Goal: Contribute content: Contribute content

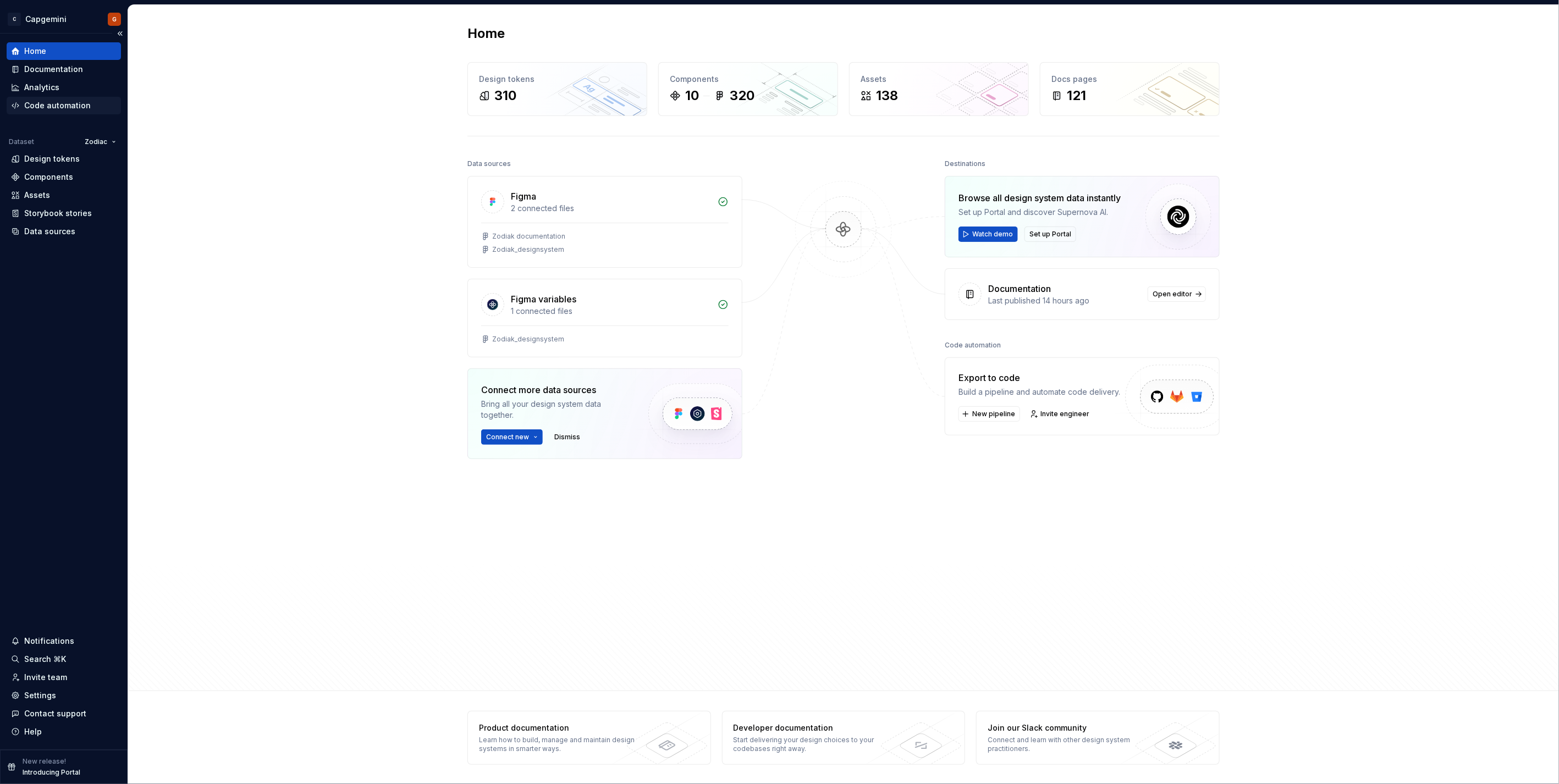
click at [83, 106] on div "Code automation" at bounding box center [57, 105] width 67 height 11
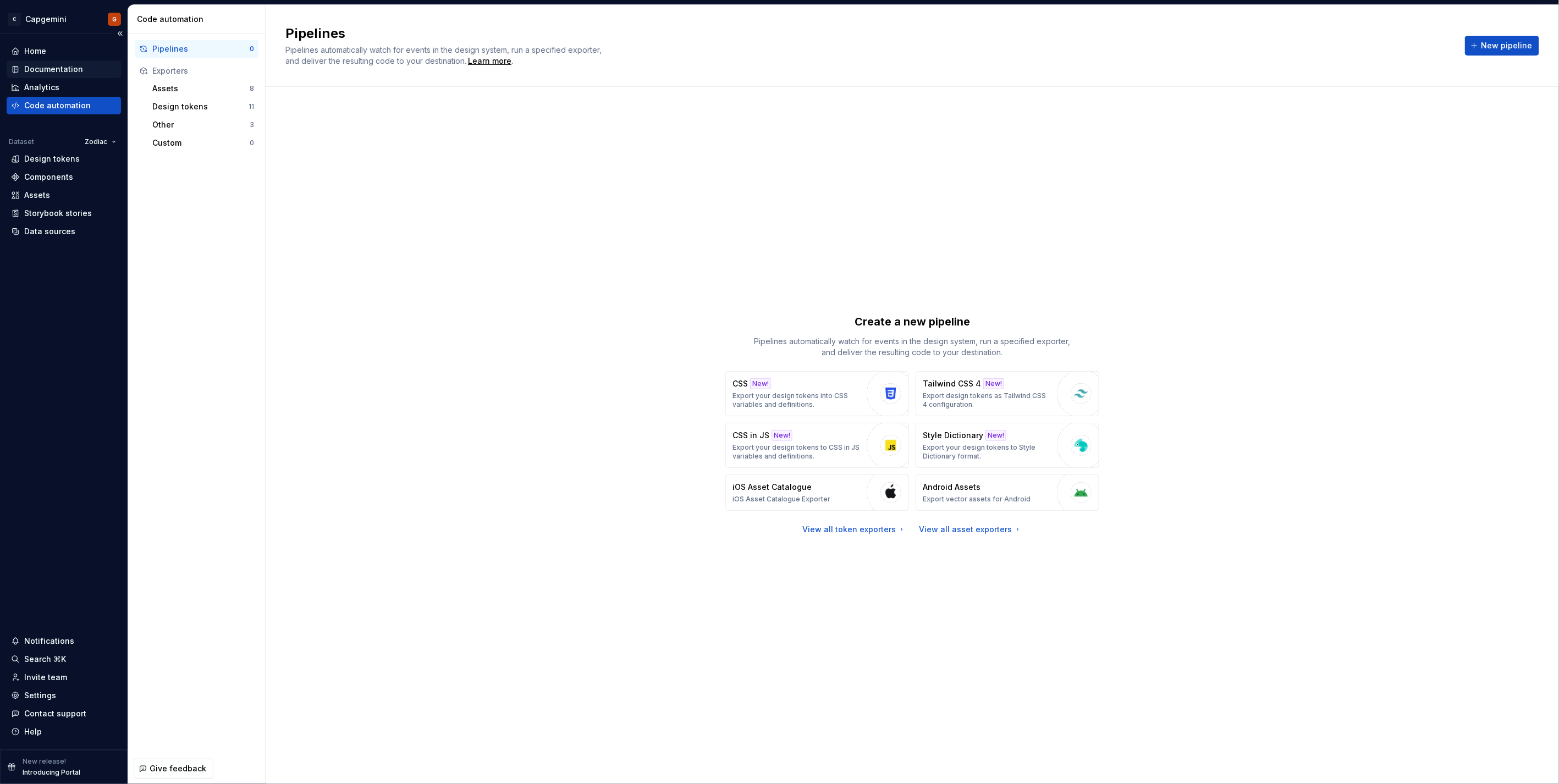
click at [68, 69] on div "Documentation" at bounding box center [53, 69] width 59 height 11
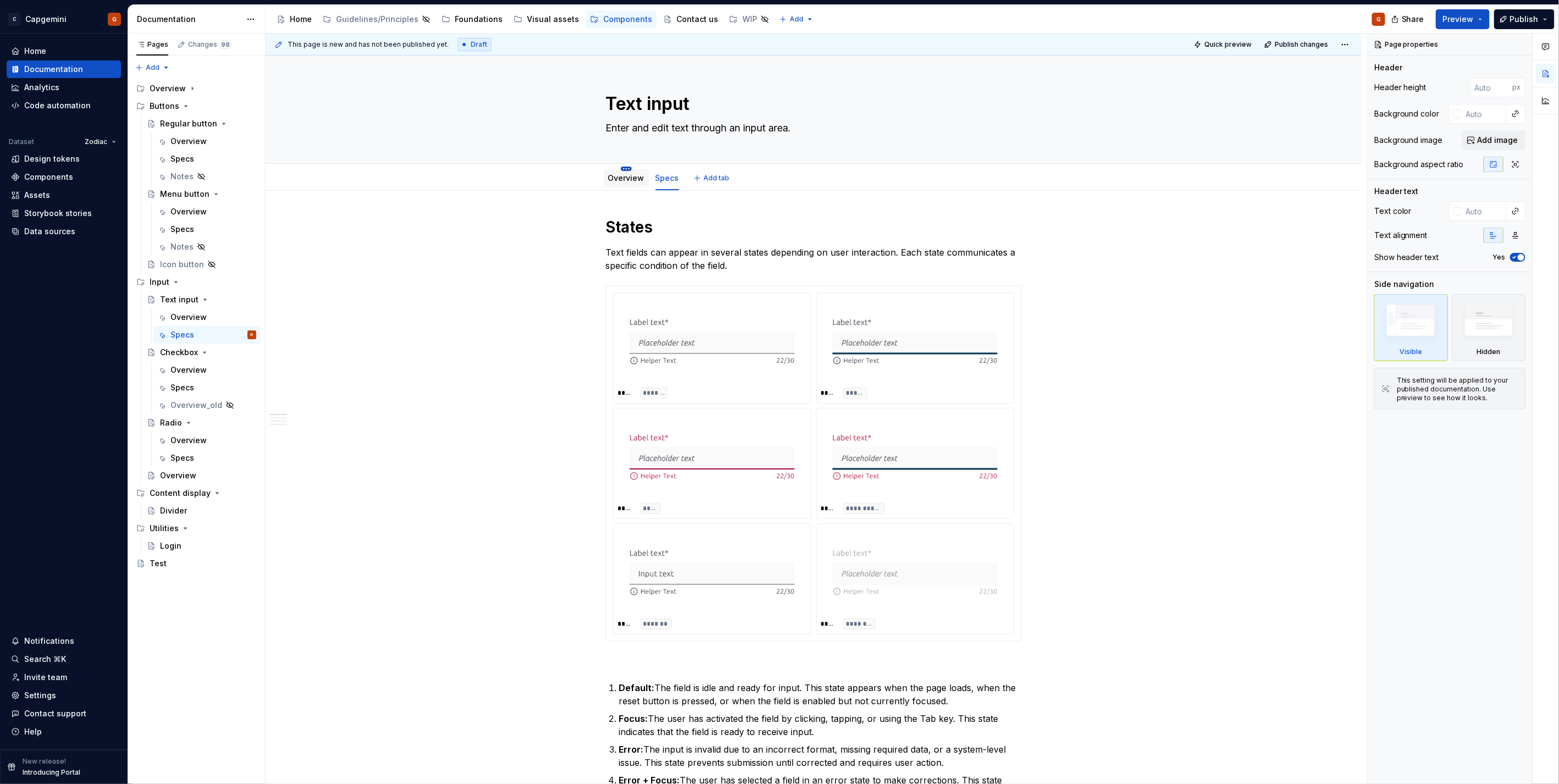
click at [623, 168] on html "C Capgemini G Home Documentation Analytics Code automation Dataset Zodiac Desig…" at bounding box center [779, 392] width 1559 height 784
click at [622, 179] on div "Rename tab" at bounding box center [685, 185] width 126 height 18
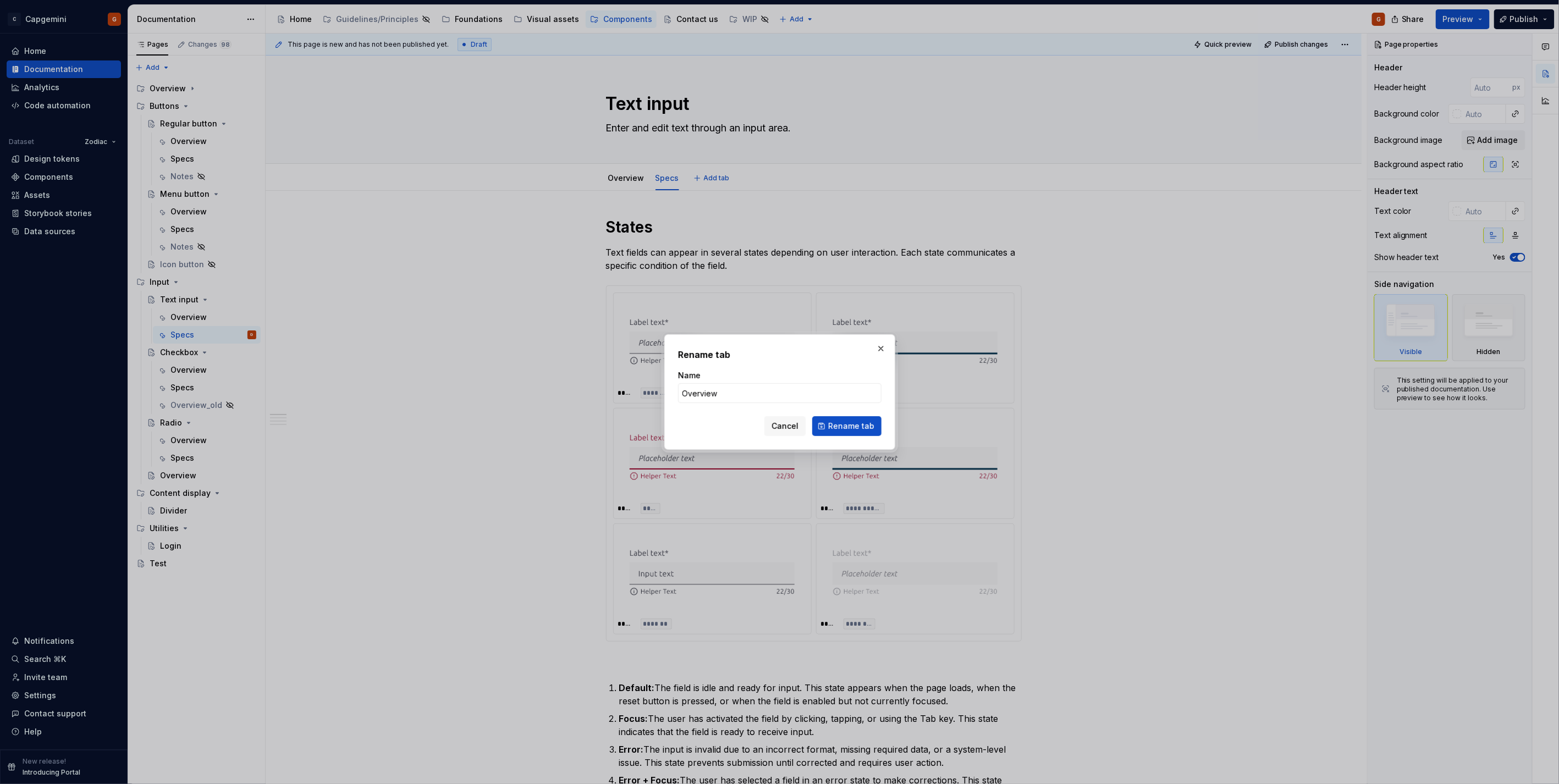
click at [883, 347] on button "button" at bounding box center [881, 348] width 15 height 15
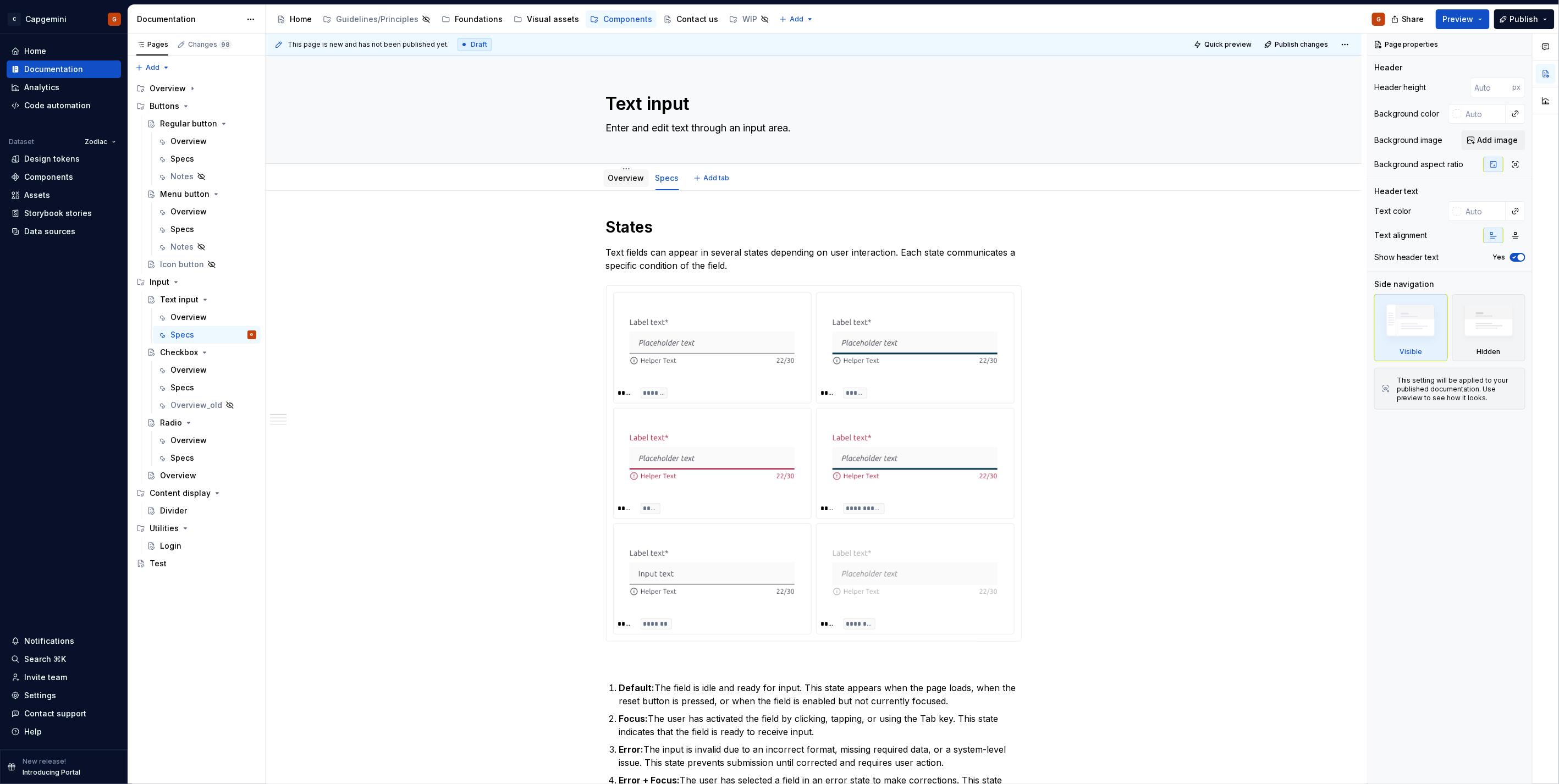
click at [613, 182] on link "Overview" at bounding box center [626, 178] width 37 height 9
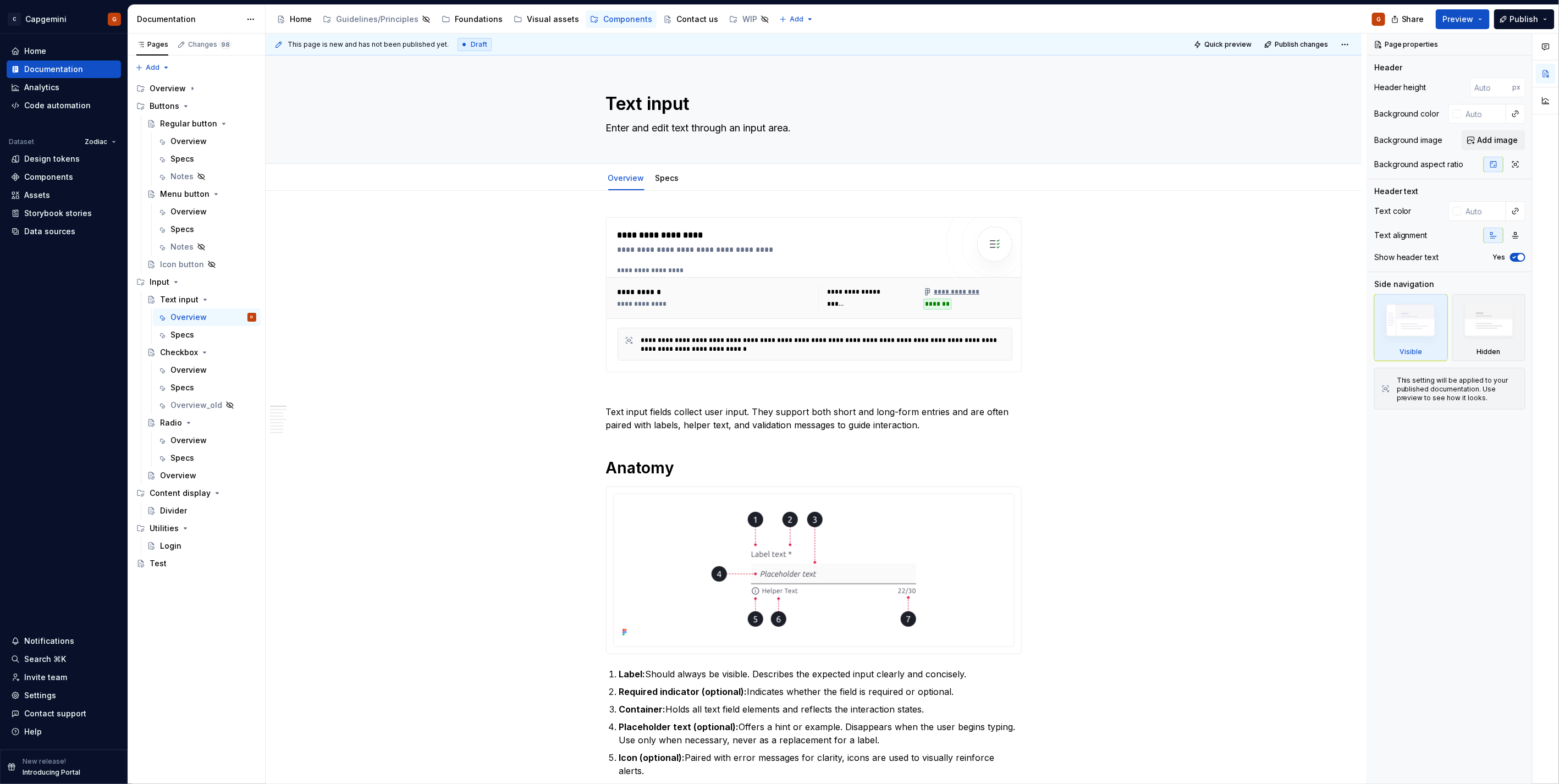
type textarea "*"
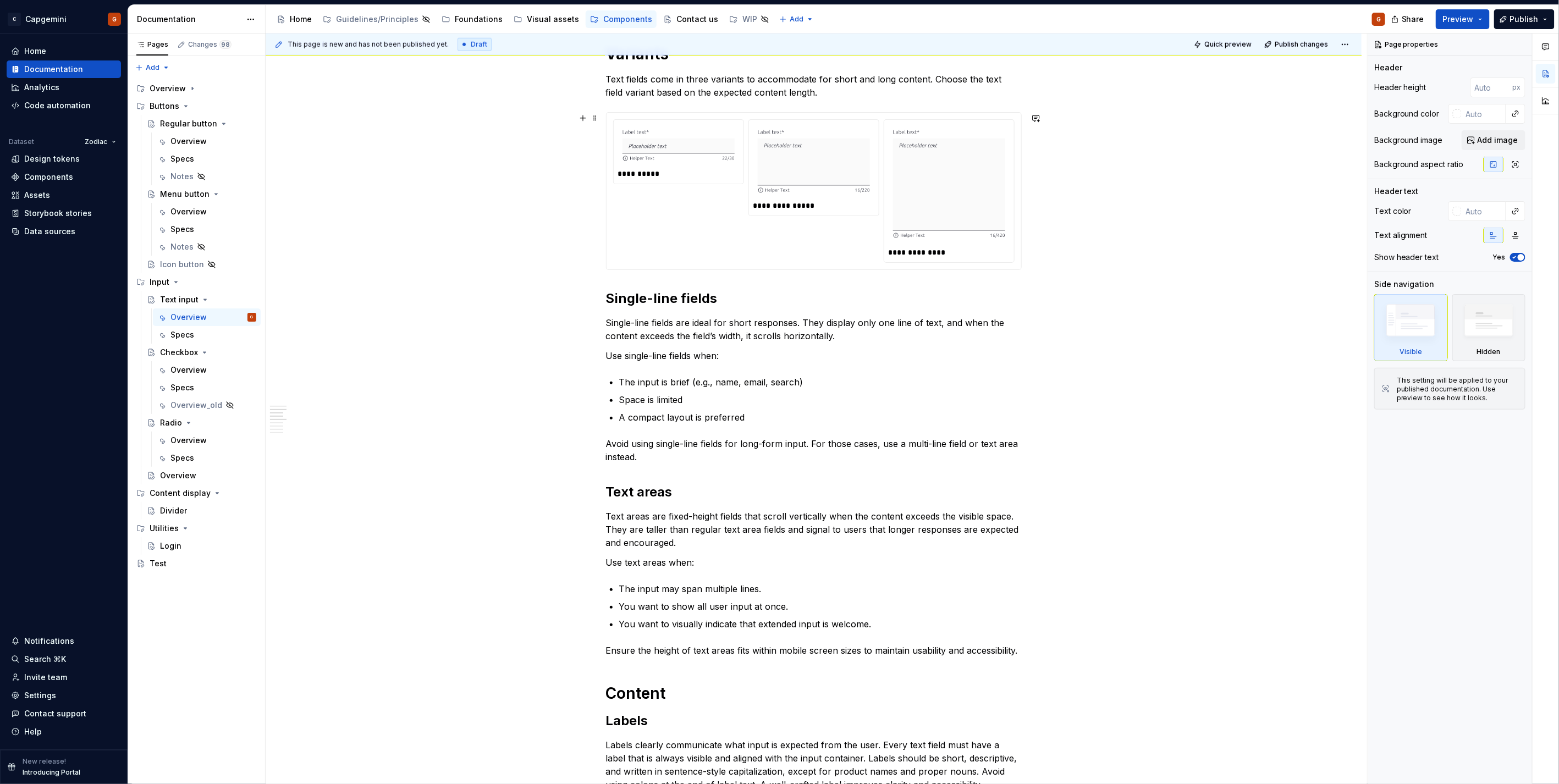
scroll to position [732, 0]
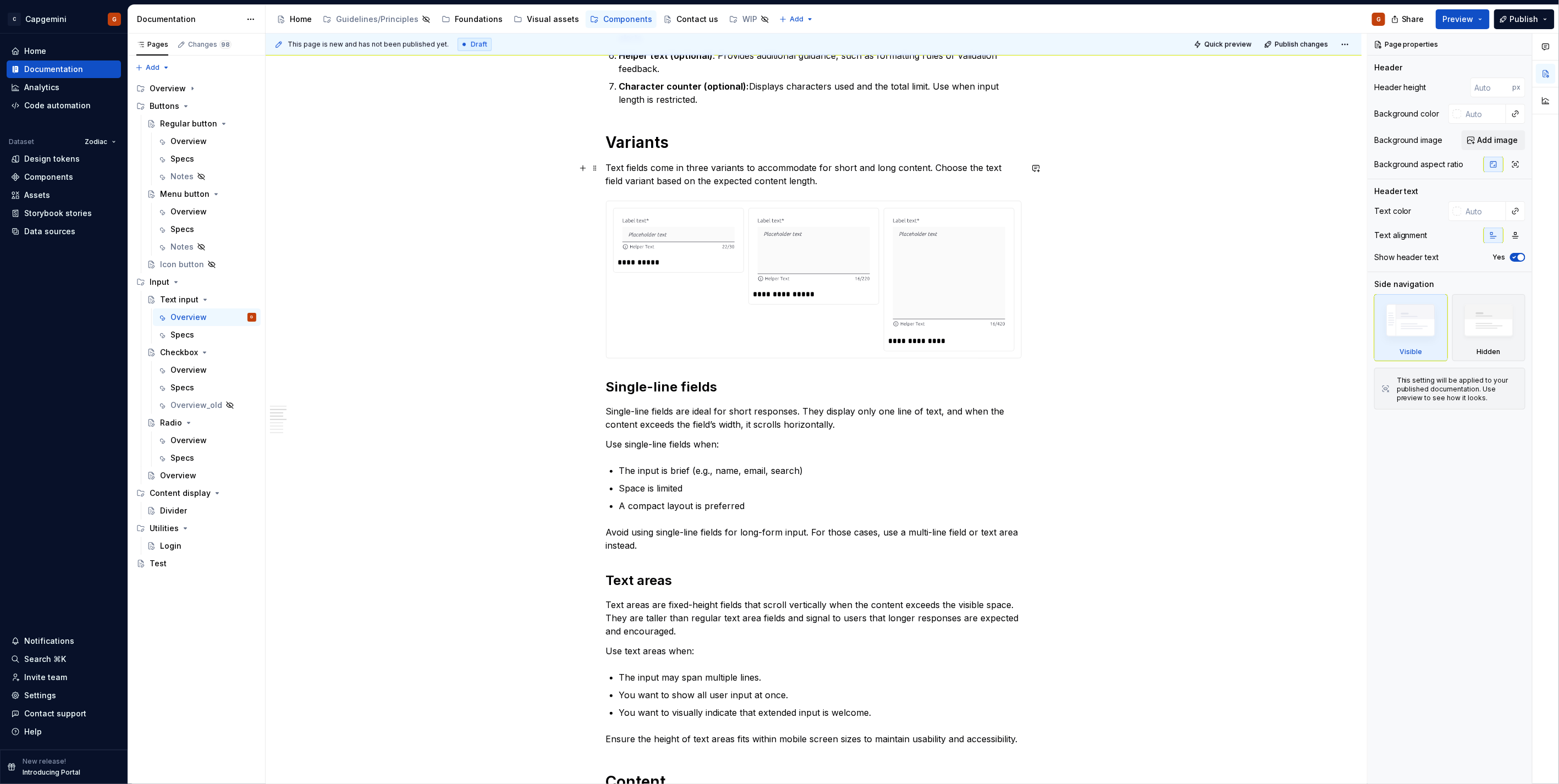
click at [798, 176] on p "Text fields come in three variants to accommodate for short and long content. C…" at bounding box center [813, 174] width 416 height 27
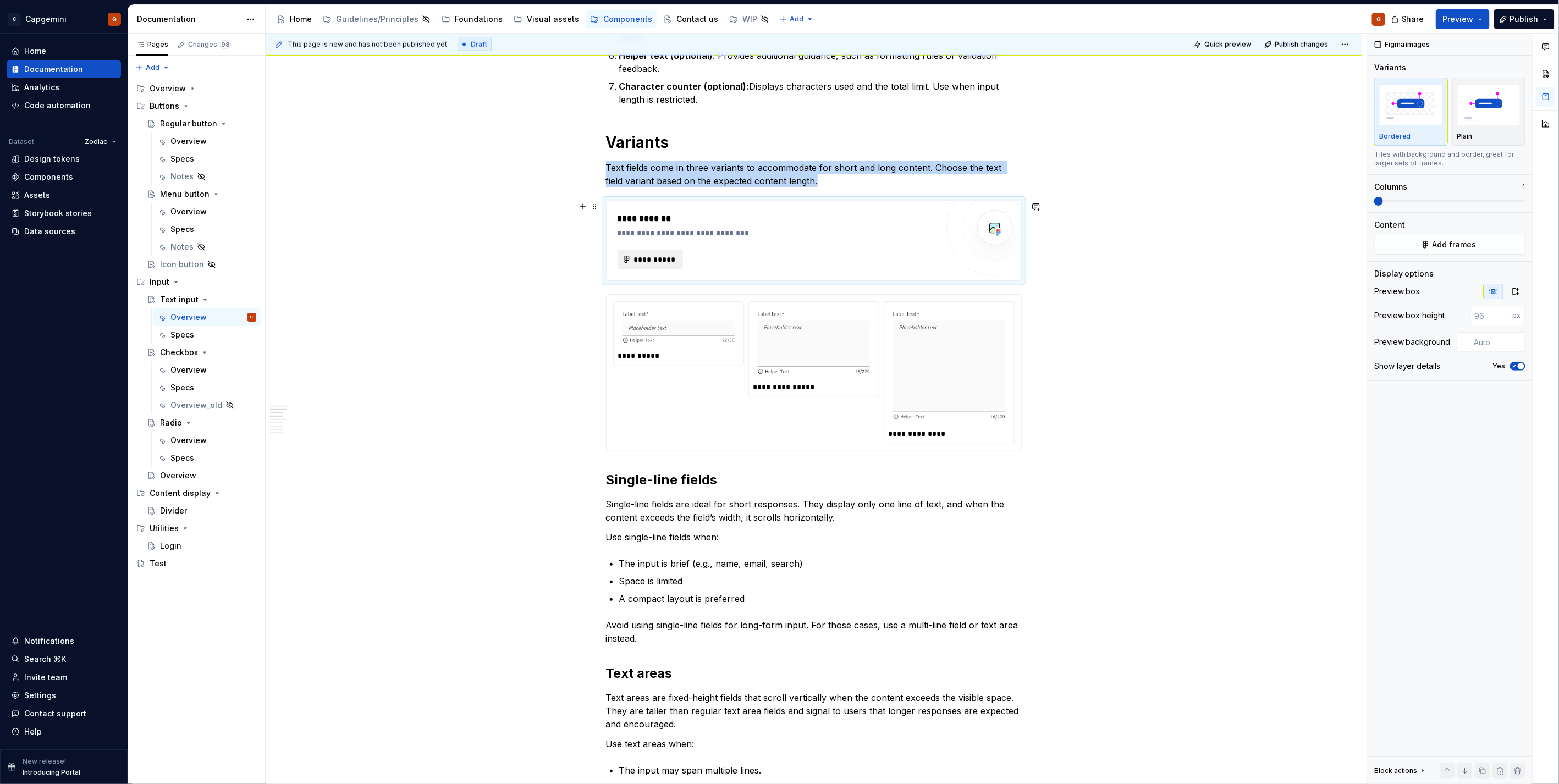
click at [663, 260] on span "**********" at bounding box center [654, 259] width 43 height 11
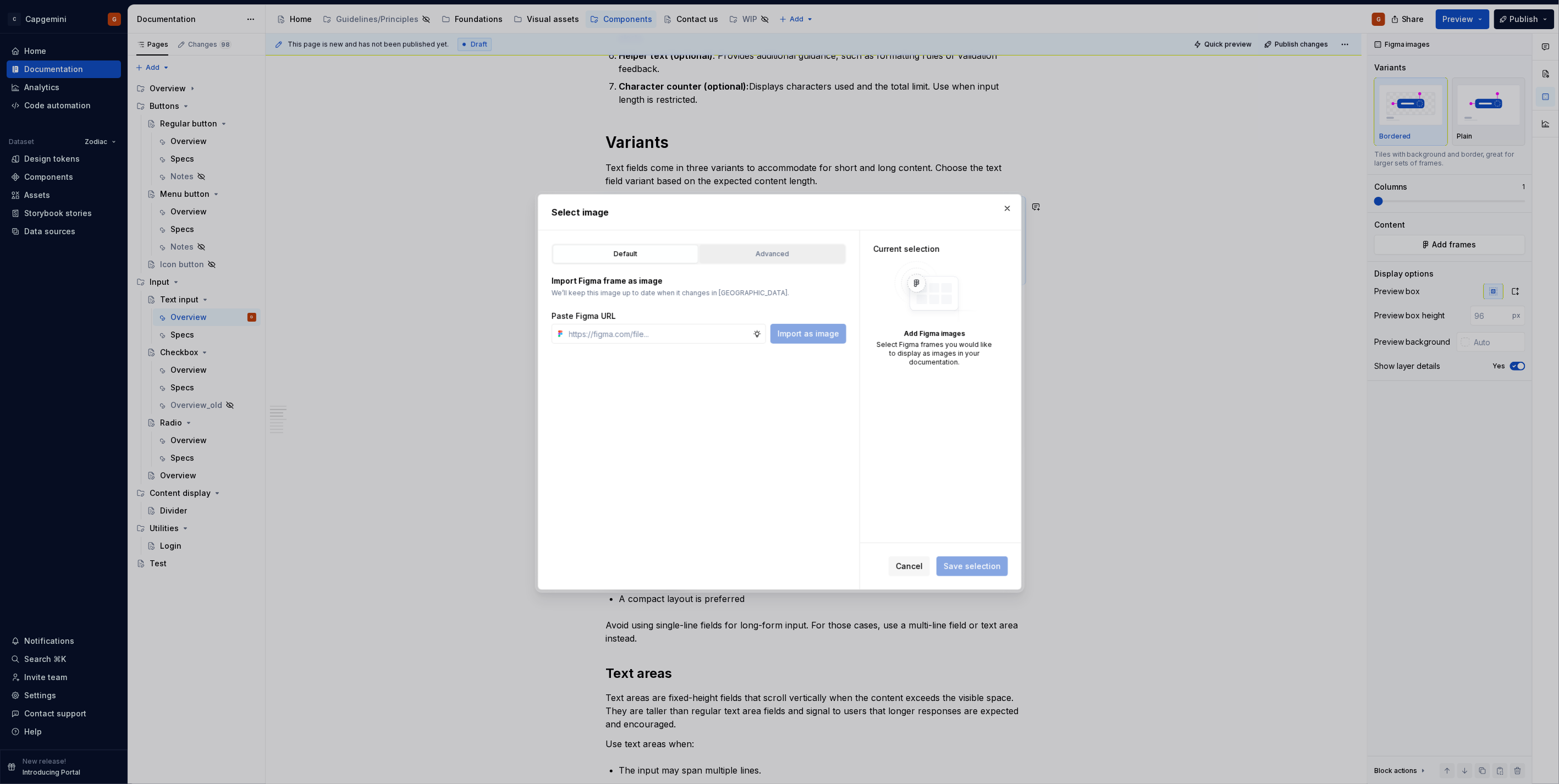
click at [762, 256] on div "Advanced" at bounding box center [772, 254] width 138 height 11
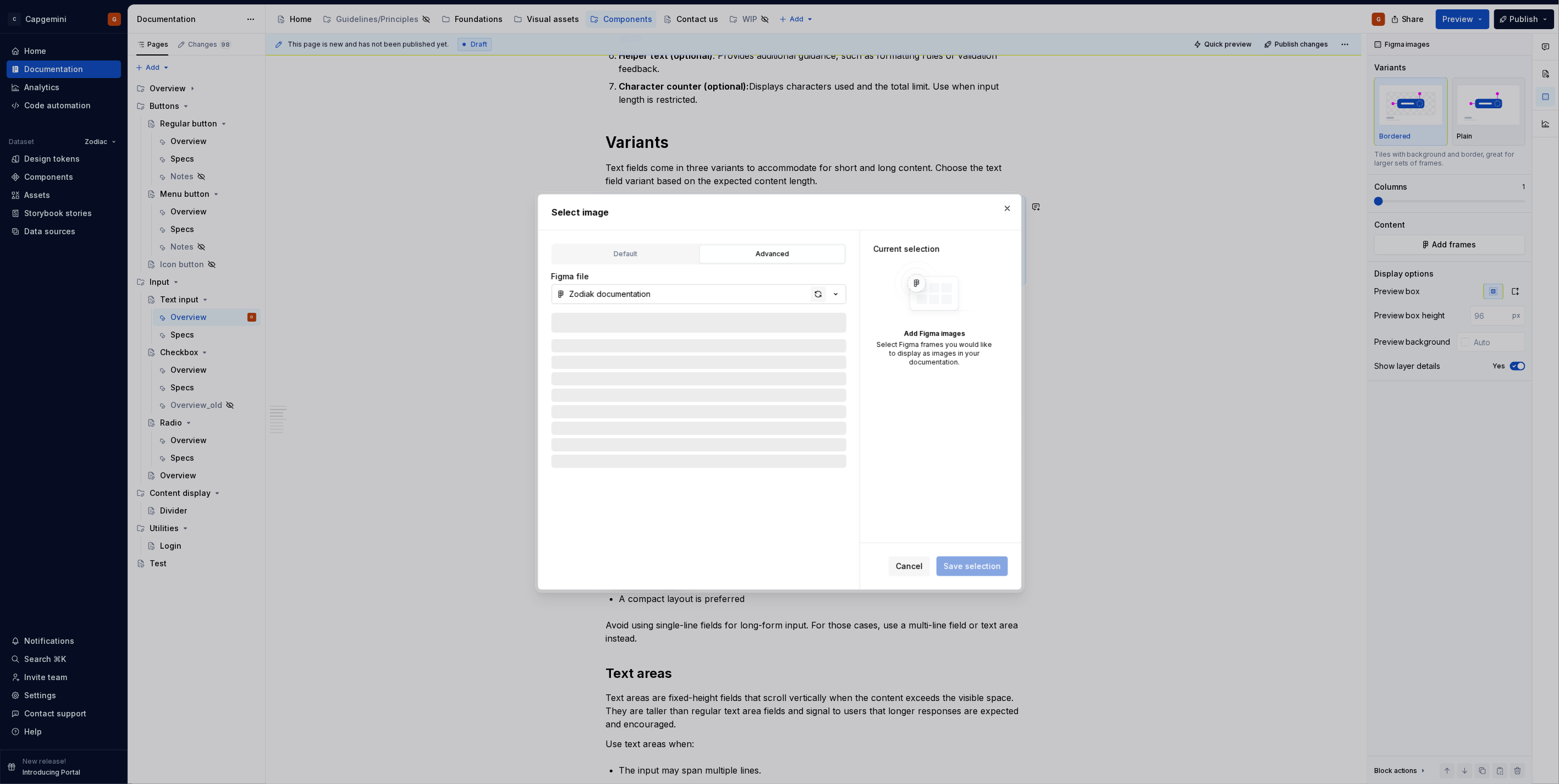
click at [820, 294] on div "button" at bounding box center [817, 294] width 15 height 15
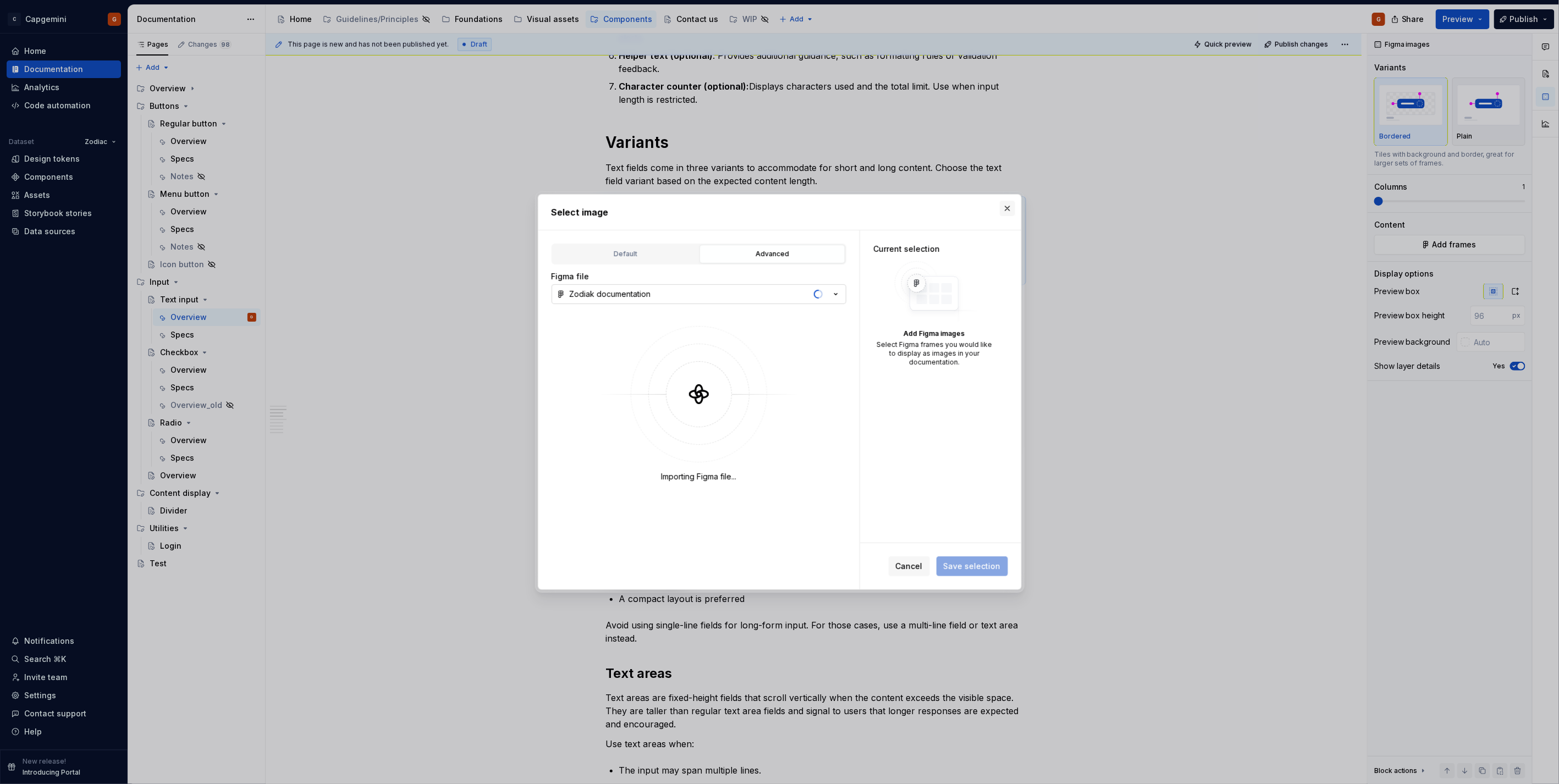
click at [1008, 205] on button "button" at bounding box center [1007, 207] width 15 height 15
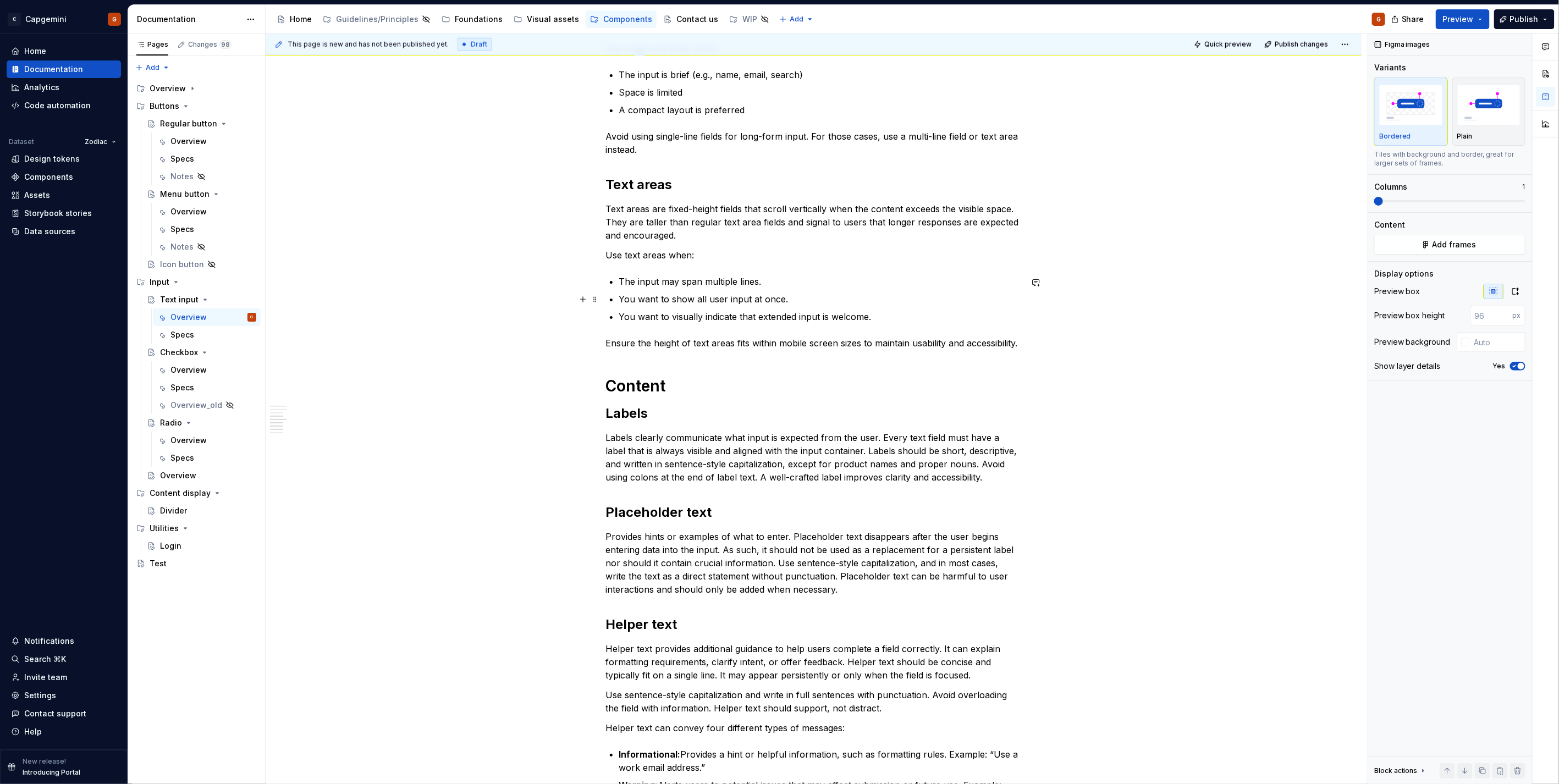
scroll to position [1465, 0]
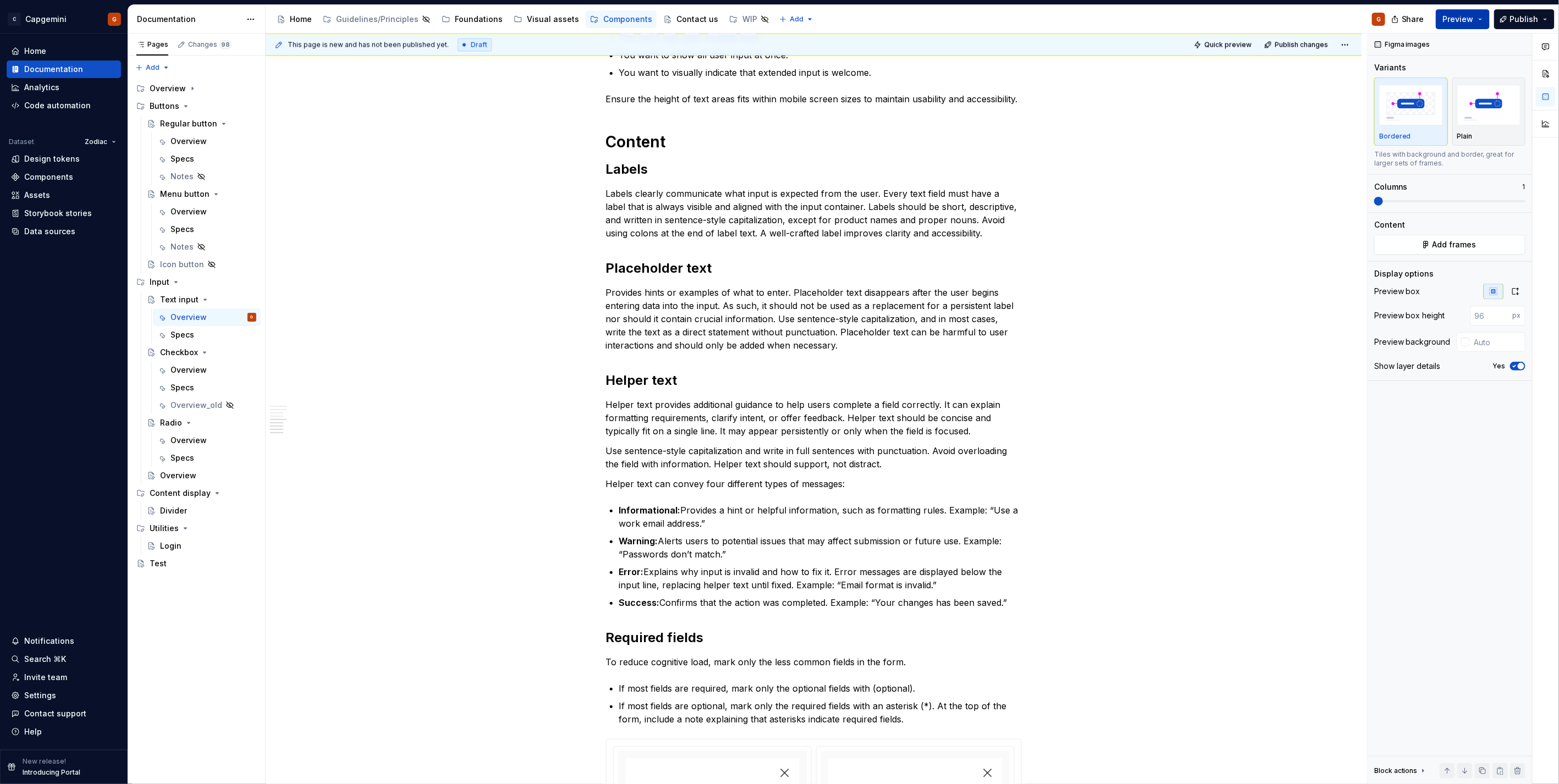
click at [1485, 15] on button "Preview" at bounding box center [1462, 19] width 54 height 20
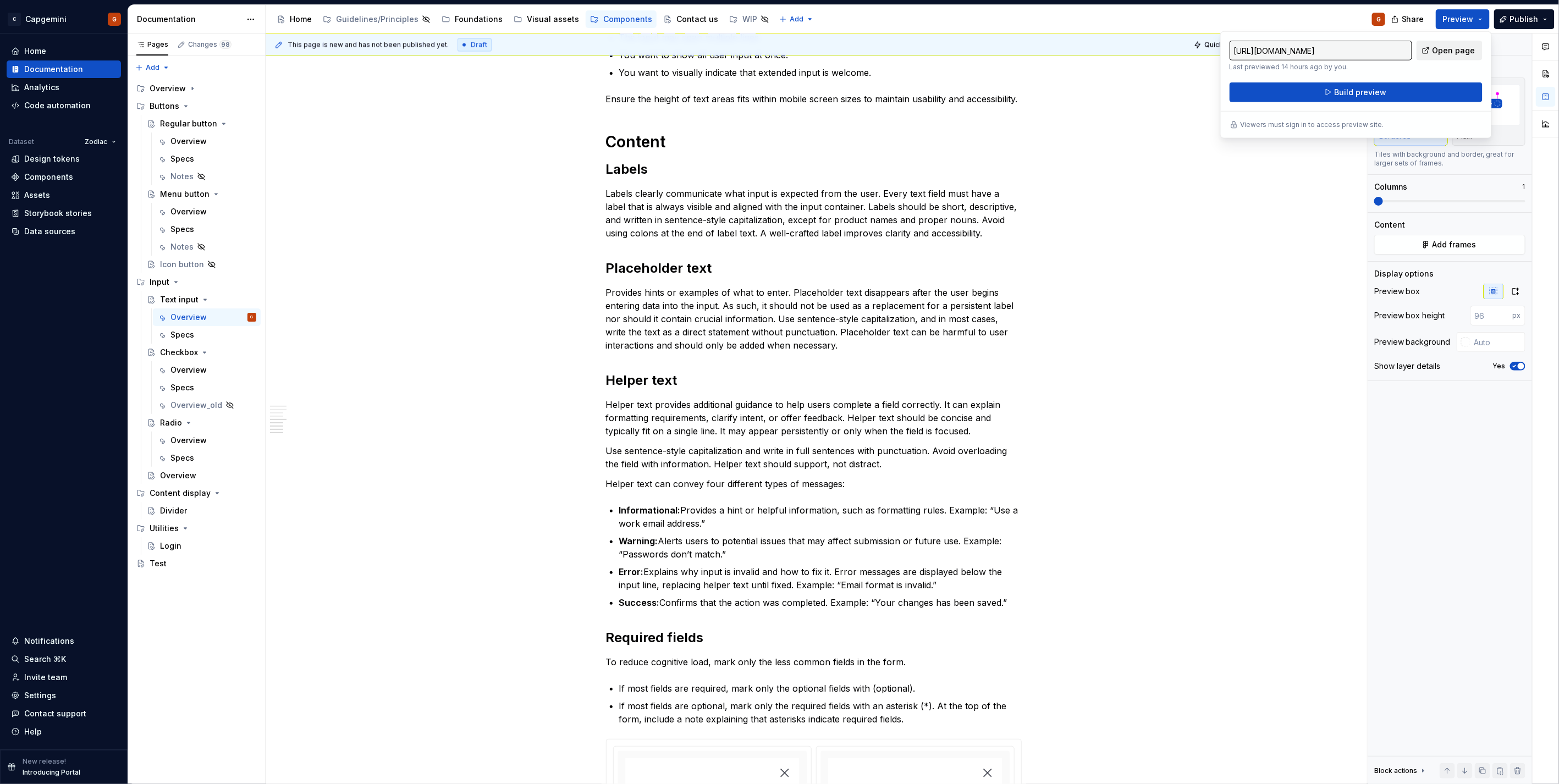
drag, startPoint x: 1485, startPoint y: 15, endPoint x: 1436, endPoint y: 53, distance: 62.0
click at [1436, 53] on span "Open page" at bounding box center [1453, 51] width 43 height 11
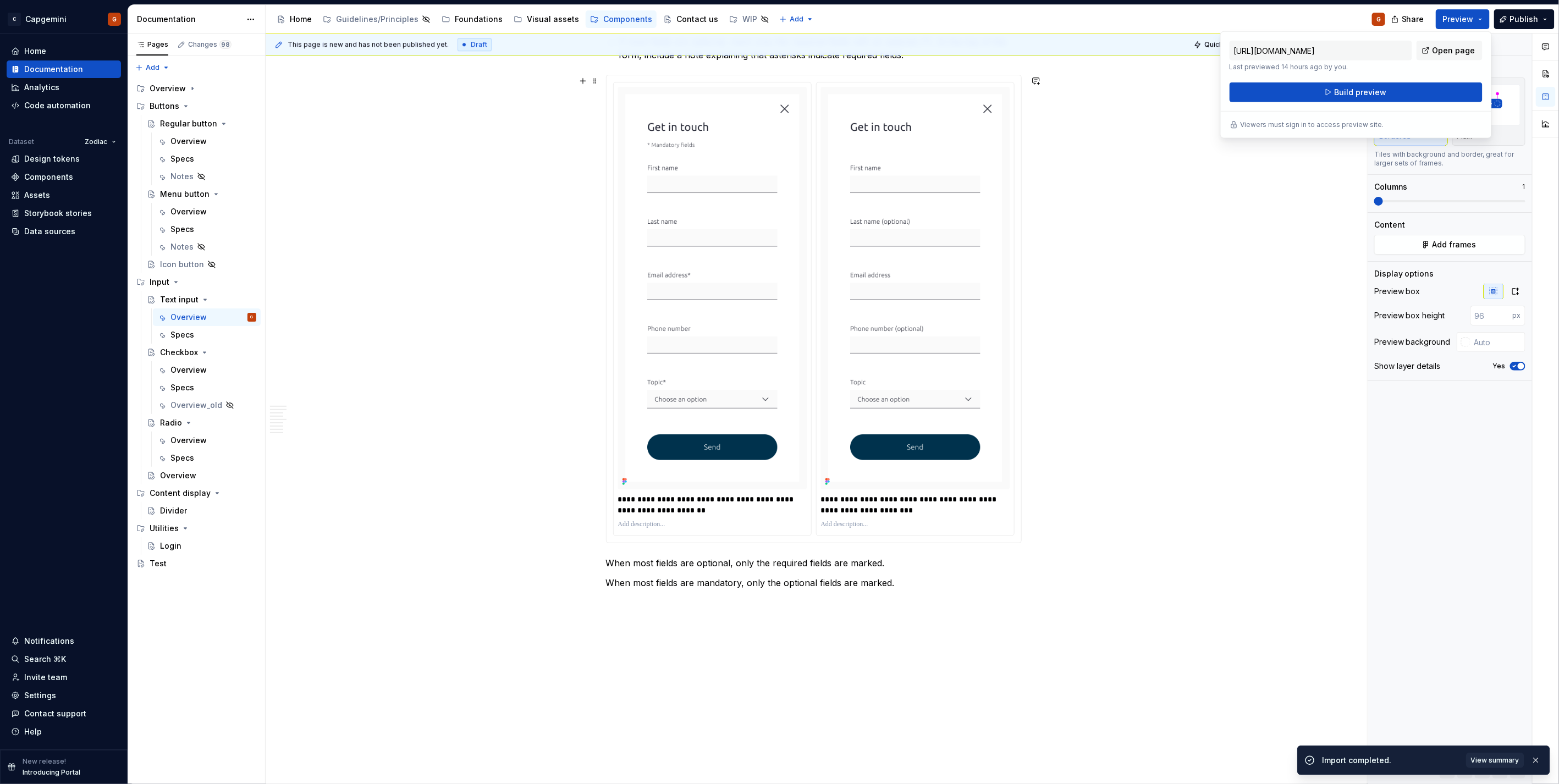
scroll to position [2182, 0]
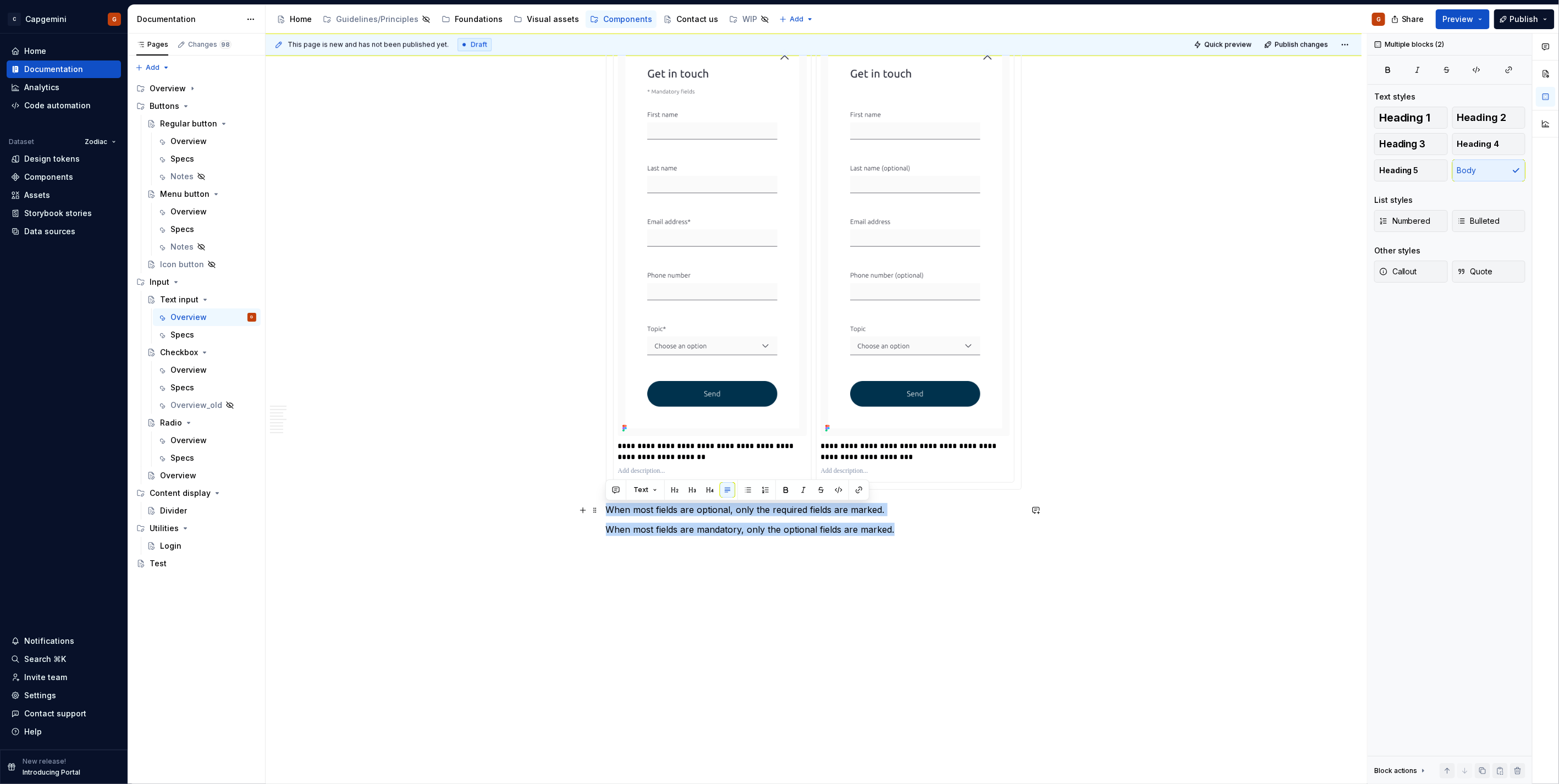
type textarea "*"
drag, startPoint x: 902, startPoint y: 528, endPoint x: 604, endPoint y: 506, distance: 298.8
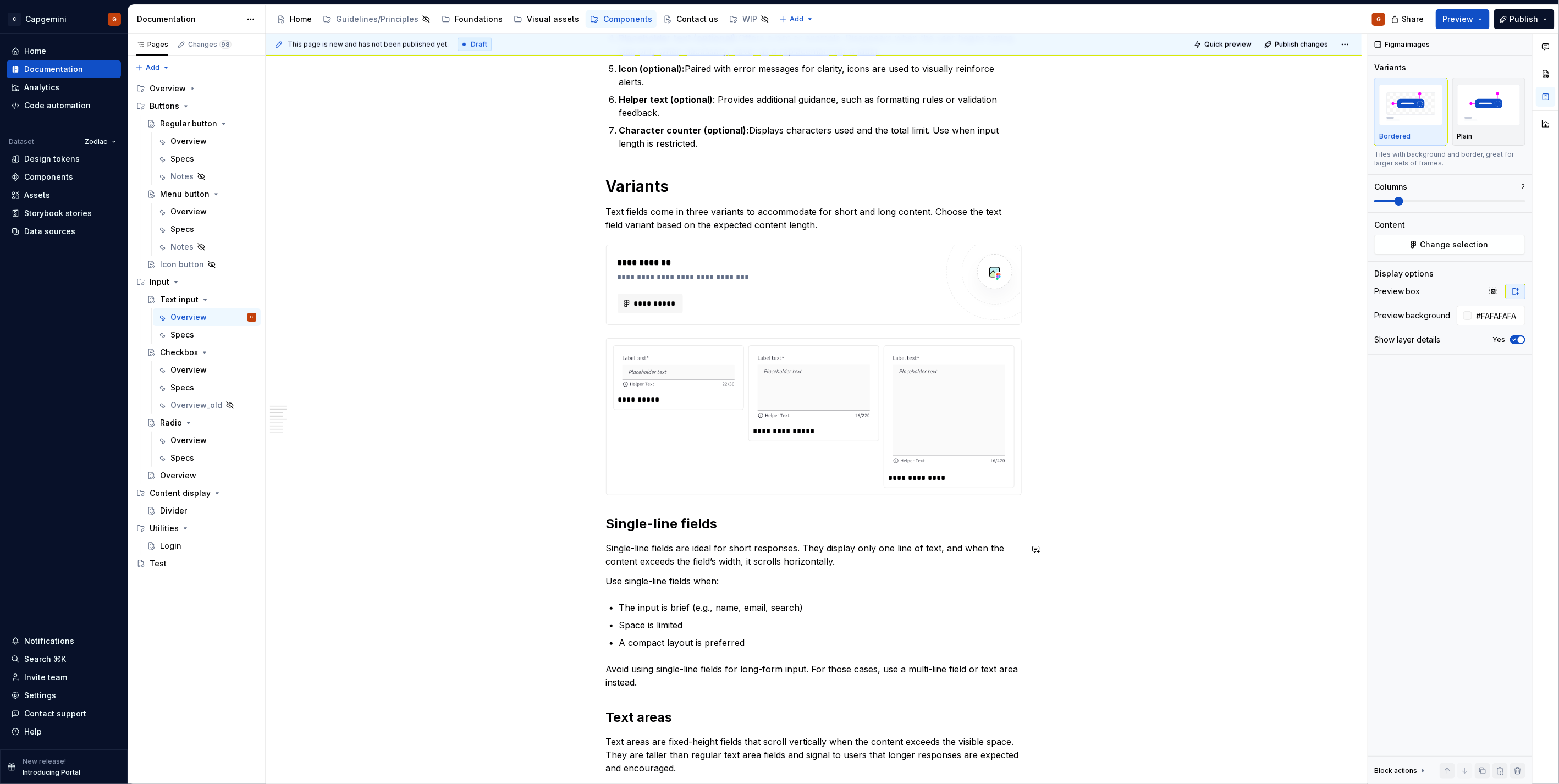
scroll to position [594, 0]
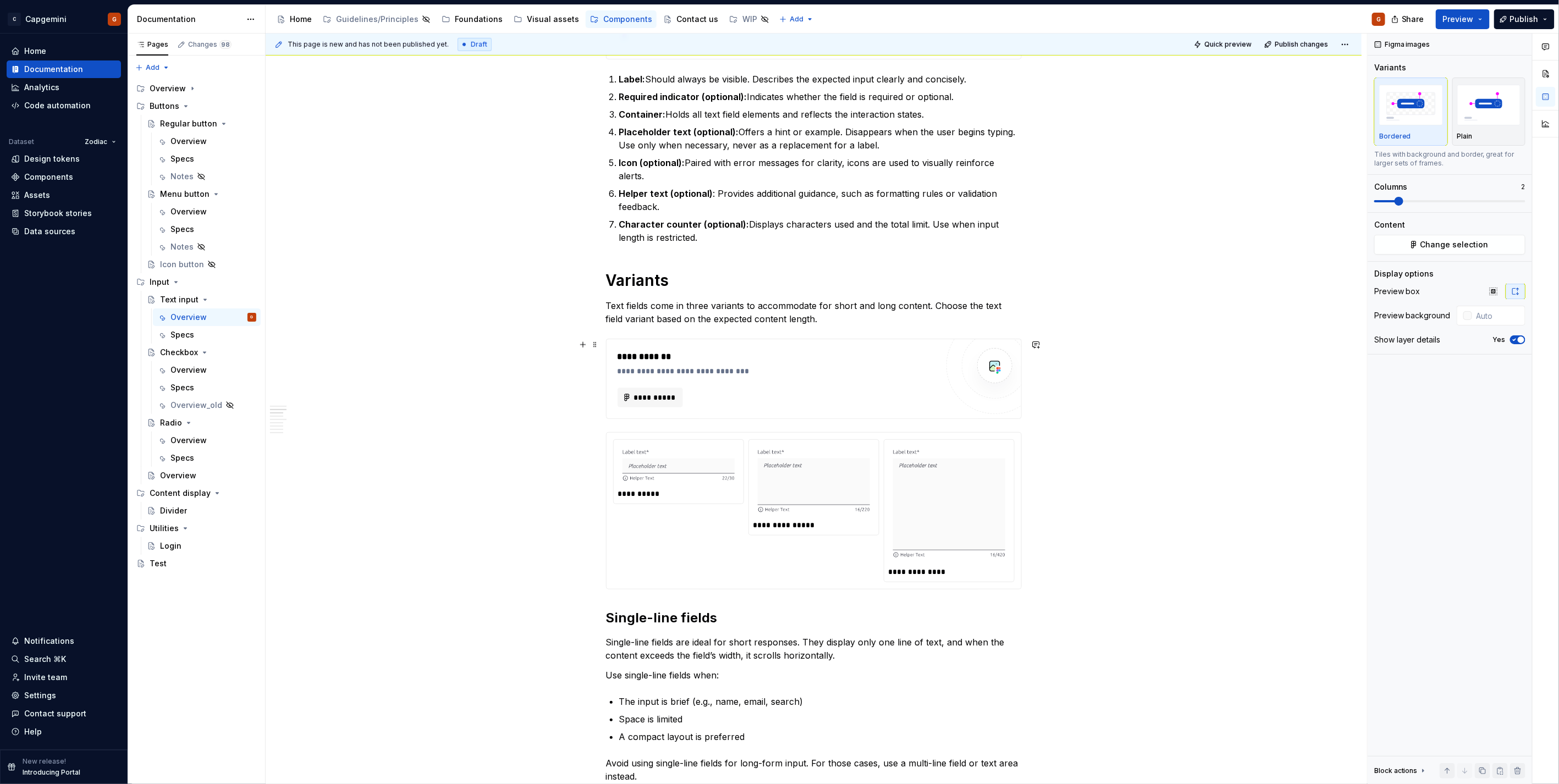
click at [670, 386] on div "**********" at bounding box center [776, 378] width 320 height 57
click at [662, 394] on span "**********" at bounding box center [654, 397] width 43 height 11
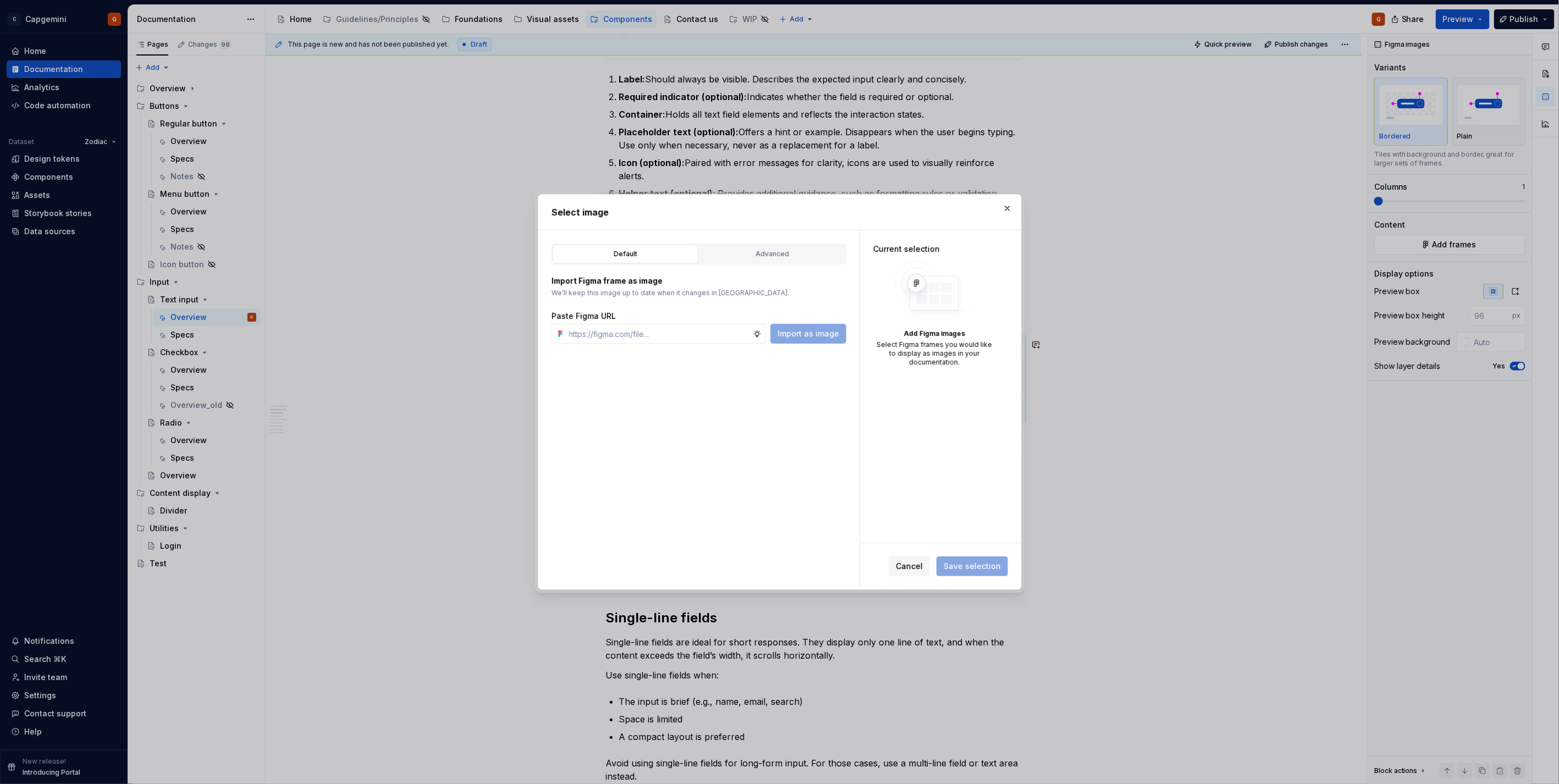
click at [751, 263] on div "Default Advanced" at bounding box center [698, 254] width 295 height 20
click at [743, 263] on button "Advanced" at bounding box center [772, 254] width 146 height 19
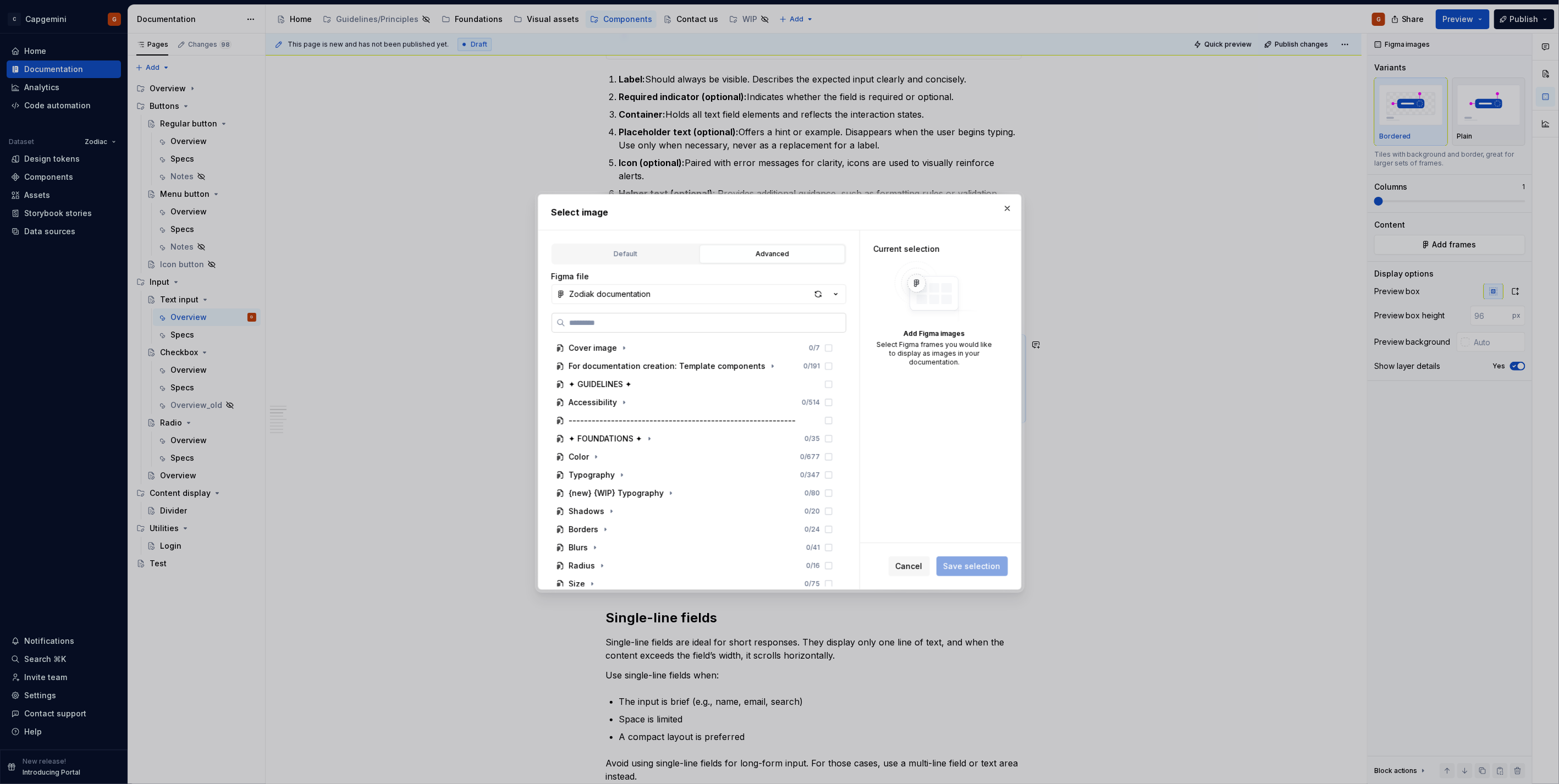
click at [778, 332] on label at bounding box center [698, 322] width 295 height 20
click at [778, 328] on input "search" at bounding box center [705, 322] width 280 height 11
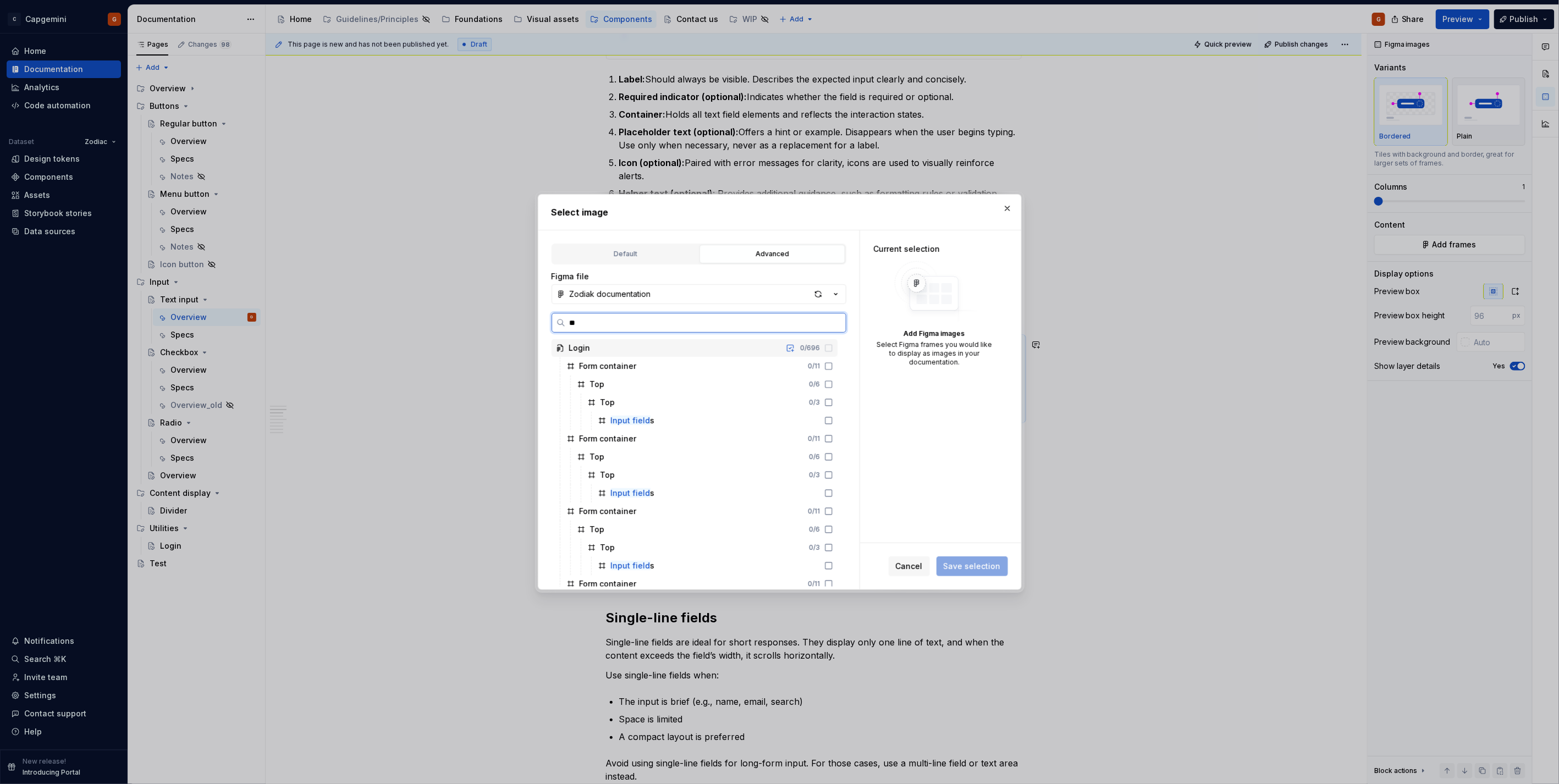
type input "*"
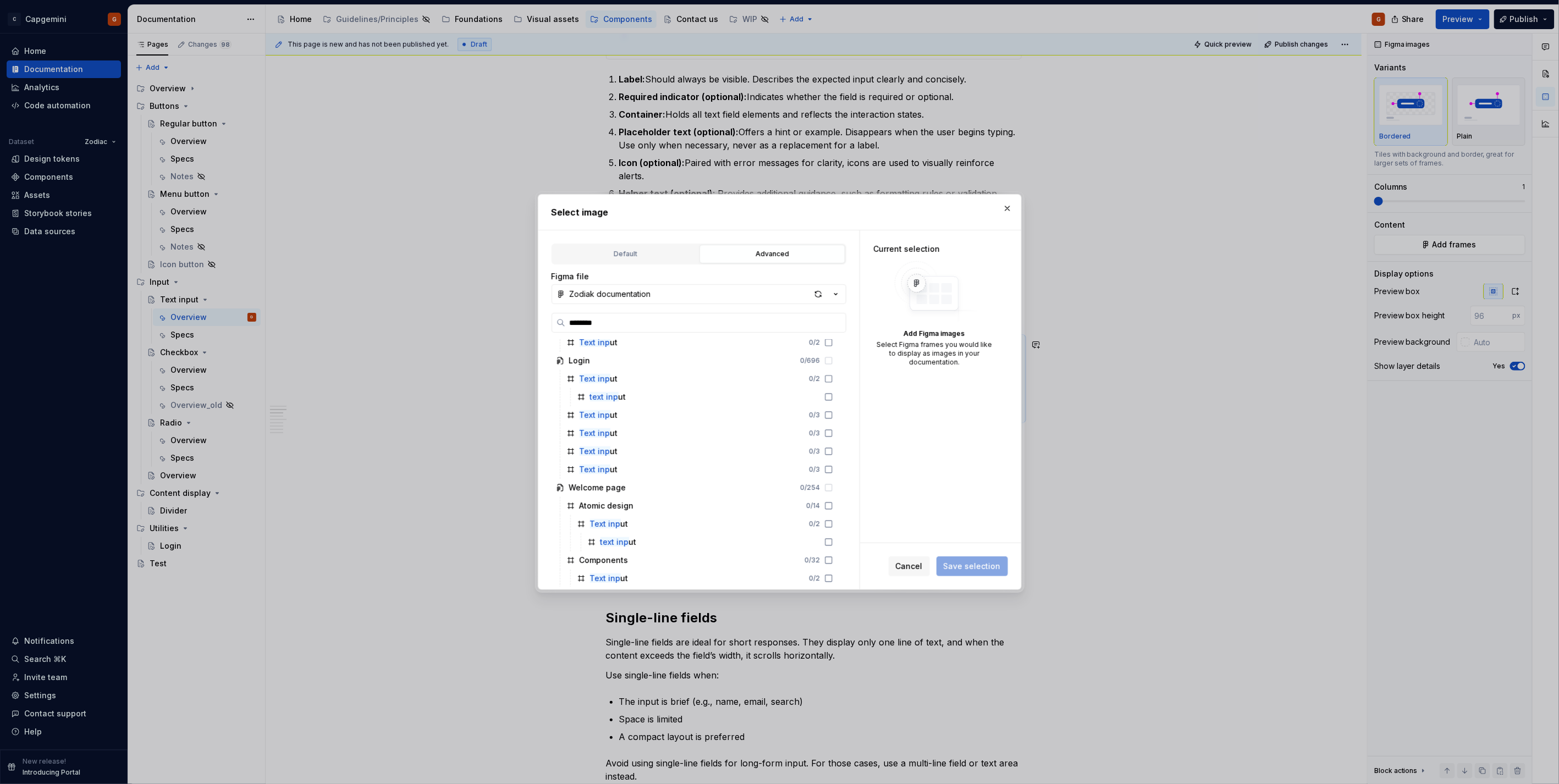
scroll to position [441, 0]
click at [593, 325] on input "********" at bounding box center [705, 322] width 280 height 11
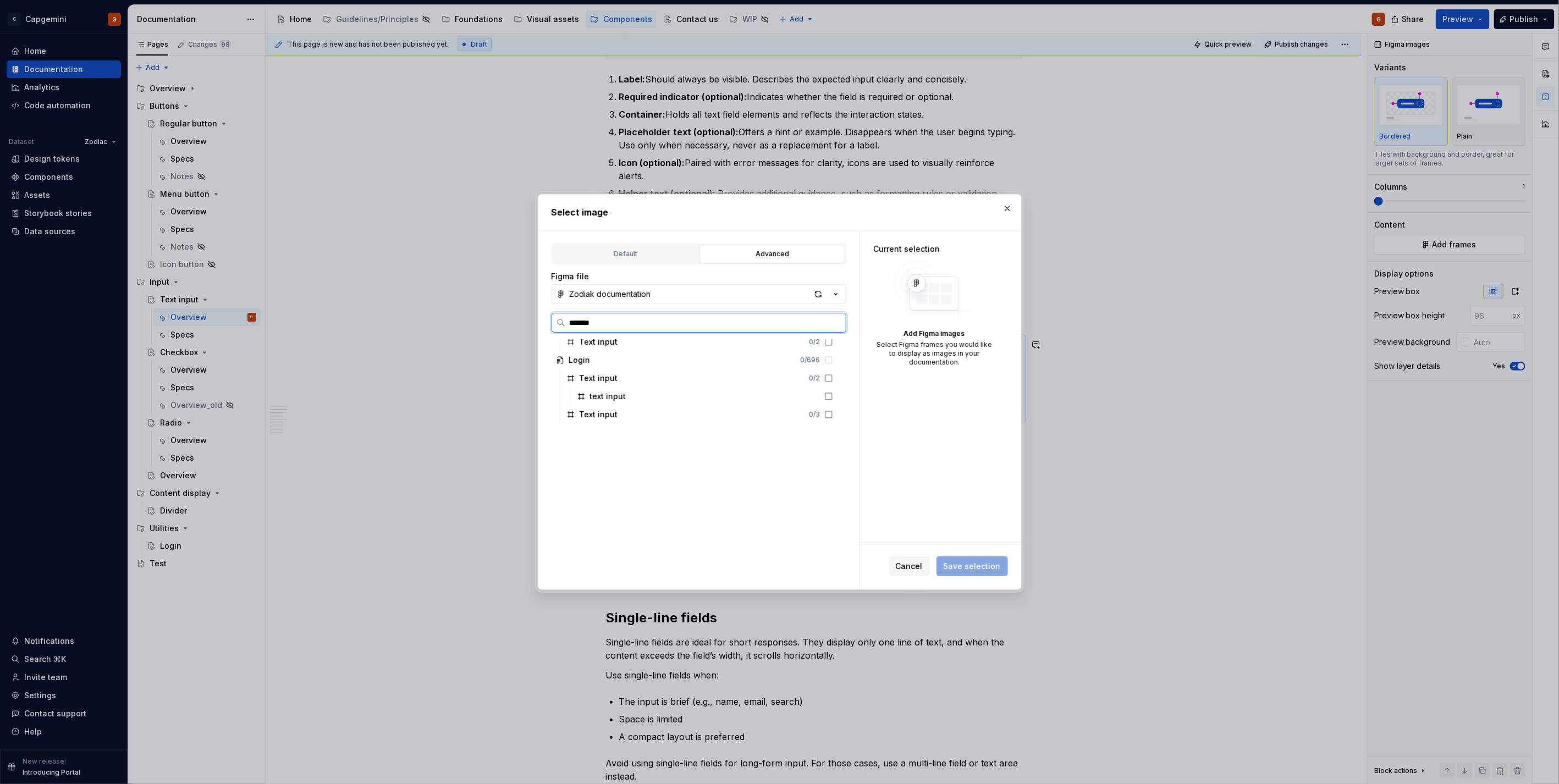
scroll to position [0, 0]
type input "*********"
type textarea "*"
type input "*"
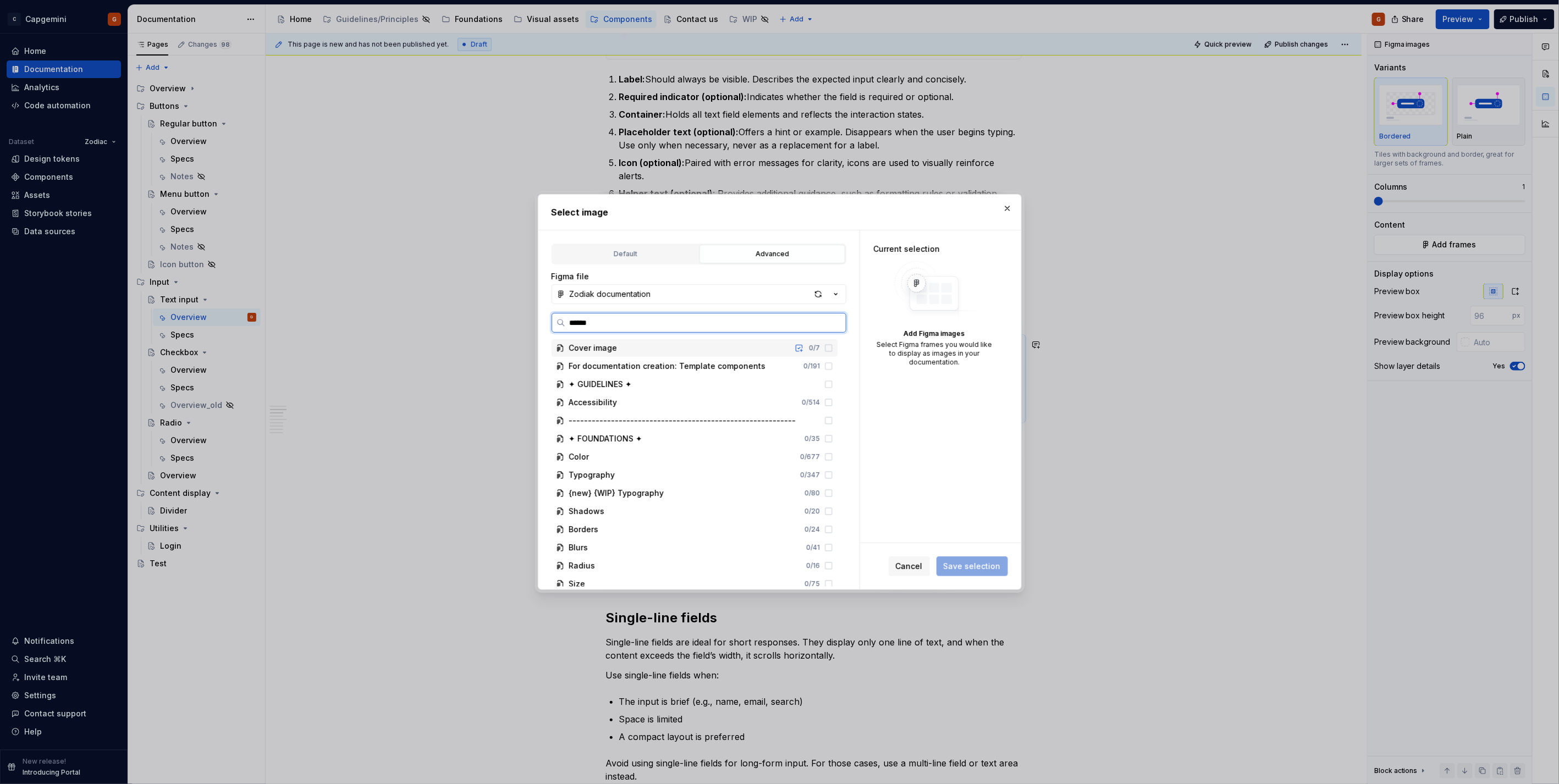
type input "*******"
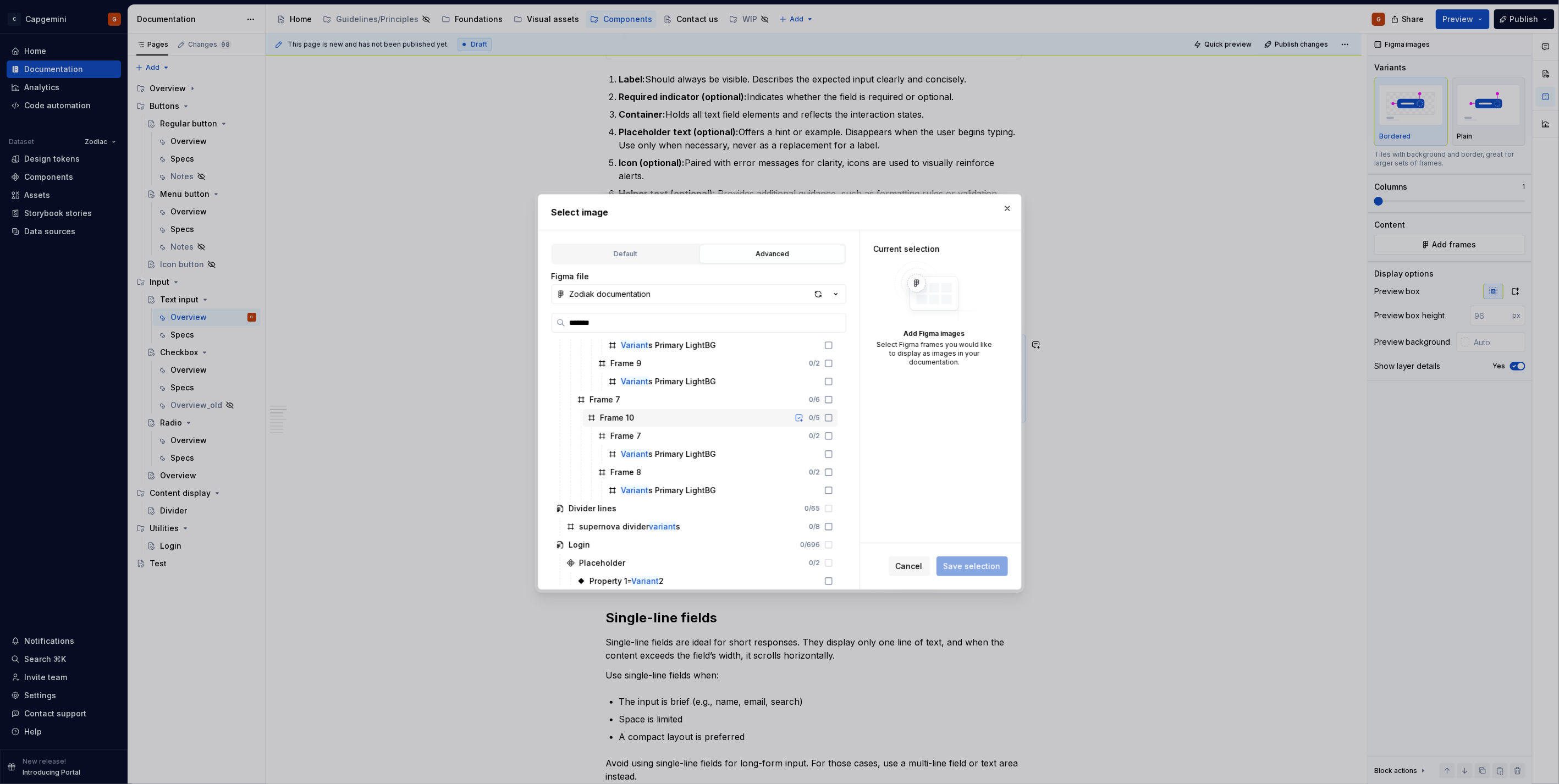
scroll to position [441, 0]
click at [824, 298] on div "button" at bounding box center [817, 294] width 15 height 15
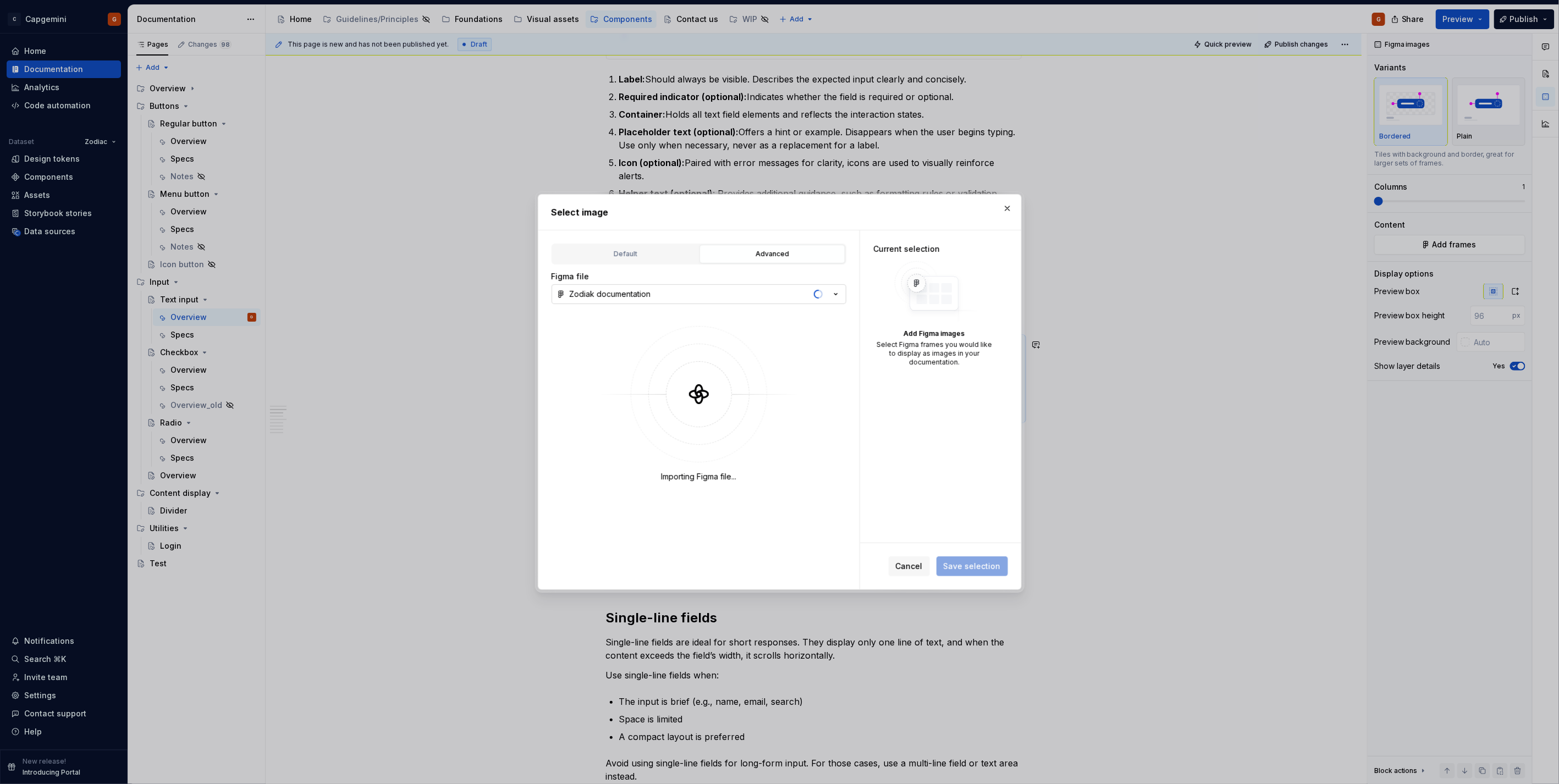
type textarea "*"
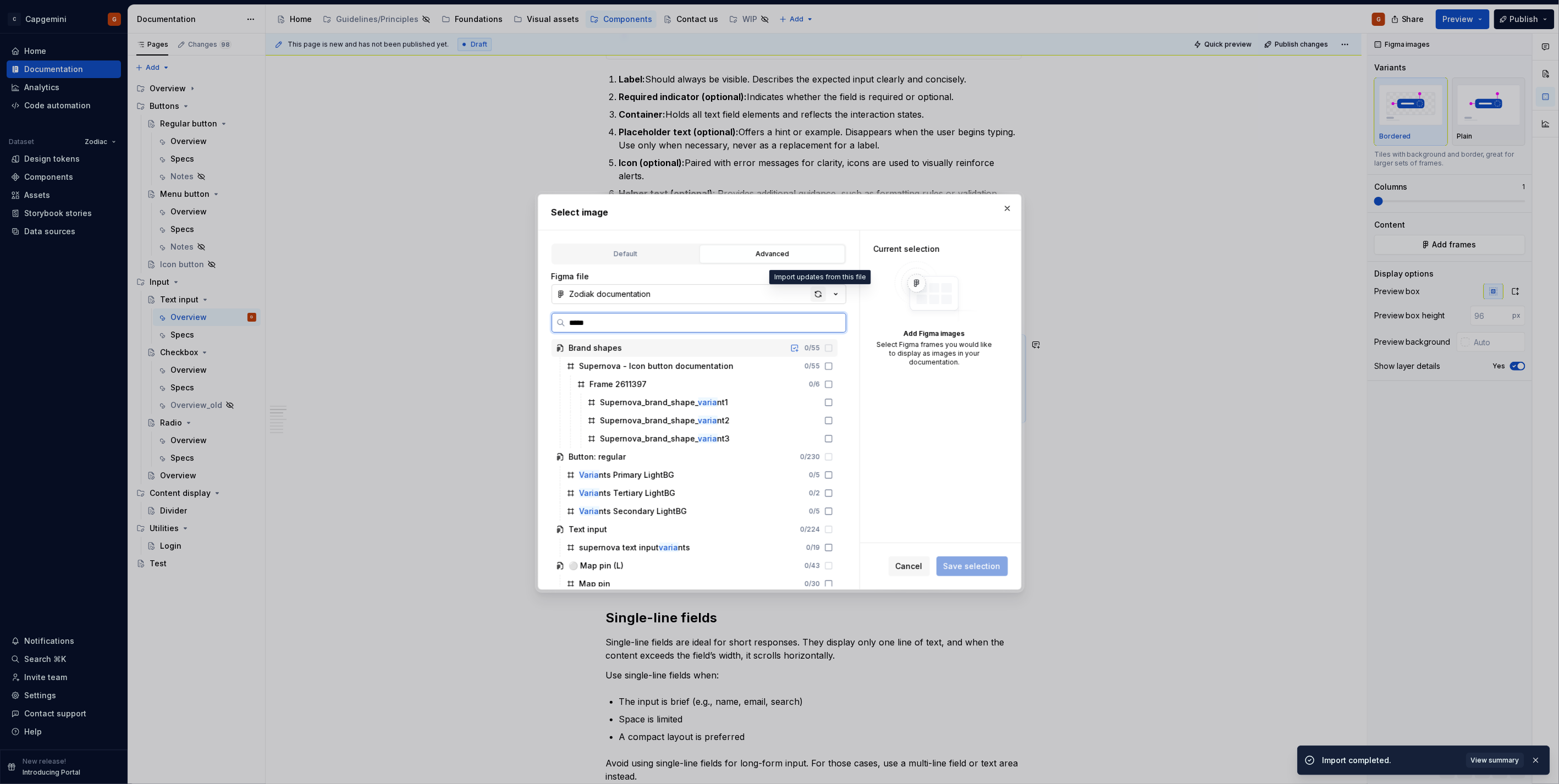
type input "******"
type textarea "*"
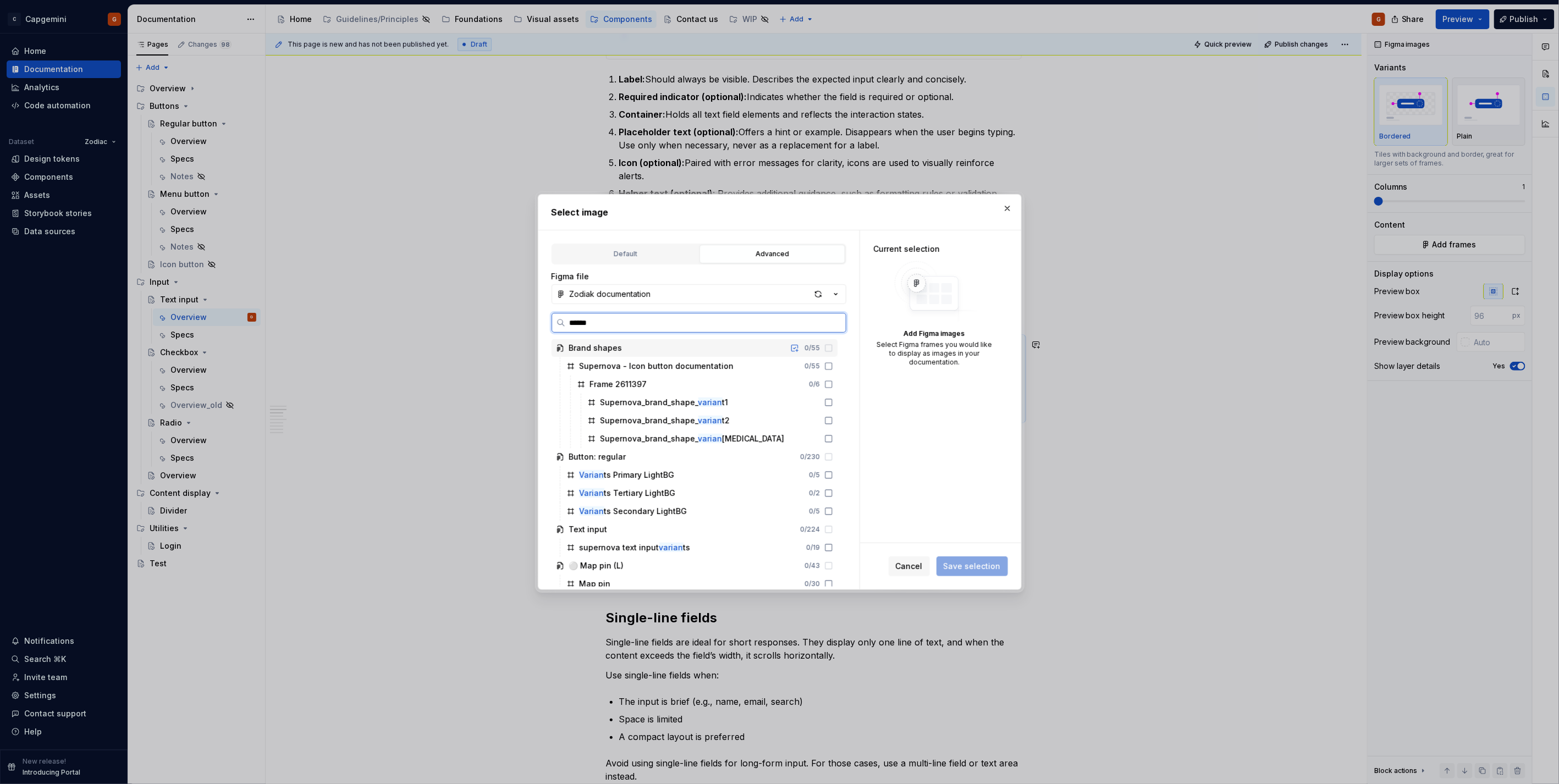
type input "*******"
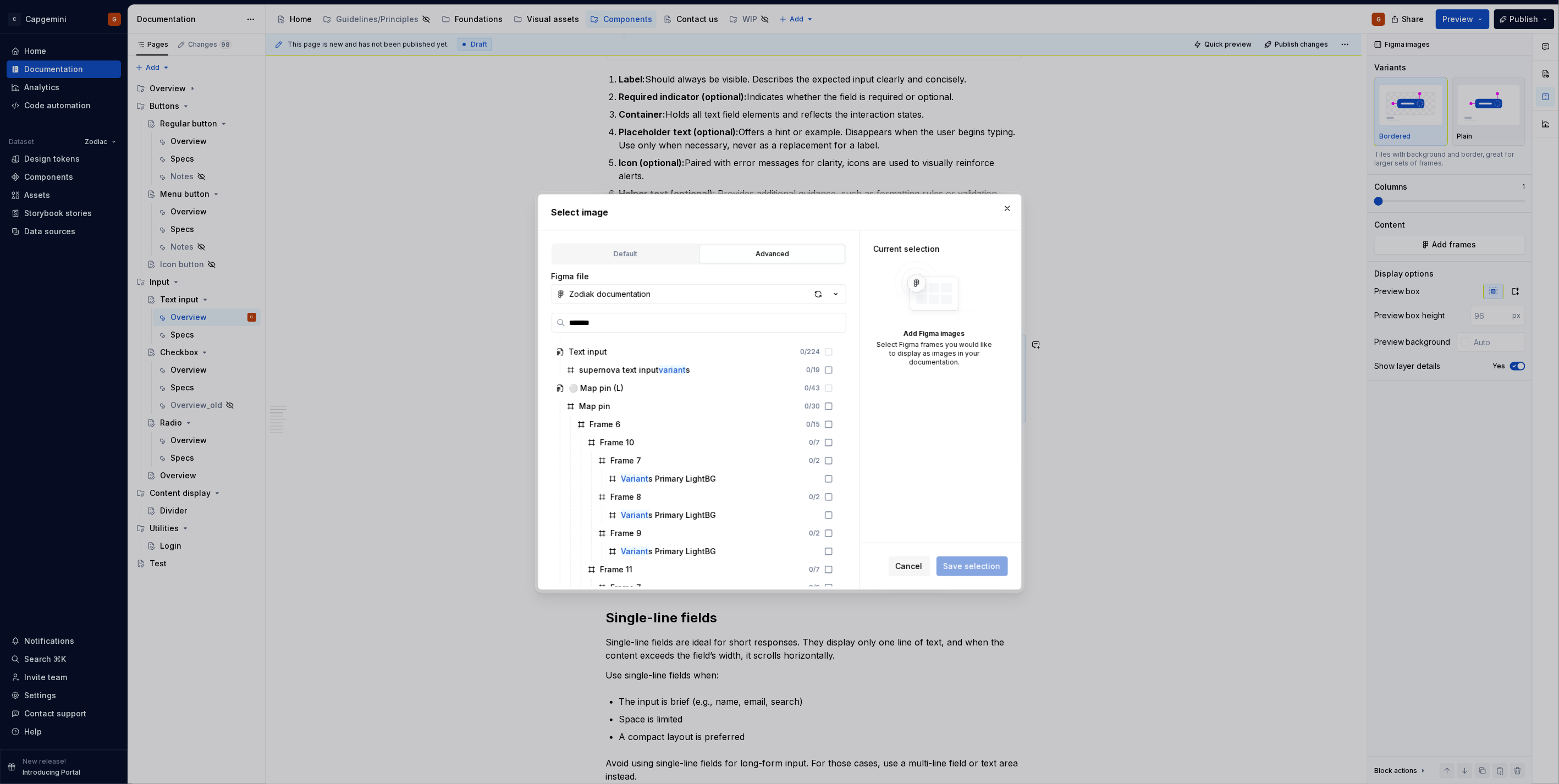
scroll to position [183, 0]
click at [717, 360] on div "supernova text input variant s 0 / 19" at bounding box center [699, 364] width 275 height 18
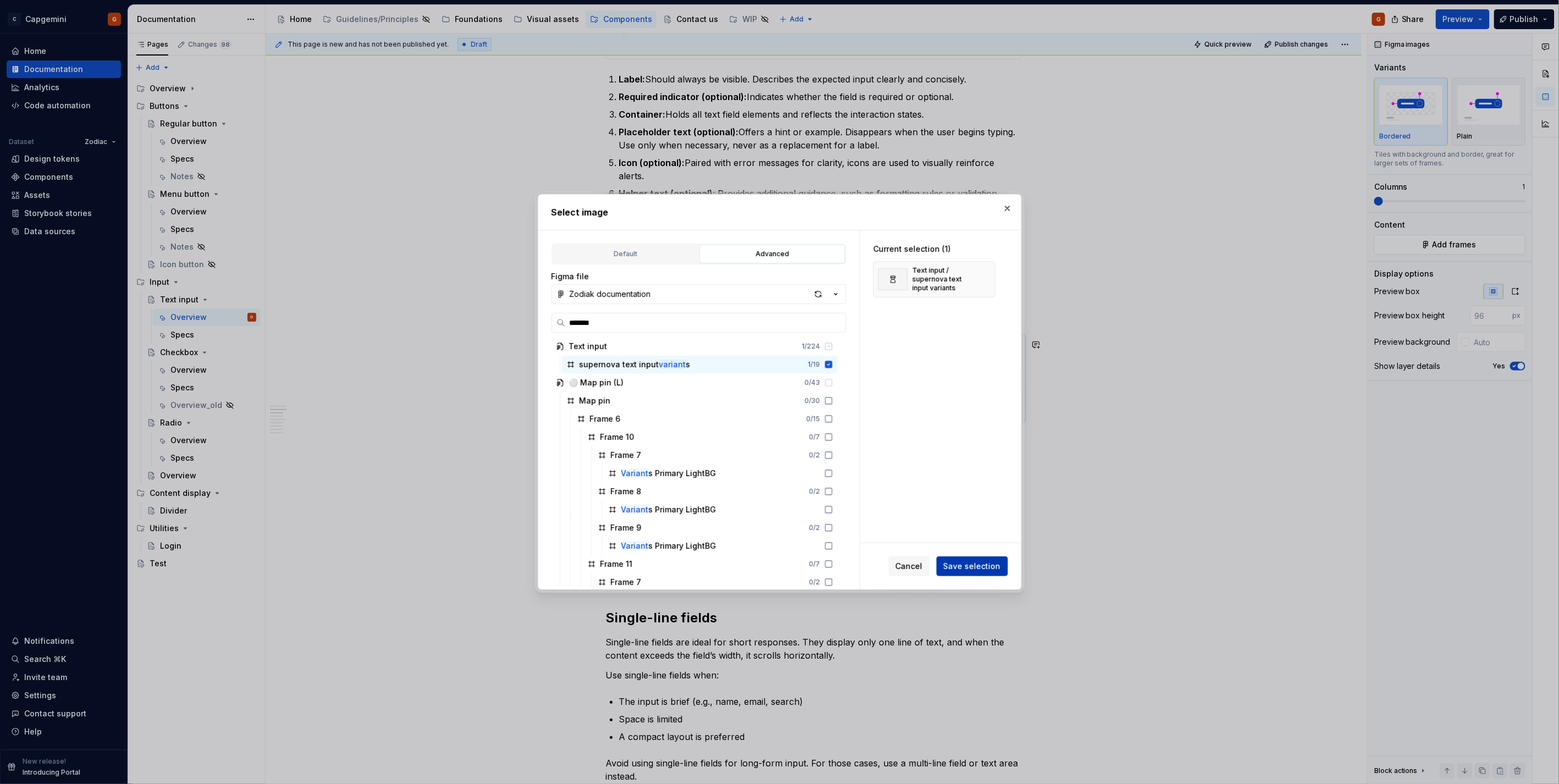
click at [958, 566] on span "Save selection" at bounding box center [972, 566] width 57 height 11
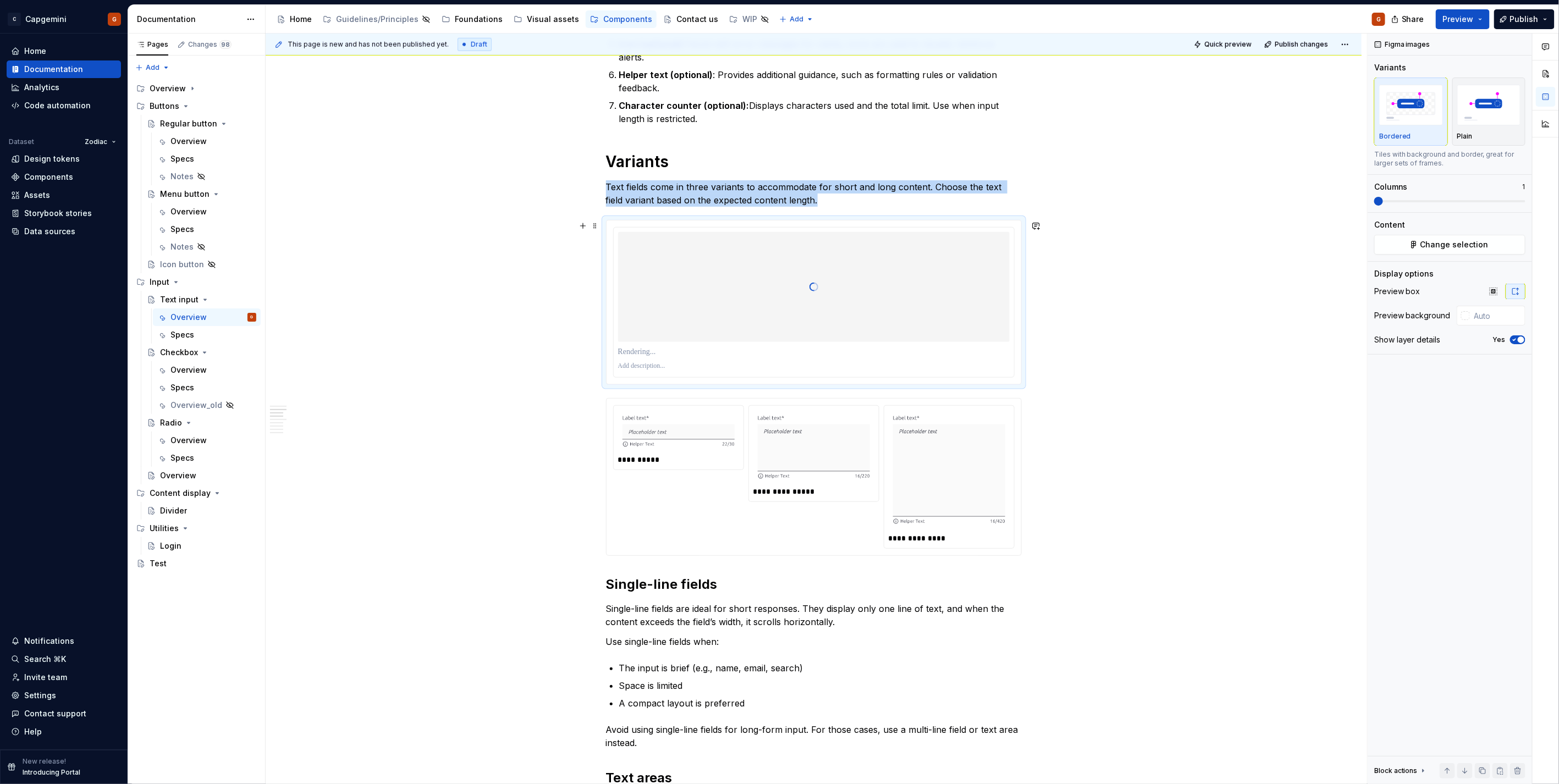
scroll to position [716, 0]
click at [903, 347] on p at bounding box center [814, 348] width 392 height 11
click at [1514, 339] on icon "button" at bounding box center [1514, 340] width 3 height 2
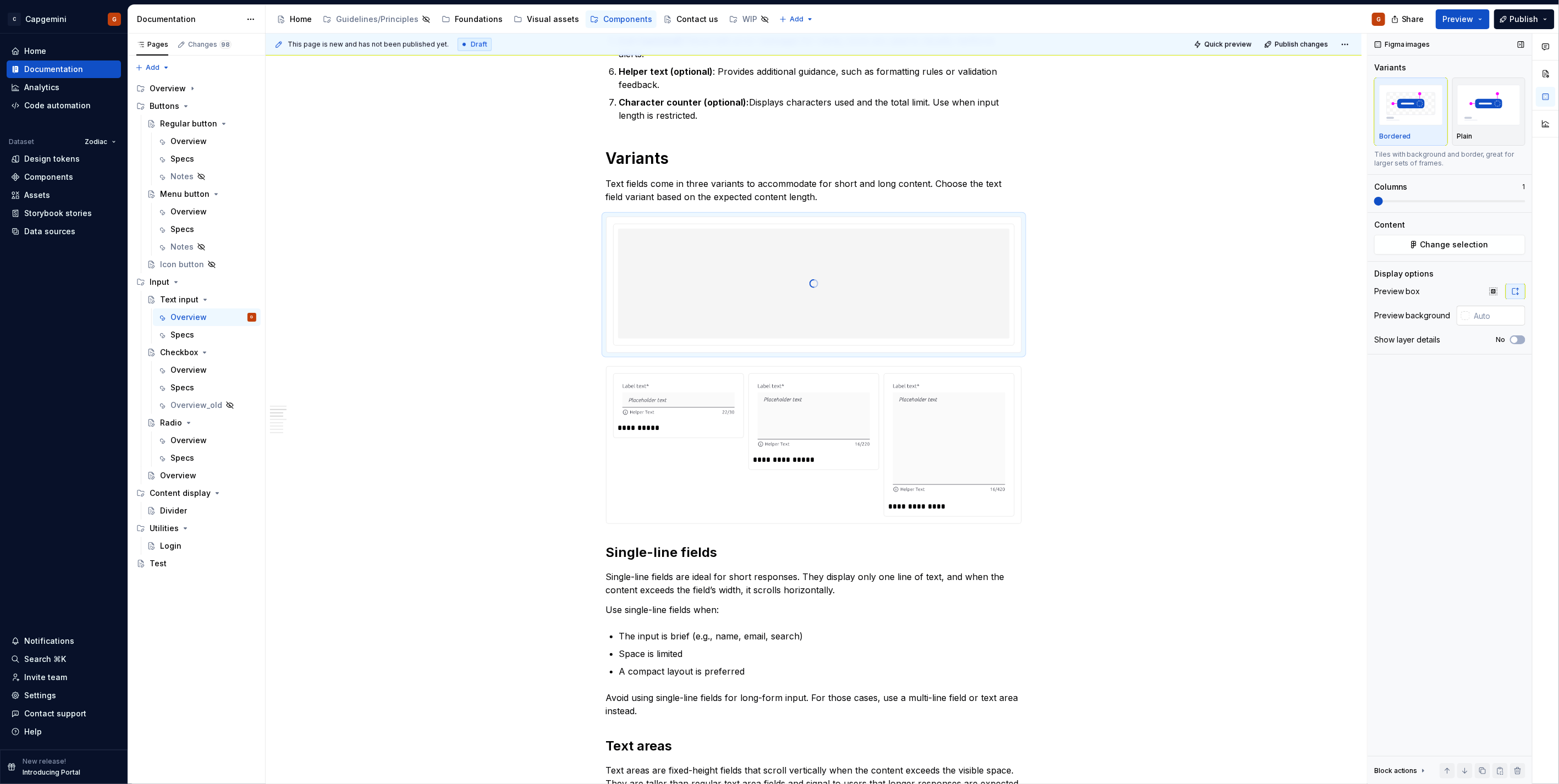
click at [1499, 312] on input "text" at bounding box center [1497, 315] width 55 height 20
type input "#FFFFFF"
type button "on"
click at [1480, 380] on div "Figma images Variants Bordered Plain Tiles with background and border, great fo…" at bounding box center [1449, 408] width 165 height 750
click at [725, 483] on div "**********" at bounding box center [813, 444] width 402 height 143
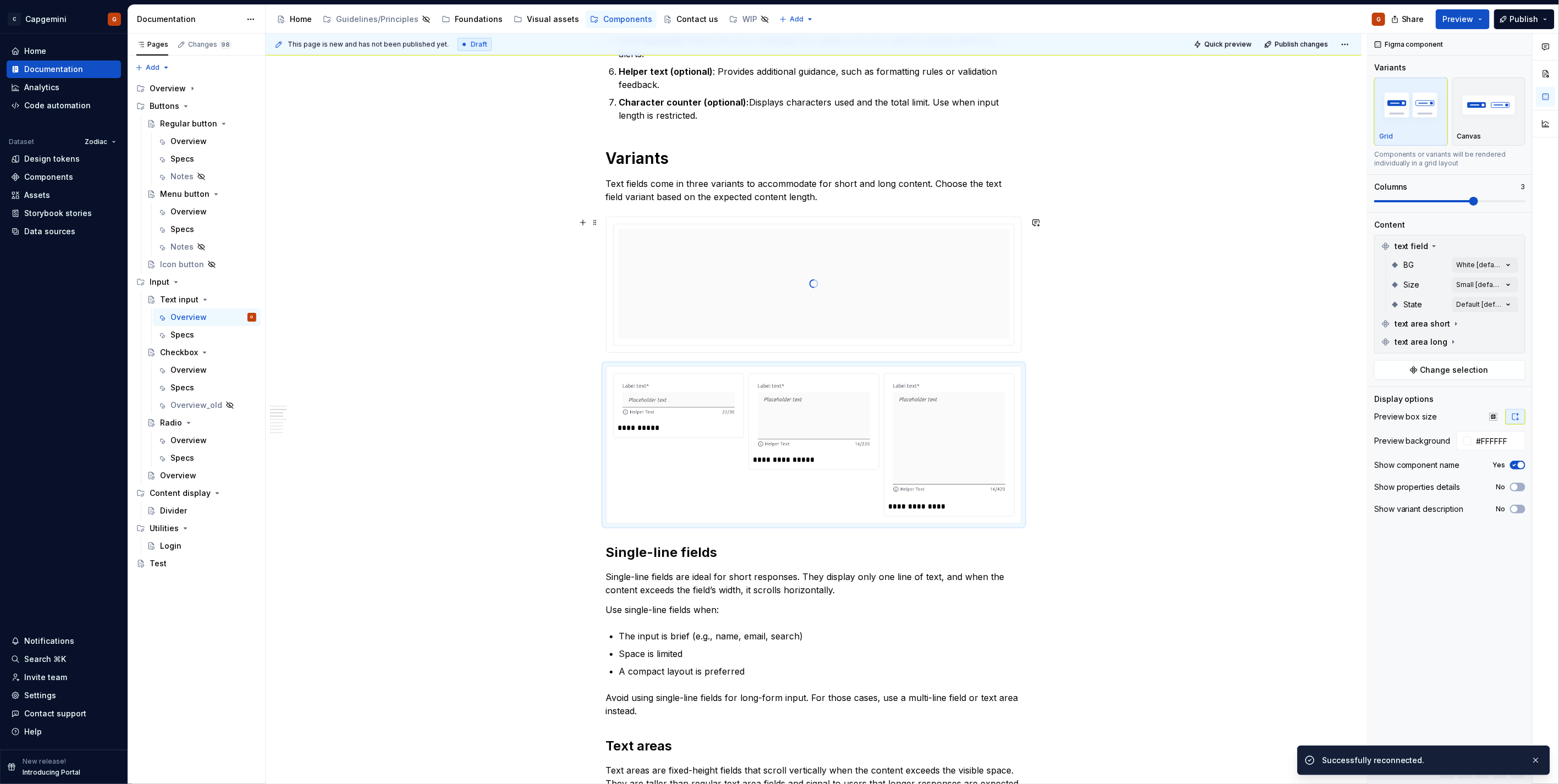
click at [774, 266] on div at bounding box center [814, 283] width 392 height 109
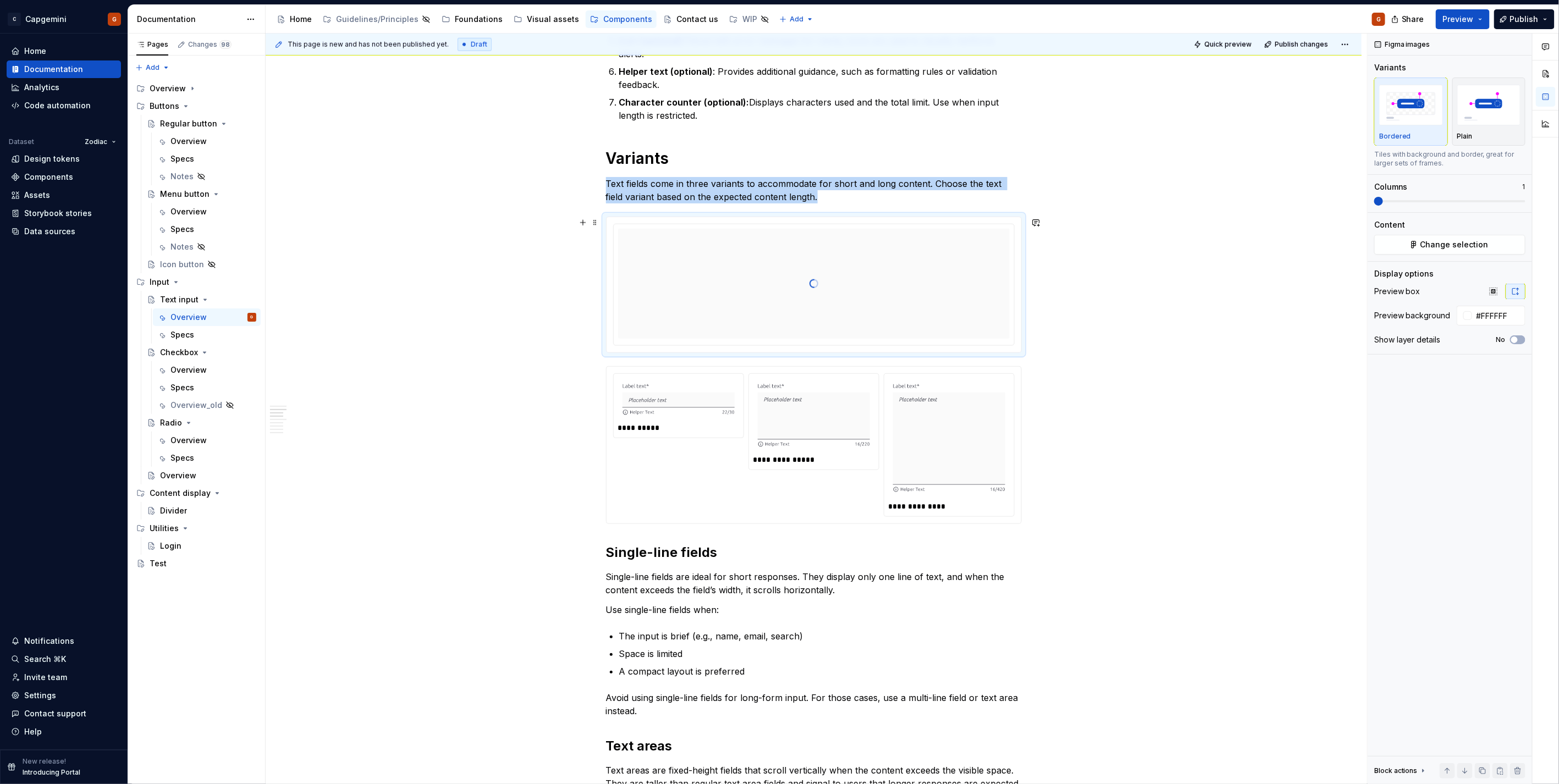
click at [843, 310] on div at bounding box center [814, 283] width 392 height 109
click at [810, 380] on div at bounding box center [814, 415] width 121 height 74
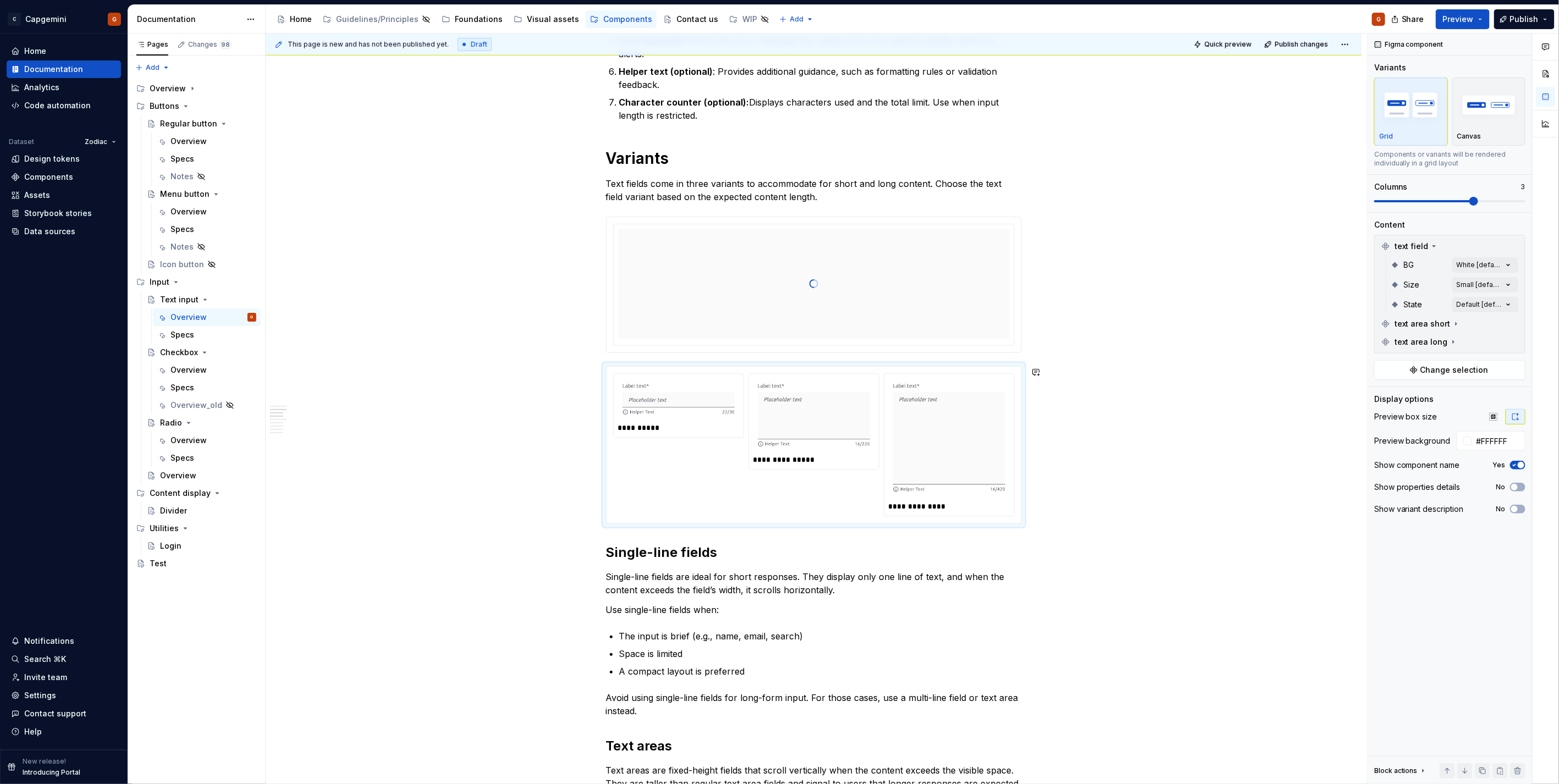
click at [792, 314] on div at bounding box center [814, 283] width 392 height 109
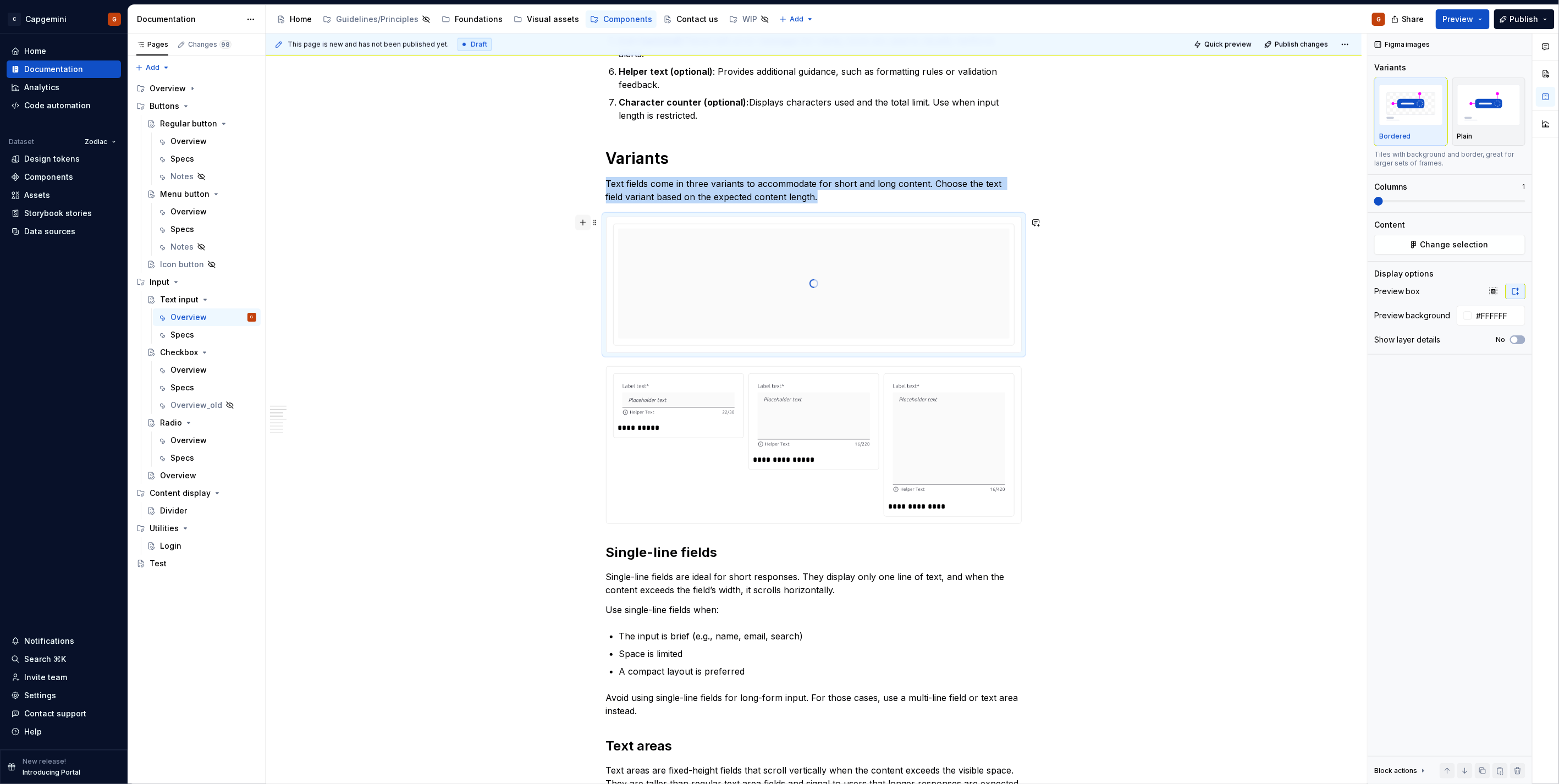
click at [584, 222] on button "button" at bounding box center [582, 222] width 15 height 15
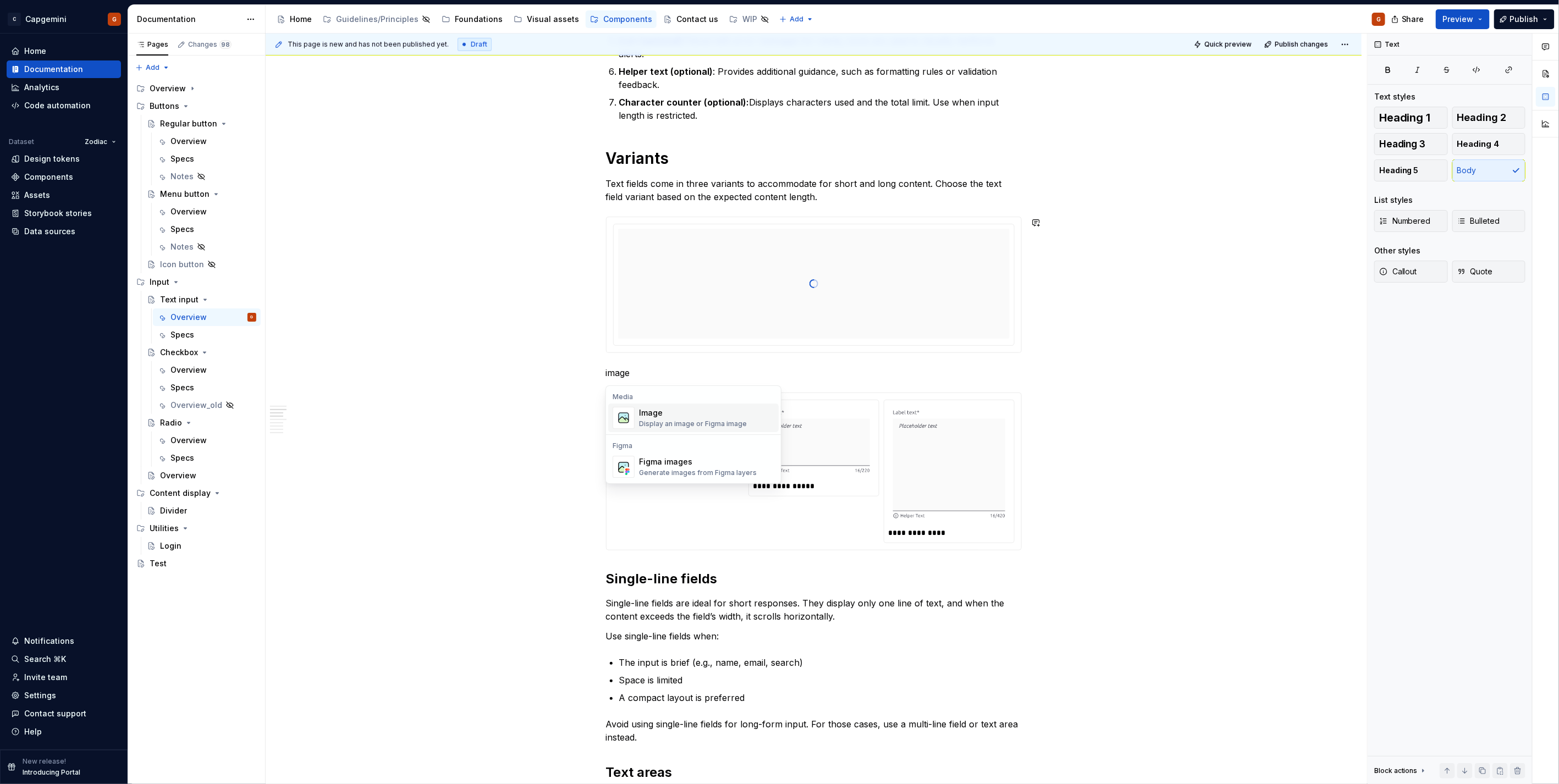
click at [687, 458] on div "Figma images" at bounding box center [697, 461] width 118 height 11
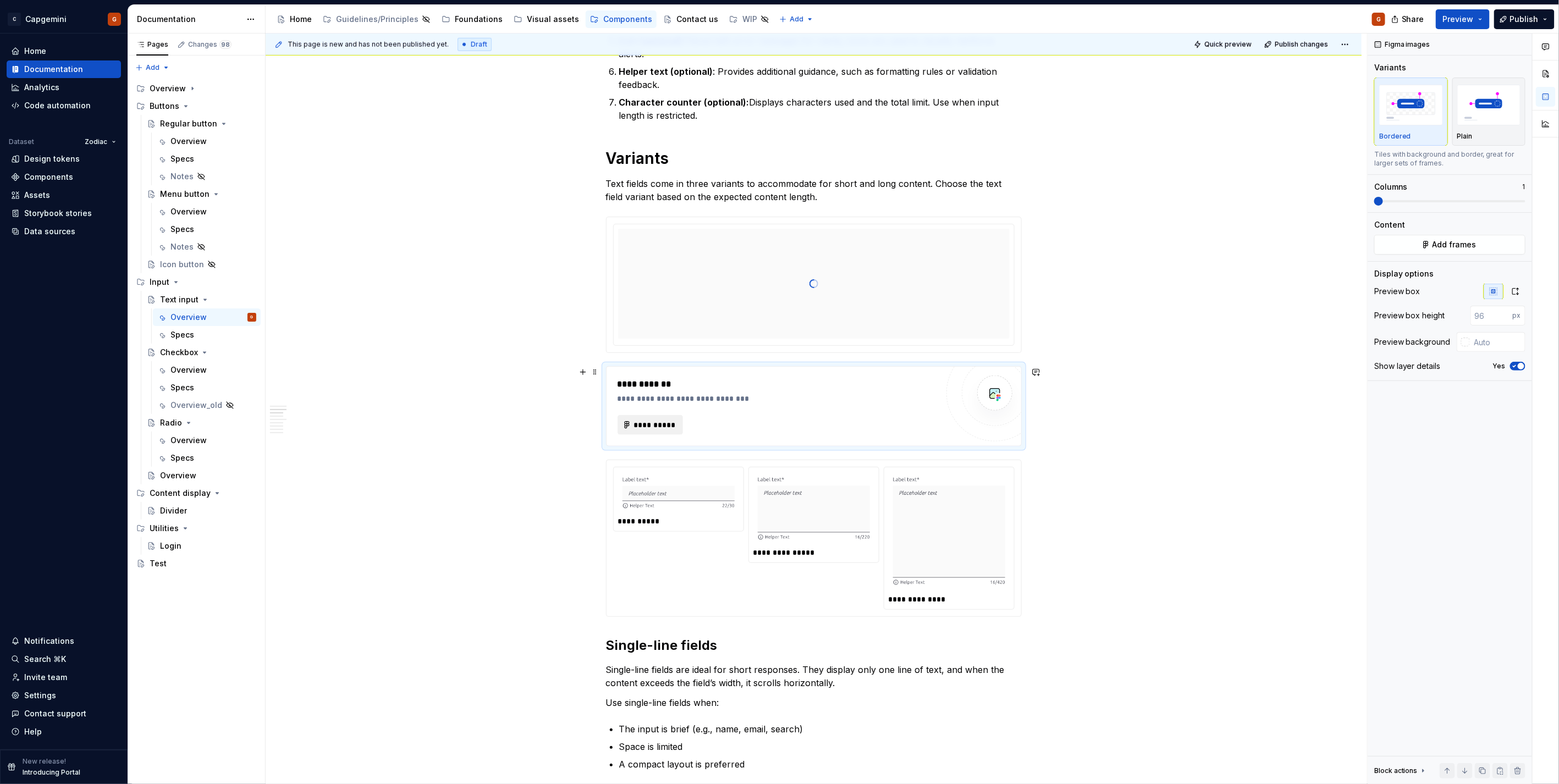
click at [640, 416] on button "**********" at bounding box center [650, 424] width 66 height 20
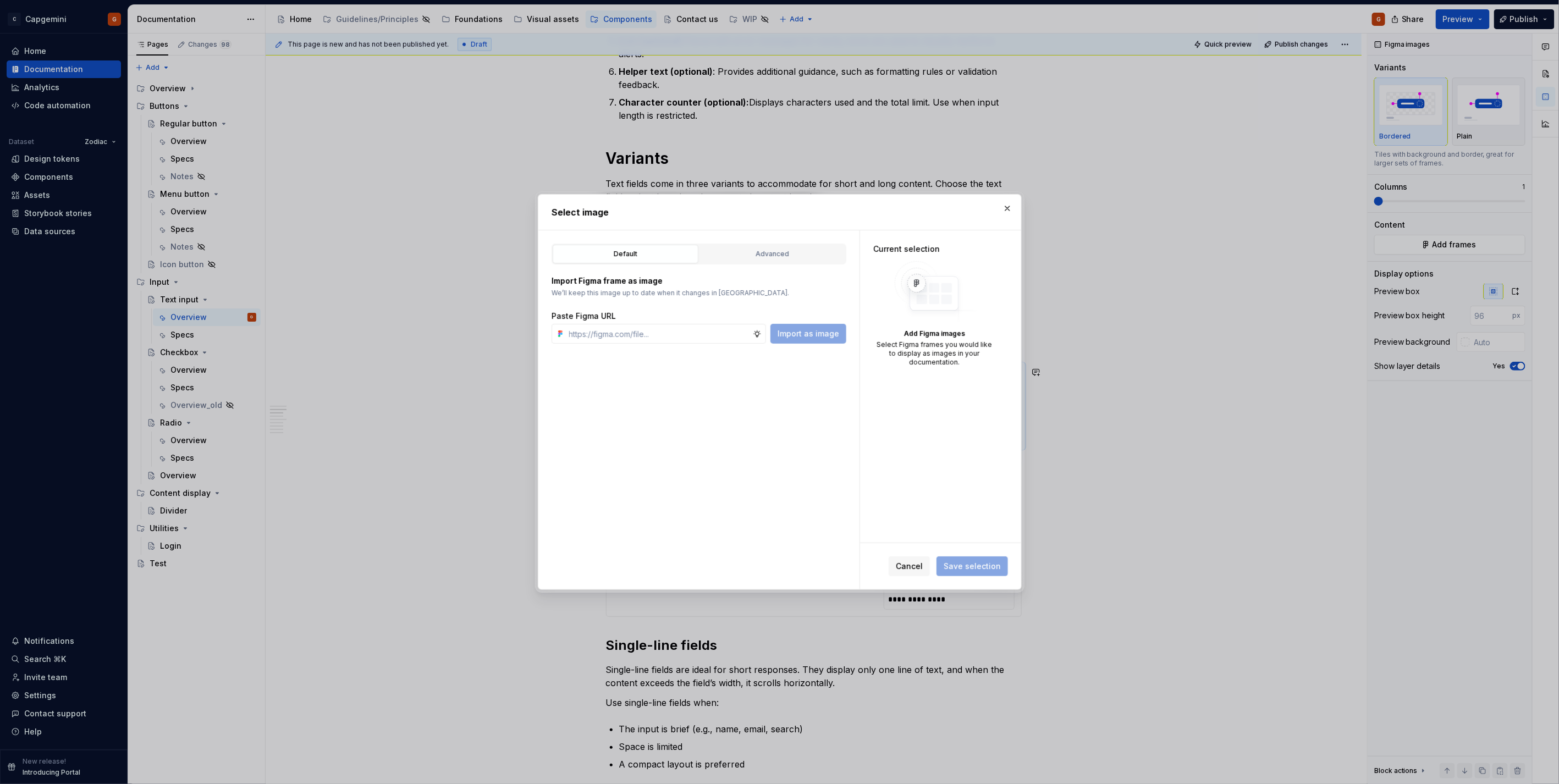
click at [802, 258] on div "Advanced" at bounding box center [772, 254] width 138 height 11
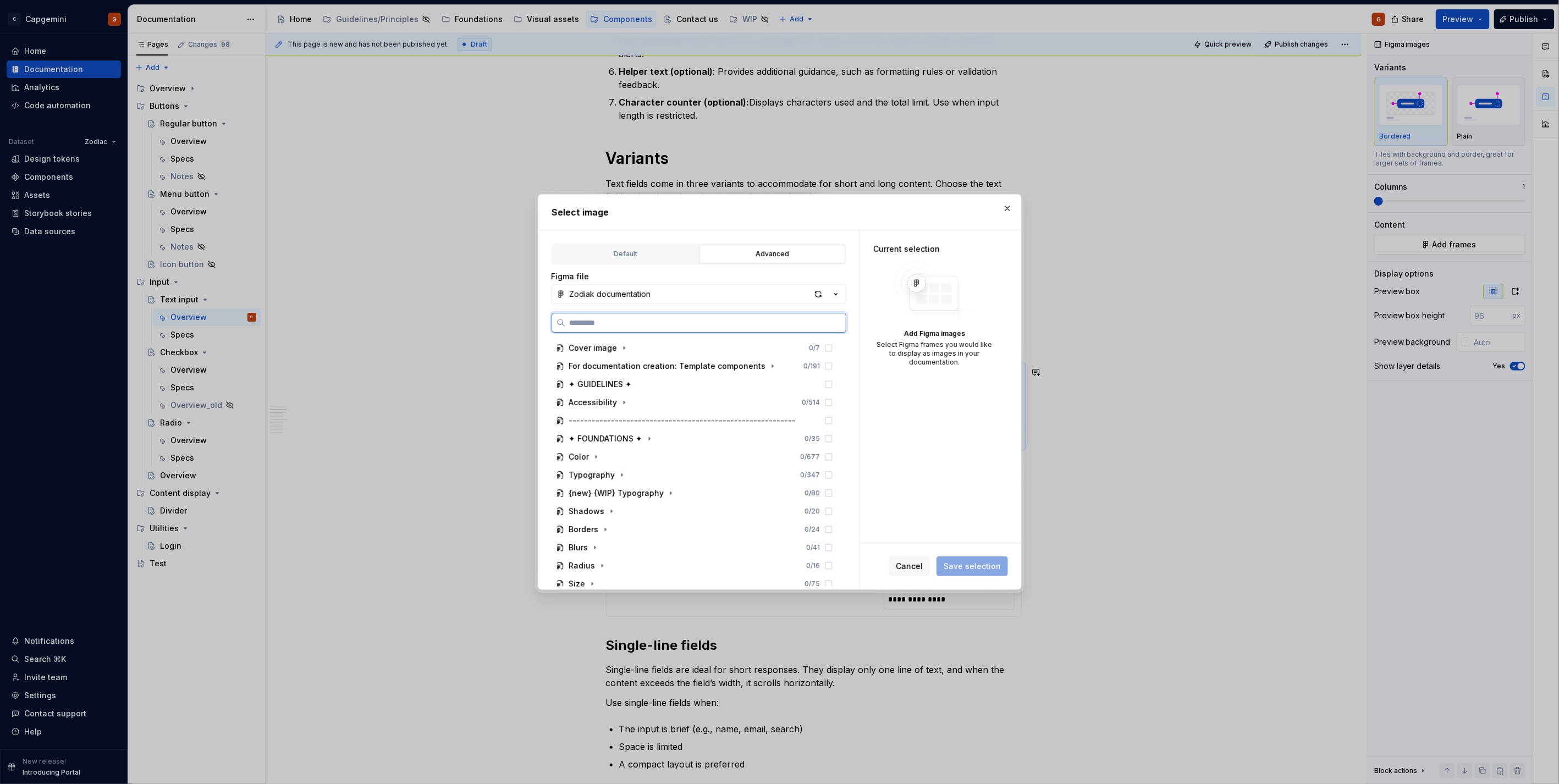
click at [655, 326] on input "search" at bounding box center [705, 322] width 280 height 11
type textarea "*"
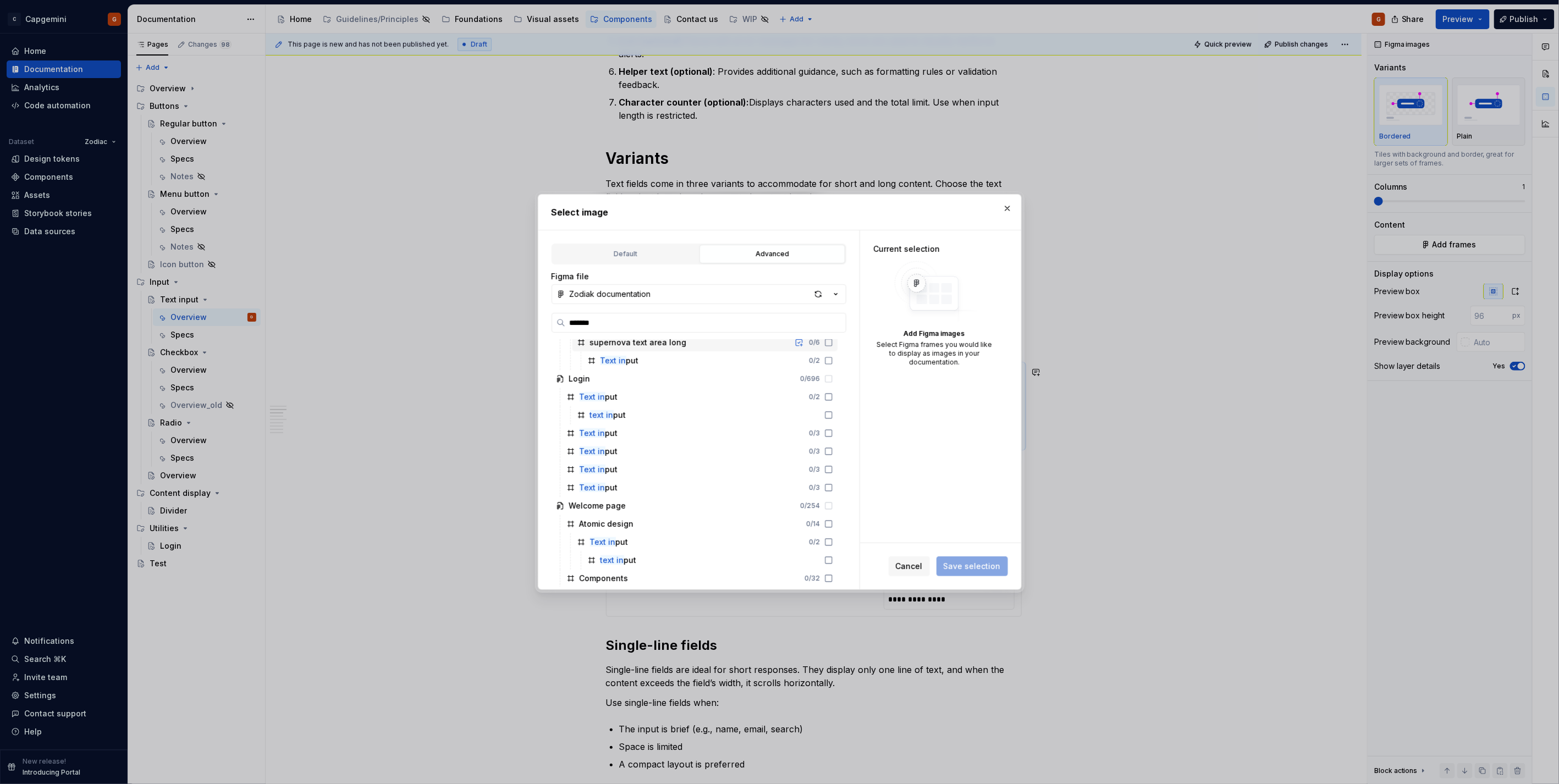
scroll to position [568, 0]
click at [595, 317] on input "*******" at bounding box center [705, 322] width 280 height 11
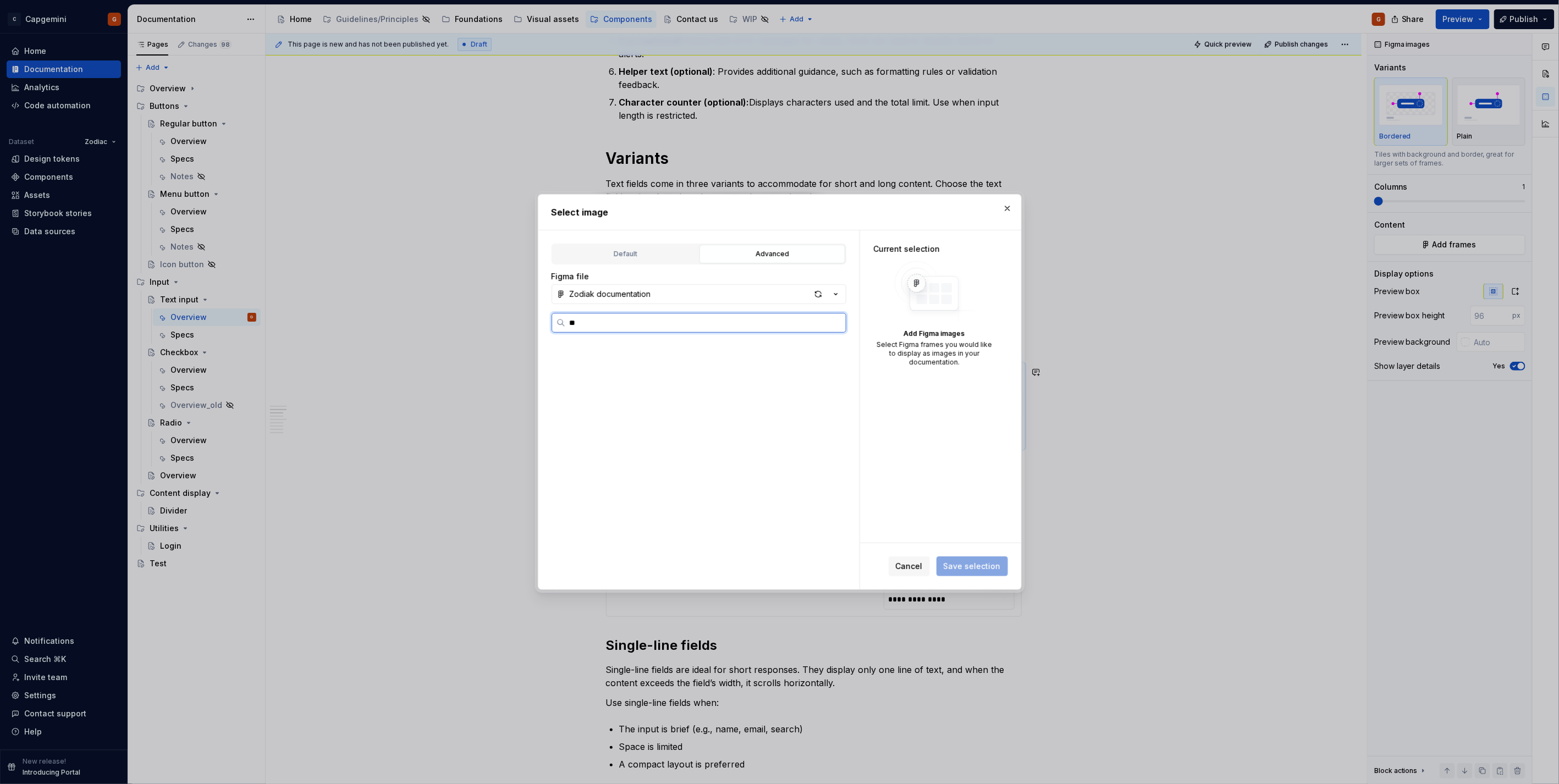
scroll to position [0, 0]
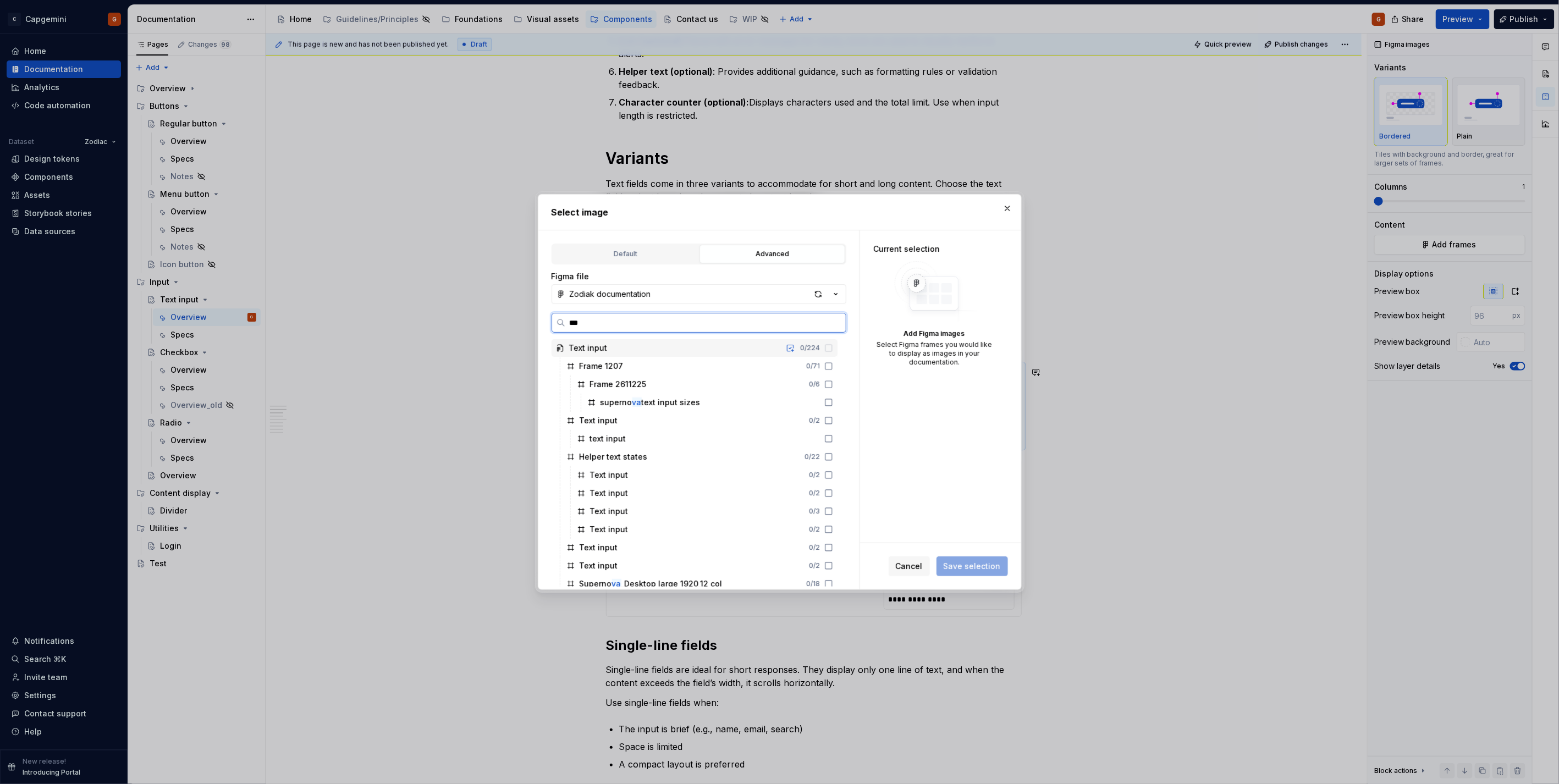
type input "****"
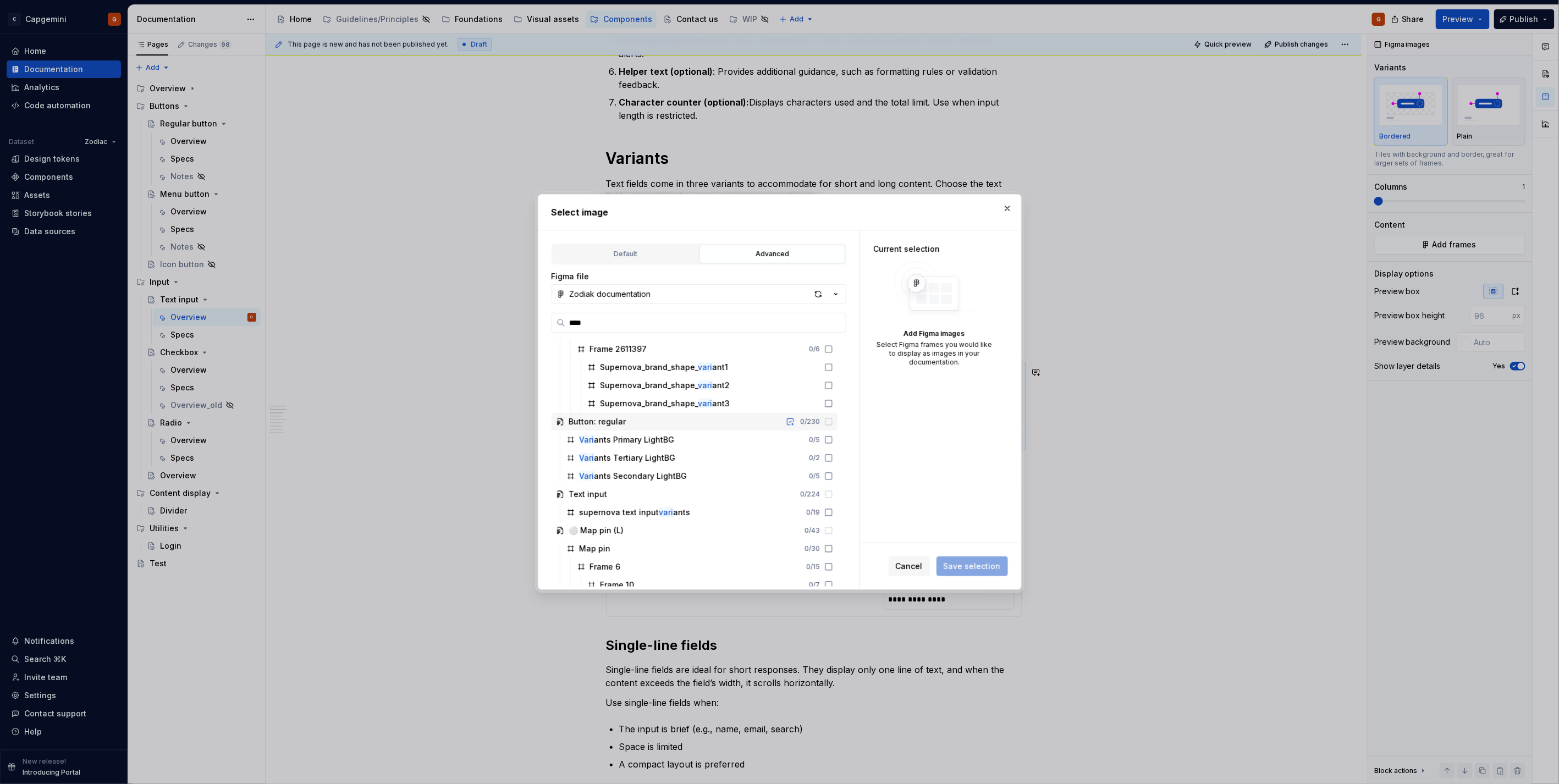
scroll to position [183, 0]
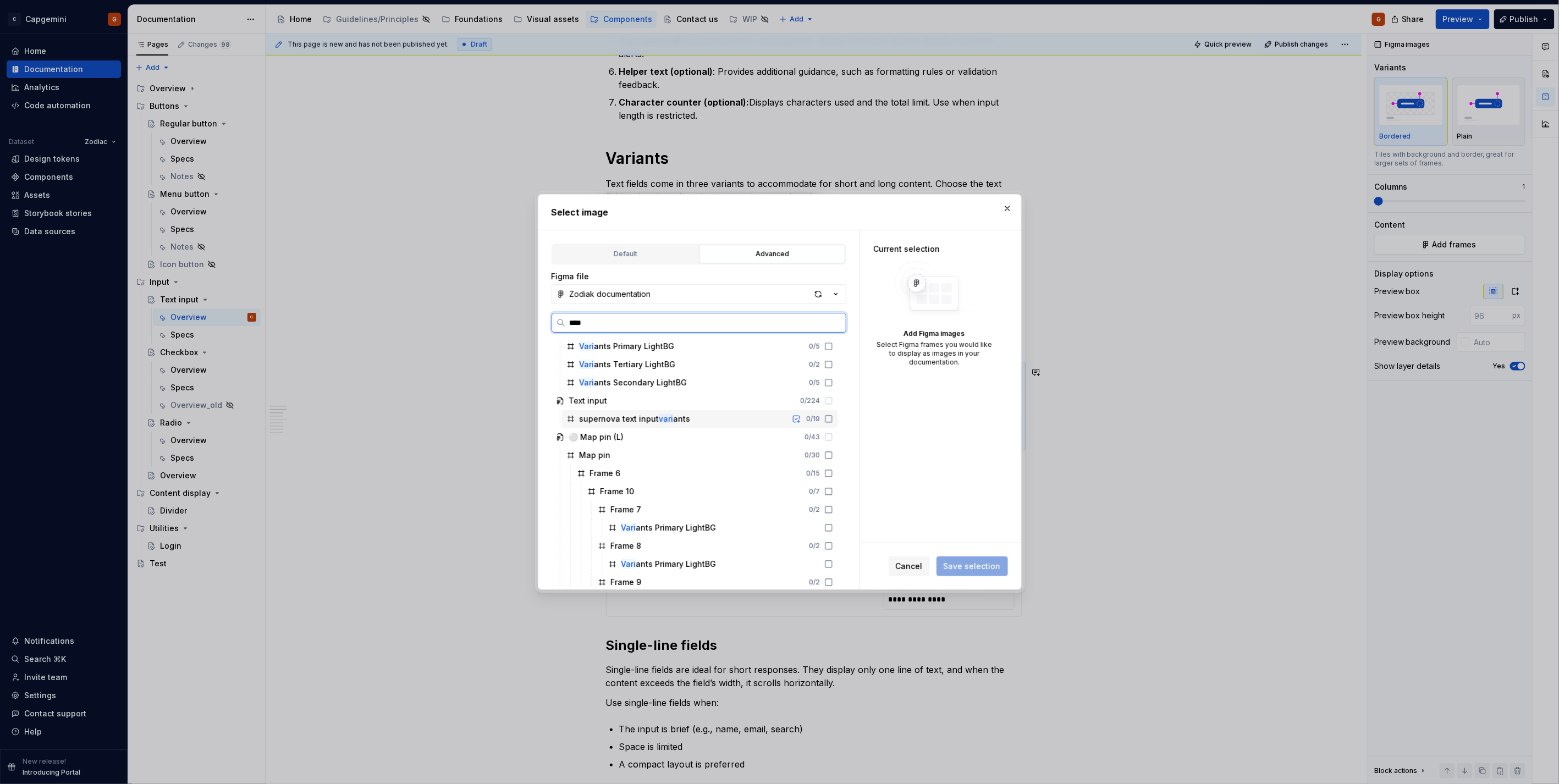
click at [694, 413] on div "supernova text input vari ants 0 / 19" at bounding box center [699, 419] width 275 height 18
click at [990, 563] on span "Save selection" at bounding box center [972, 566] width 57 height 11
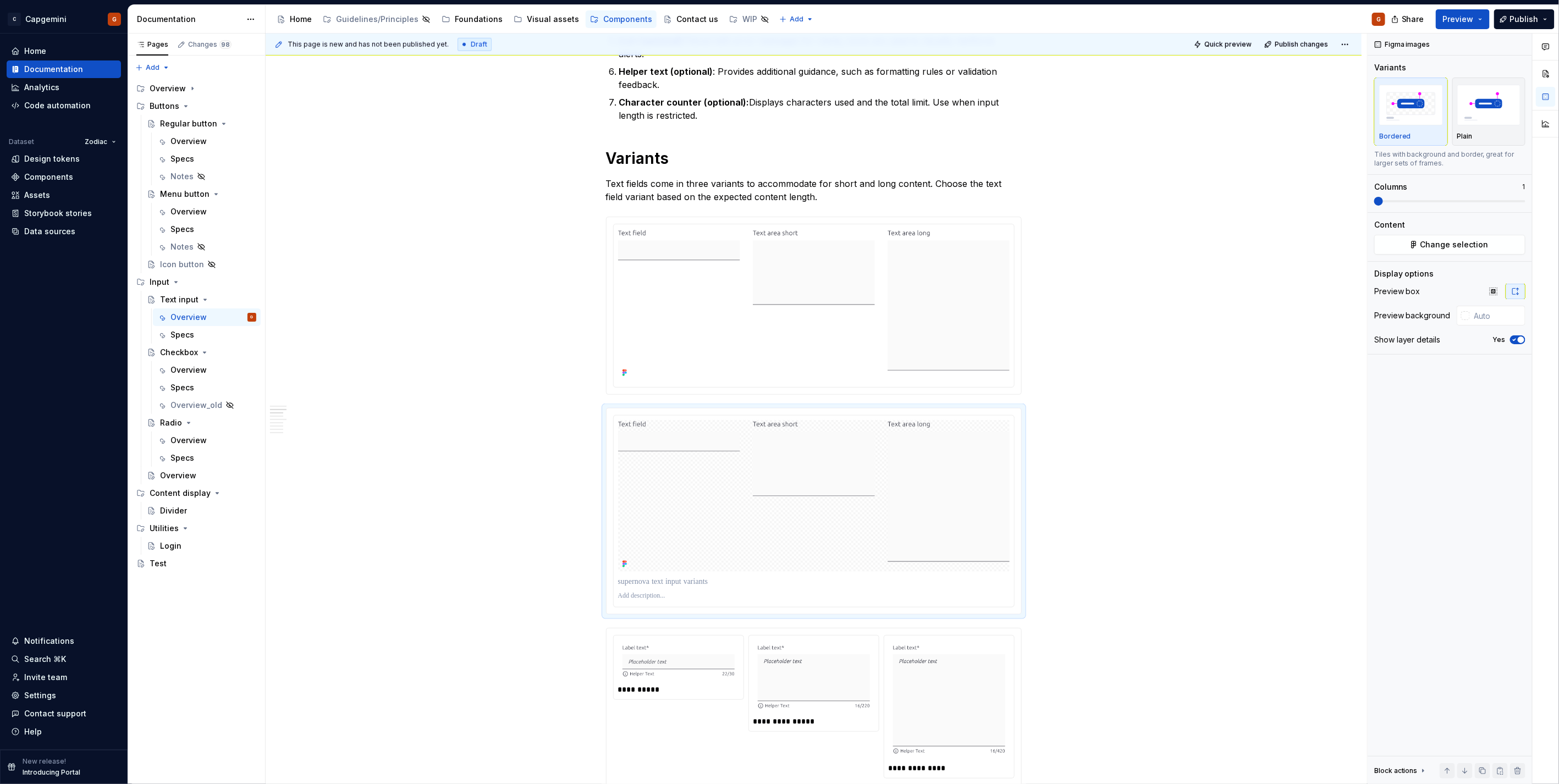
scroll to position [799, 0]
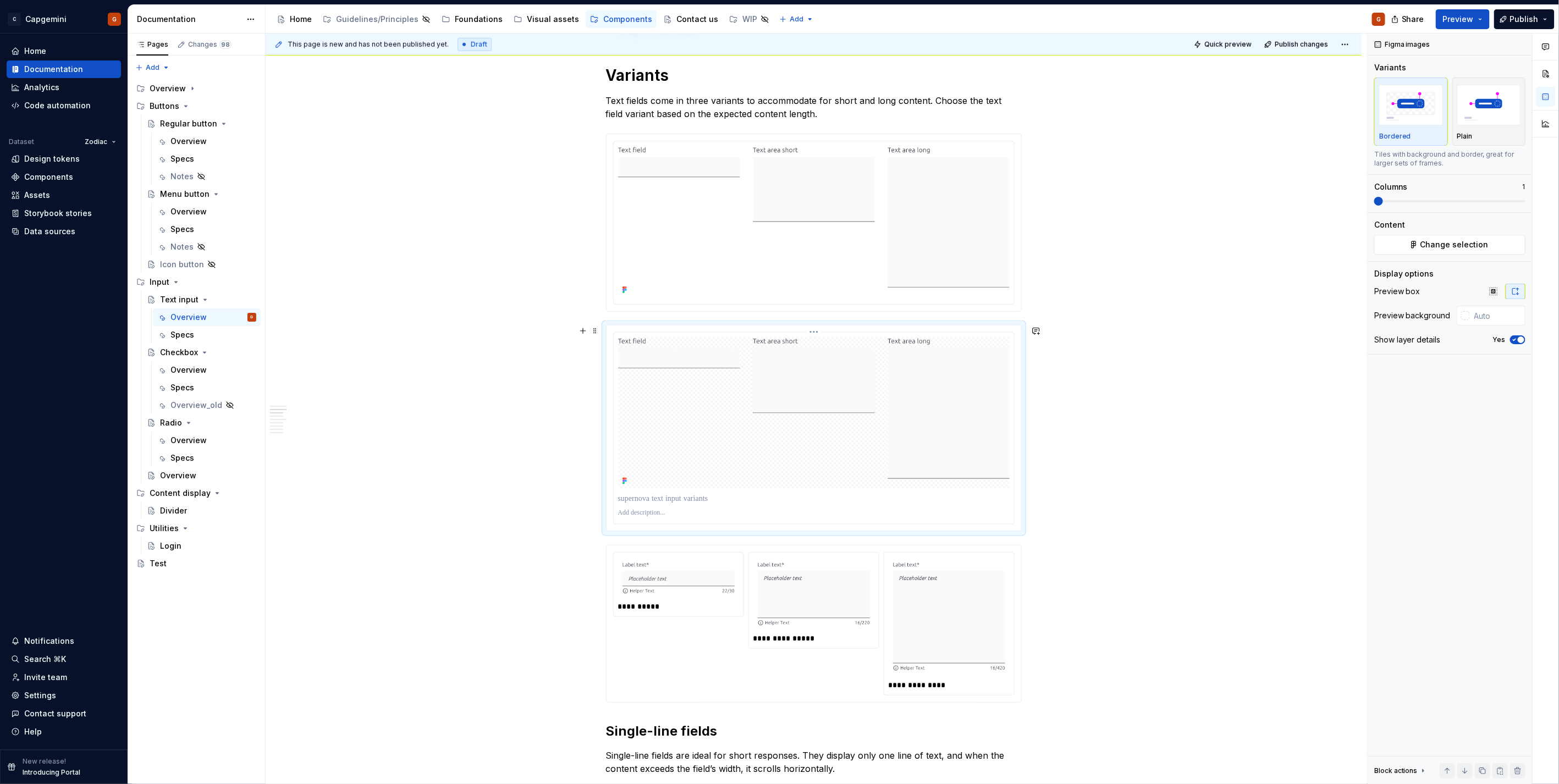
click at [923, 404] on img at bounding box center [814, 413] width 392 height 151
click at [1021, 370] on div at bounding box center [813, 428] width 416 height 206
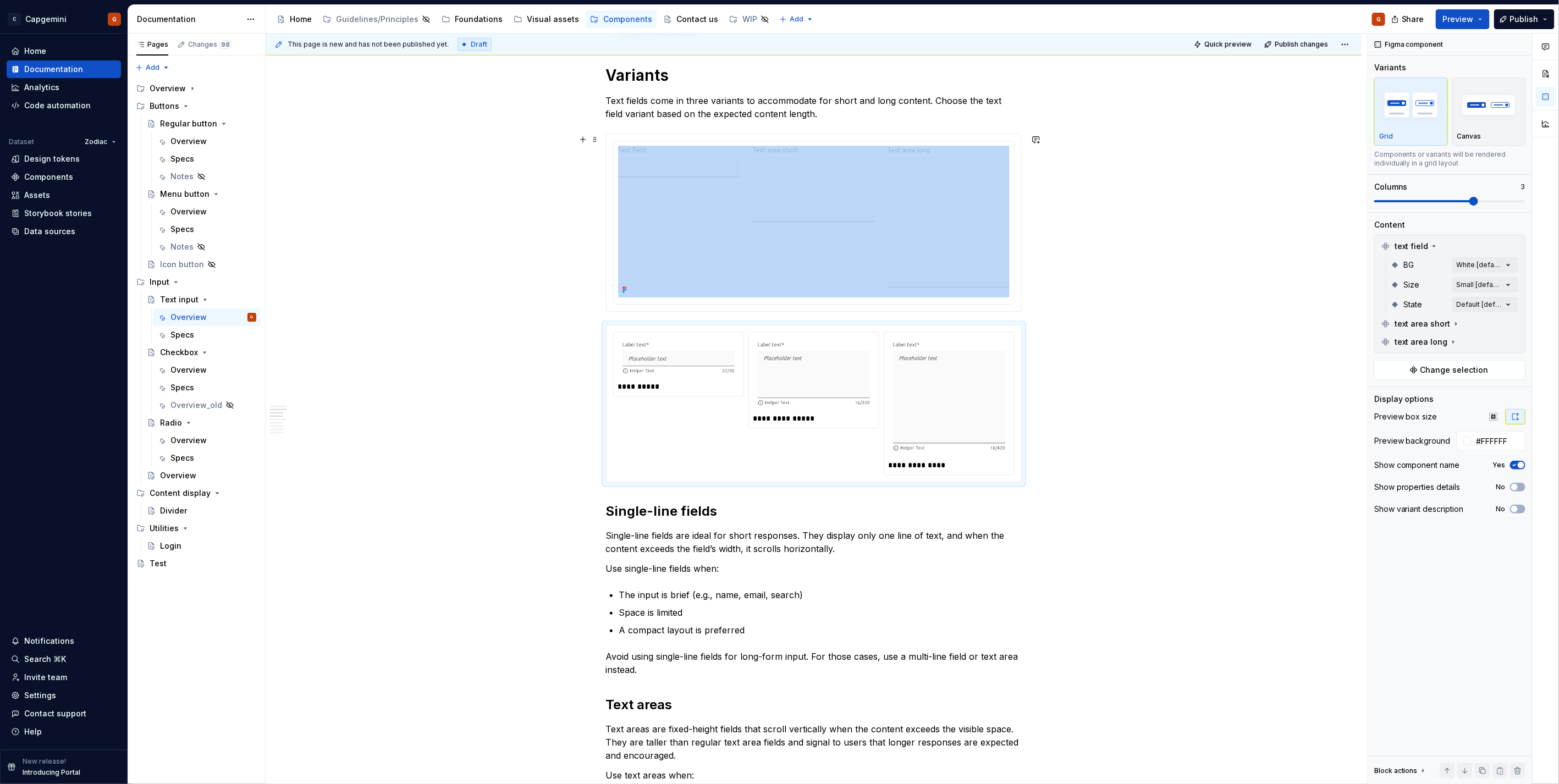
click at [985, 309] on div at bounding box center [814, 222] width 415 height 177
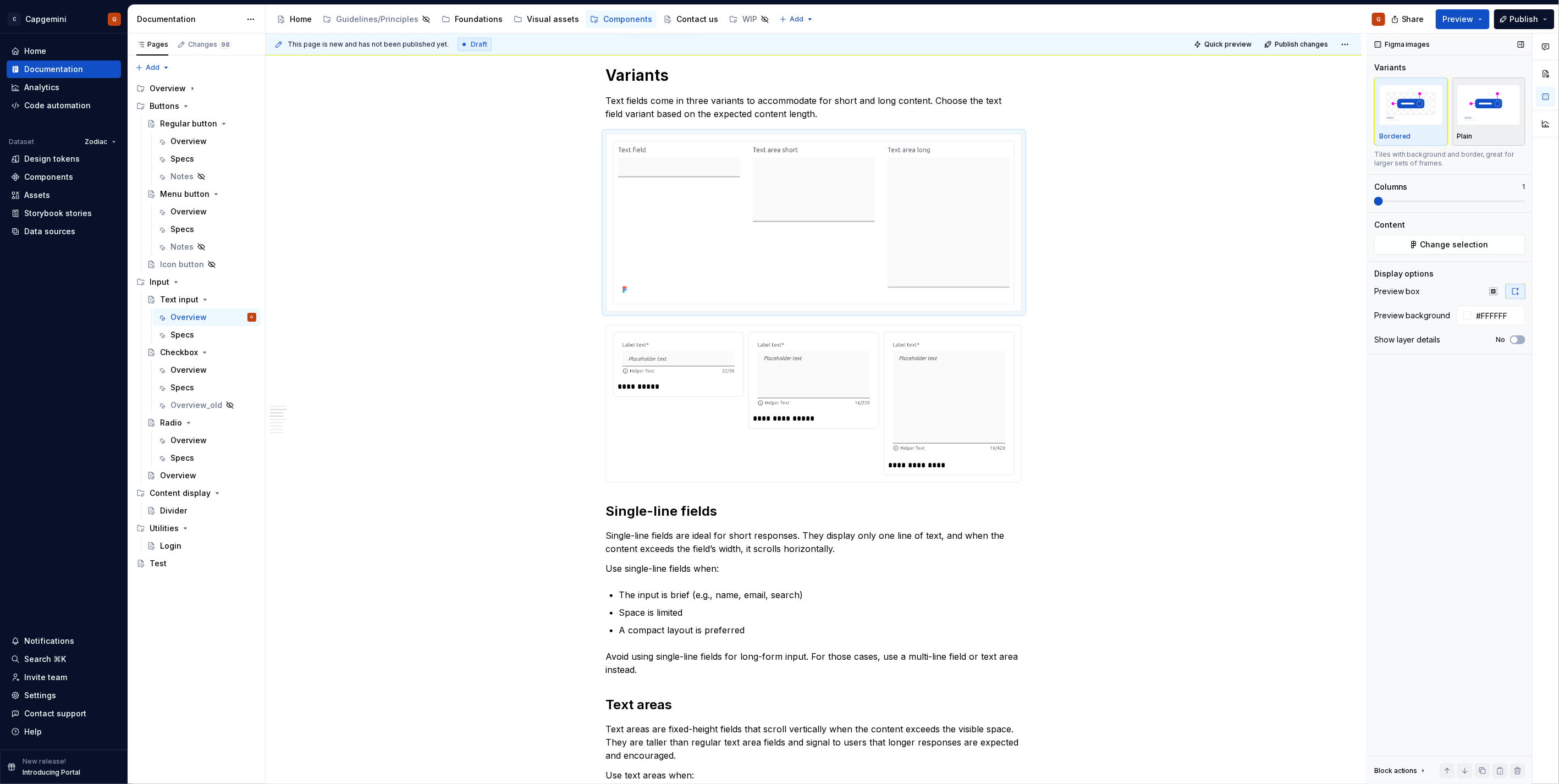
click at [1506, 125] on div "button" at bounding box center [1489, 105] width 64 height 45
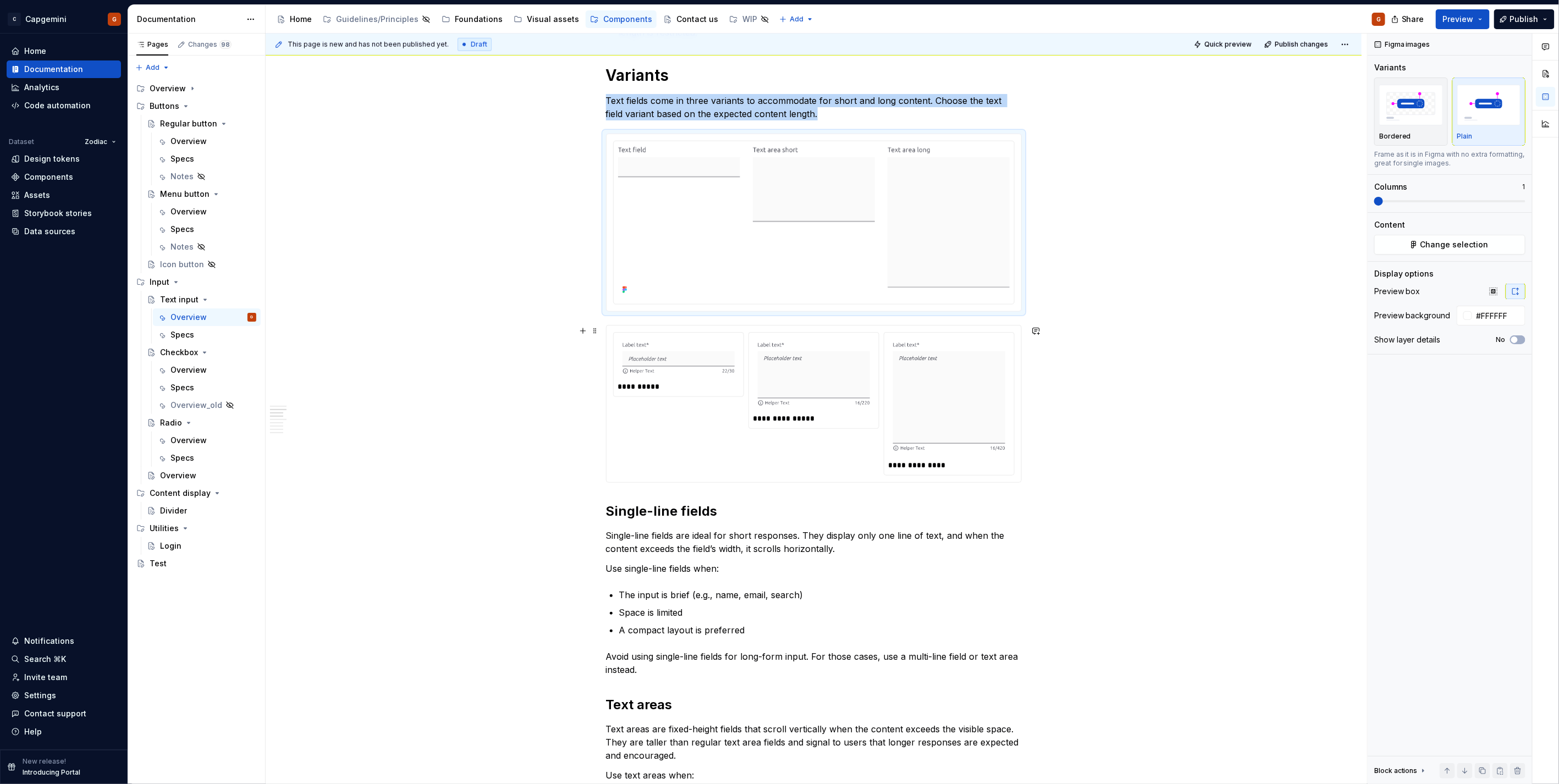
click at [1003, 479] on div "**********" at bounding box center [814, 404] width 415 height 157
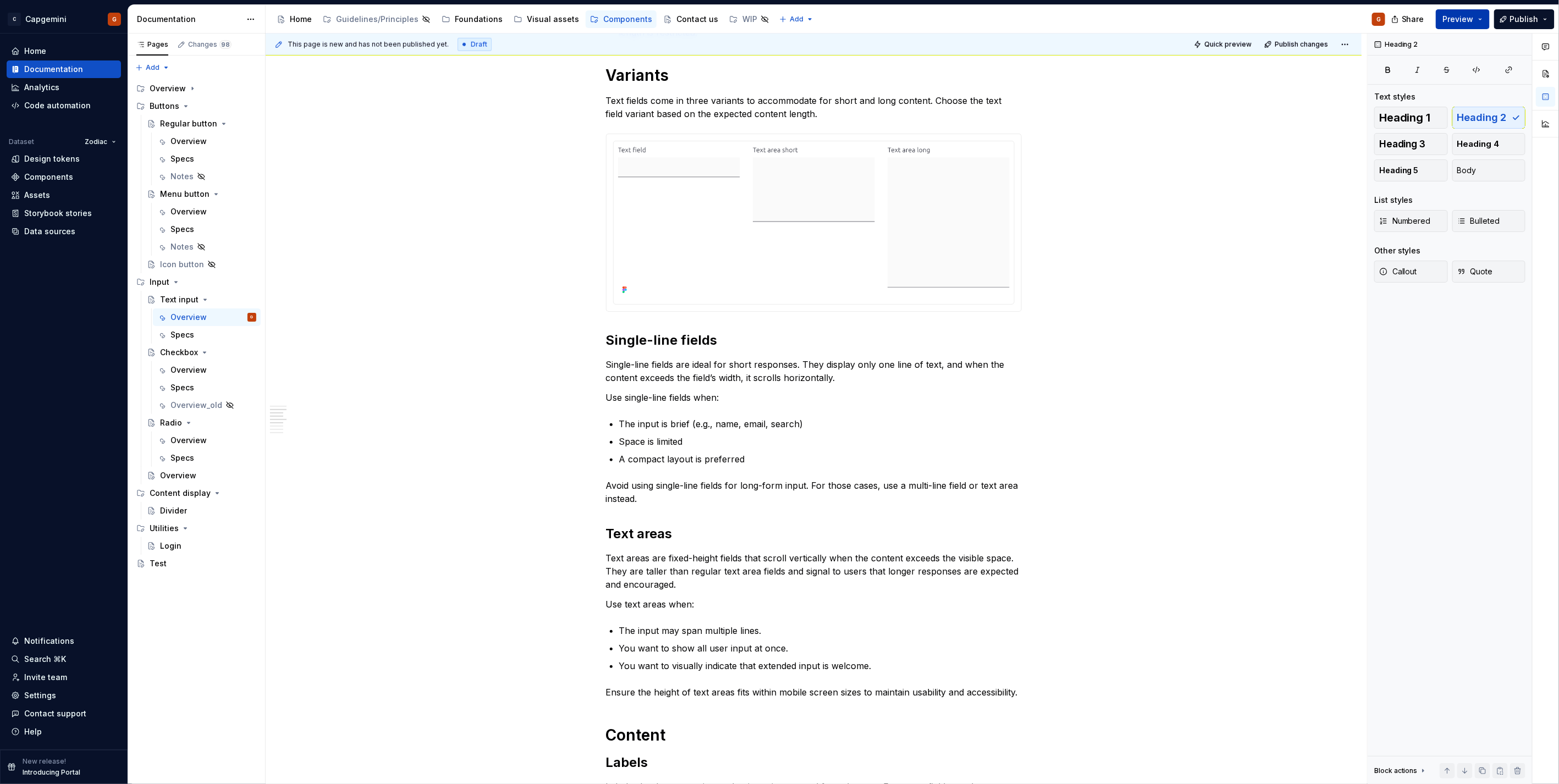
click at [1457, 23] on span "Preview" at bounding box center [1458, 19] width 31 height 11
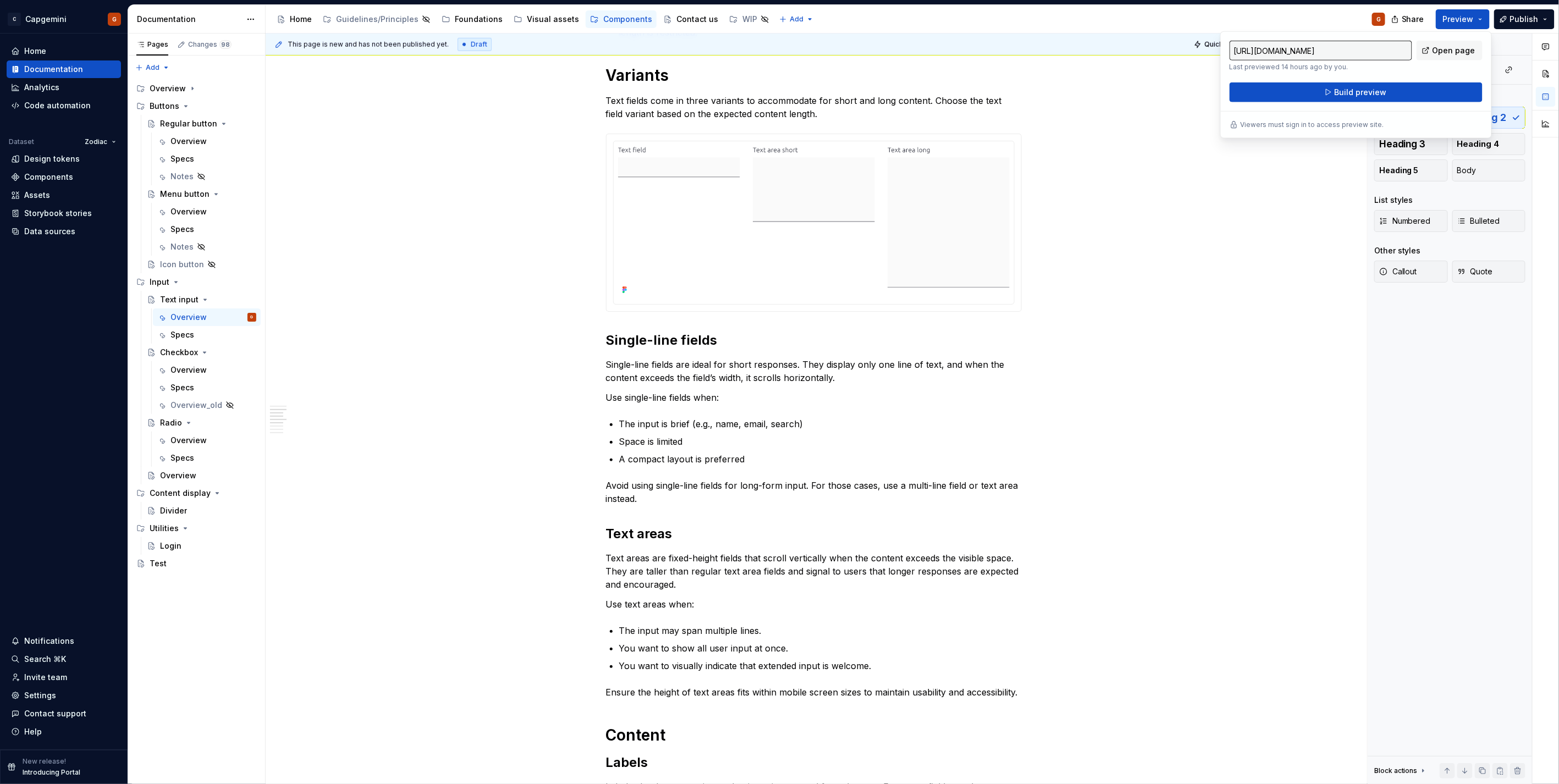
drag, startPoint x: 1457, startPoint y: 23, endPoint x: 1389, endPoint y: 102, distance: 104.2
click at [1389, 102] on div "https://capgemini.preview.supernova-docs.io/latest/components/input/text-input/…" at bounding box center [1355, 85] width 272 height 107
click at [1392, 96] on button "Build preview" at bounding box center [1356, 93] width 253 height 20
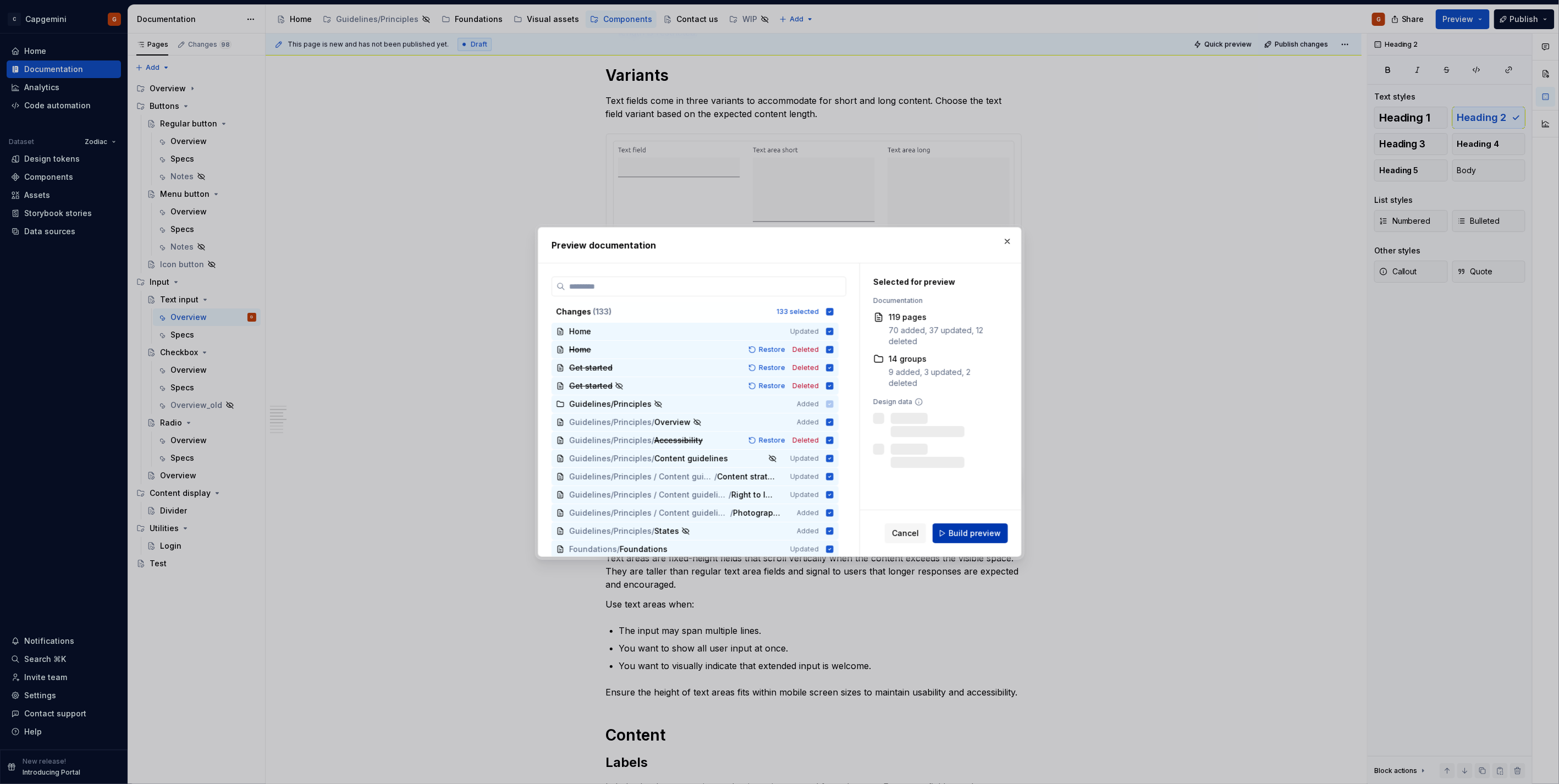
click at [966, 529] on span "Build preview" at bounding box center [974, 533] width 53 height 11
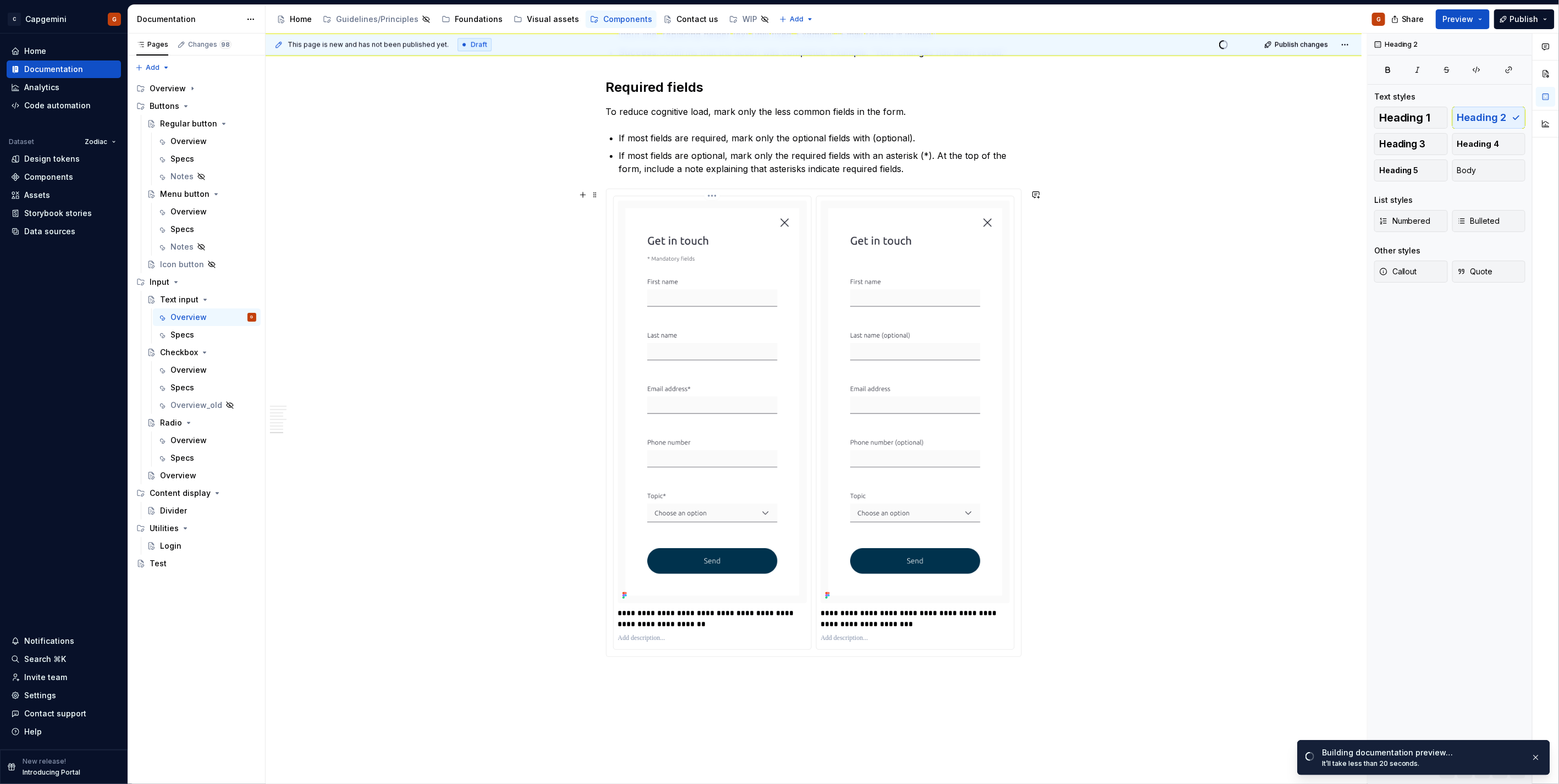
scroll to position [2063, 0]
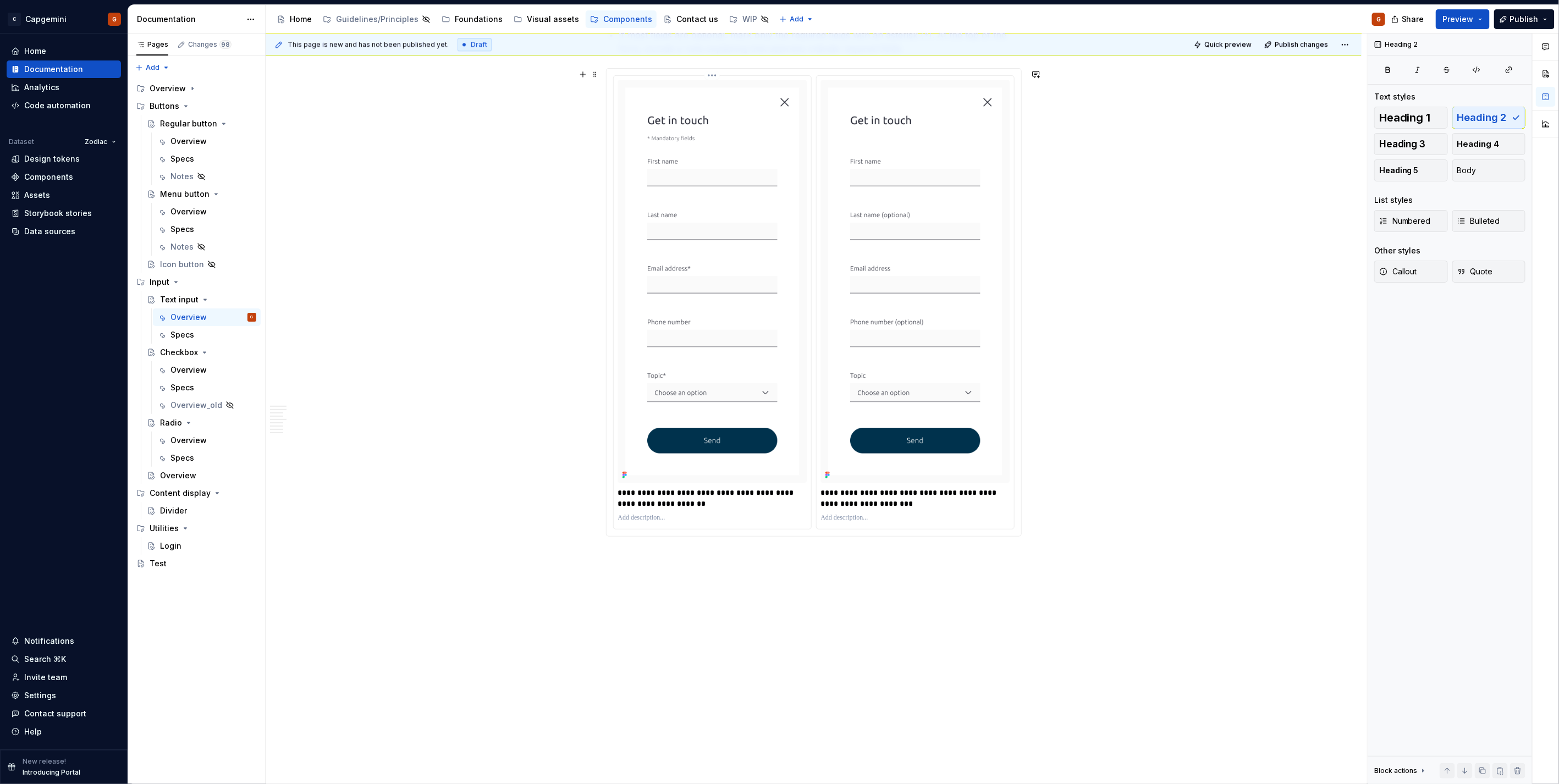
click at [672, 334] on img at bounding box center [712, 281] width 189 height 402
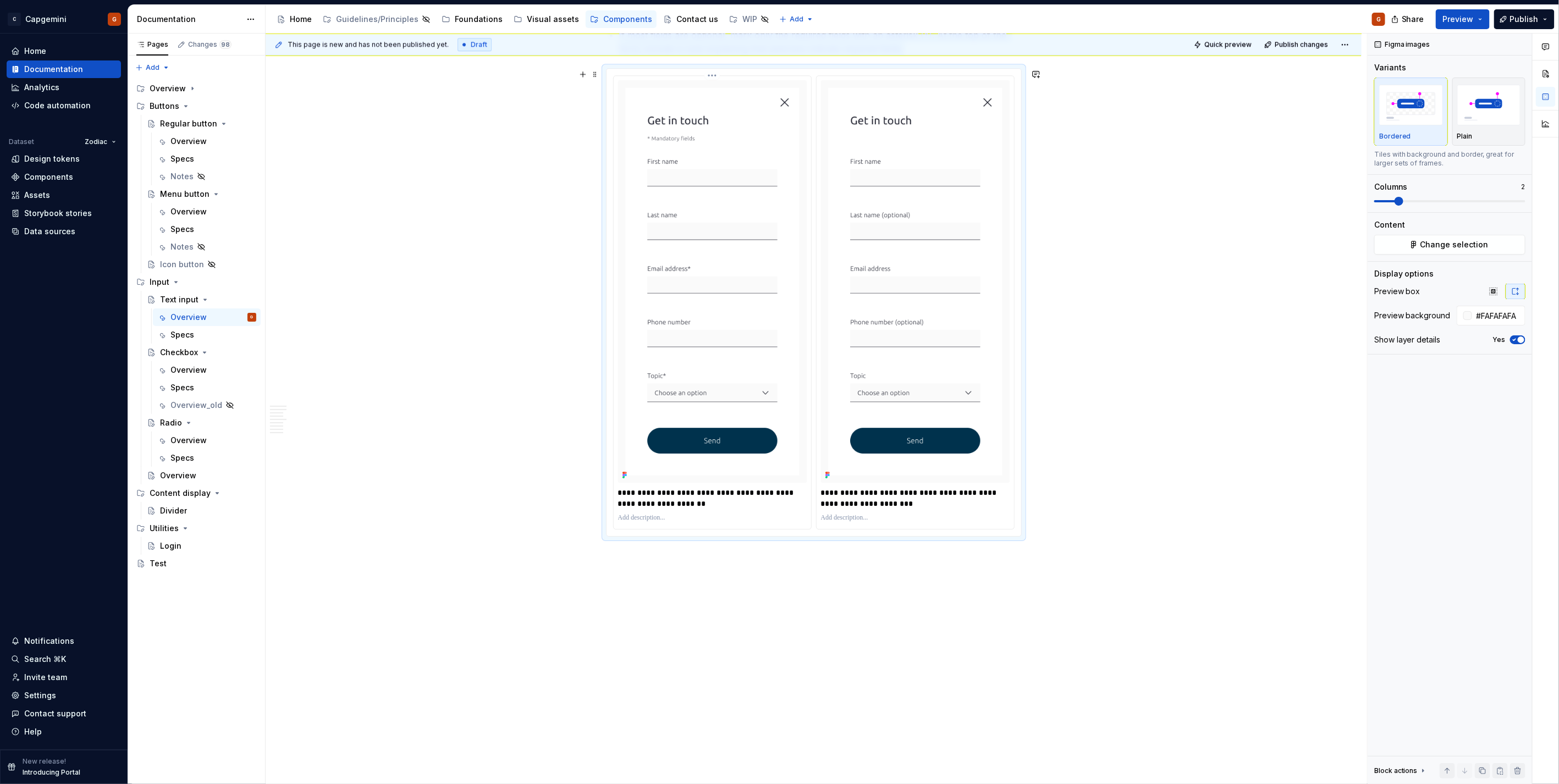
click at [713, 75] on html "C Capgemini G Home Documentation Analytics Code automation Dataset Zodiac Desig…" at bounding box center [779, 392] width 1559 height 784
click at [735, 132] on div "Update Figma image" at bounding box center [770, 133] width 92 height 11
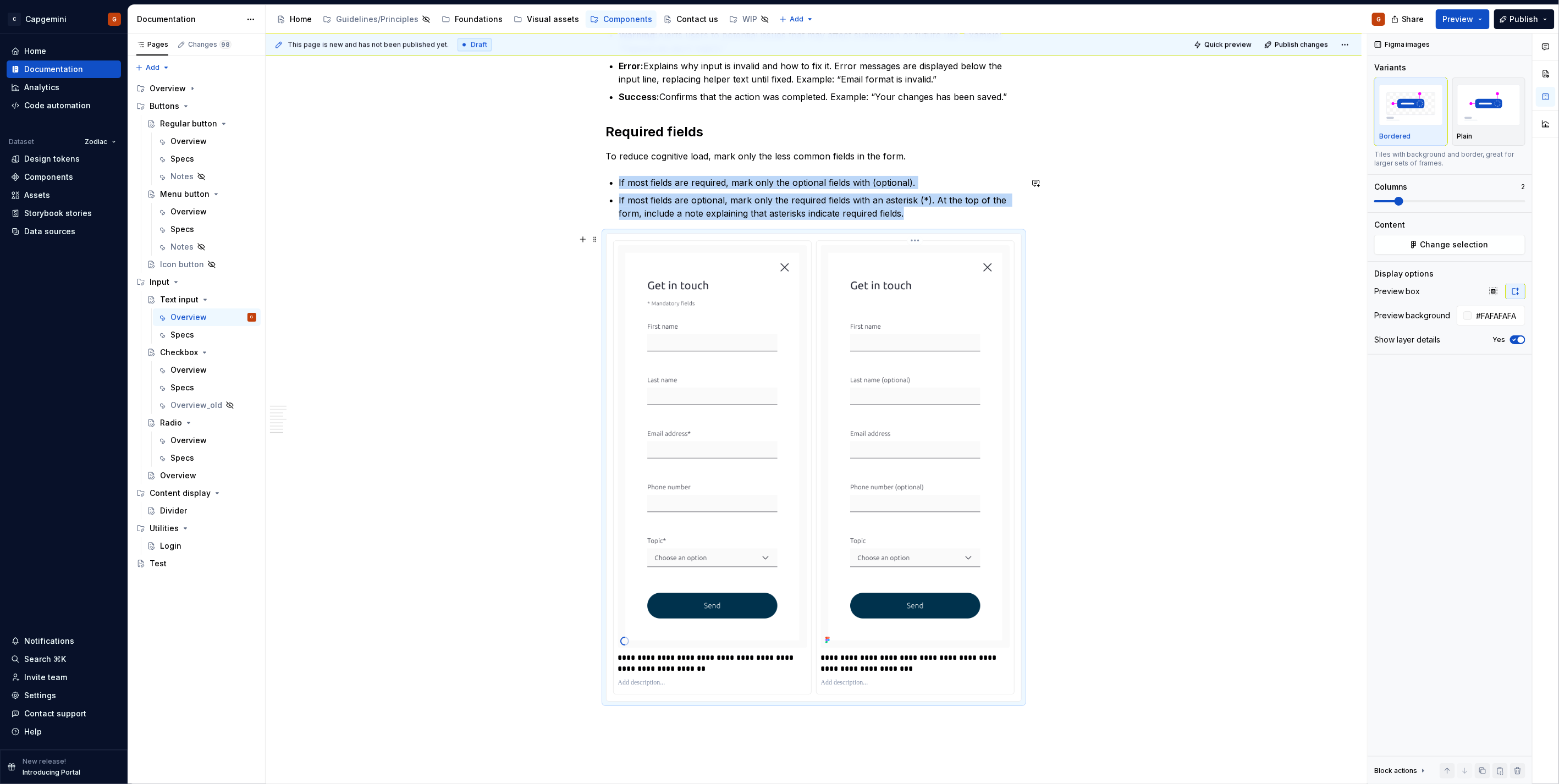
scroll to position [1974, 0]
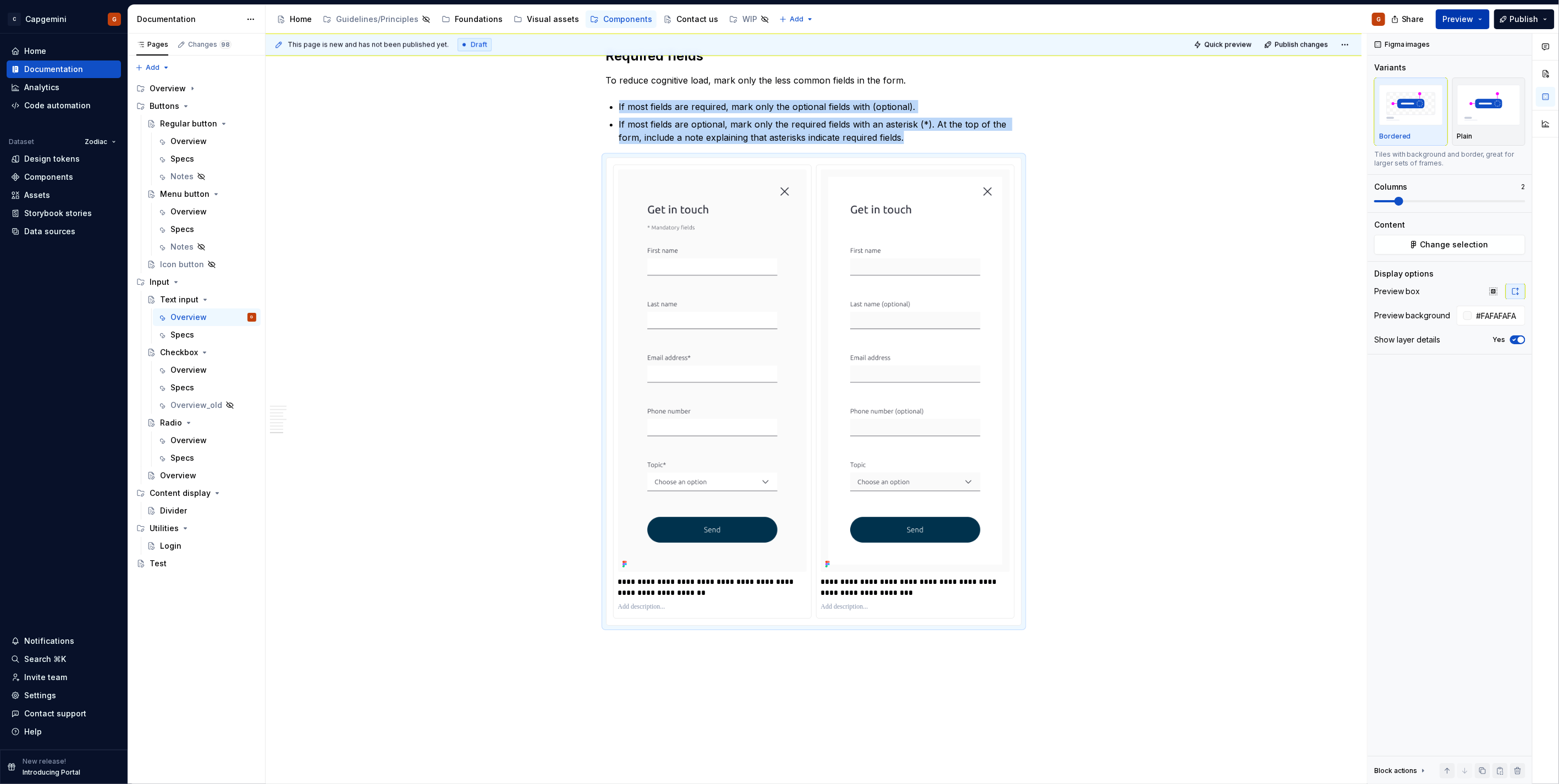
click at [1475, 12] on button "Preview" at bounding box center [1462, 19] width 54 height 20
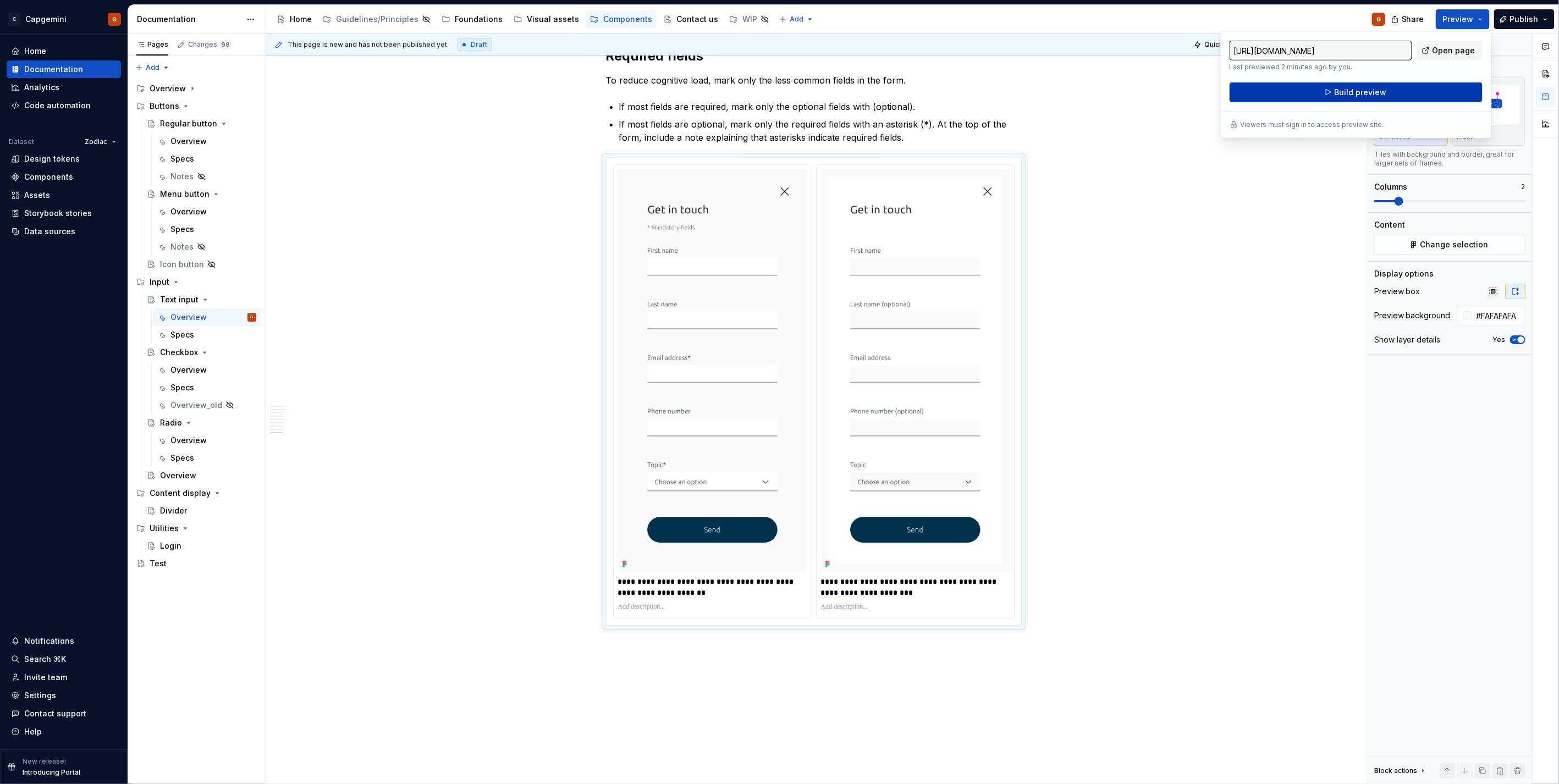
drag, startPoint x: 1475, startPoint y: 12, endPoint x: 1405, endPoint y: 89, distance: 104.1
click at [1405, 89] on button "Build preview" at bounding box center [1356, 93] width 253 height 20
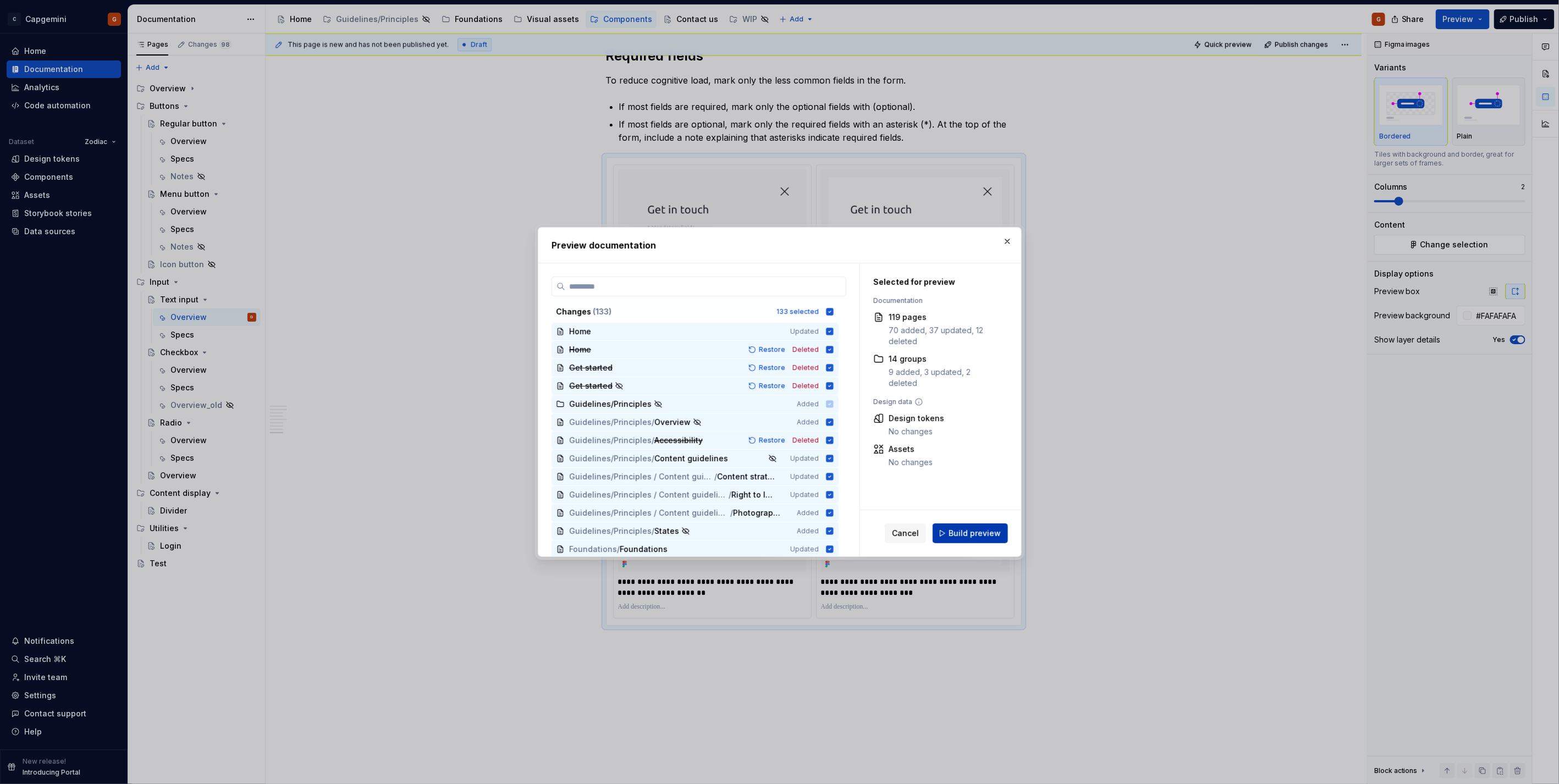
click at [989, 524] on button "Build preview" at bounding box center [970, 533] width 76 height 20
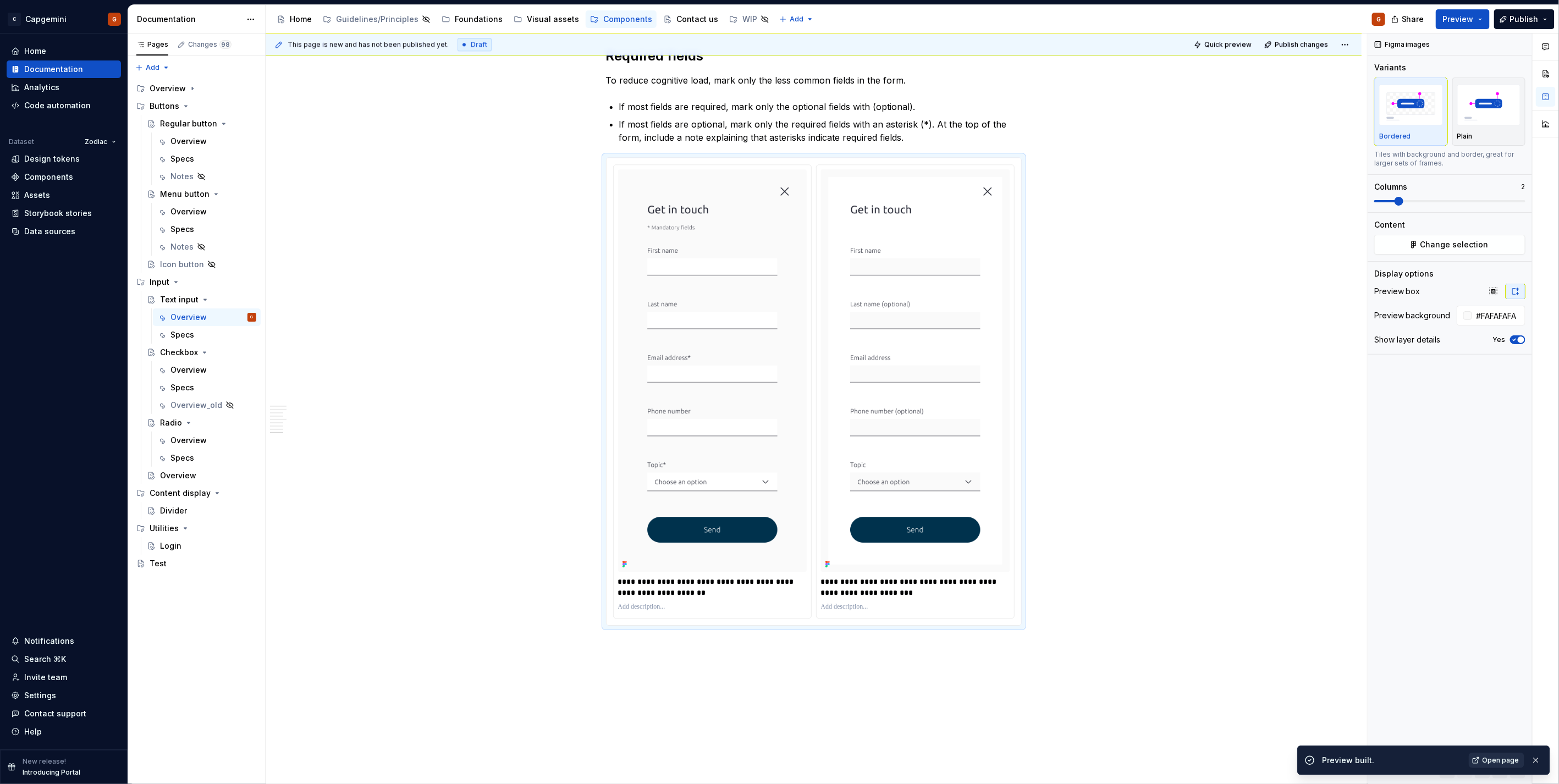
click at [1507, 766] on link "Open page" at bounding box center [1496, 759] width 55 height 15
type textarea "*"
click at [806, 388] on div "**********" at bounding box center [712, 391] width 198 height 453
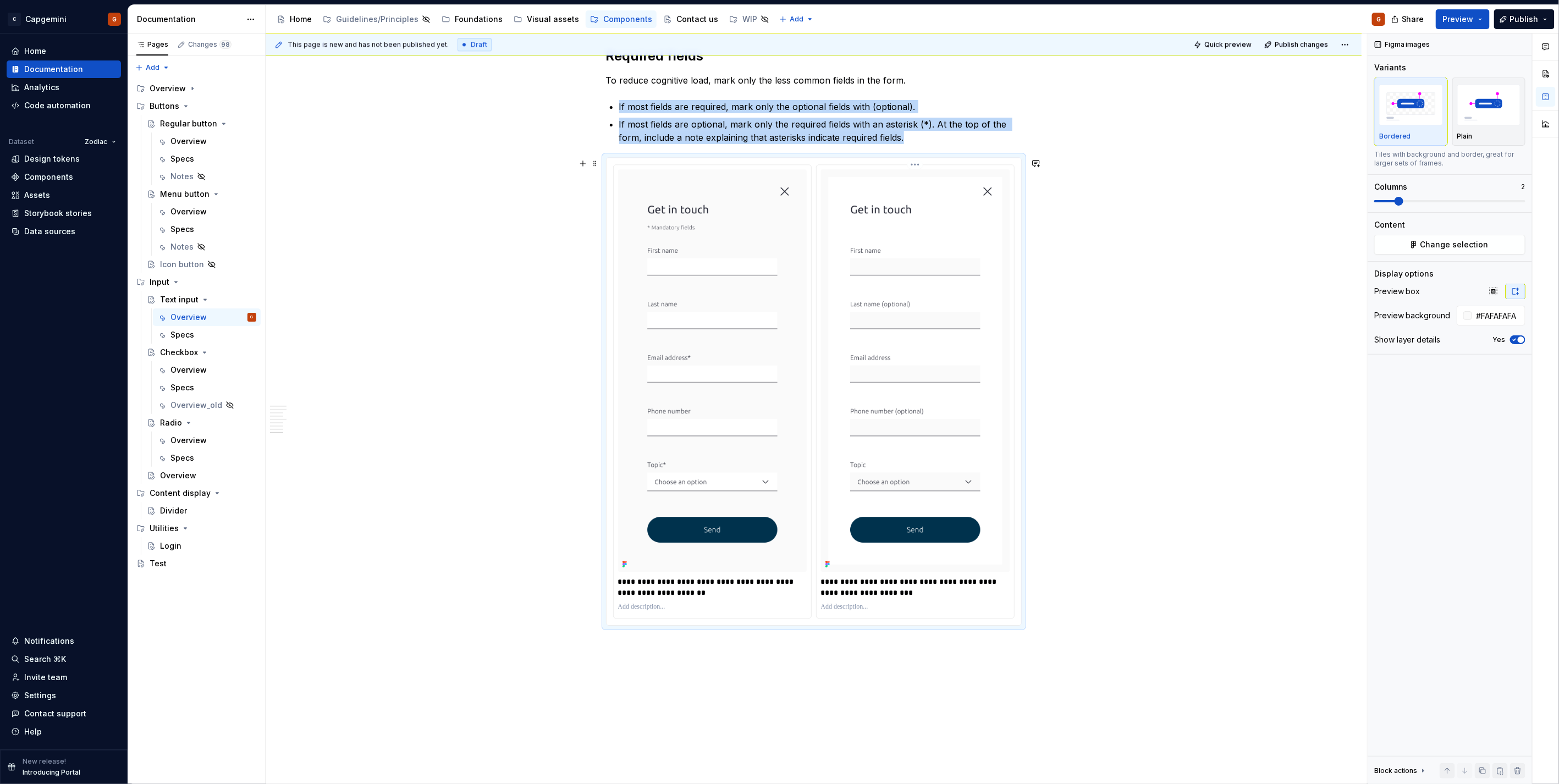
click at [856, 364] on img at bounding box center [915, 370] width 189 height 402
click at [1509, 319] on input "#FAFAFAFA" at bounding box center [1498, 315] width 53 height 20
type input "#FAFAFAFA"
type button "on"
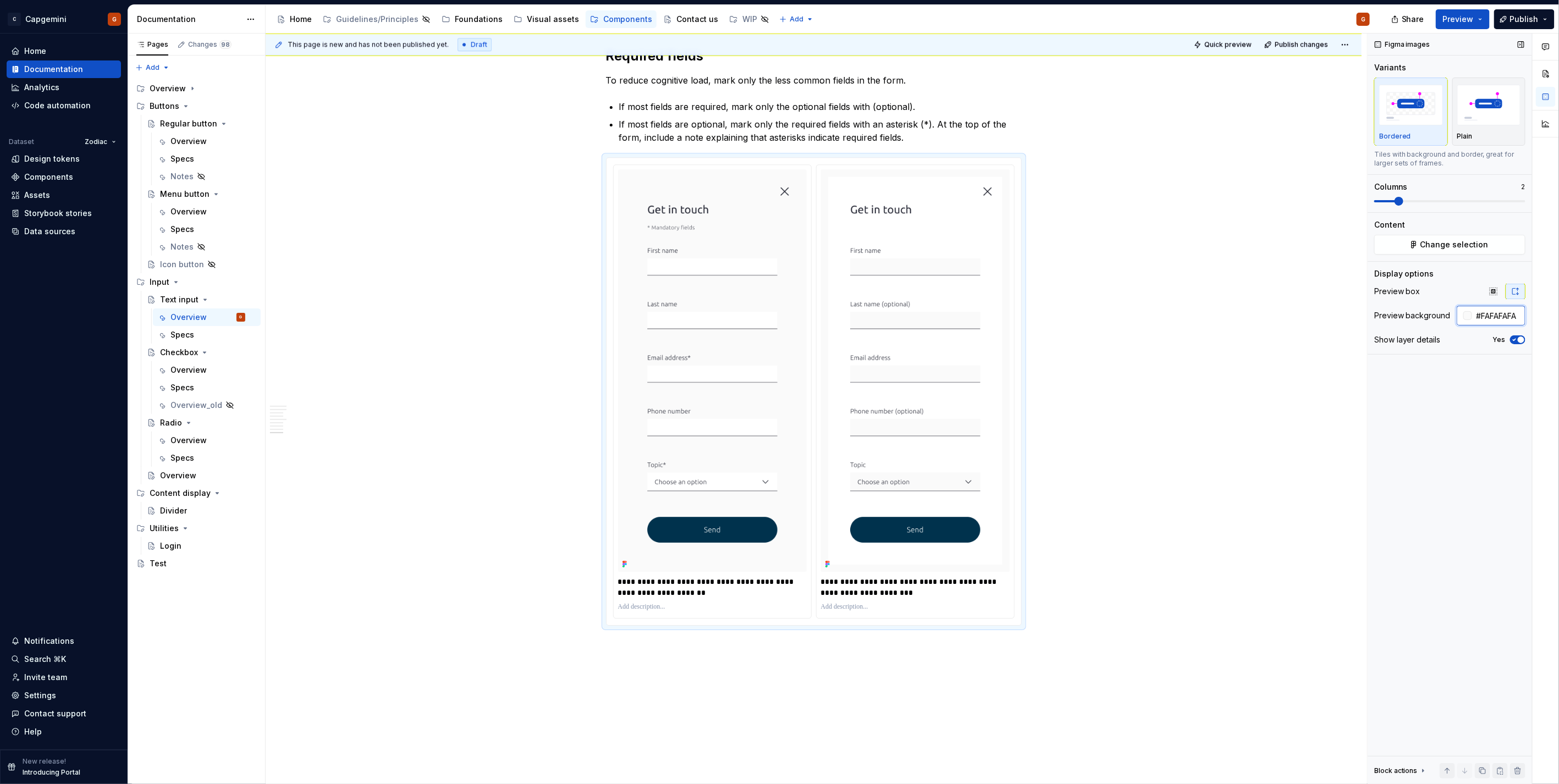
click at [1501, 321] on input "#FAFAFAFA" at bounding box center [1498, 315] width 53 height 20
click at [965, 347] on img at bounding box center [915, 370] width 189 height 402
click at [1478, 314] on input "#FAFAFAFA" at bounding box center [1498, 315] width 53 height 20
type input "#FFFFFF"
click at [1510, 354] on div at bounding box center [1449, 354] width 165 height 1
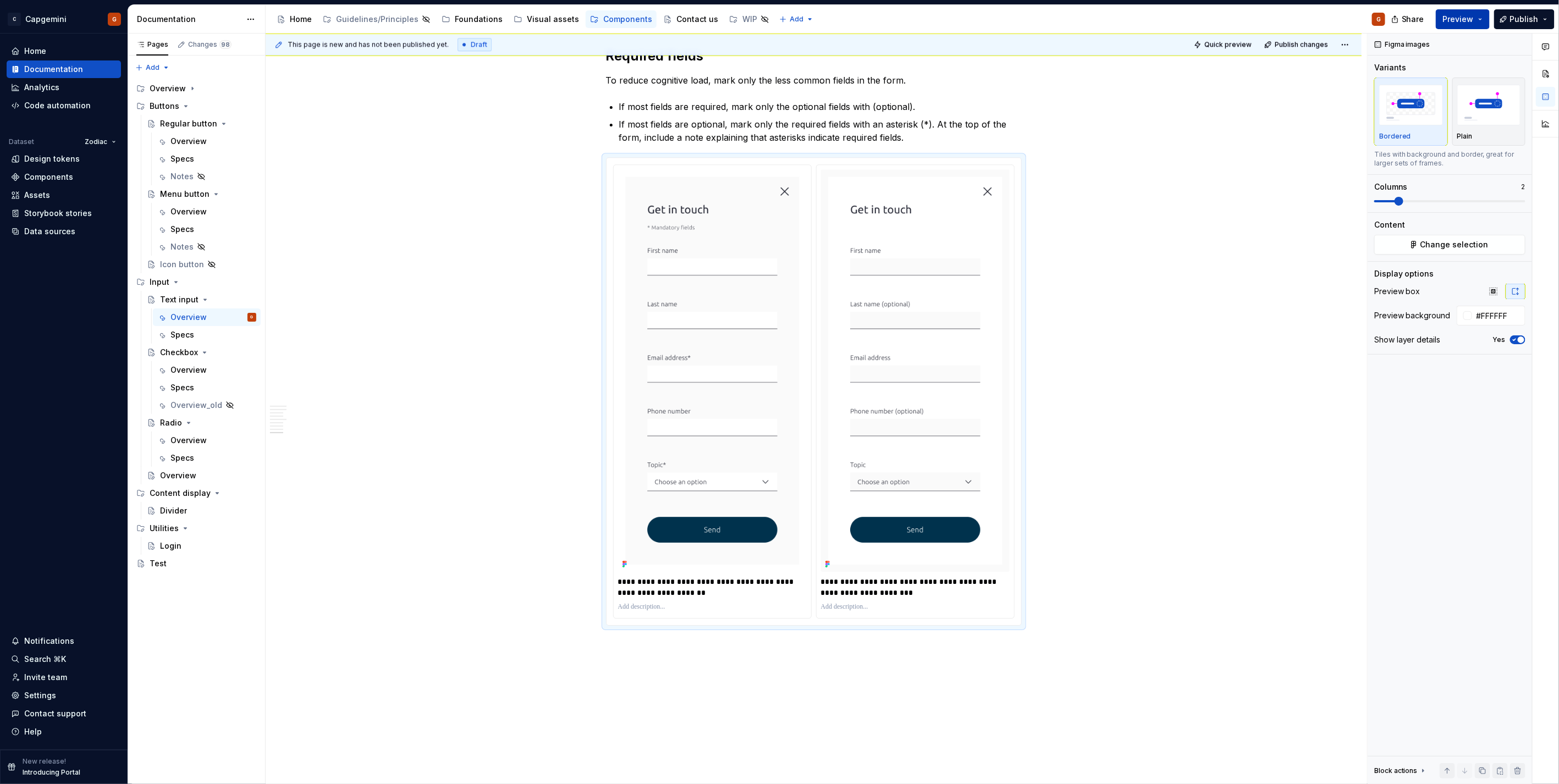
click at [1455, 26] on button "Preview" at bounding box center [1462, 19] width 54 height 20
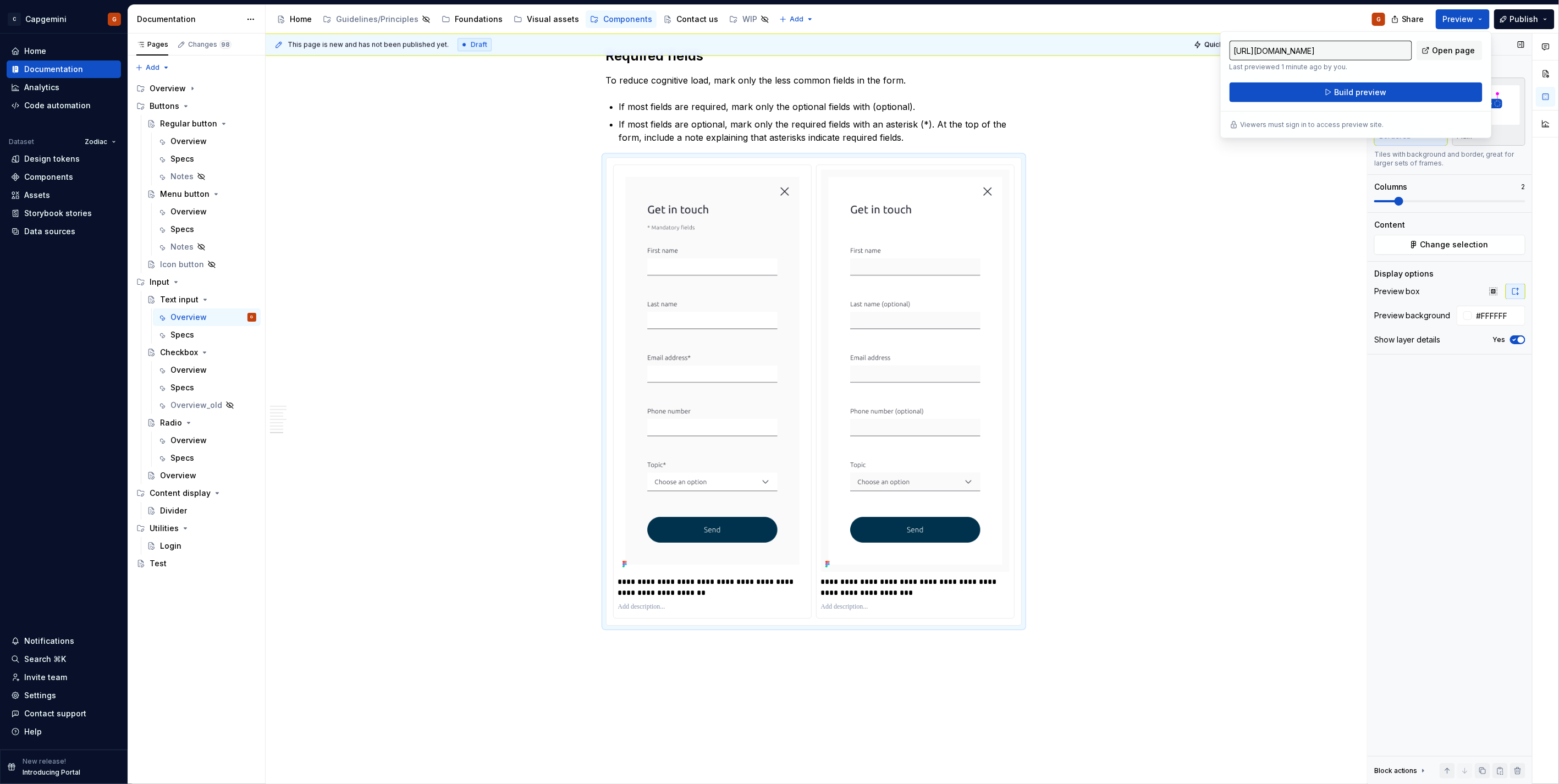
drag, startPoint x: 1455, startPoint y: 26, endPoint x: 1520, endPoint y: 133, distance: 125.2
click at [1520, 133] on button "Plain" at bounding box center [1489, 111] width 74 height 69
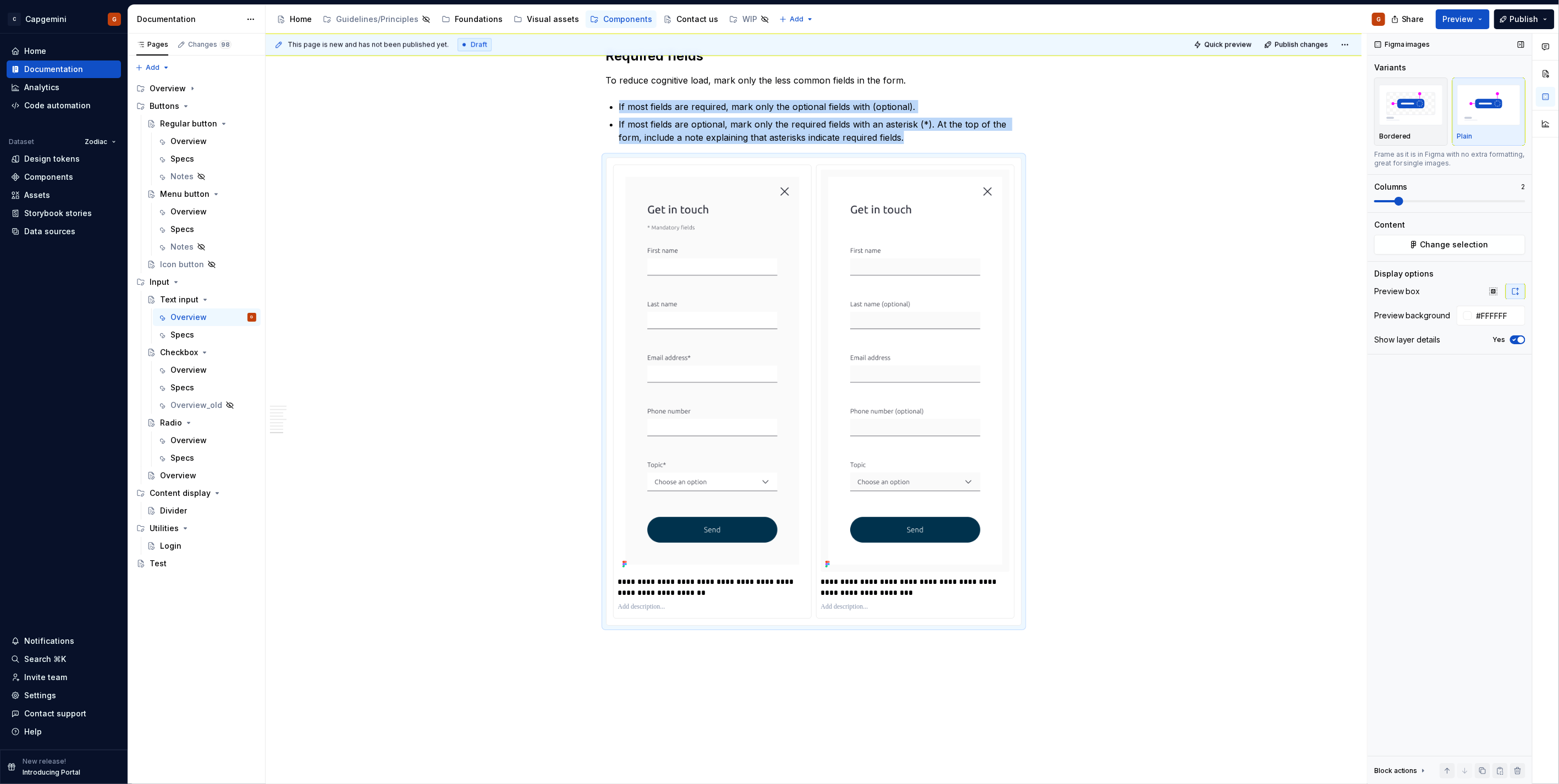
click at [1514, 126] on div "button" at bounding box center [1489, 105] width 64 height 45
click at [1469, 24] on span "Preview" at bounding box center [1458, 19] width 31 height 11
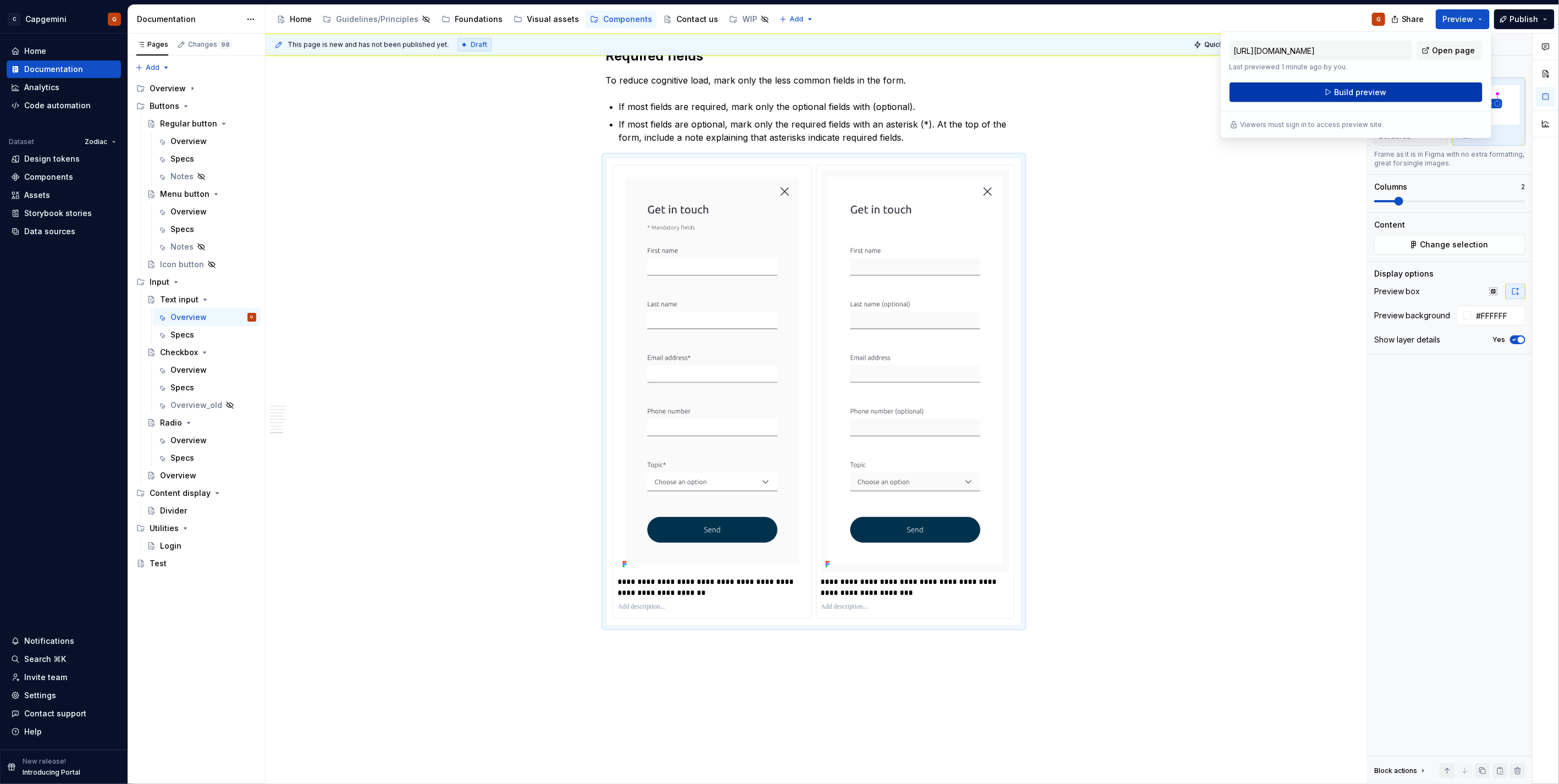
drag, startPoint x: 1469, startPoint y: 24, endPoint x: 1391, endPoint y: 97, distance: 106.8
click at [1391, 97] on button "Build preview" at bounding box center [1356, 93] width 253 height 20
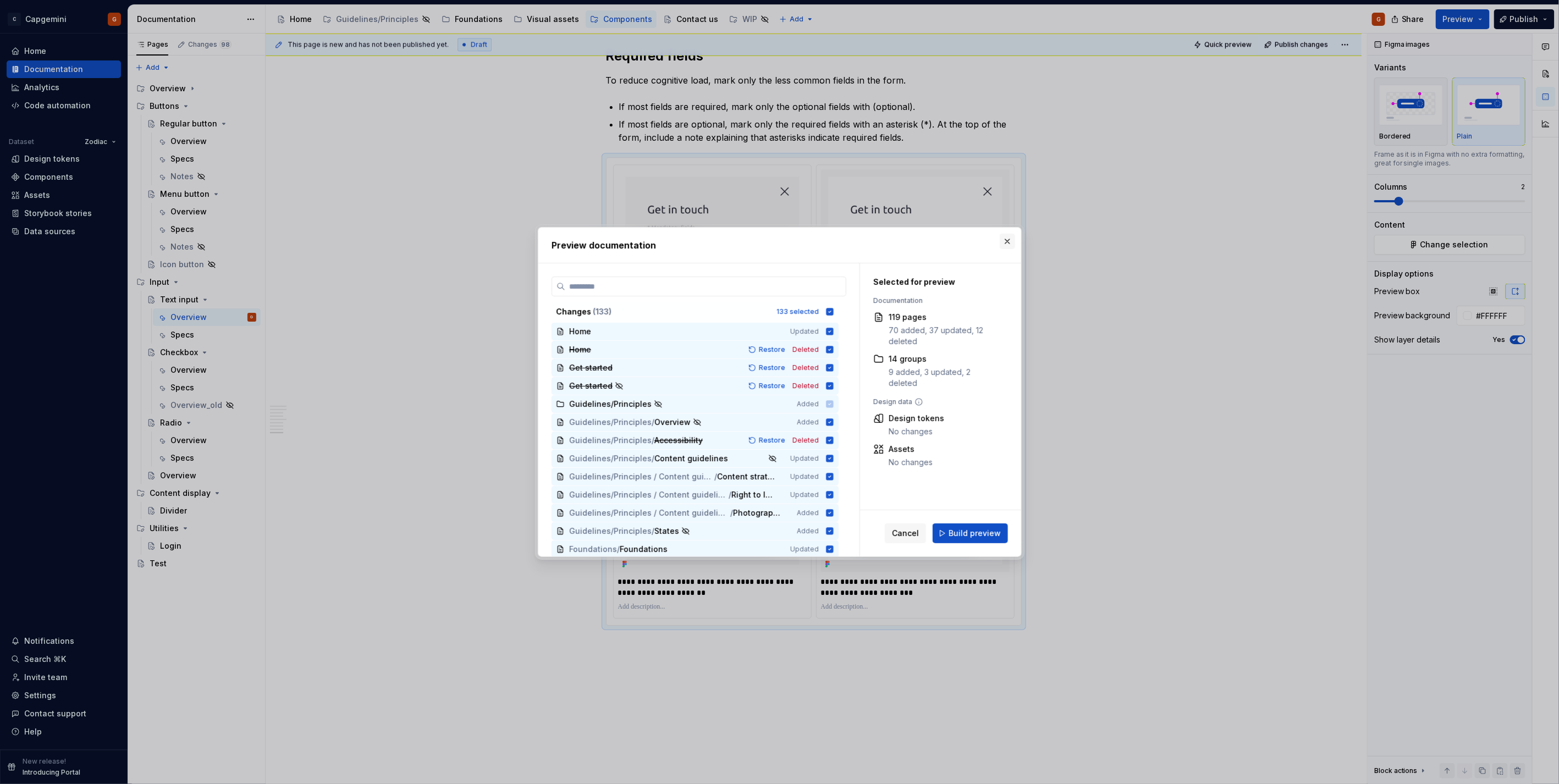
click at [1010, 237] on button "button" at bounding box center [1007, 240] width 15 height 15
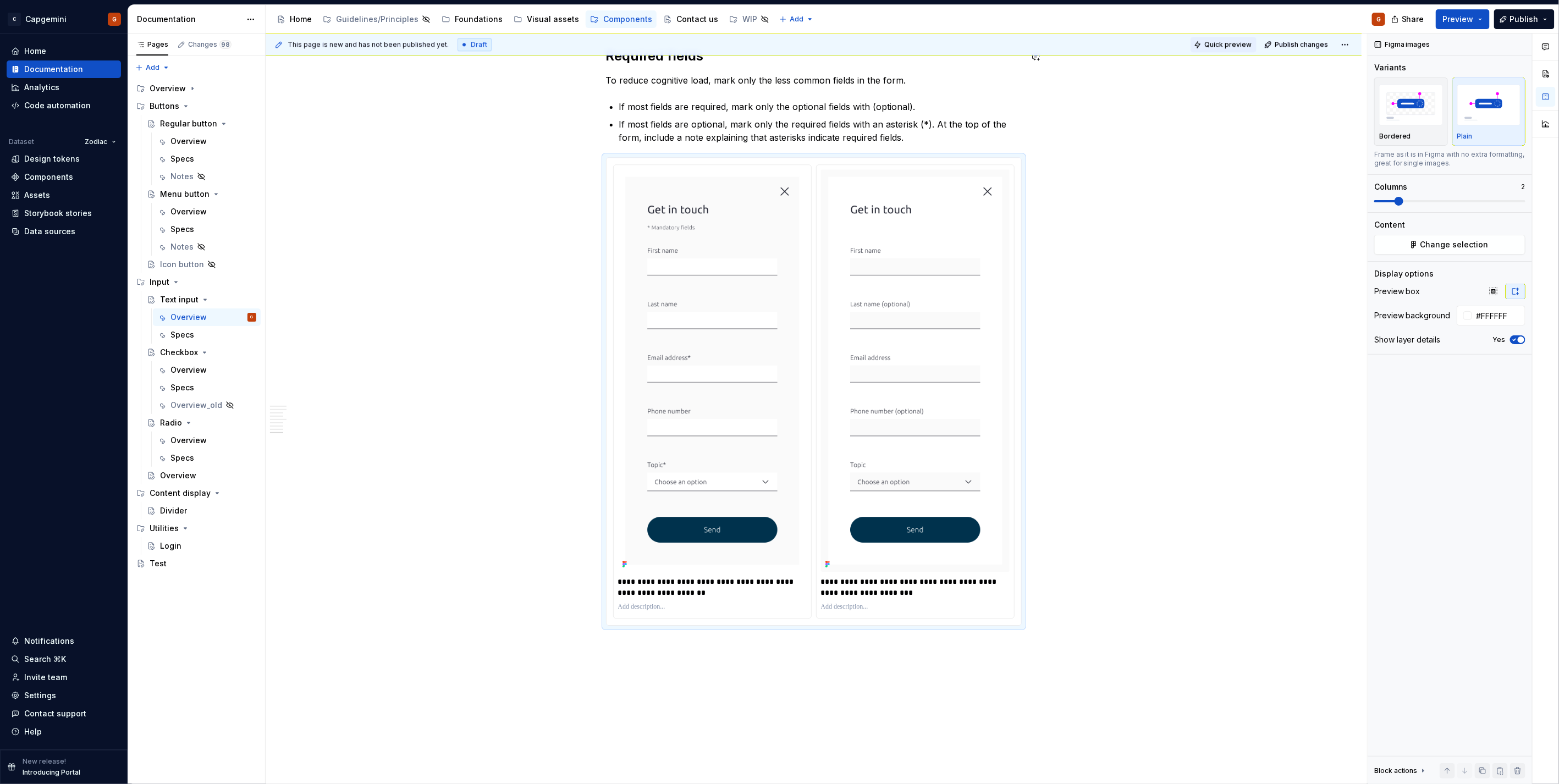
click at [1206, 47] on span "Quick preview" at bounding box center [1227, 44] width 47 height 9
click at [1210, 43] on span "Quick preview" at bounding box center [1227, 44] width 47 height 9
click at [1508, 750] on link "Open page" at bounding box center [1496, 756] width 55 height 15
click at [781, 344] on img at bounding box center [712, 370] width 189 height 402
click at [789, 337] on img at bounding box center [712, 370] width 189 height 402
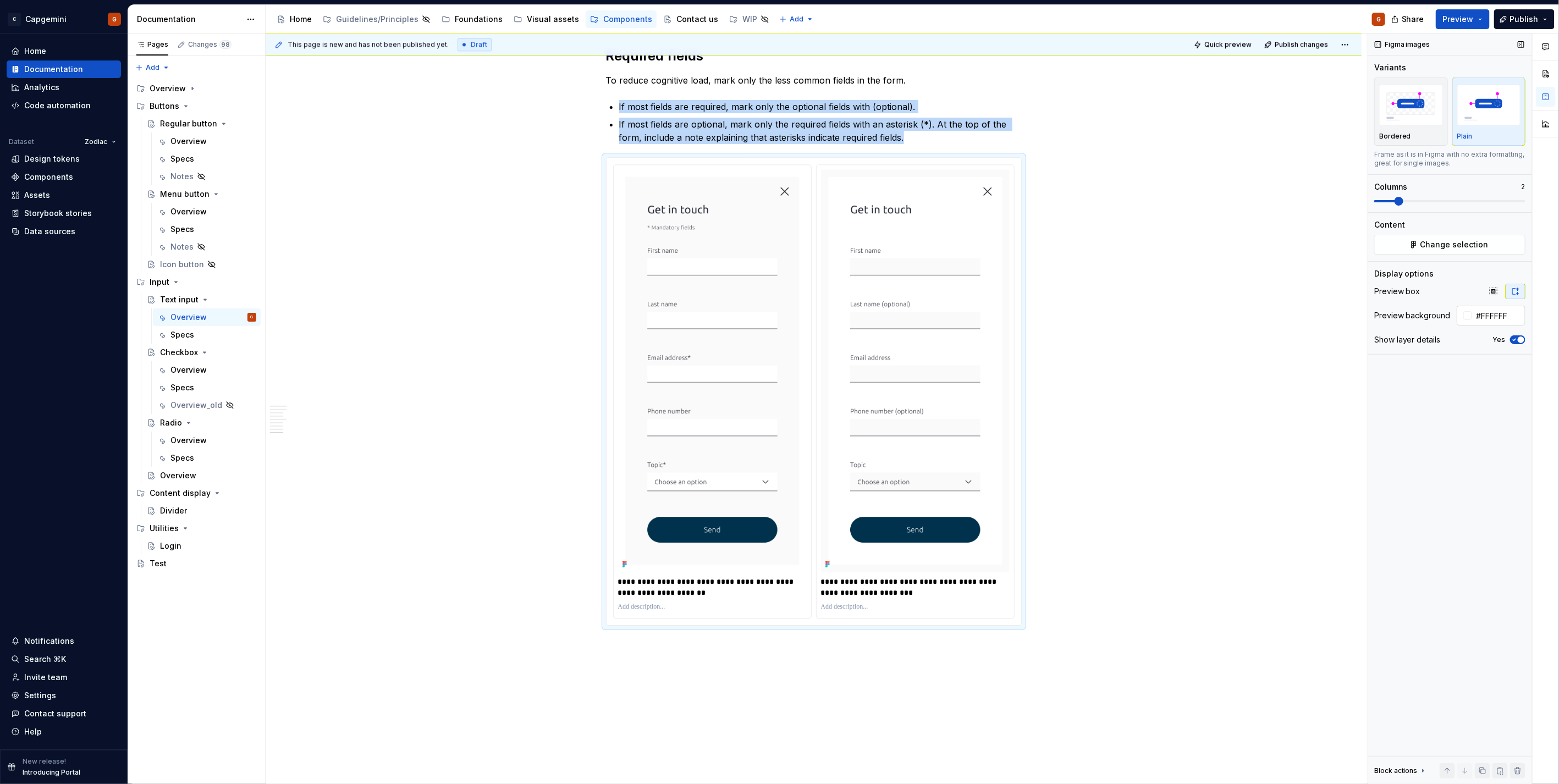
type textarea "*"
click at [1487, 310] on input "#FFFFFF" at bounding box center [1498, 315] width 53 height 20
click at [1523, 315] on input "#FAFAFAFA" at bounding box center [1498, 315] width 53 height 20
click at [1524, 315] on input "#FAFAFAFA" at bounding box center [1498, 315] width 53 height 20
type input "#FAFAFA"
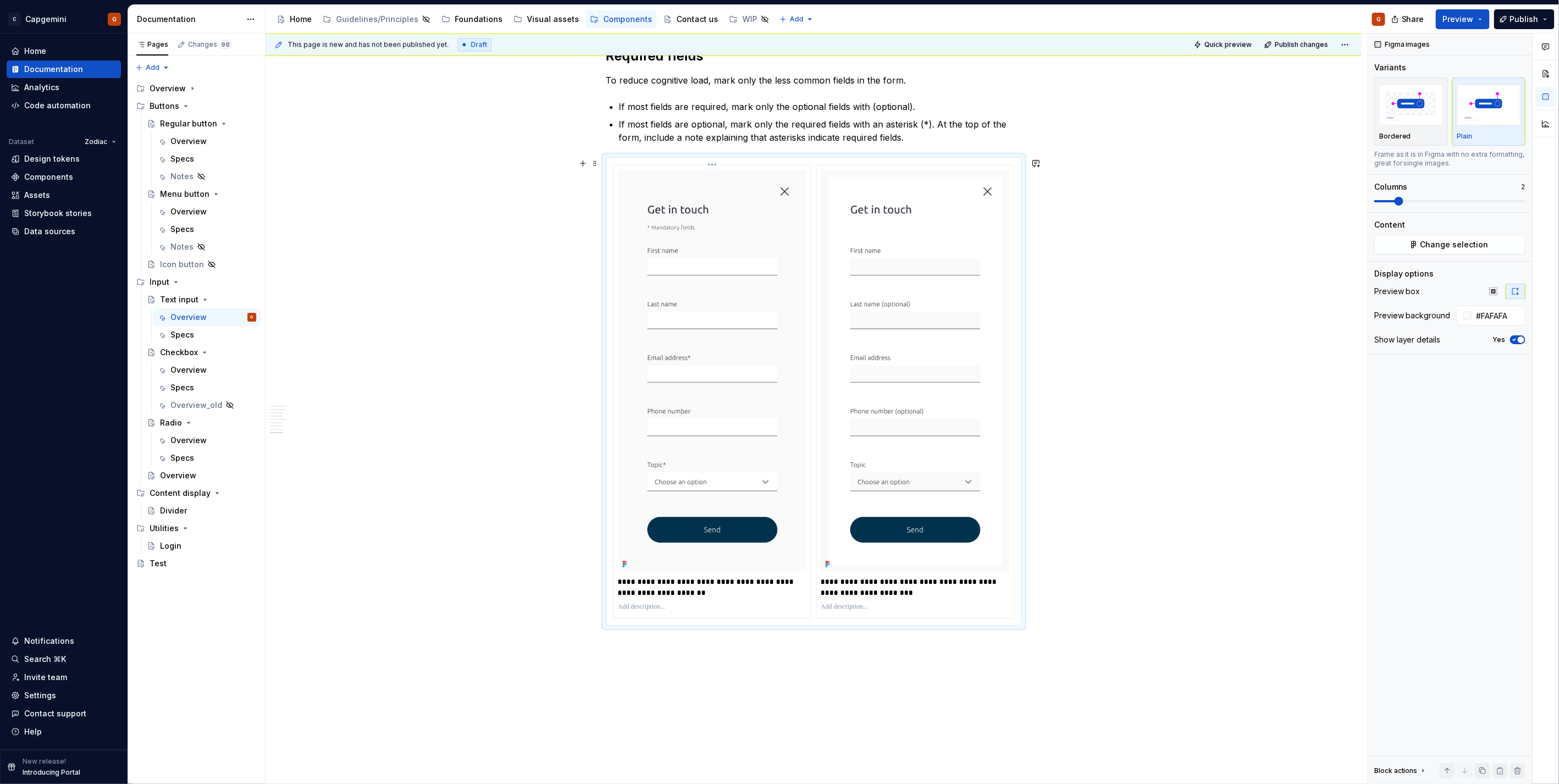
click at [715, 166] on html "C Capgemini G Home Documentation Analytics Code automation Dataset Zodiac Desig…" at bounding box center [779, 392] width 1559 height 784
click at [725, 218] on div "Update Figma image" at bounding box center [770, 223] width 92 height 11
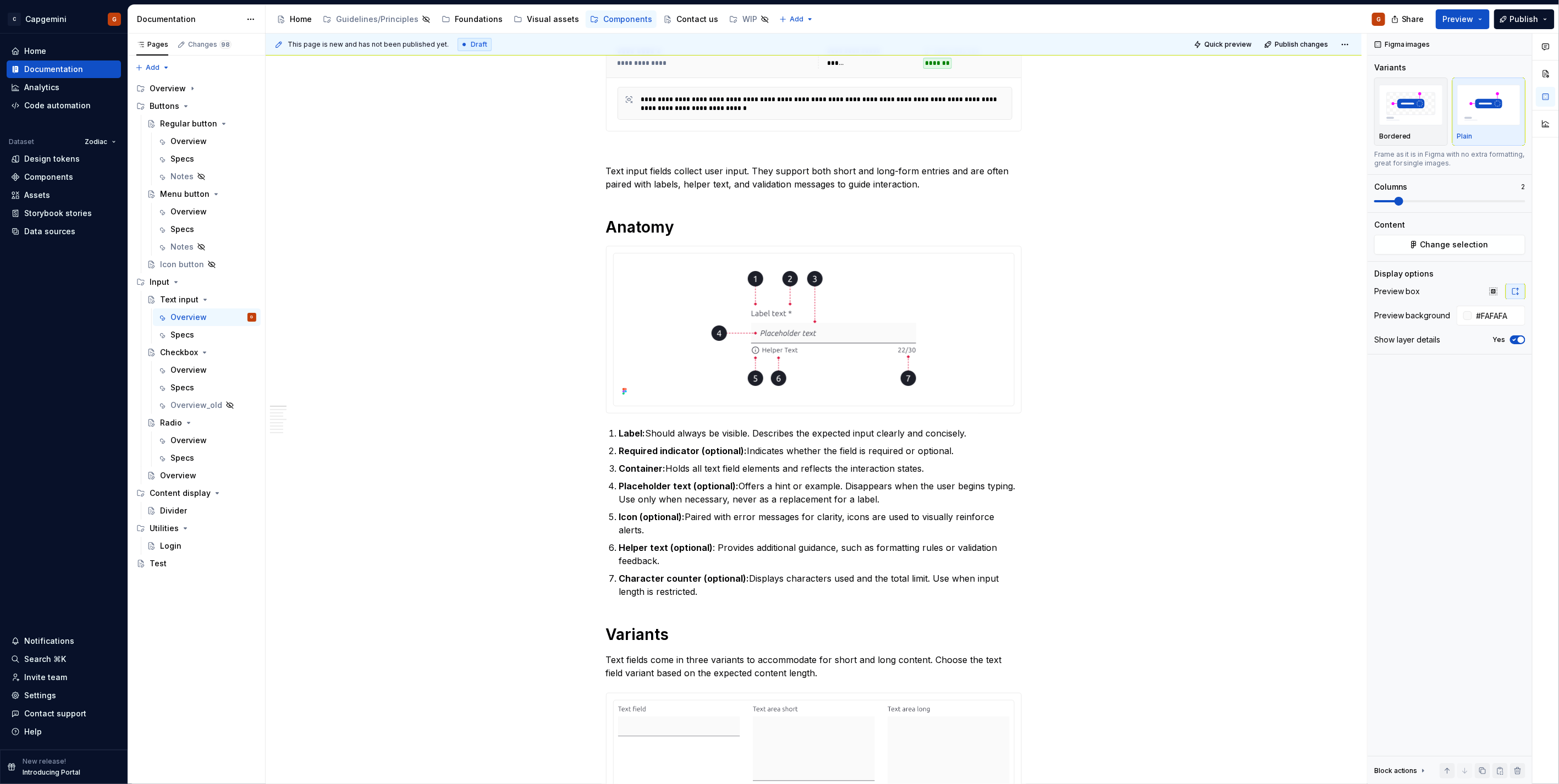
scroll to position [0, 0]
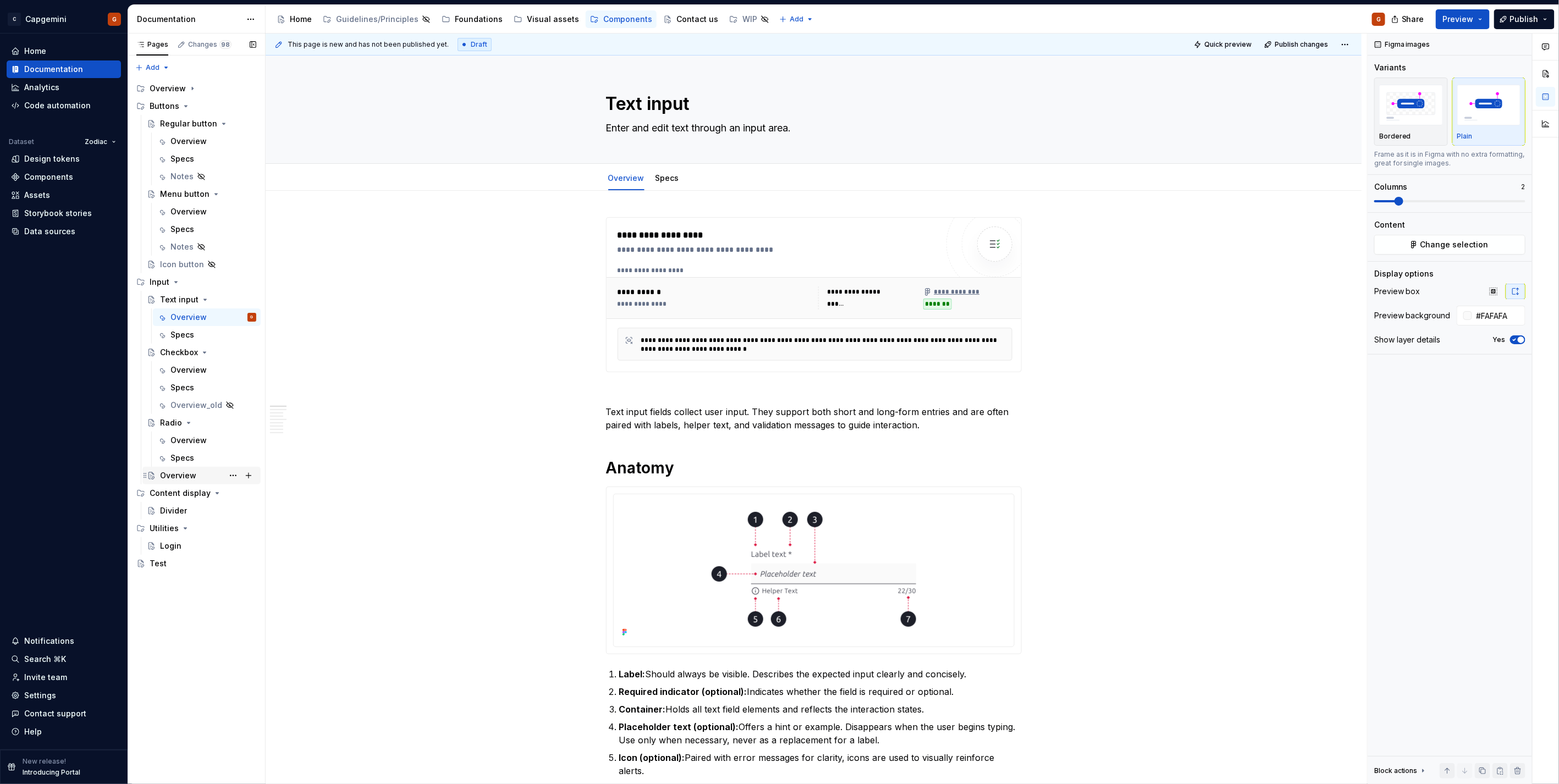
click at [184, 474] on div "Overview" at bounding box center [178, 475] width 37 height 11
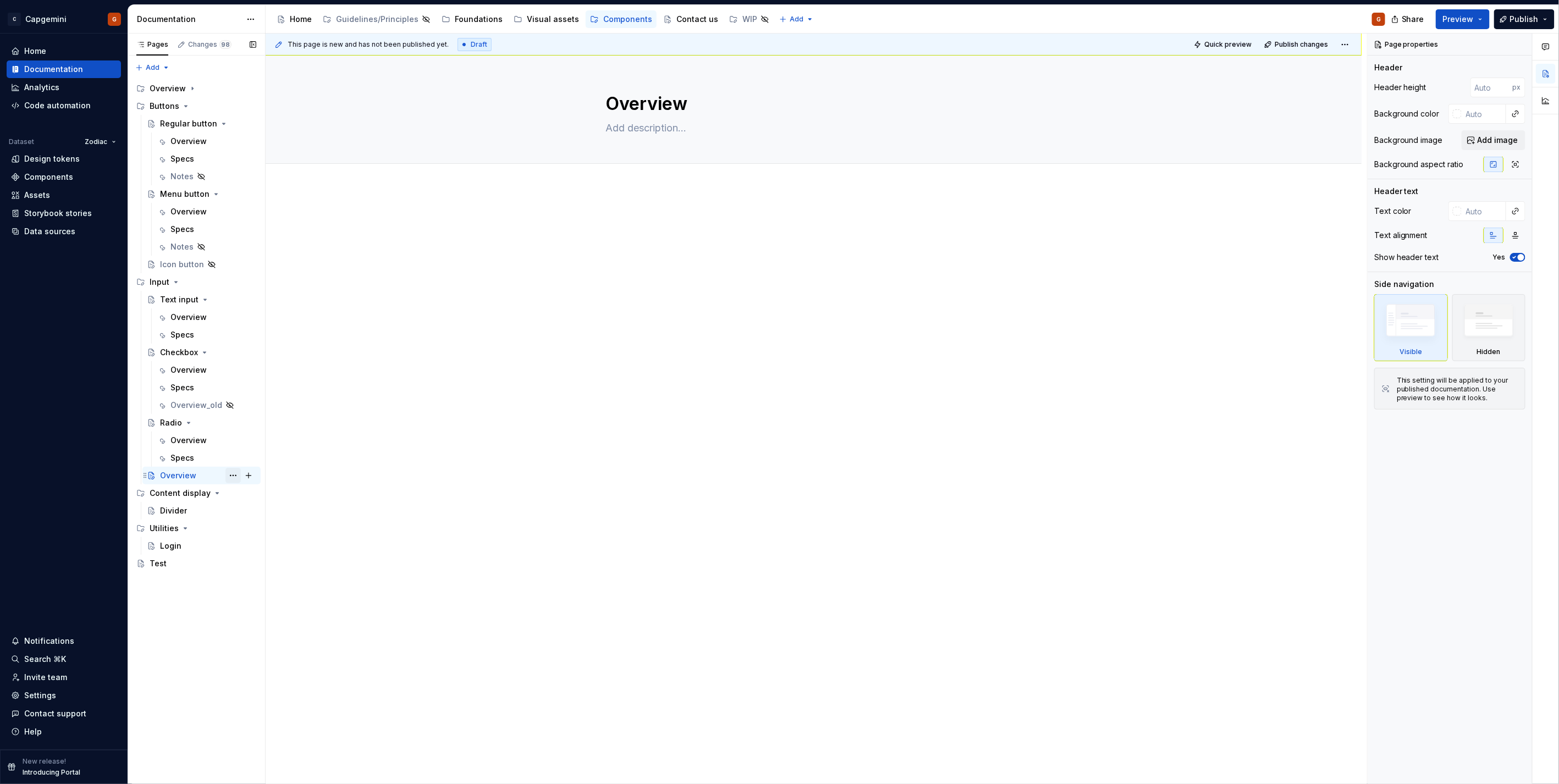
click at [233, 479] on button "Page tree" at bounding box center [232, 474] width 15 height 15
click at [282, 638] on div "Delete page" at bounding box center [293, 637] width 130 height 18
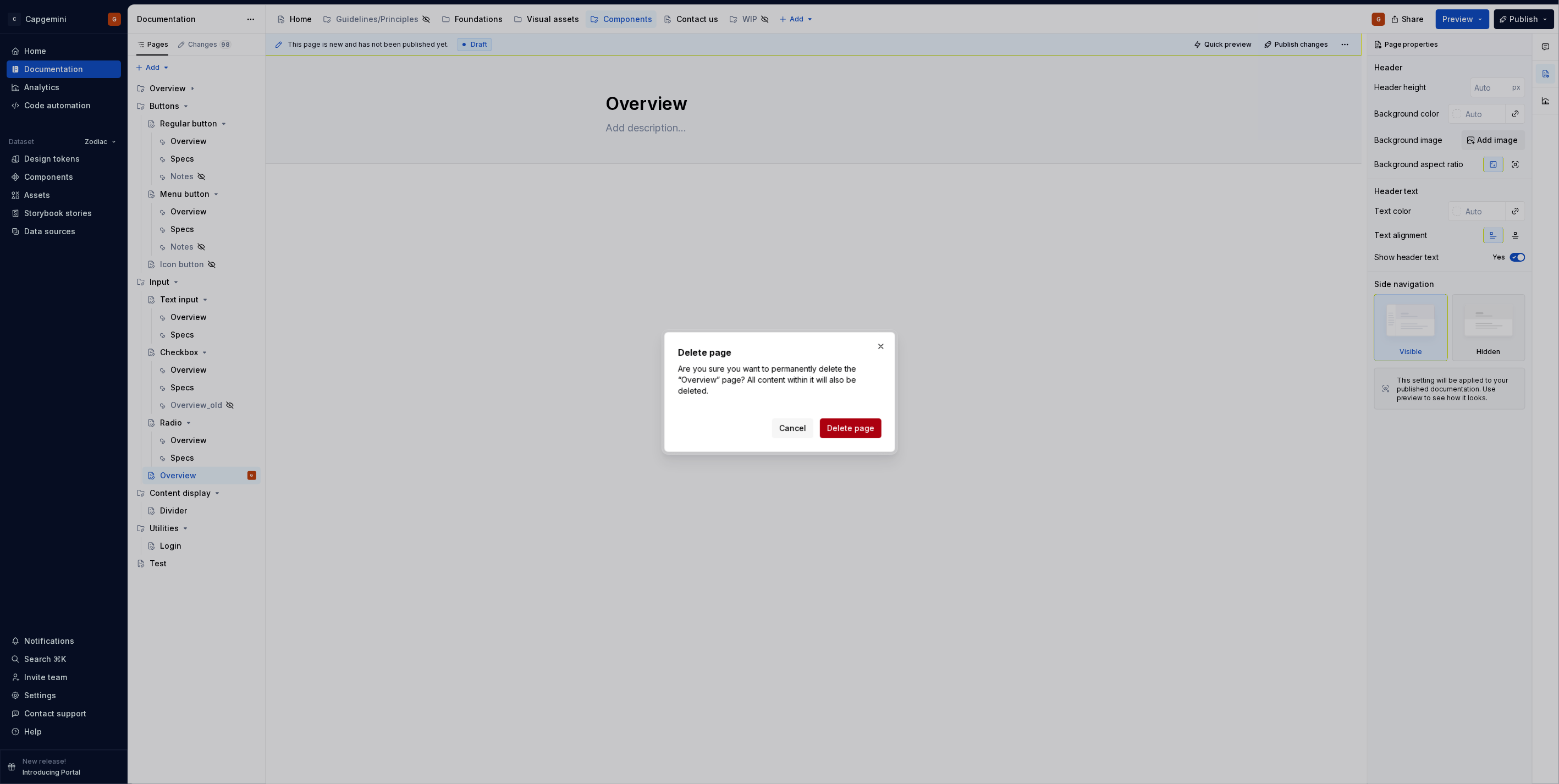
click at [855, 430] on span "Delete page" at bounding box center [850, 428] width 47 height 11
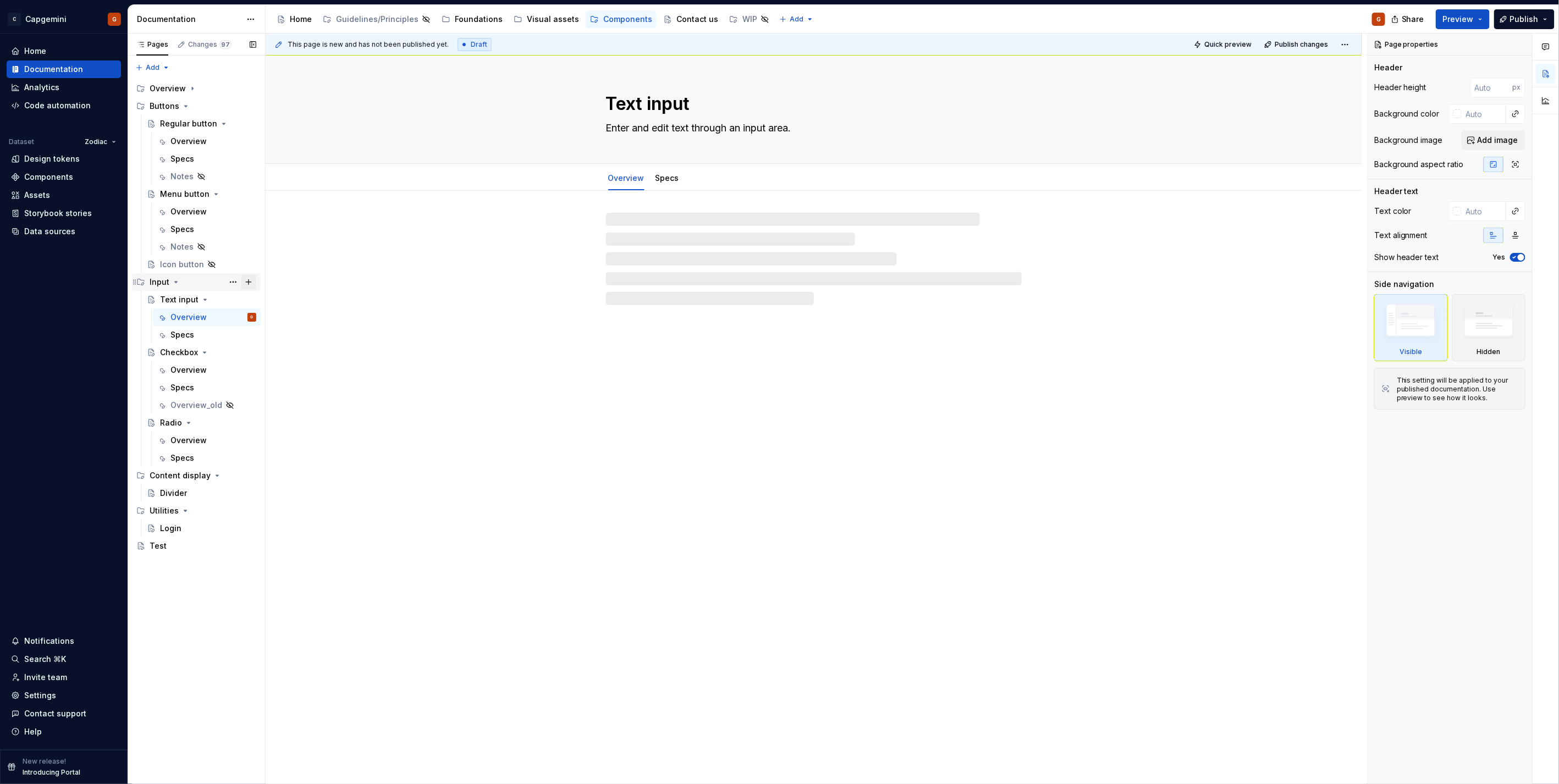
click at [251, 279] on button "Page tree" at bounding box center [248, 281] width 15 height 15
type textarea "*"
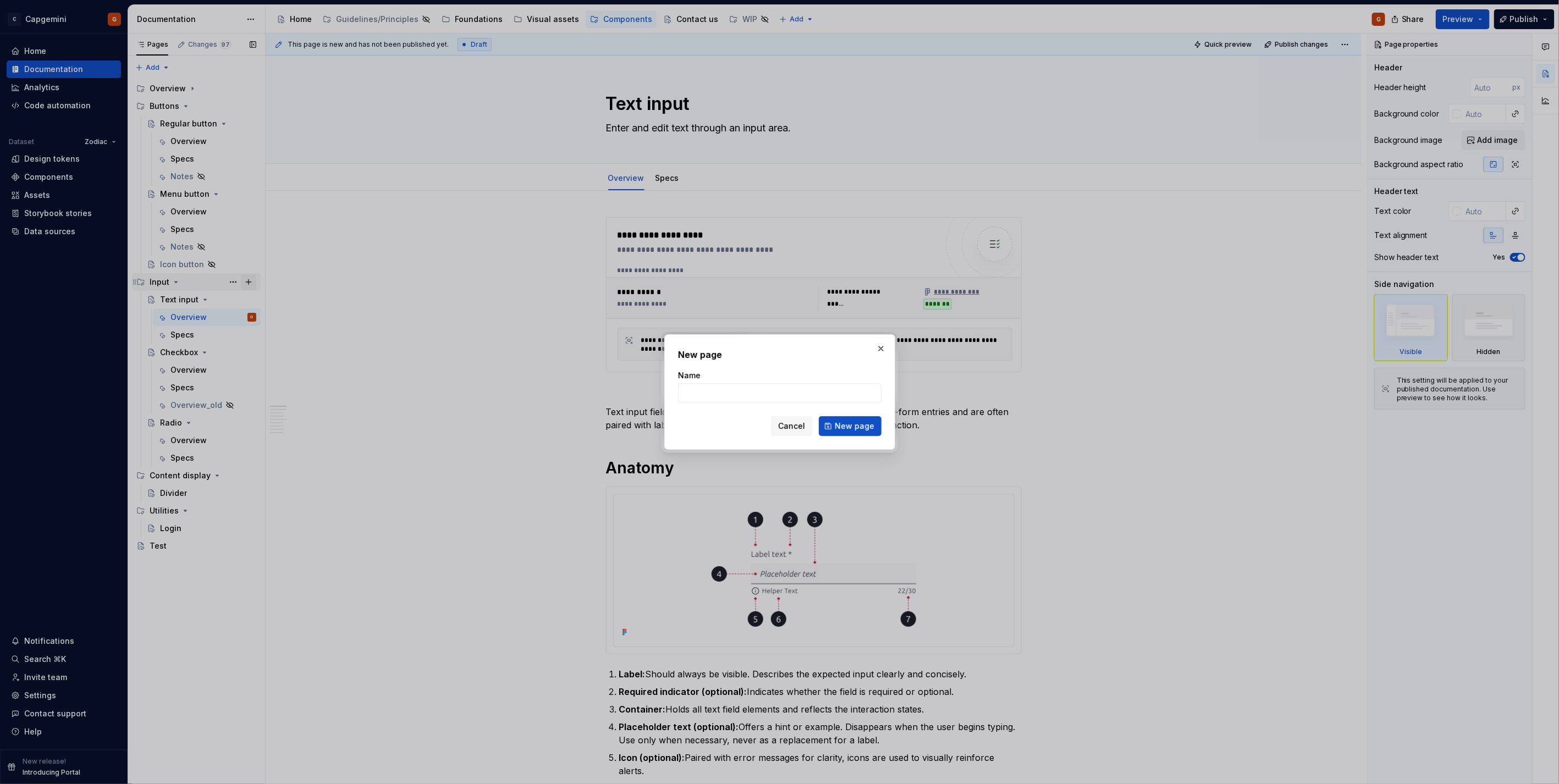
type input "S"
type textarea "*"
type input "Switch"
click button "New page" at bounding box center [849, 425] width 62 height 20
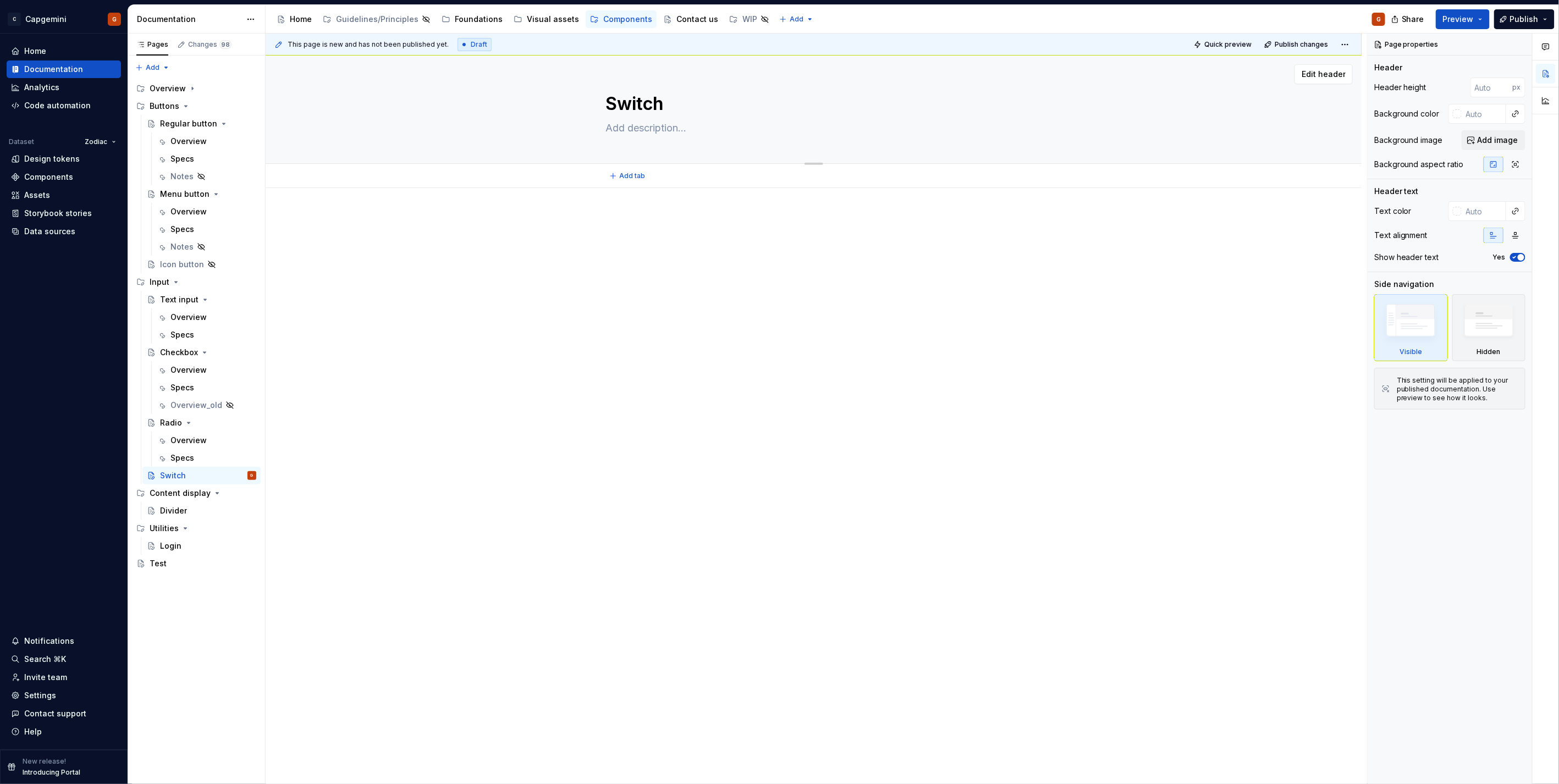
click at [655, 128] on textarea at bounding box center [811, 128] width 416 height 18
type textarea "*"
type textarea "O"
type textarea "*"
type textarea "Of"
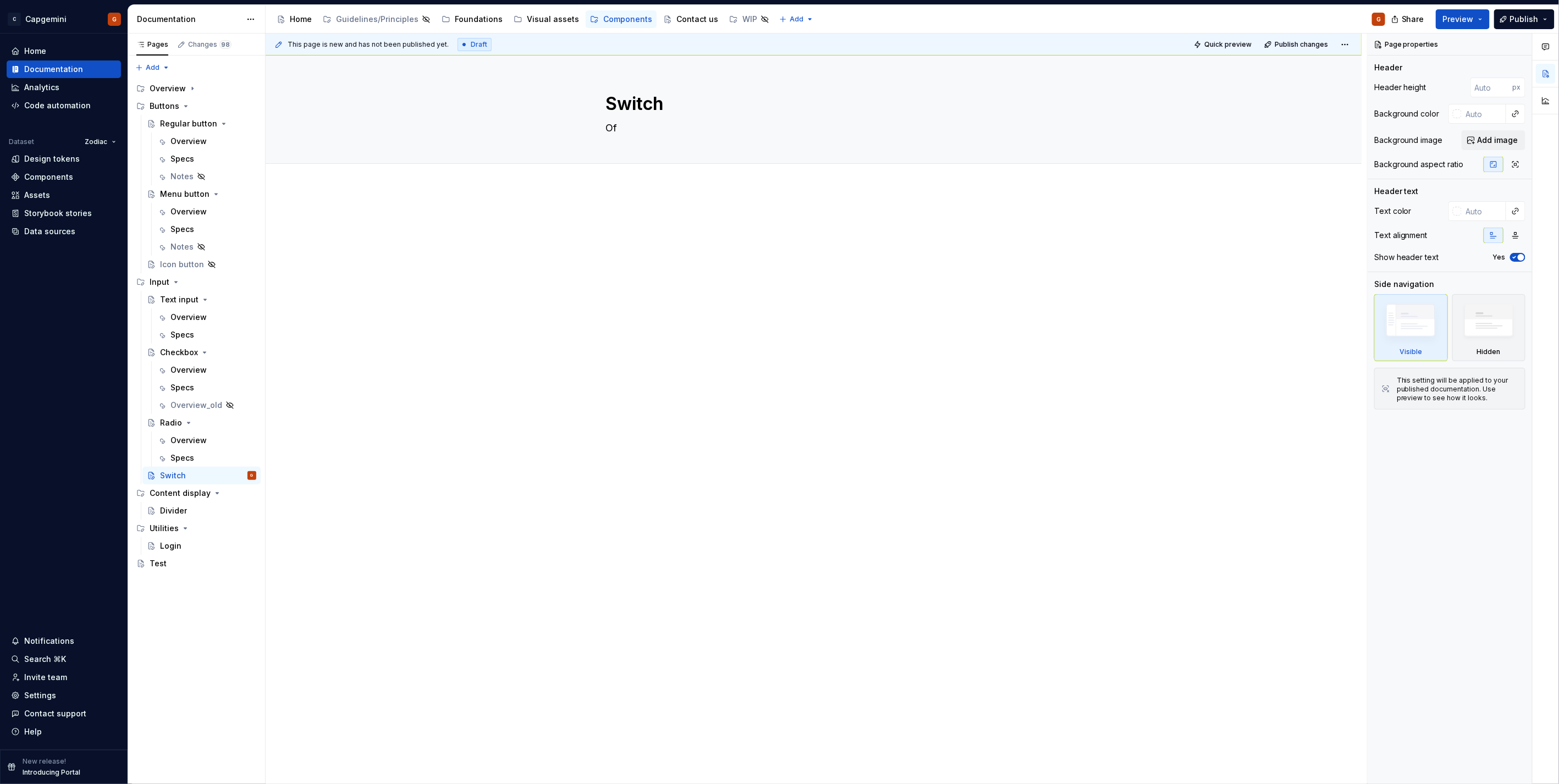
type textarea "*"
type textarea "Off"
type textarea "*"
type textarea "Offe"
type textarea "*"
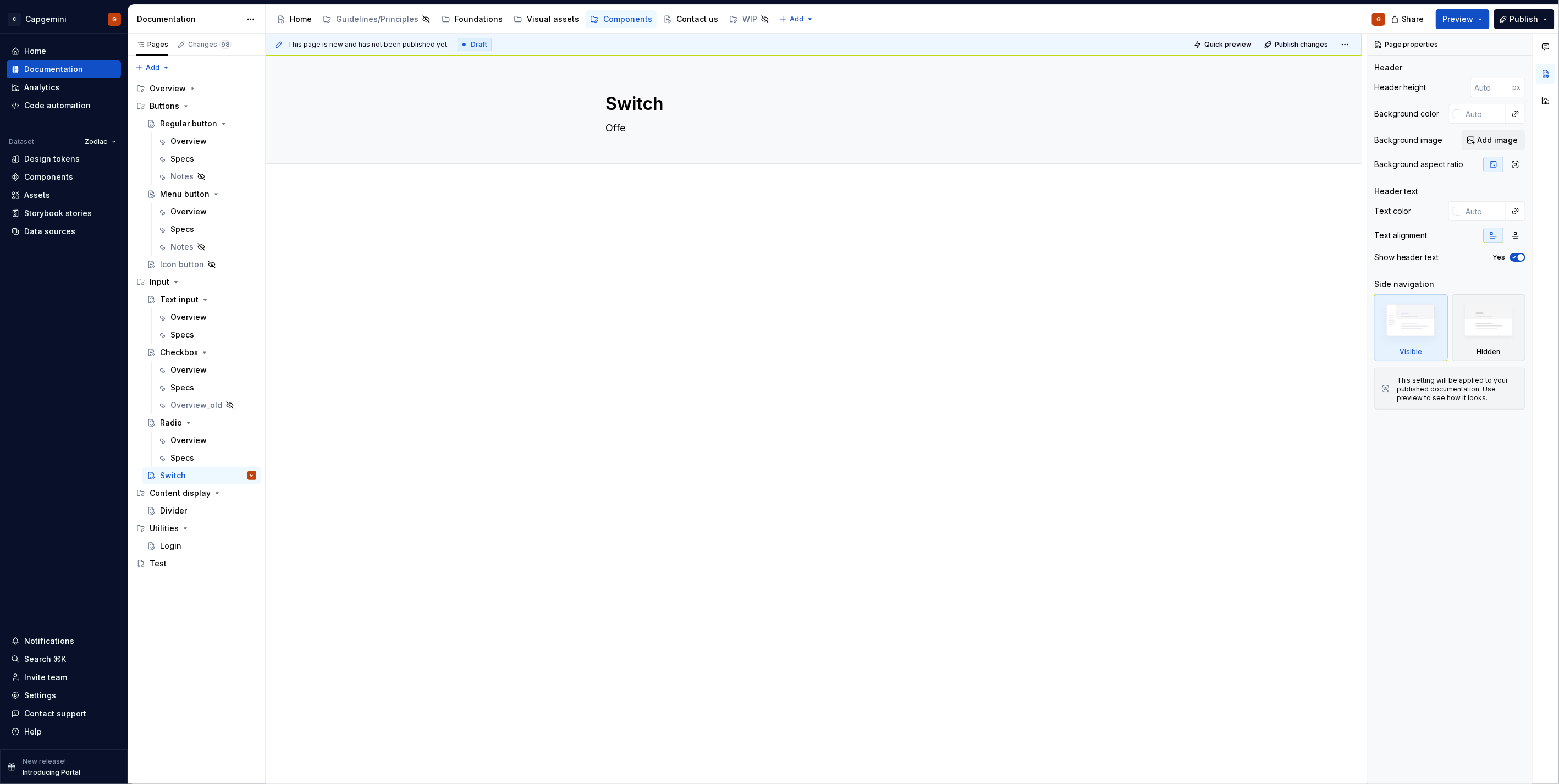
type textarea "Offer"
type textarea "*"
type textarea "Offers"
type textarea "*"
type textarea "Offers a"
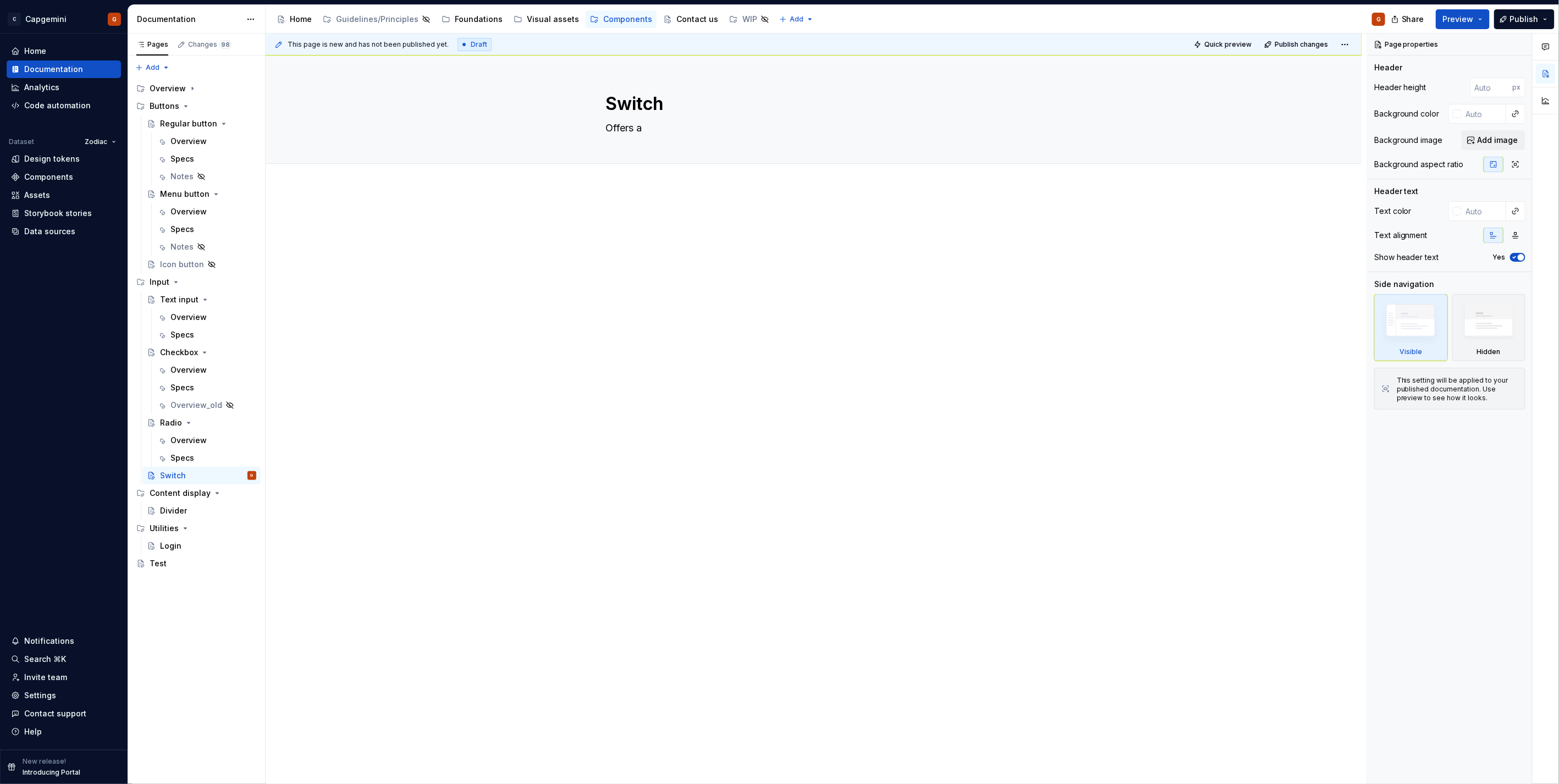
type textarea "*"
type textarea "Offers a"
type textarea "*"
type textarea "Offers a b"
type textarea "*"
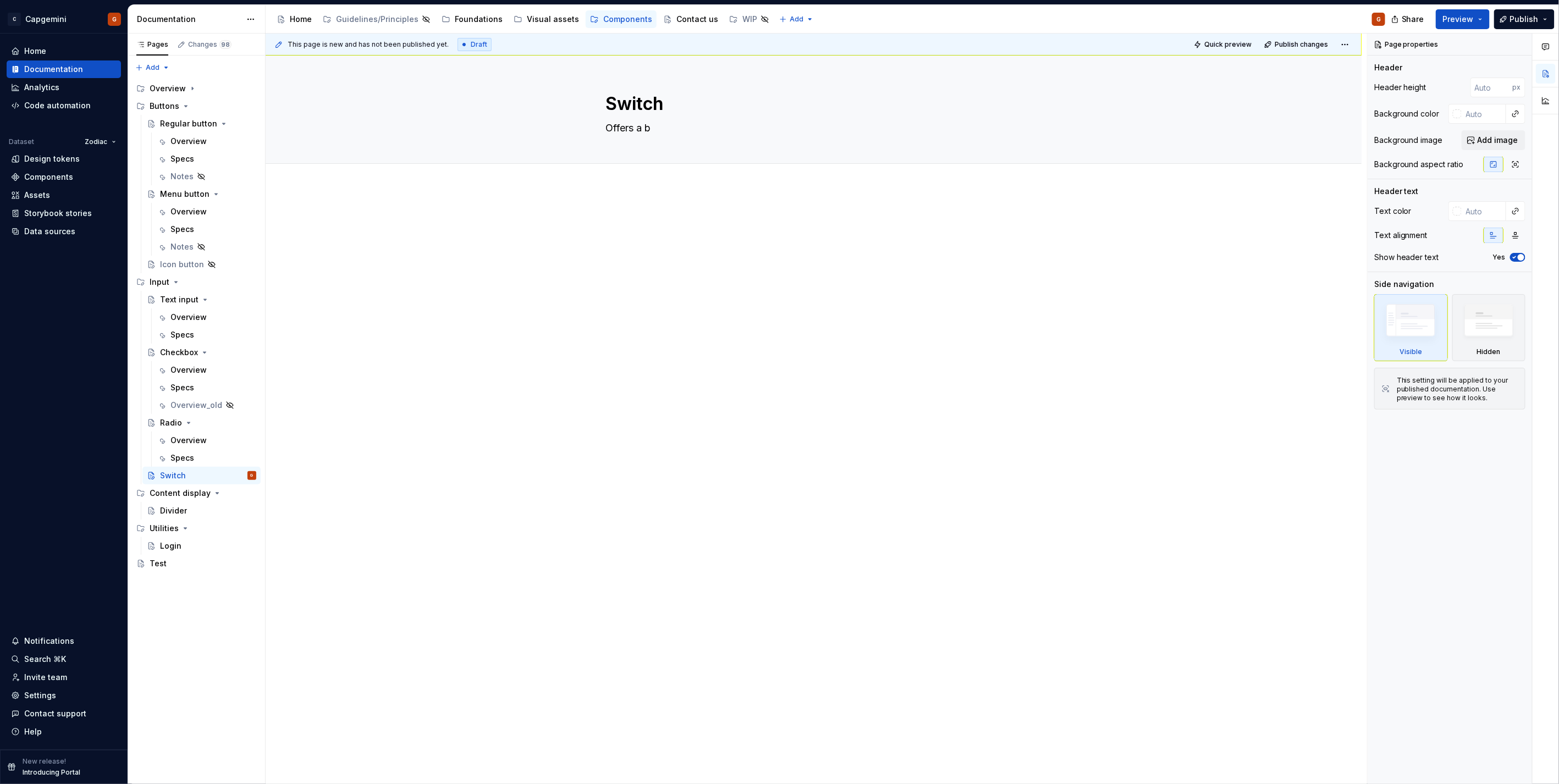
type textarea "Offers a bi"
type textarea "*"
type textarea "Offers a bin"
type textarea "*"
type textarea "Offers a bina"
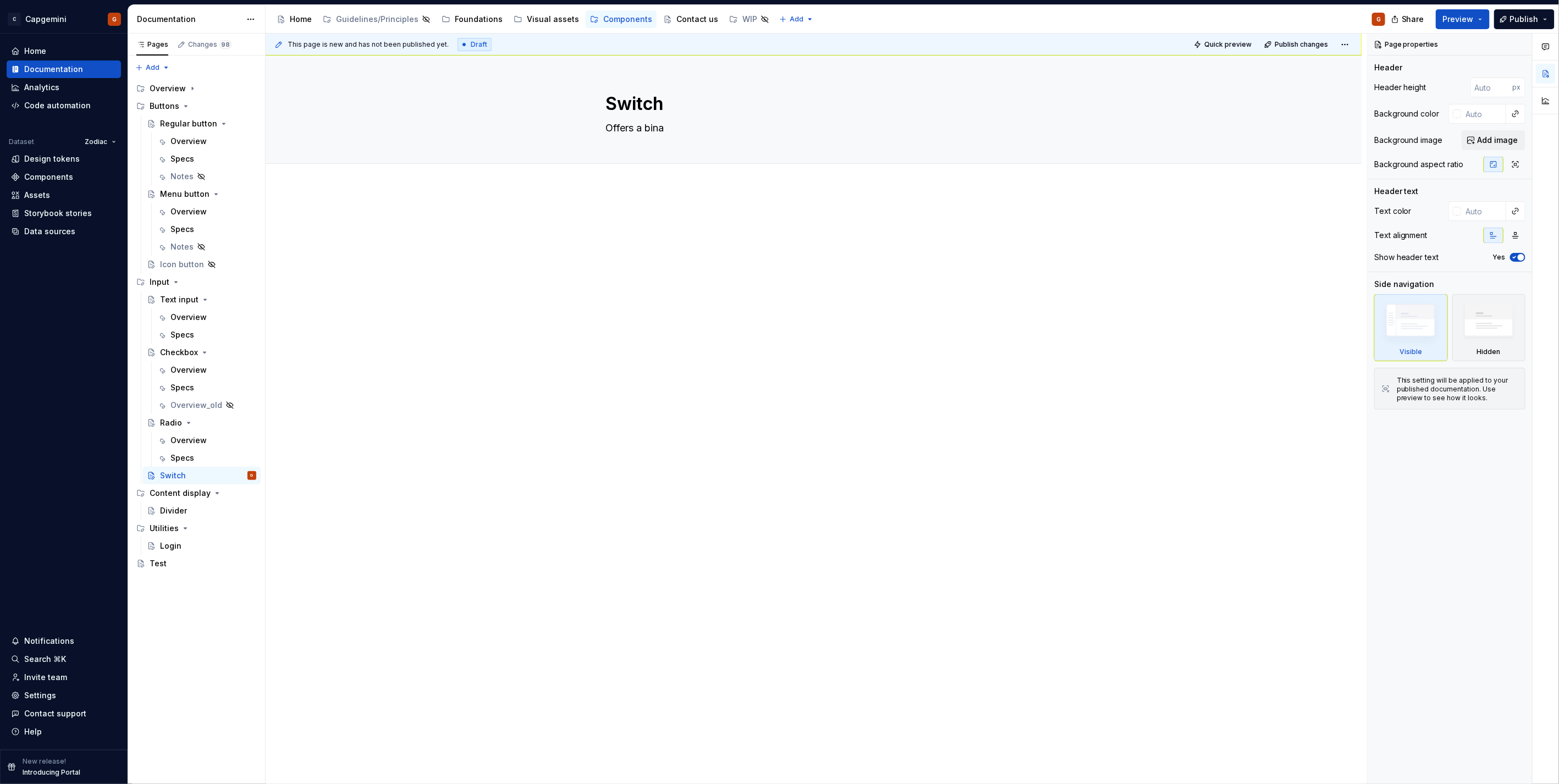
type textarea "*"
type textarea "Offers a binary"
type textarea "*"
type textarea "Offers a binary"
type textarea "*"
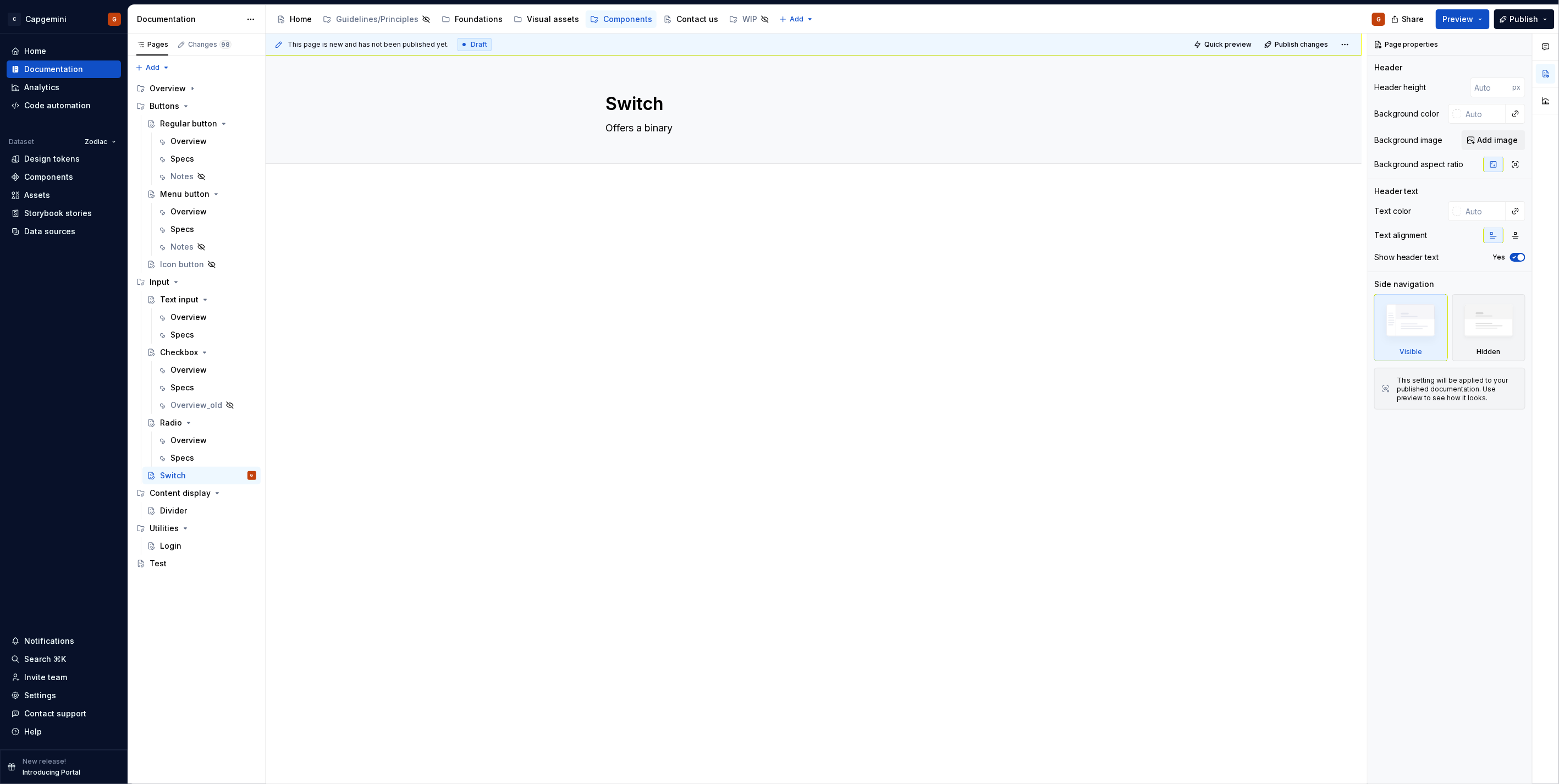
type textarea "Offers a binary s"
type textarea "*"
type textarea "Offers a binary"
type textarea "*"
type textarea "Offers a binary ch"
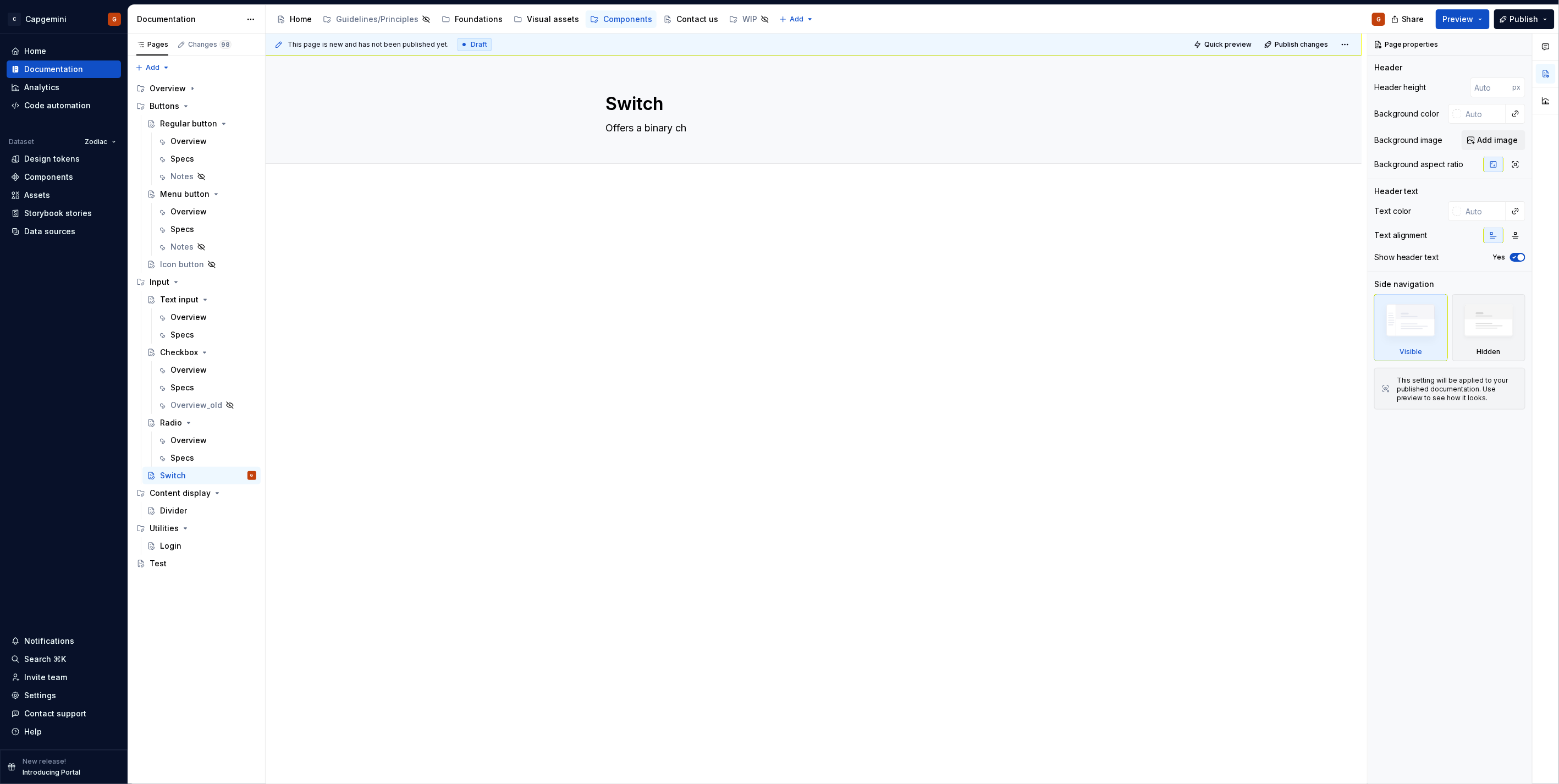
type textarea "*"
type textarea "Offers a binary chpi"
type textarea "*"
type textarea "Offers a binary chpic"
type textarea "*"
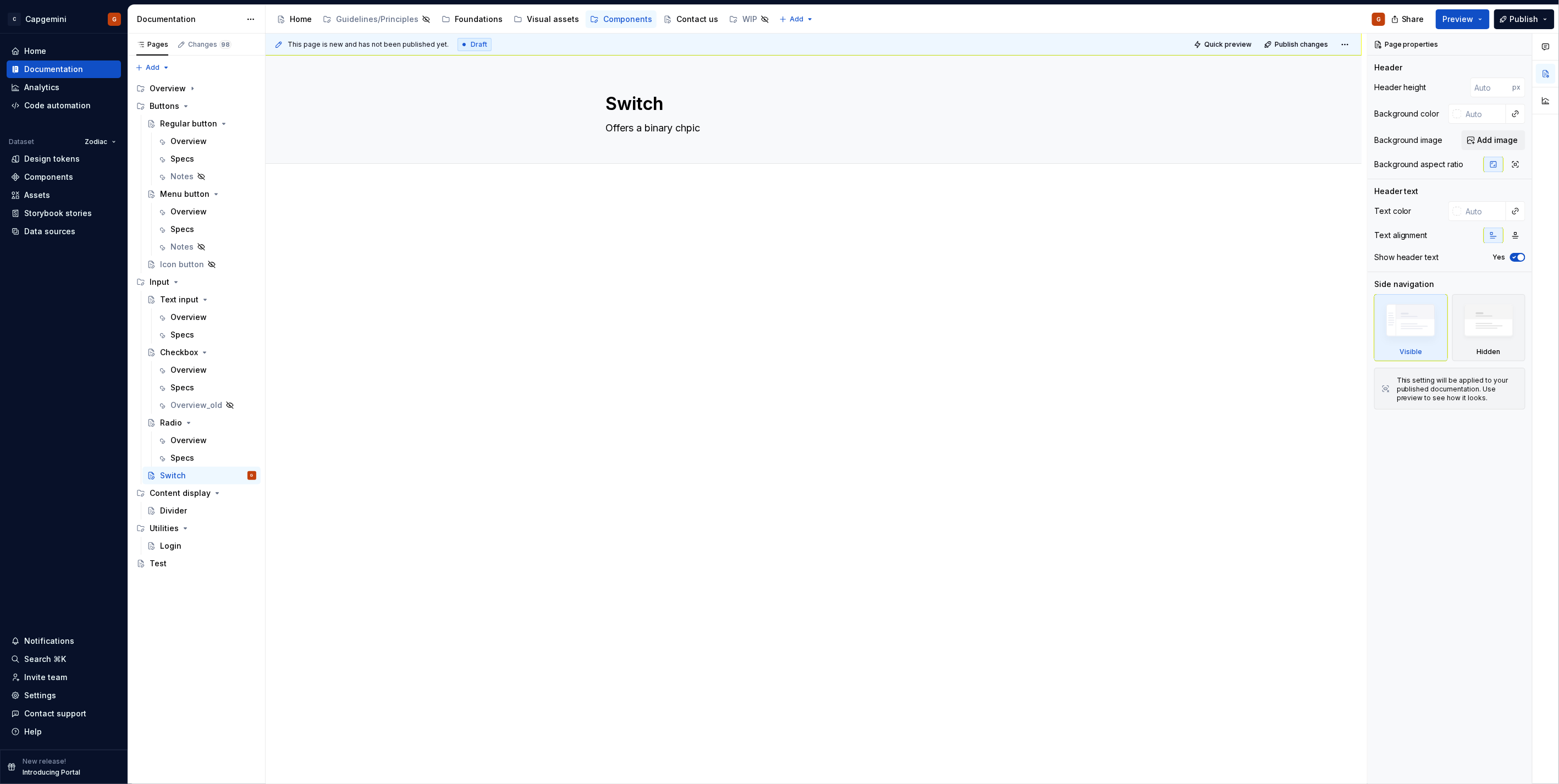
type textarea "Offers a binary chpi"
type textarea "*"
type textarea "Offers a binary chp"
type textarea "*"
type textarea "Offers a binary chpoi"
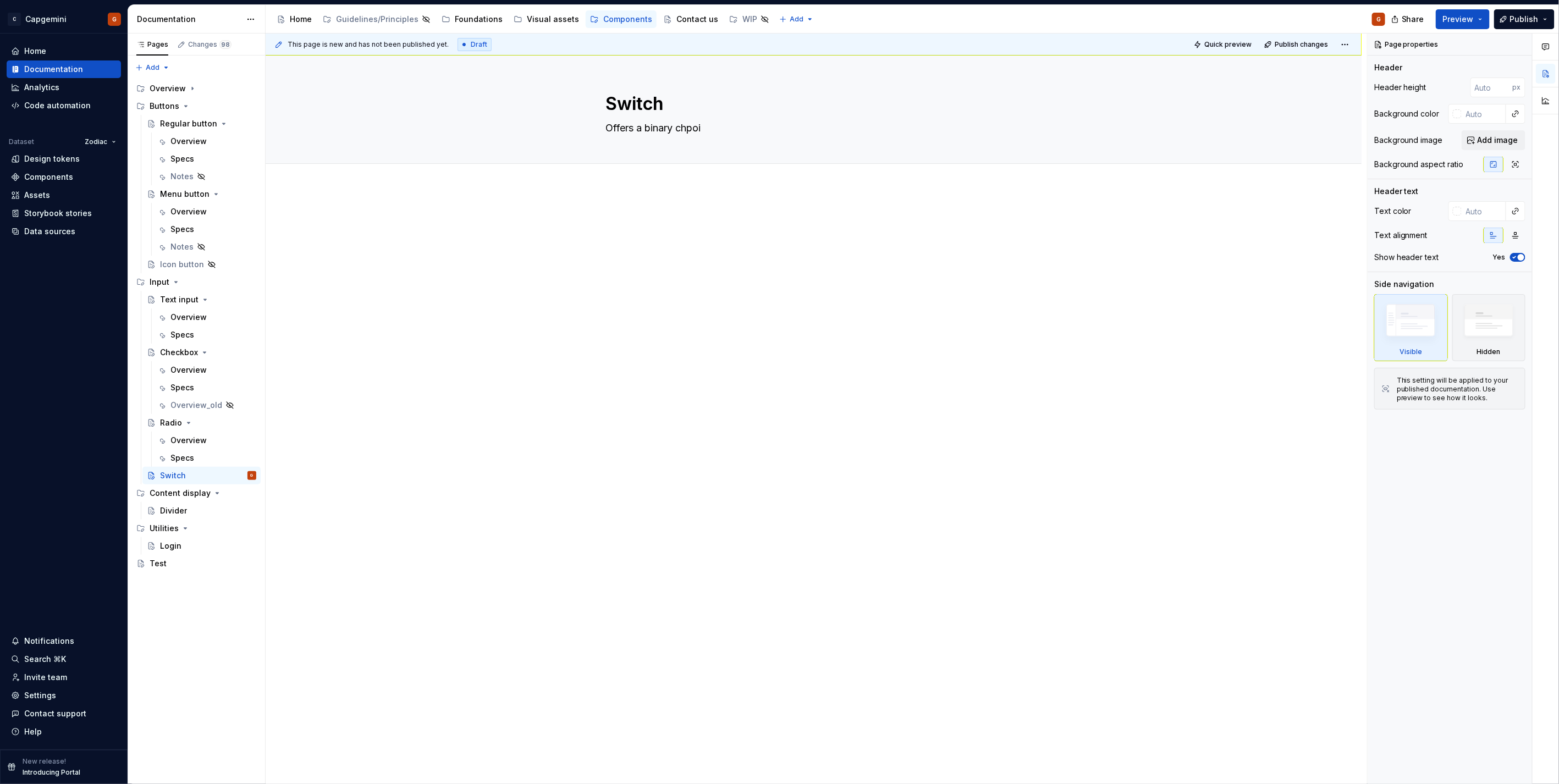
type textarea "*"
type textarea "Offers a binary chpo"
type textarea "*"
type textarea "Offers a binary chp"
type textarea "*"
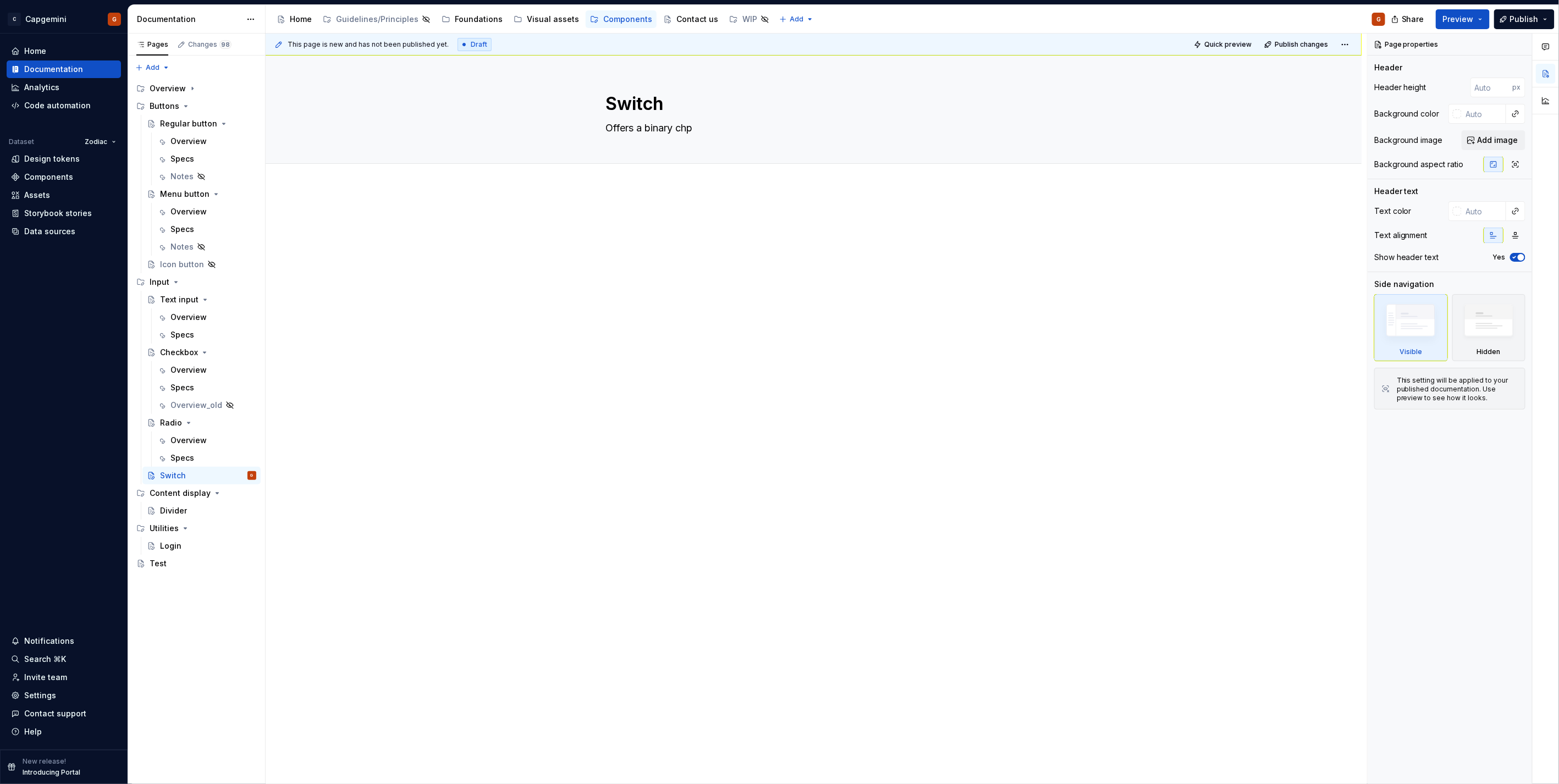
type textarea "Offers a binary ch"
type textarea "*"
type textarea "Offers a binary cho"
type textarea "*"
type textarea "Offers a binary choi"
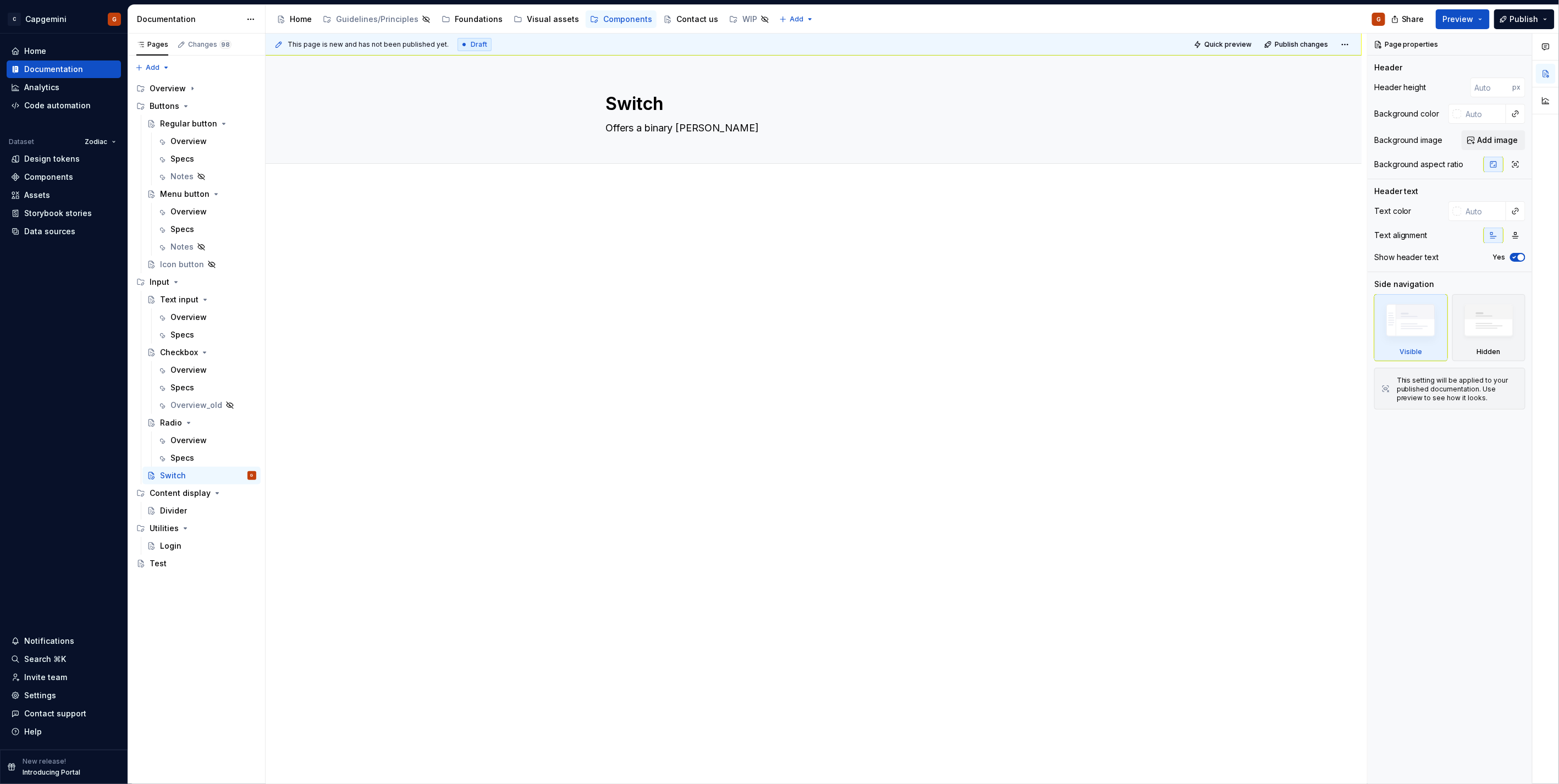
type textarea "*"
type textarea "Offers a binary choice"
type textarea "*"
type textarea "Offers a binary choice."
type textarea "*"
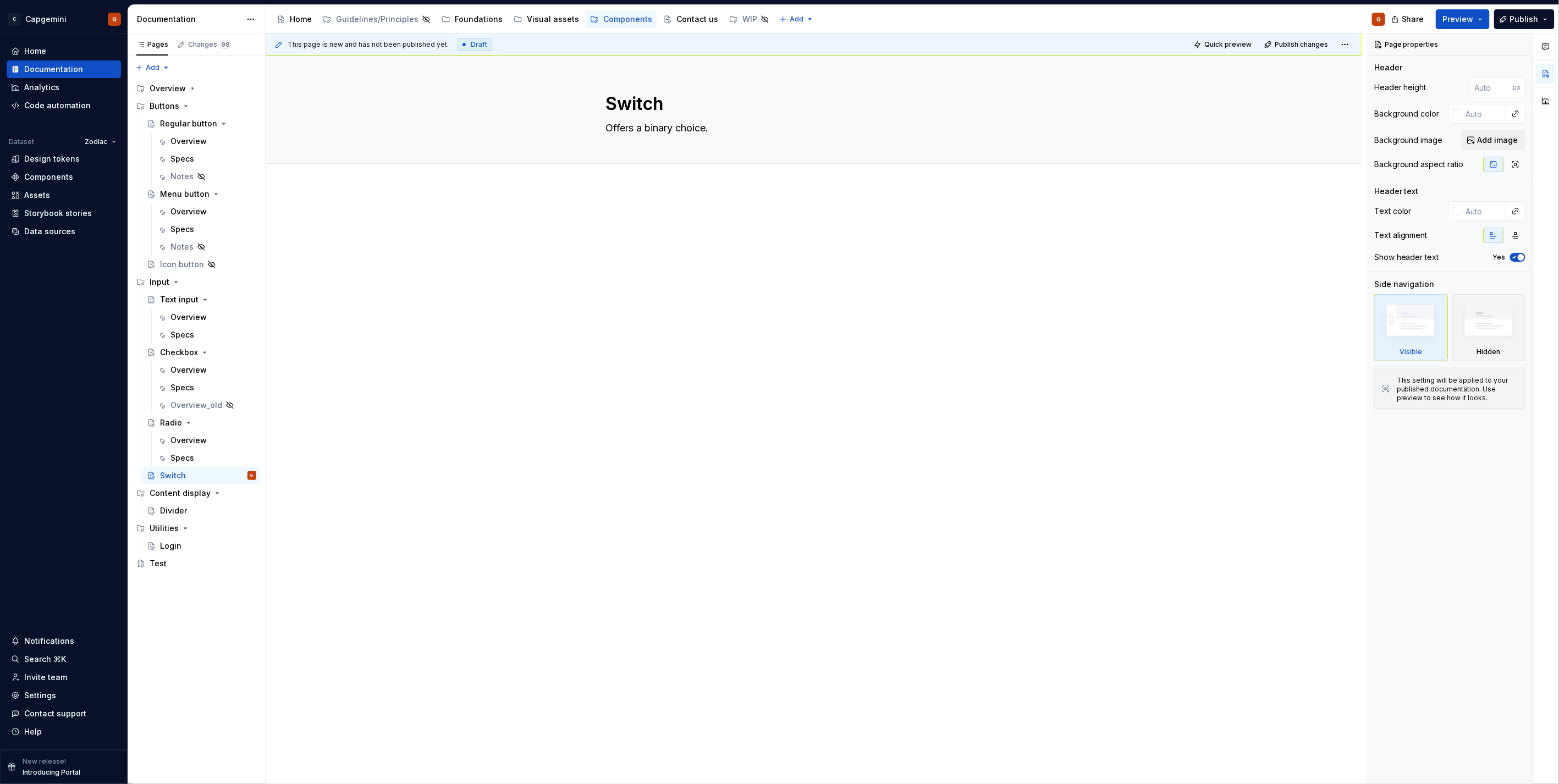
type textarea "Offers a binary choice."
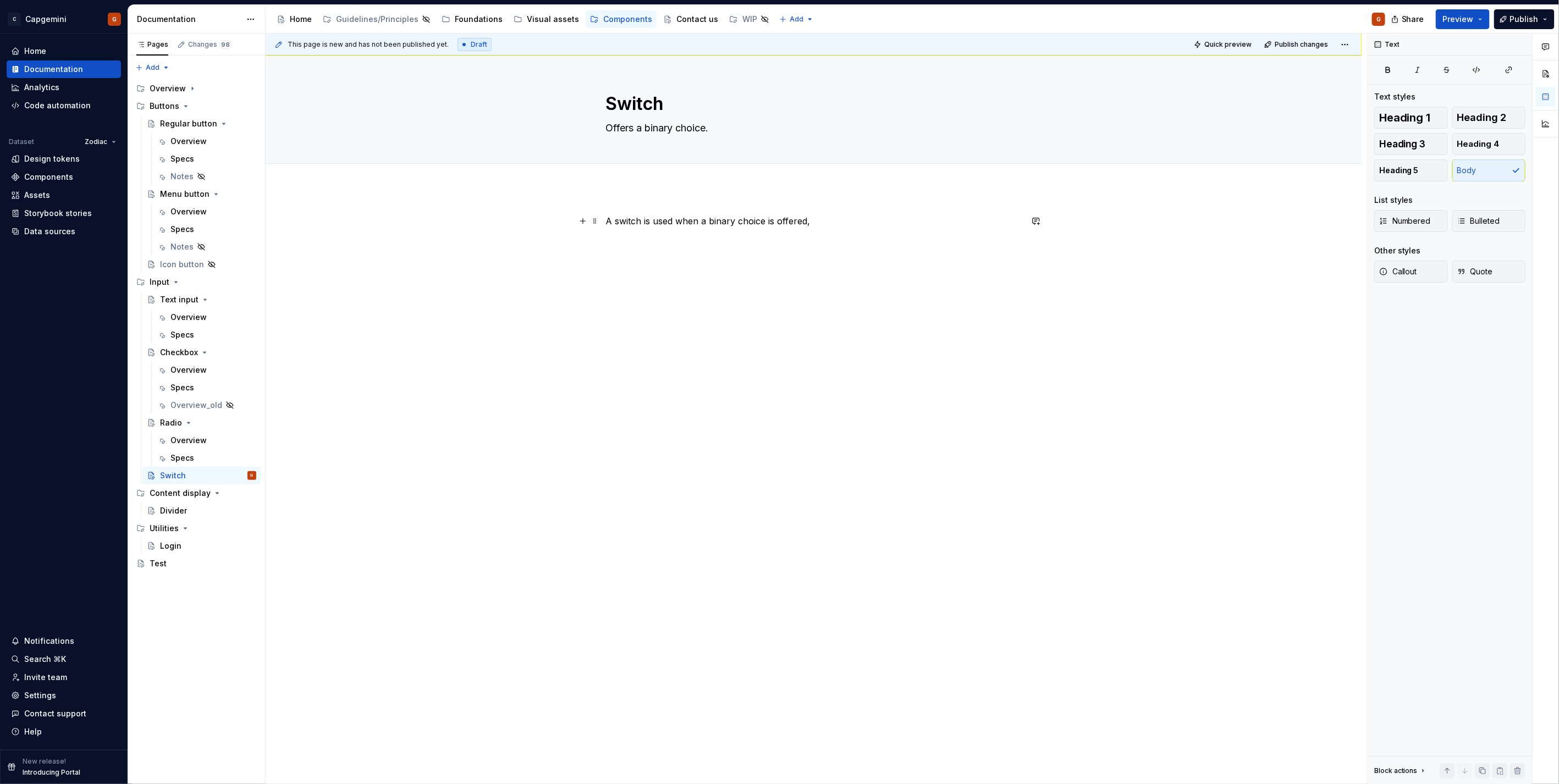
click at [780, 223] on p "A switch is used when a binary choice is offered," at bounding box center [813, 221] width 416 height 13
click at [769, 224] on p "A switch is used when a binary choice is offered," at bounding box center [813, 221] width 416 height 13
drag, startPoint x: 766, startPoint y: 223, endPoint x: 1100, endPoint y: 219, distance: 334.0
click at [1016, 222] on p "A switch is used when a binary choice is offered," at bounding box center [813, 221] width 416 height 13
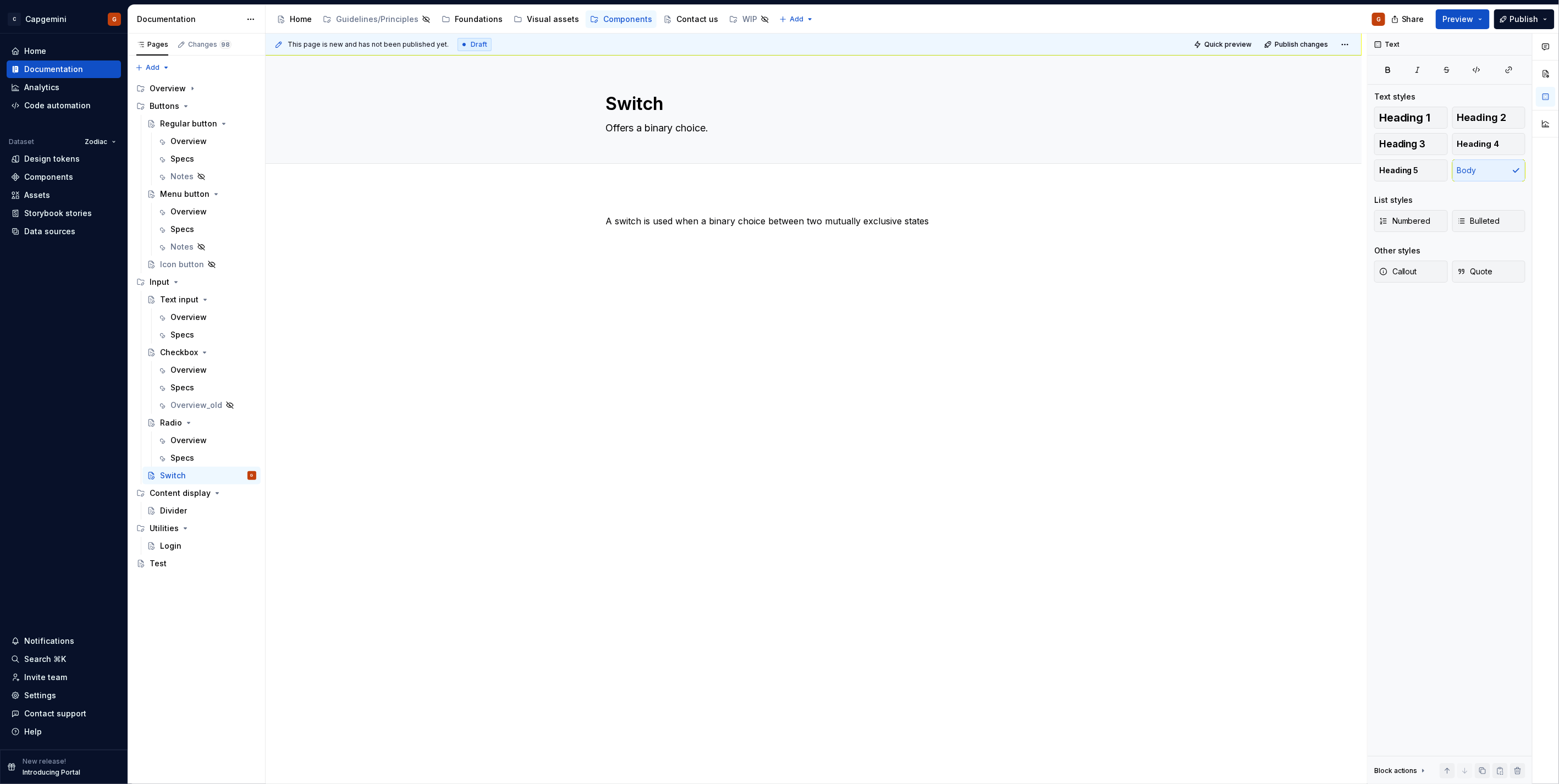
click at [706, 255] on div "A switch is used when a binary choice between two mutually exclusive states" at bounding box center [813, 235] width 416 height 42
click at [948, 232] on div "A switch is used when a binary choice between two mutually exclusive states" at bounding box center [813, 235] width 416 height 42
click at [993, 210] on div "A switch is used when a binary choice between two mutually exclusive states is …" at bounding box center [813, 346] width 1096 height 317
click at [961, 227] on p "A switch is used when a binary choice between two mutually exclusive states is …" at bounding box center [813, 221] width 416 height 13
click at [965, 233] on div "A switch is used when a binary choice between two mutually exclusive states is …" at bounding box center [813, 235] width 416 height 42
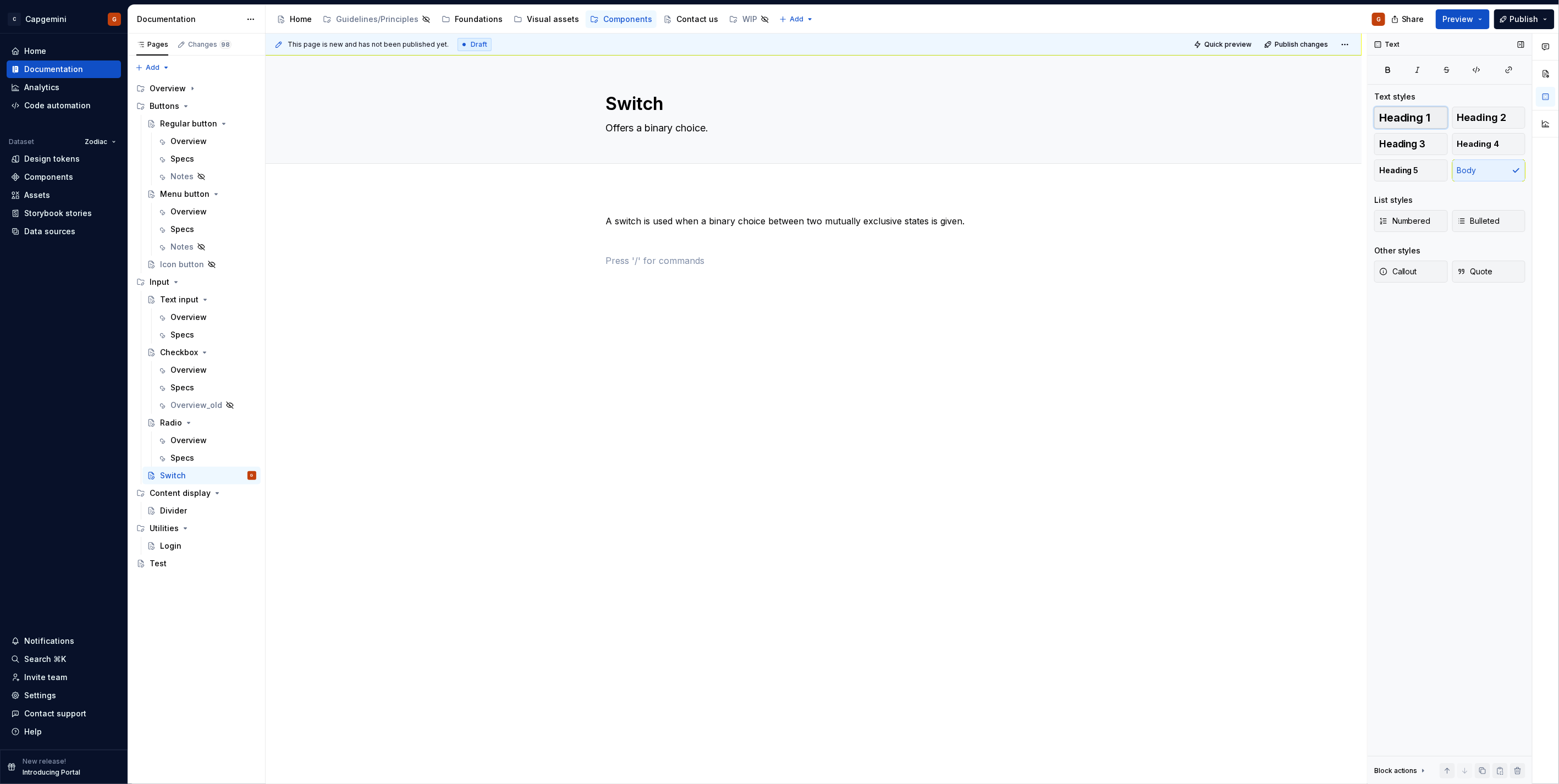
click at [1409, 113] on span "Heading 1" at bounding box center [1405, 117] width 52 height 11
click at [884, 288] on h1 at bounding box center [813, 283] width 416 height 20
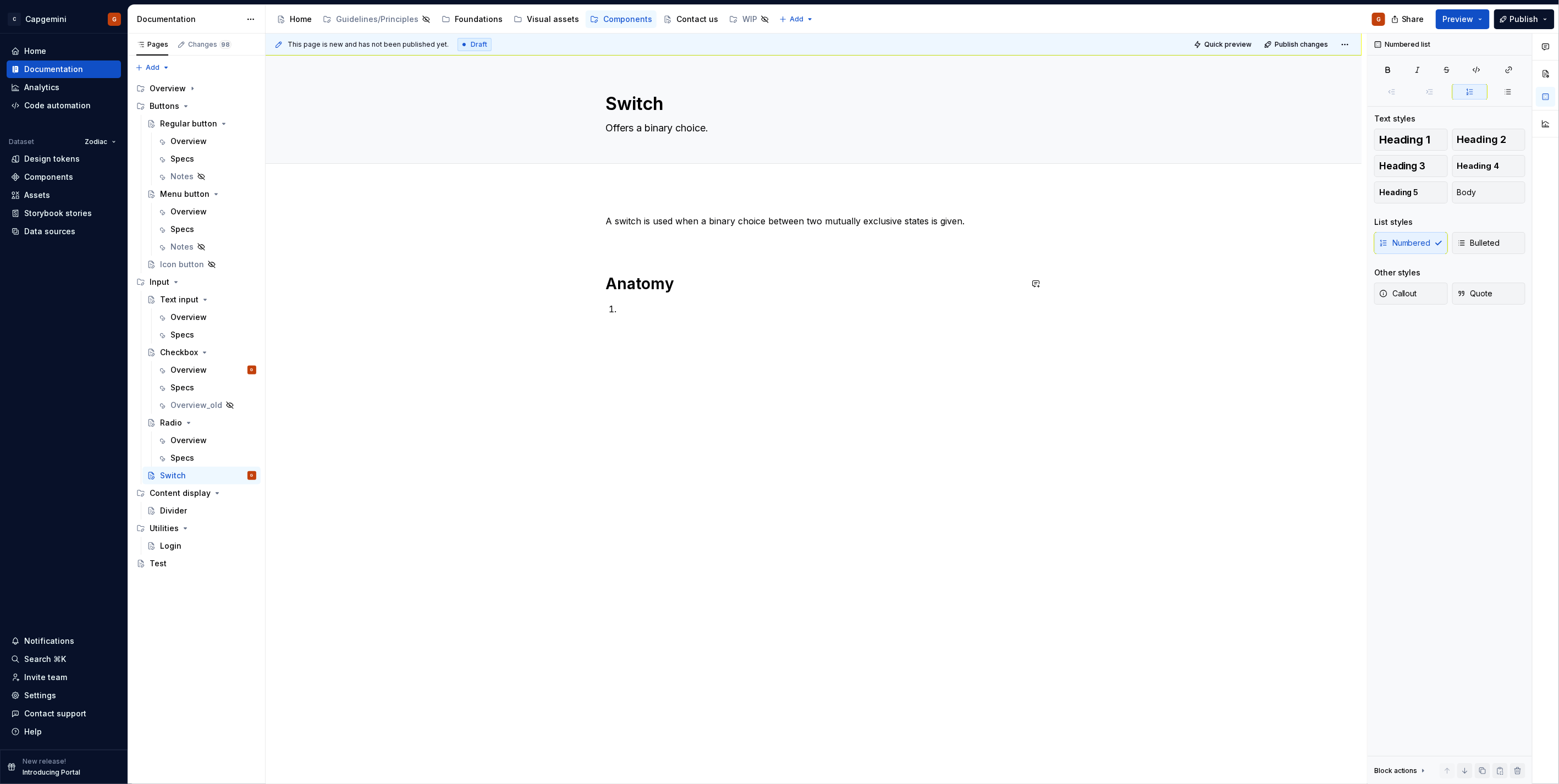
click at [634, 321] on div "A switch is used when a binary choice between two mutually exclusive states is …" at bounding box center [813, 271] width 416 height 114
click at [626, 311] on p at bounding box center [820, 309] width 402 height 13
click at [630, 311] on strong "Box:" at bounding box center [629, 309] width 20 height 11
click at [627, 310] on strong "Box:" at bounding box center [629, 309] width 20 height 11
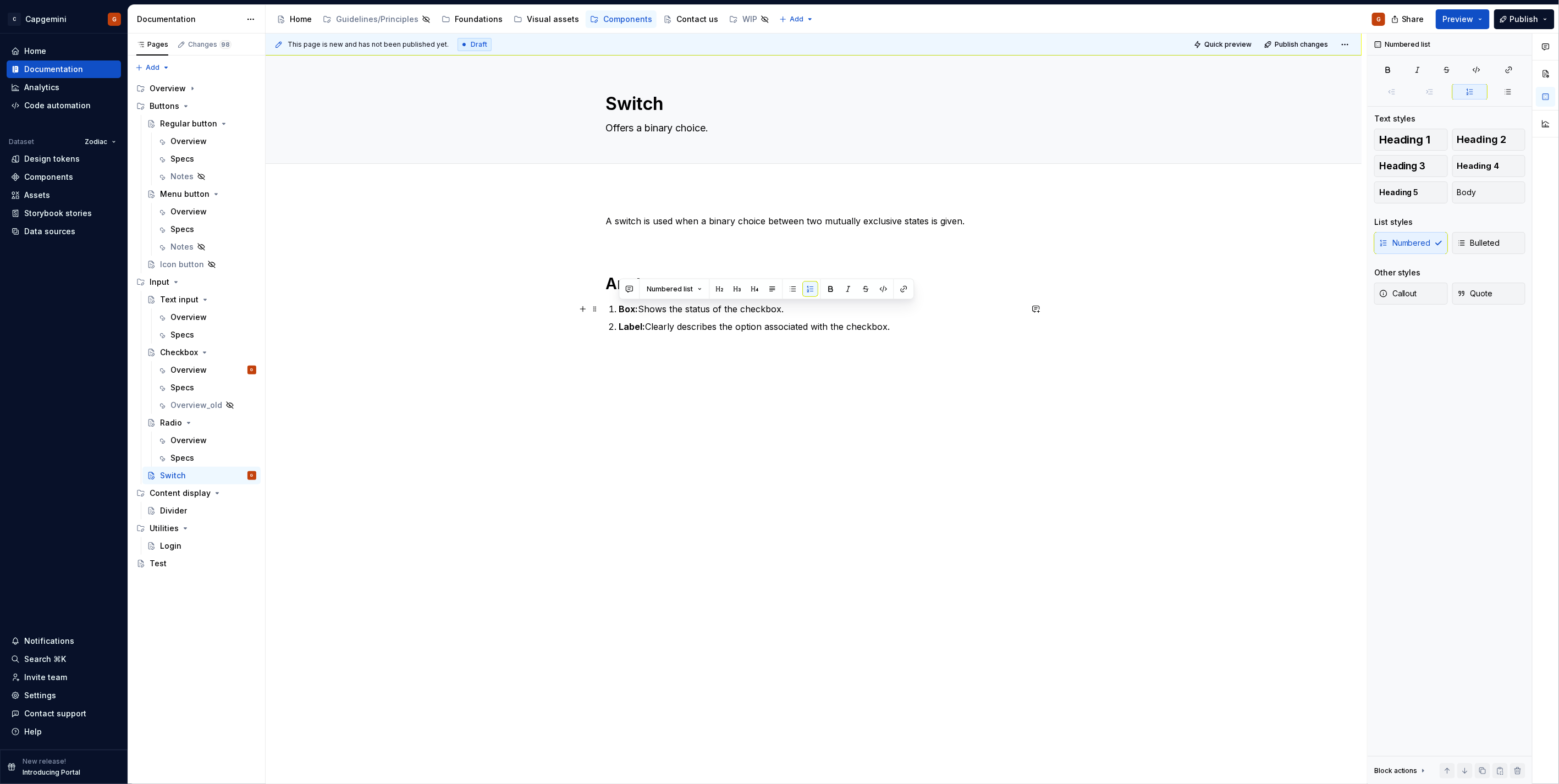
click at [627, 310] on strong "Box:" at bounding box center [629, 309] width 20 height 11
click at [631, 310] on strong "Box:" at bounding box center [629, 309] width 20 height 11
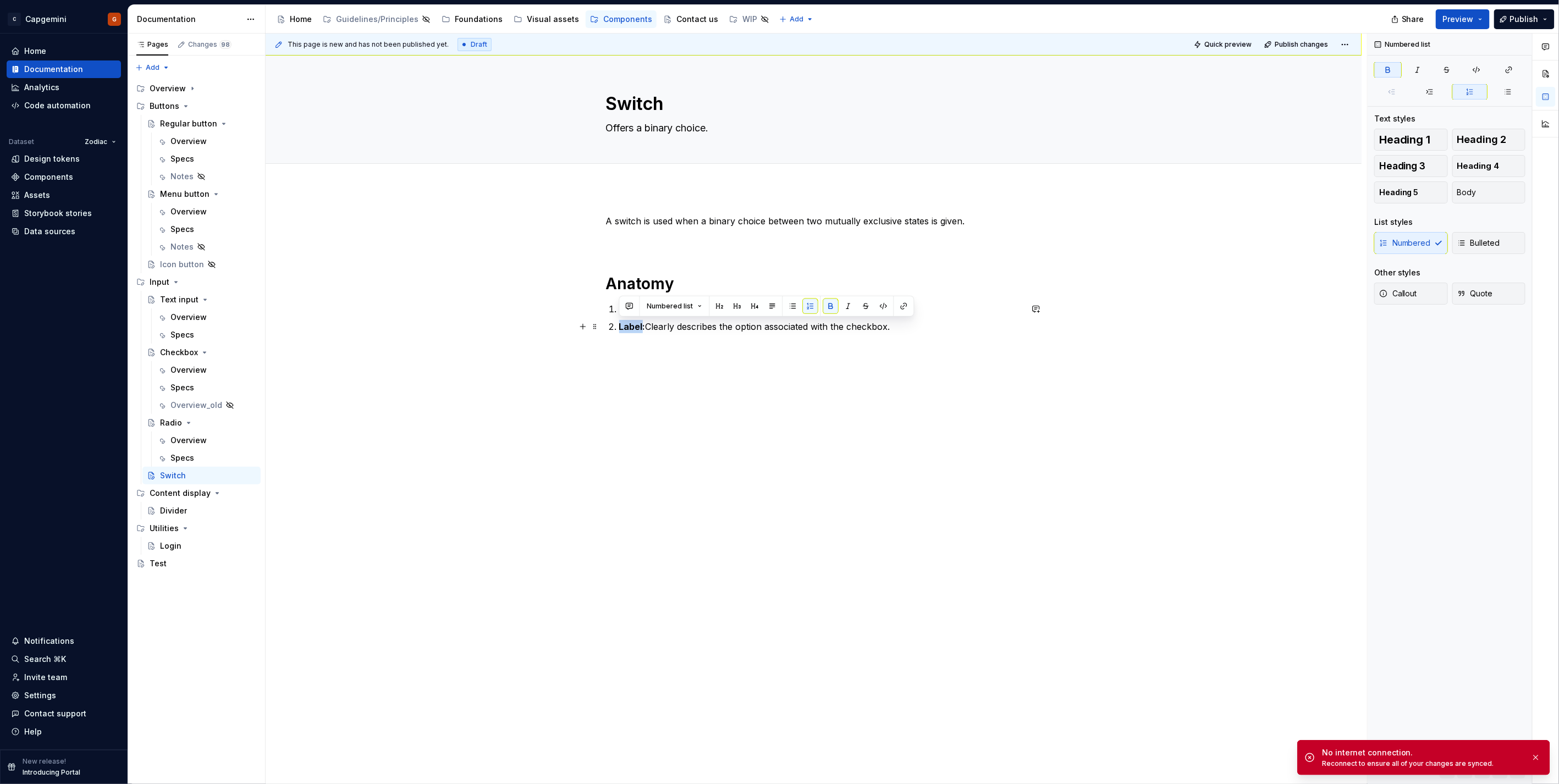
drag, startPoint x: 640, startPoint y: 327, endPoint x: 619, endPoint y: 333, distance: 21.8
click at [619, 333] on div "A switch is used when a binary choice between two mutually exclusive states is …" at bounding box center [813, 280] width 416 height 132
click at [624, 327] on strong "Label:" at bounding box center [632, 327] width 27 height 11
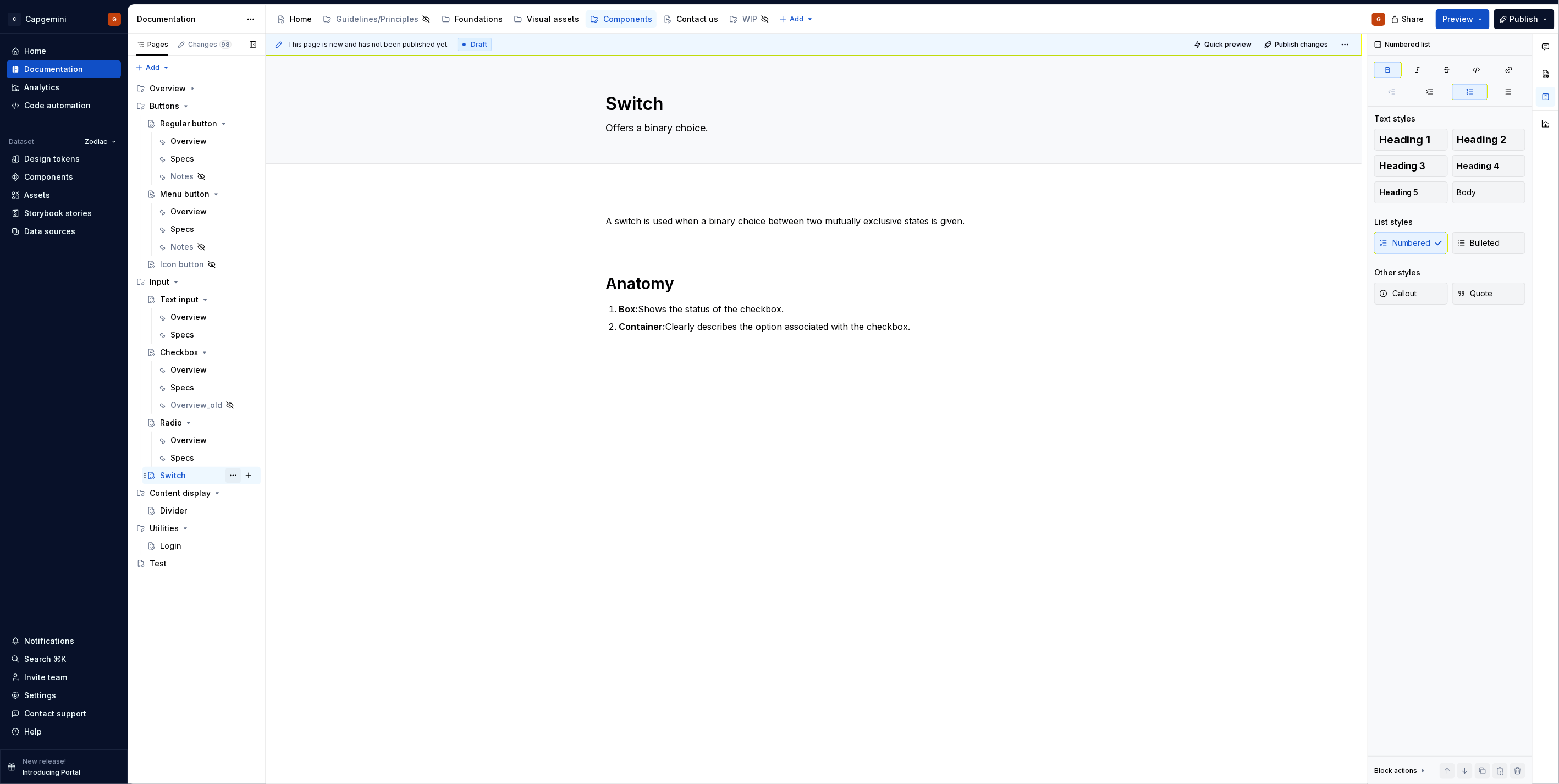
click at [237, 479] on button "Page tree" at bounding box center [232, 474] width 15 height 15
click at [251, 558] on div "Hide page" at bounding box center [293, 553] width 130 height 18
click at [244, 490] on button "Page tree" at bounding box center [248, 492] width 15 height 15
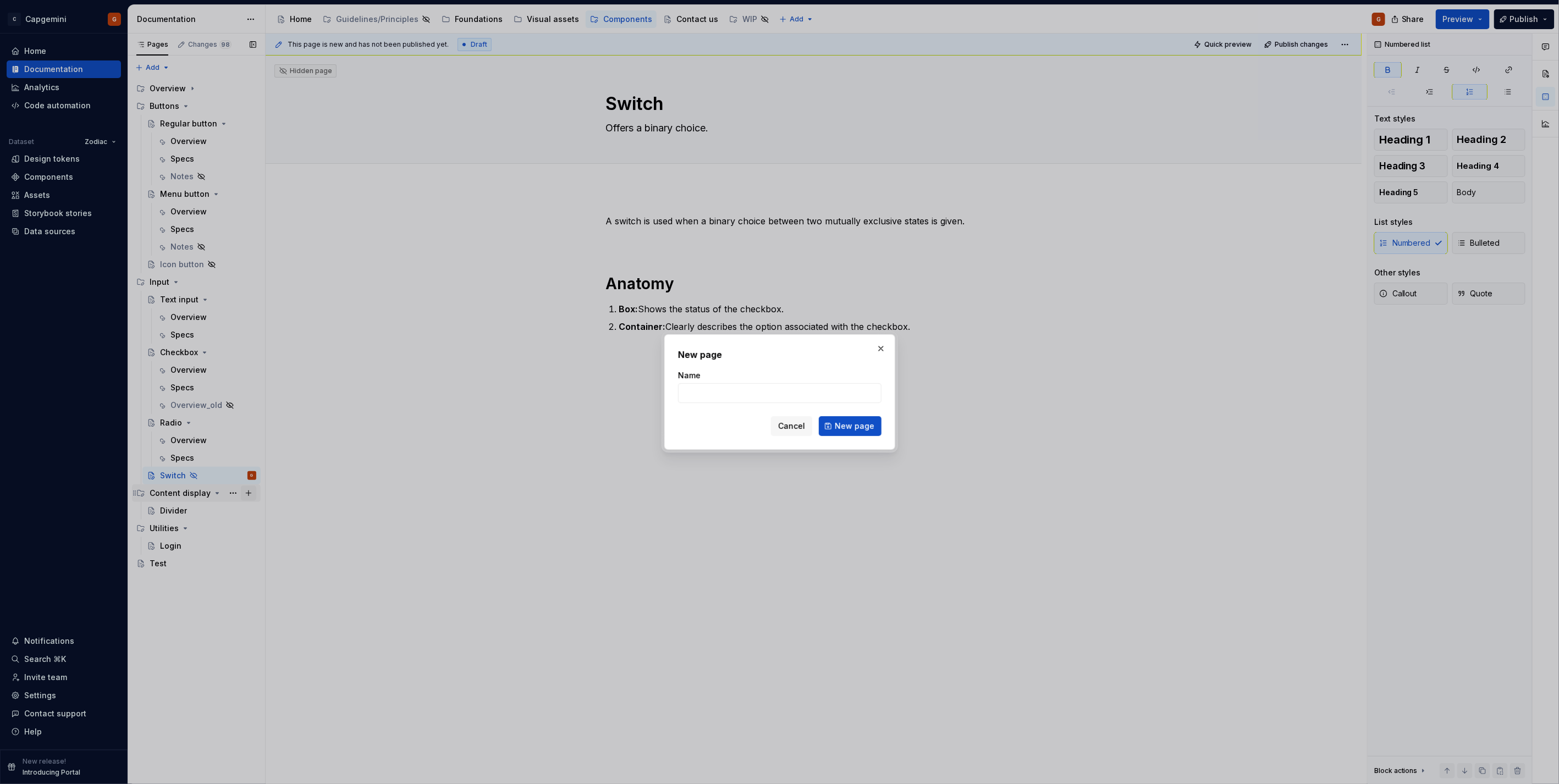
type textarea "*"
type input "Avatar"
click button "New page" at bounding box center [849, 425] width 62 height 20
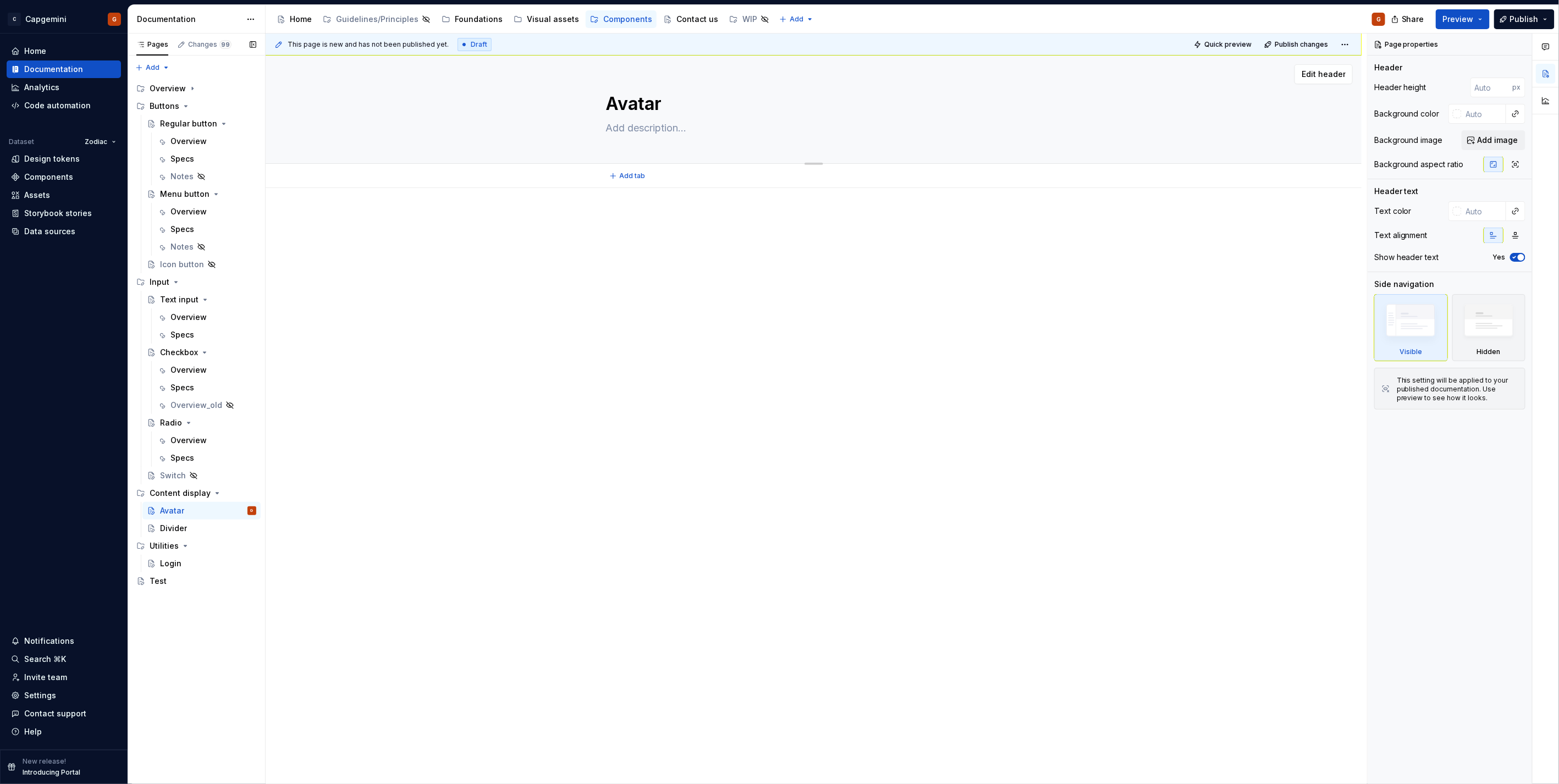
click at [653, 127] on textarea at bounding box center [811, 128] width 416 height 18
type textarea "*"
type textarea "R"
type textarea "*"
type textarea "Re"
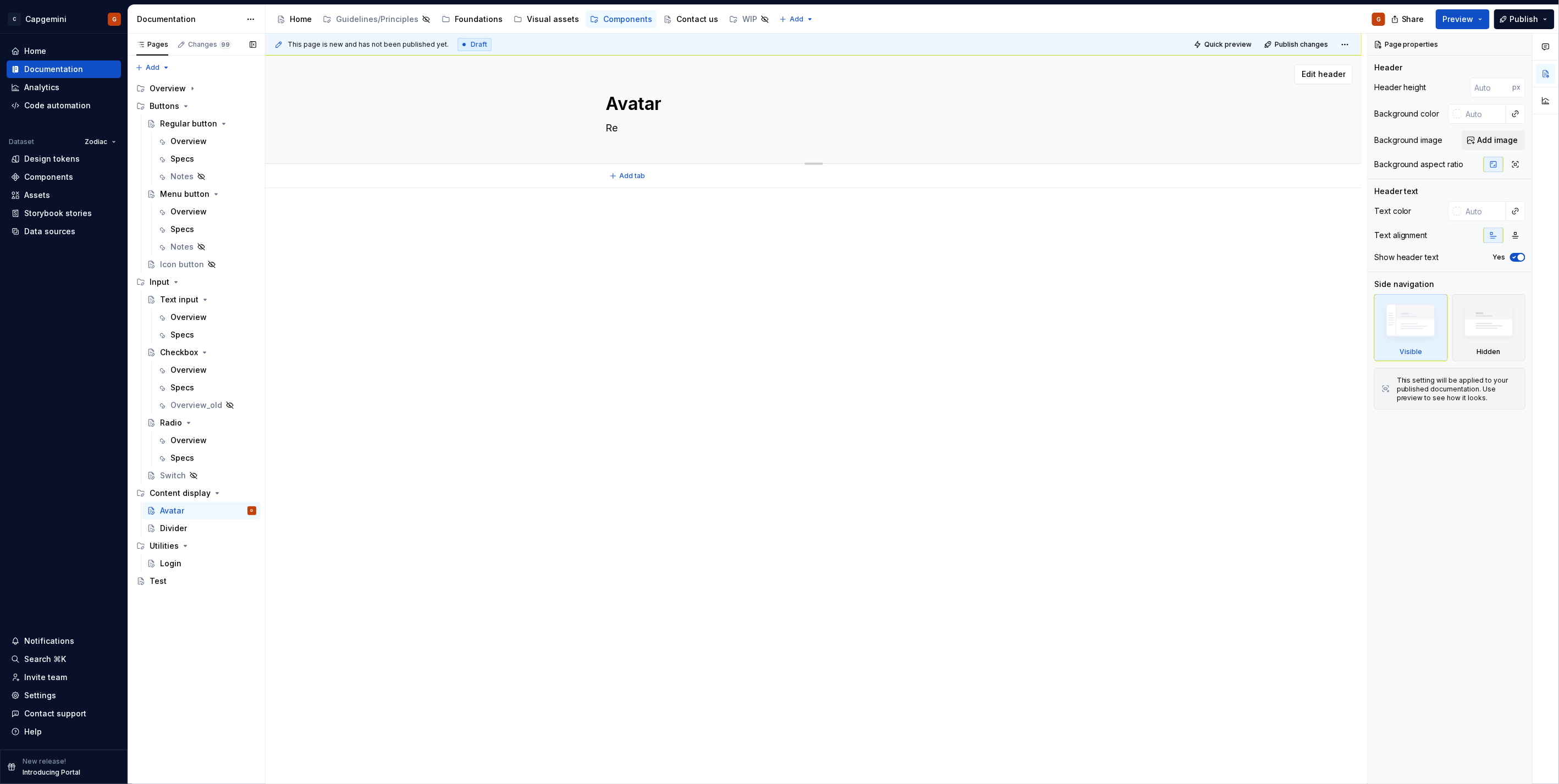
type textarea "*"
type textarea "Rep"
type textarea "*"
type textarea "Repr"
type textarea "*"
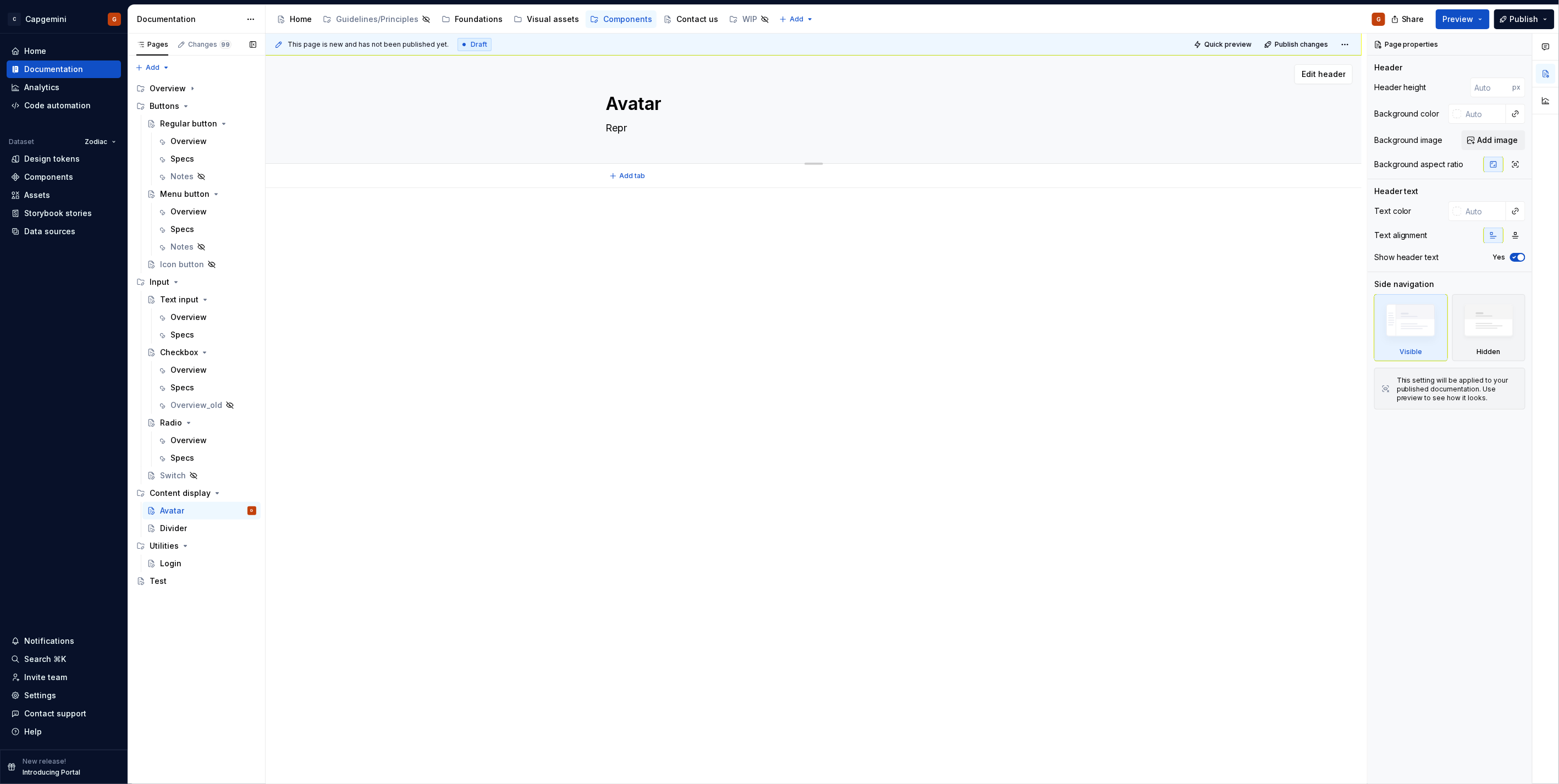
type textarea "Repre"
type textarea "*"
type textarea "Repres"
type textarea "*"
type textarea "Represe"
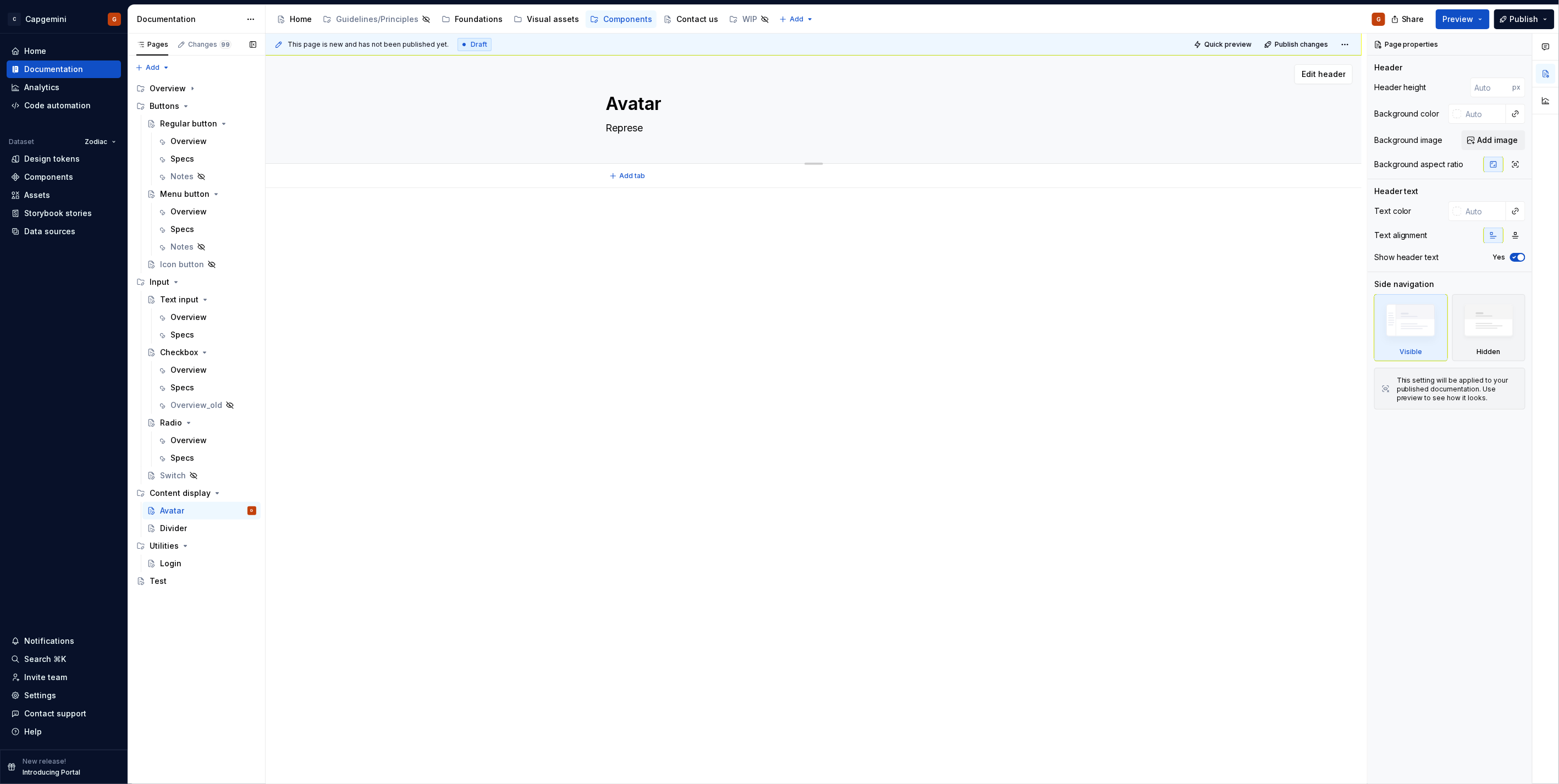
type textarea "*"
type textarea "Represent"
type textarea "*"
type textarea "Represent"
type textarea "*"
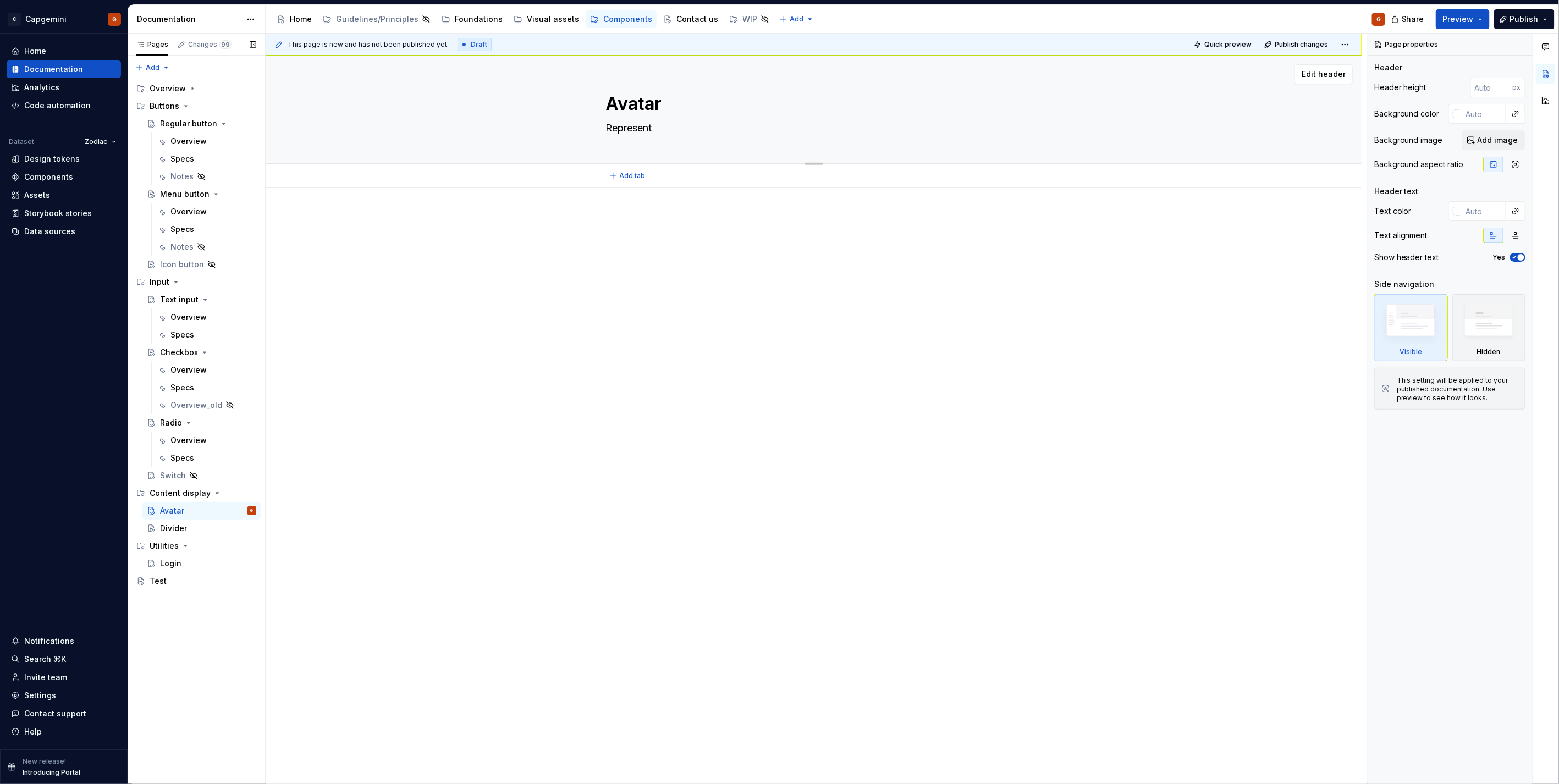
type textarea "Represent u"
type textarea "*"
type textarea "Represent ui"
type textarea "*"
type textarea "Represent uis"
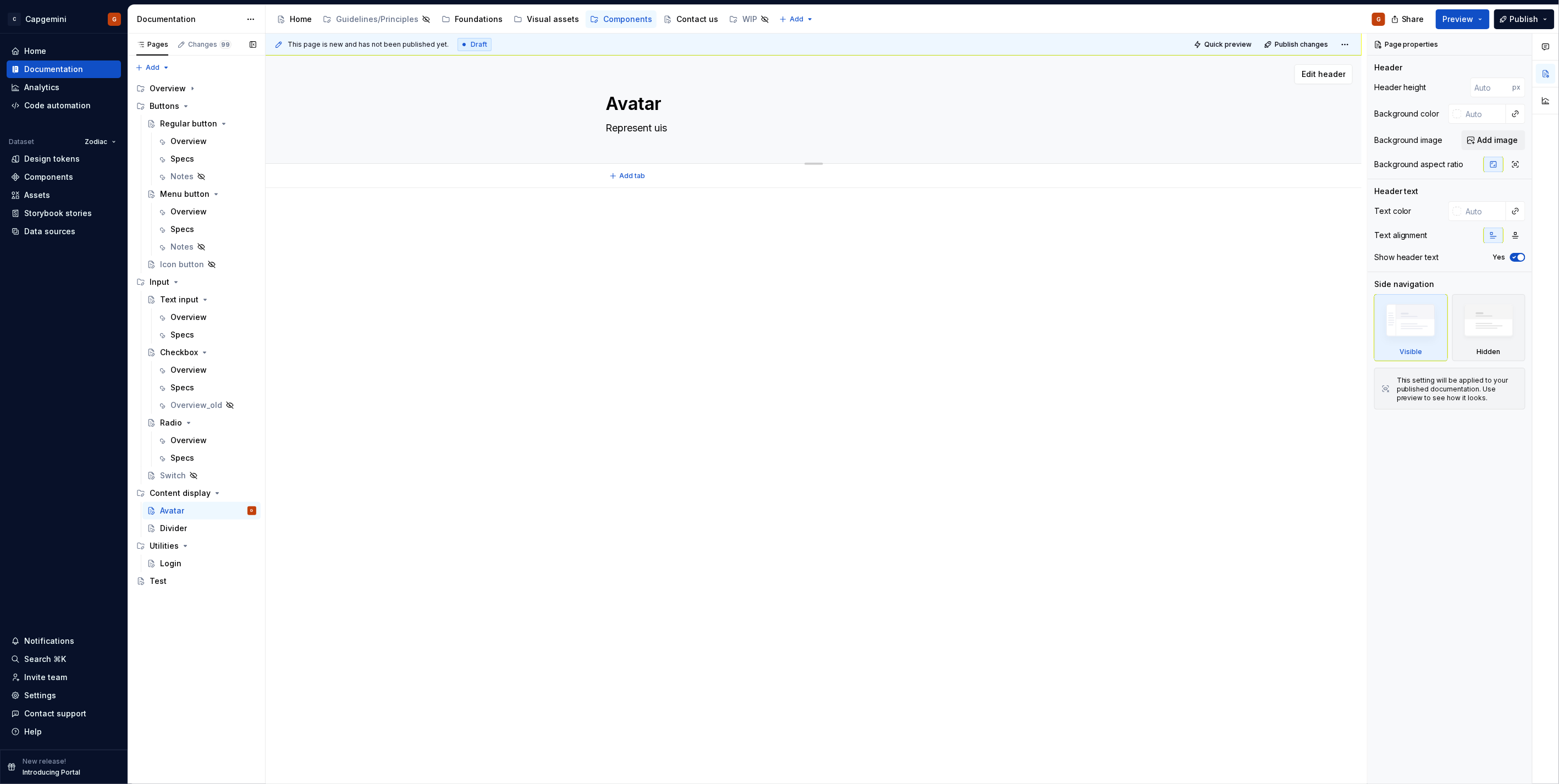
type textarea "*"
type textarea "Represent uise"
type textarea "*"
type textarea "Represent uis"
type textarea "*"
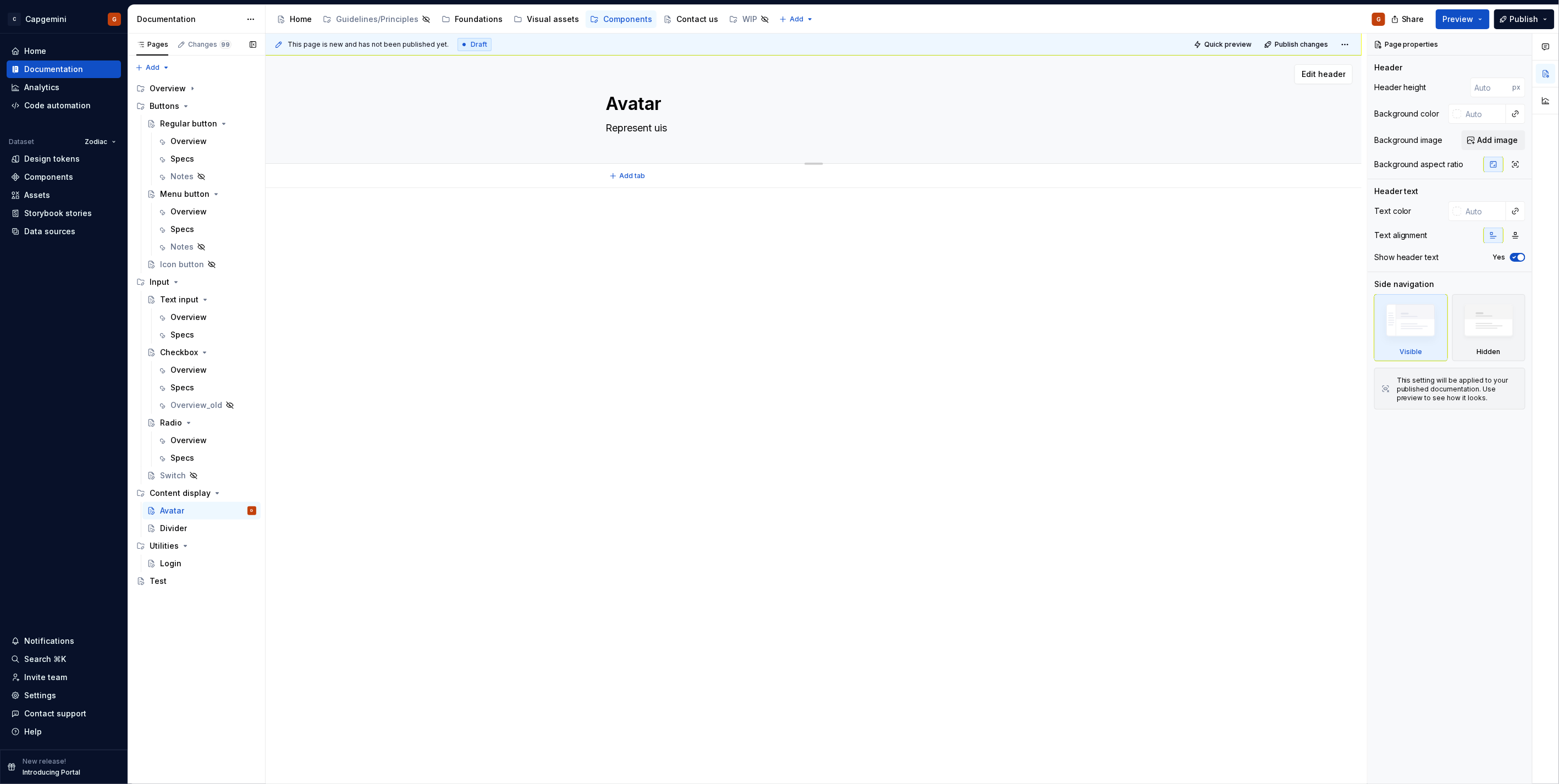
type textarea "Represent ui"
type textarea "*"
type textarea "Represent u"
type textarea "*"
type textarea "Represent"
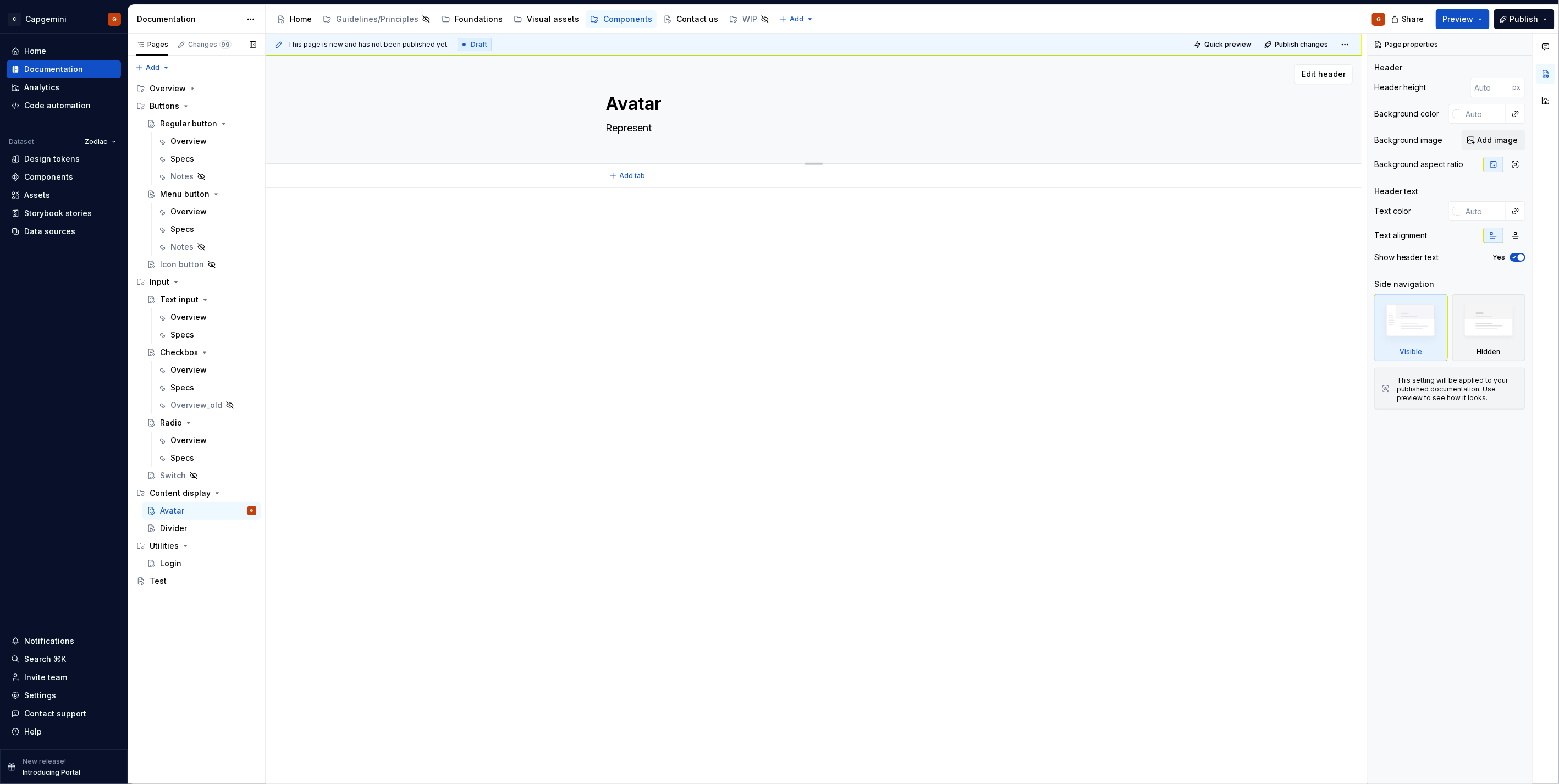
type textarea "*"
type textarea "Represent o"
type textarea "*"
type textarea "Represent oe"
type textarea "*"
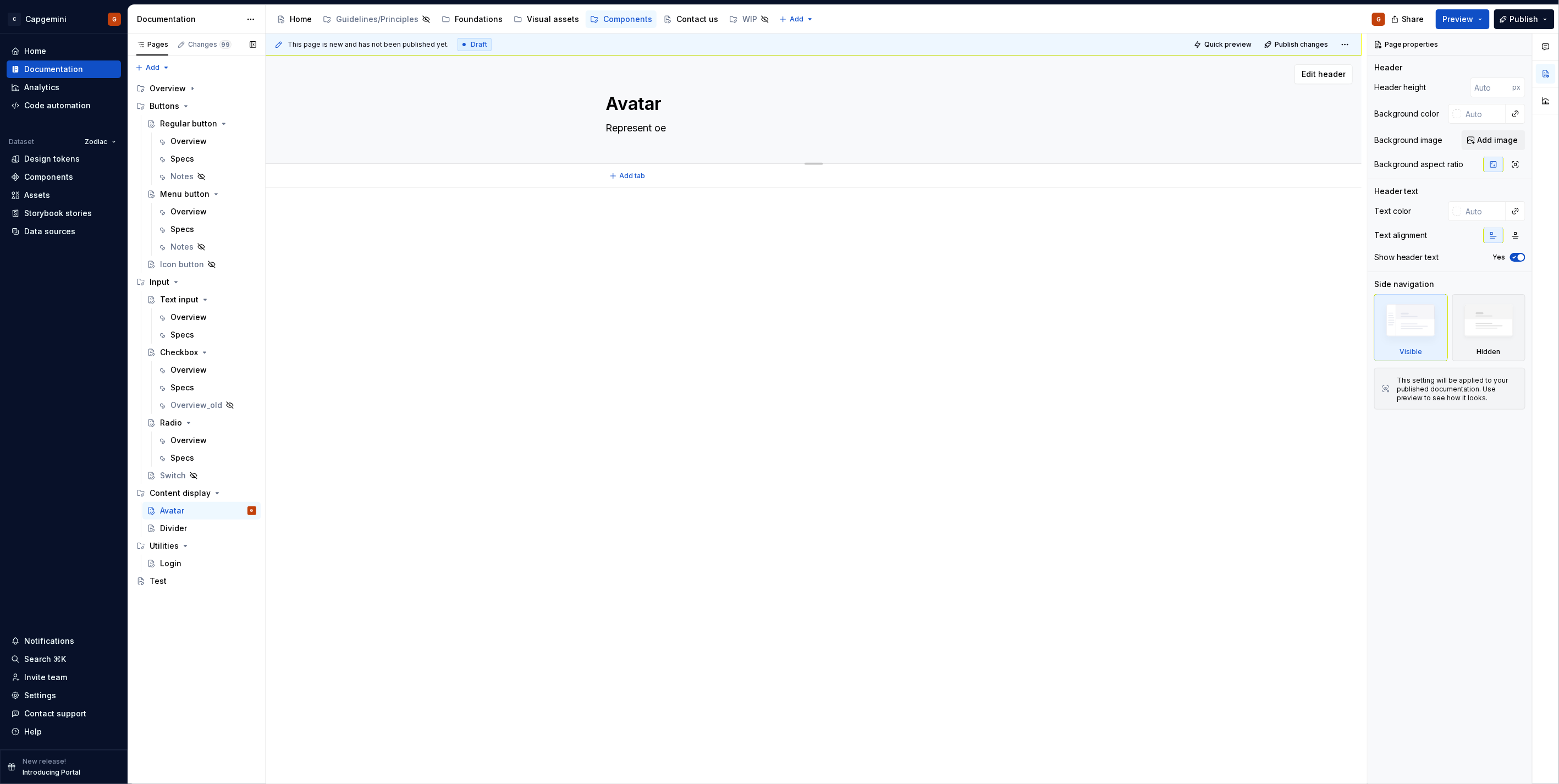
type textarea "Represent o"
type textarea "*"
type textarea "Represent"
type textarea "*"
type textarea "Represent p"
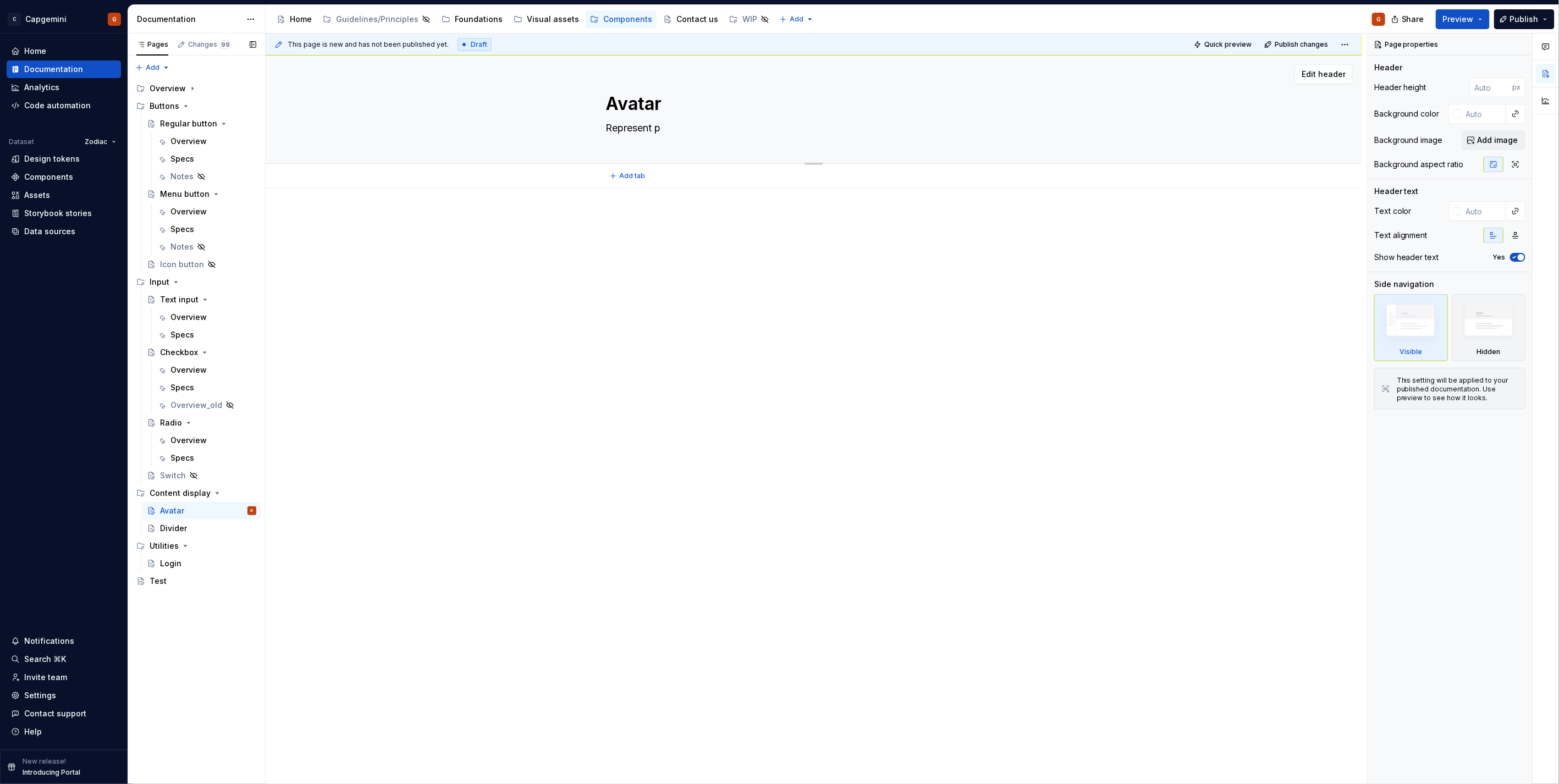
type textarea "*"
type textarea "Represent pe"
type textarea "*"
type textarea "Represent peo"
type textarea "*"
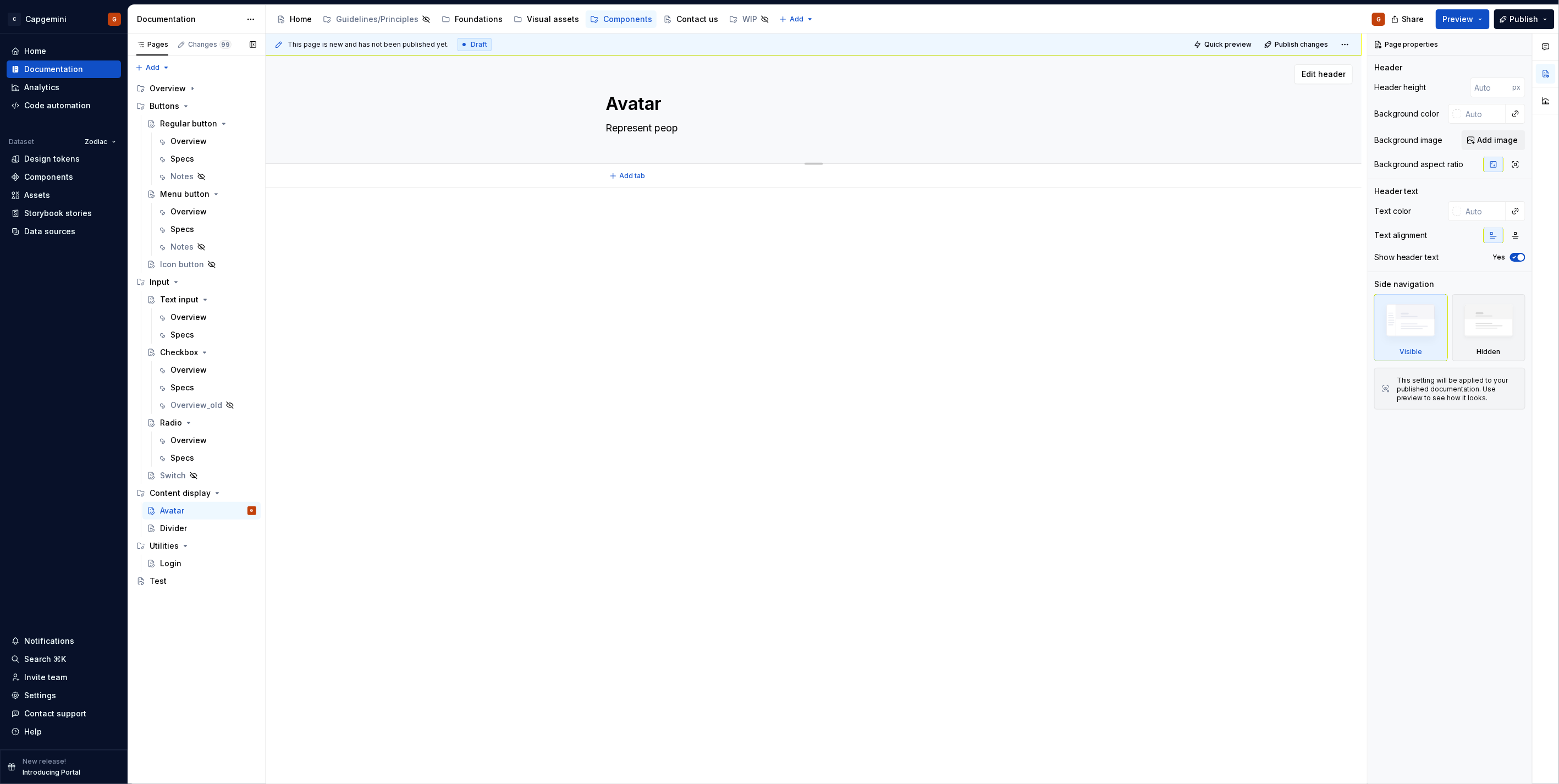
type textarea "Represent peopl"
type textarea "*"
type textarea "Represent people"
type textarea "*"
type textarea "Represent people"
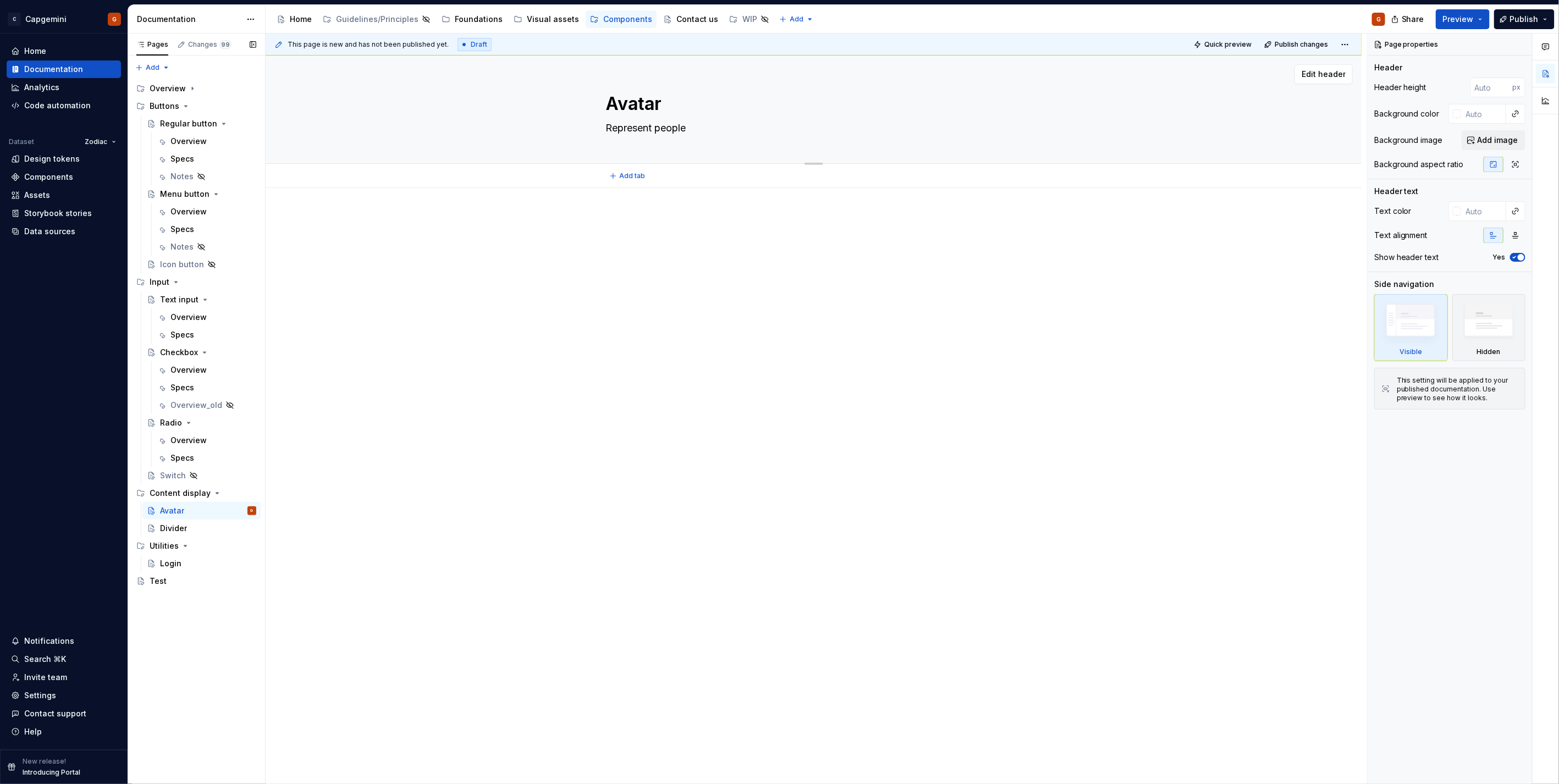
type textarea "*"
type textarea "Represent people t"
type textarea "*"
type textarea "Represent people th"
type textarea "*"
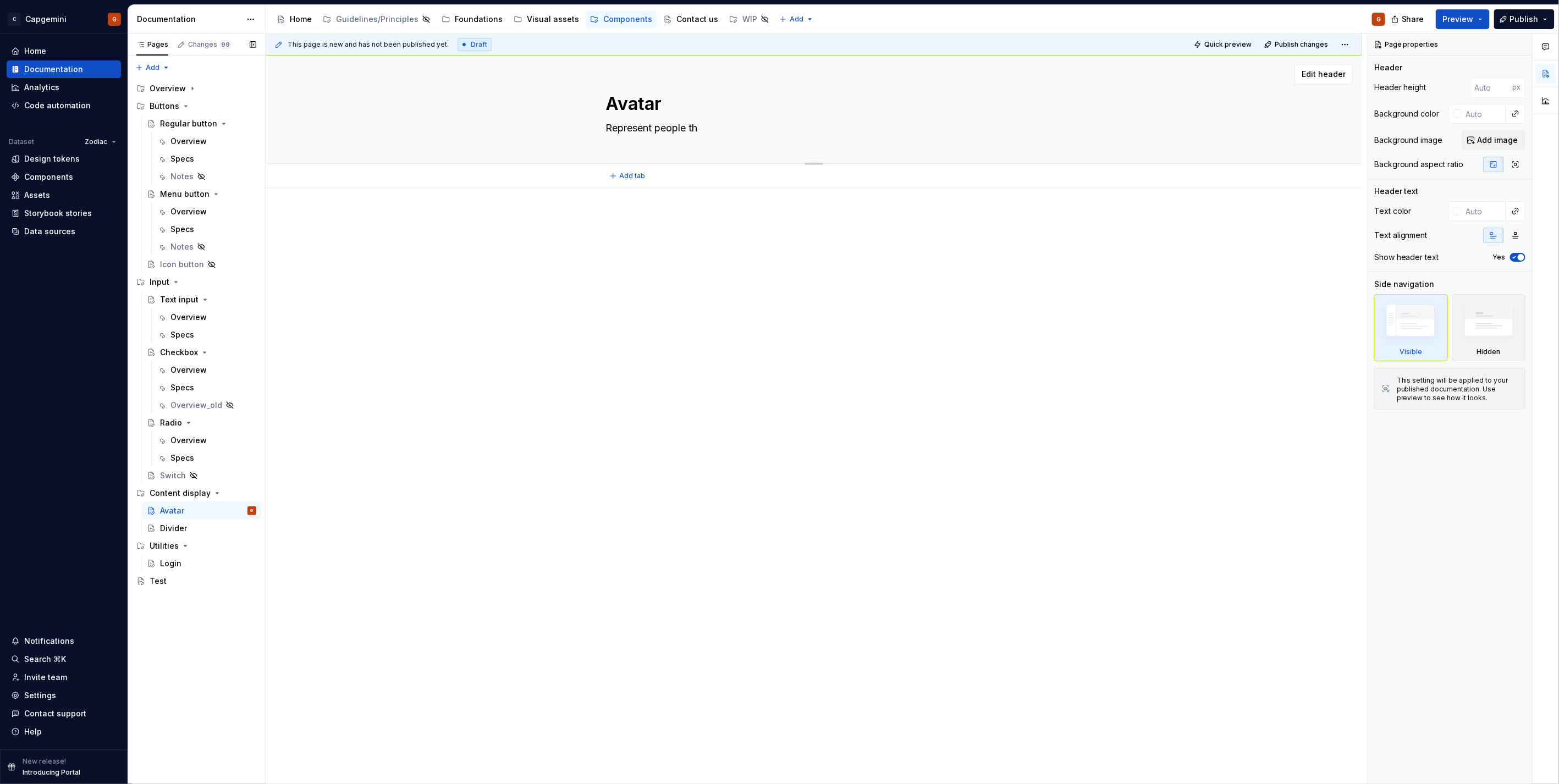
type textarea "Represent people thr"
type textarea "*"
type textarea "Represent people thro"
type textarea "*"
type textarea "Represent people throu"
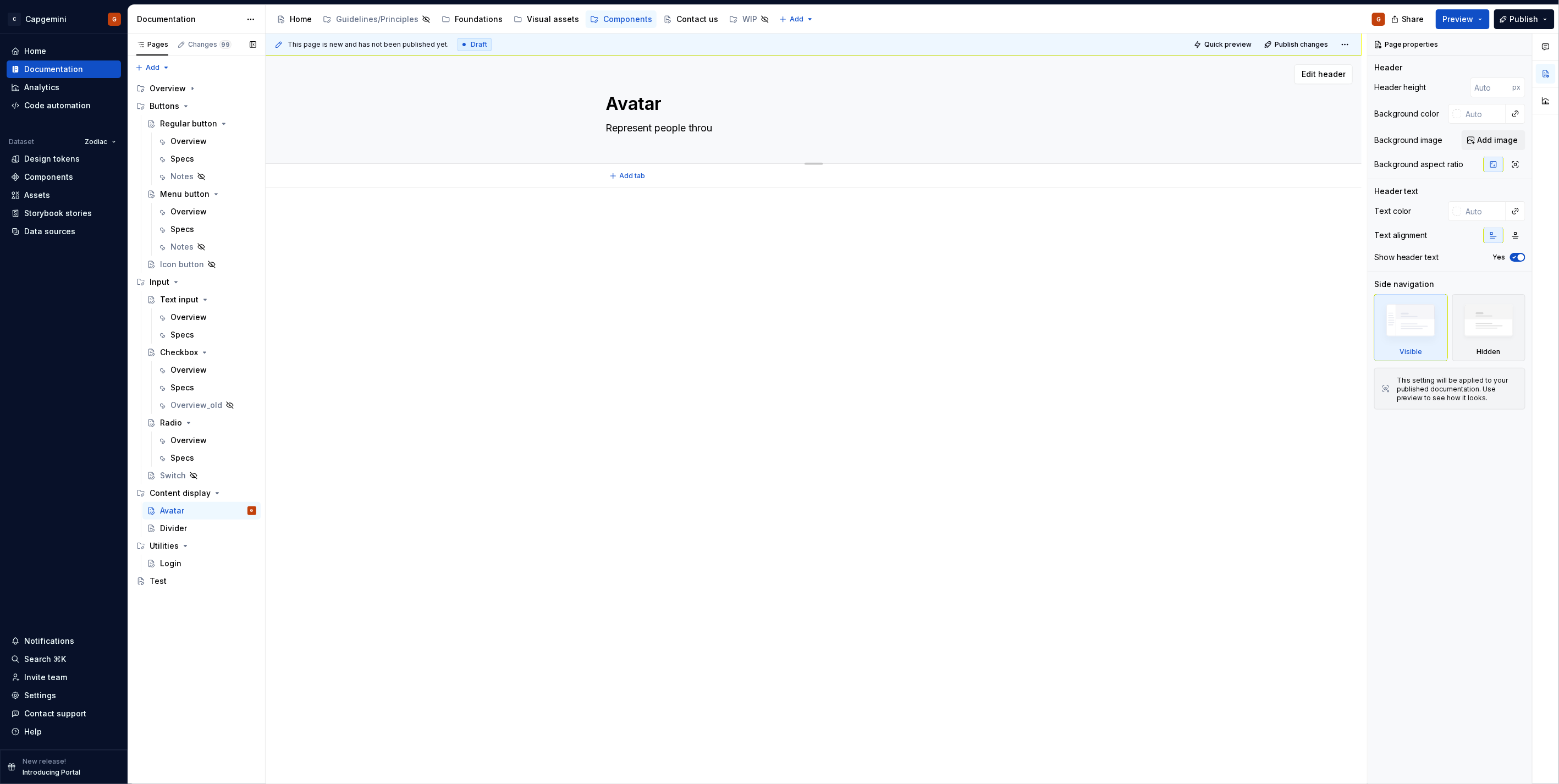
type textarea "*"
type textarea "Represent people throug"
type textarea "*"
type textarea "Represent people through"
type textarea "*"
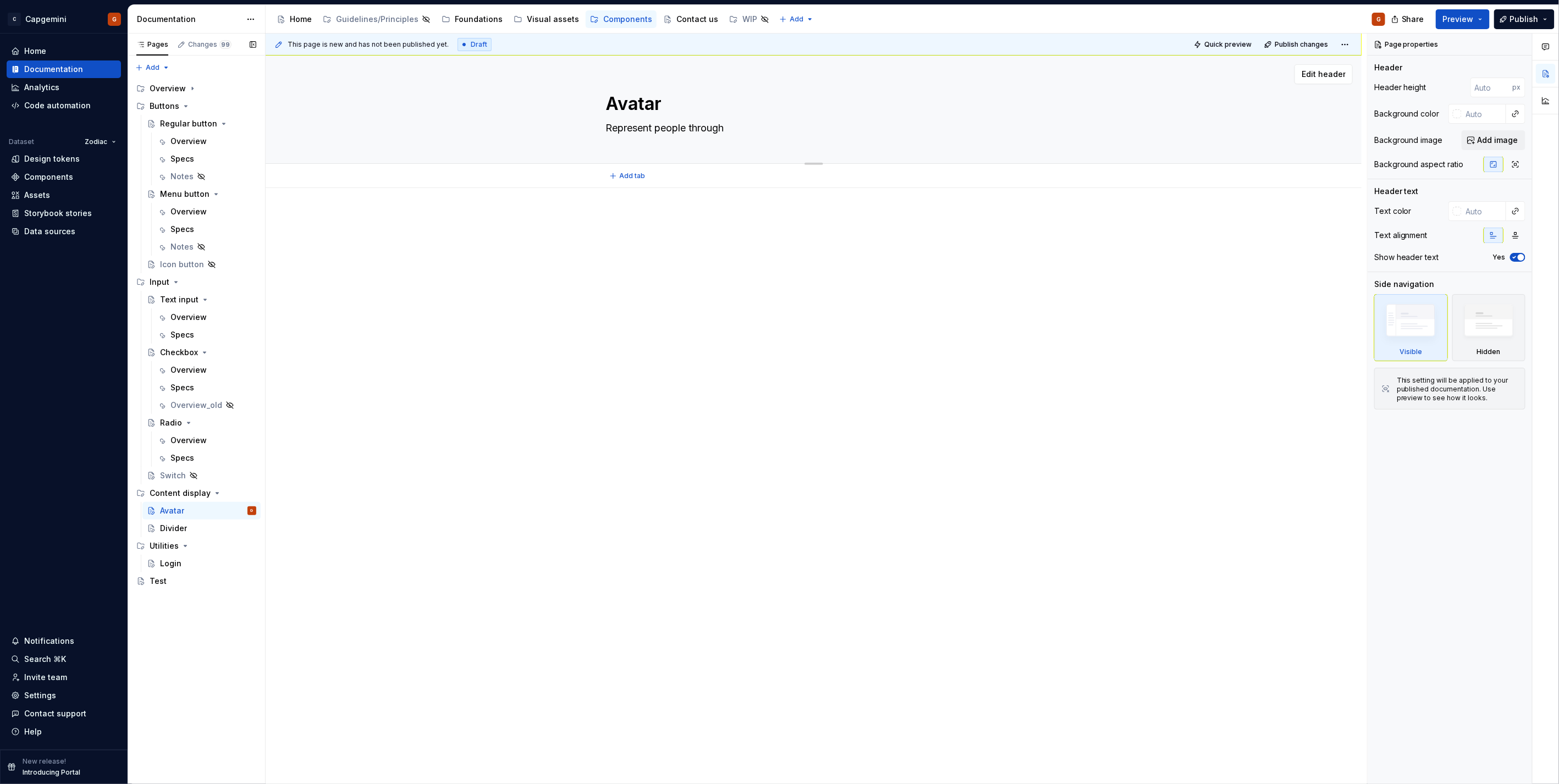
type textarea "Represent people through i"
type textarea "*"
type textarea "Represent people through im"
type textarea "*"
type textarea "Represent people through img"
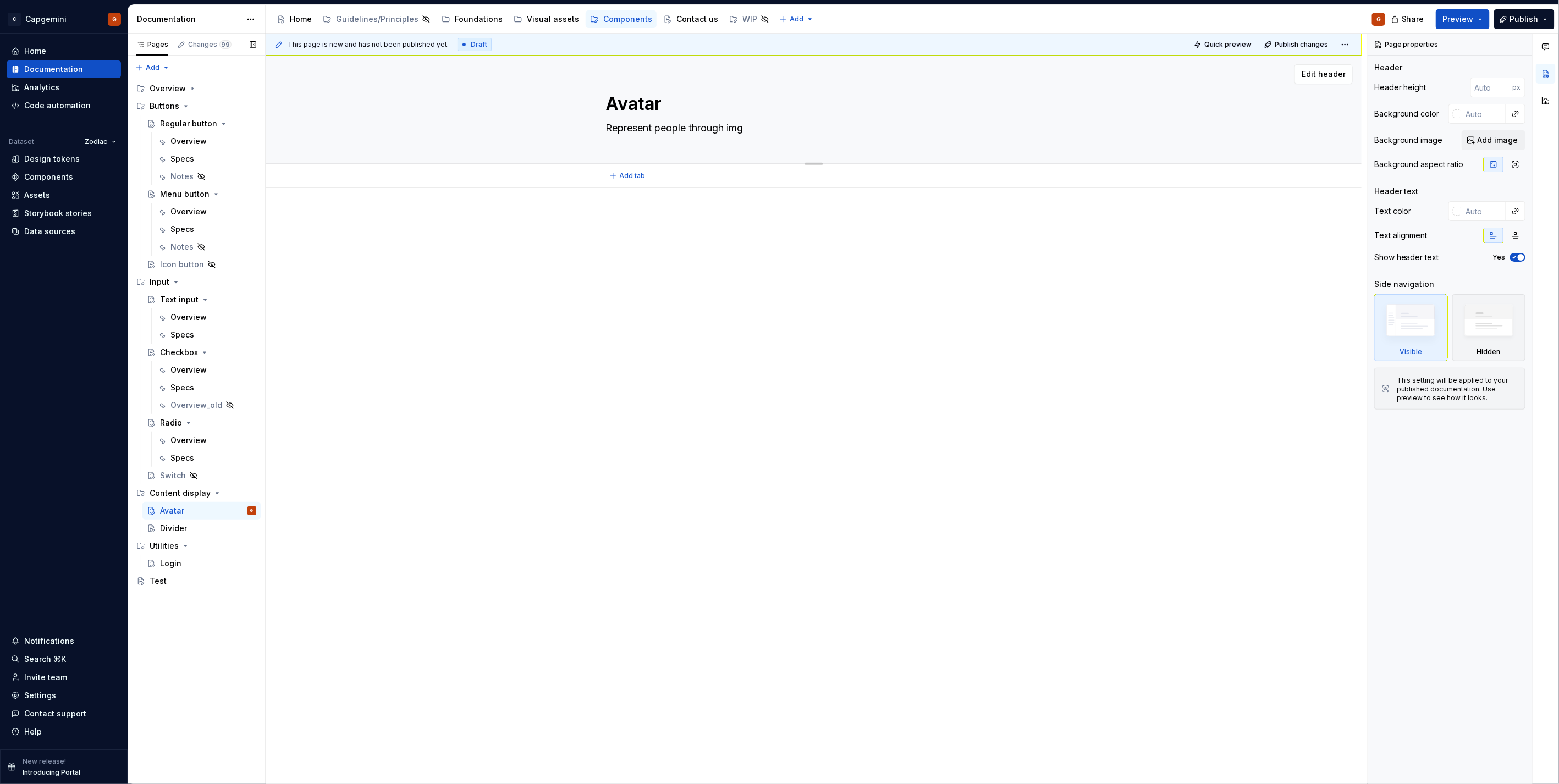
type textarea "*"
type textarea "Represent people through imge"
type textarea "*"
type textarea "Represent people through imge."
type textarea "*"
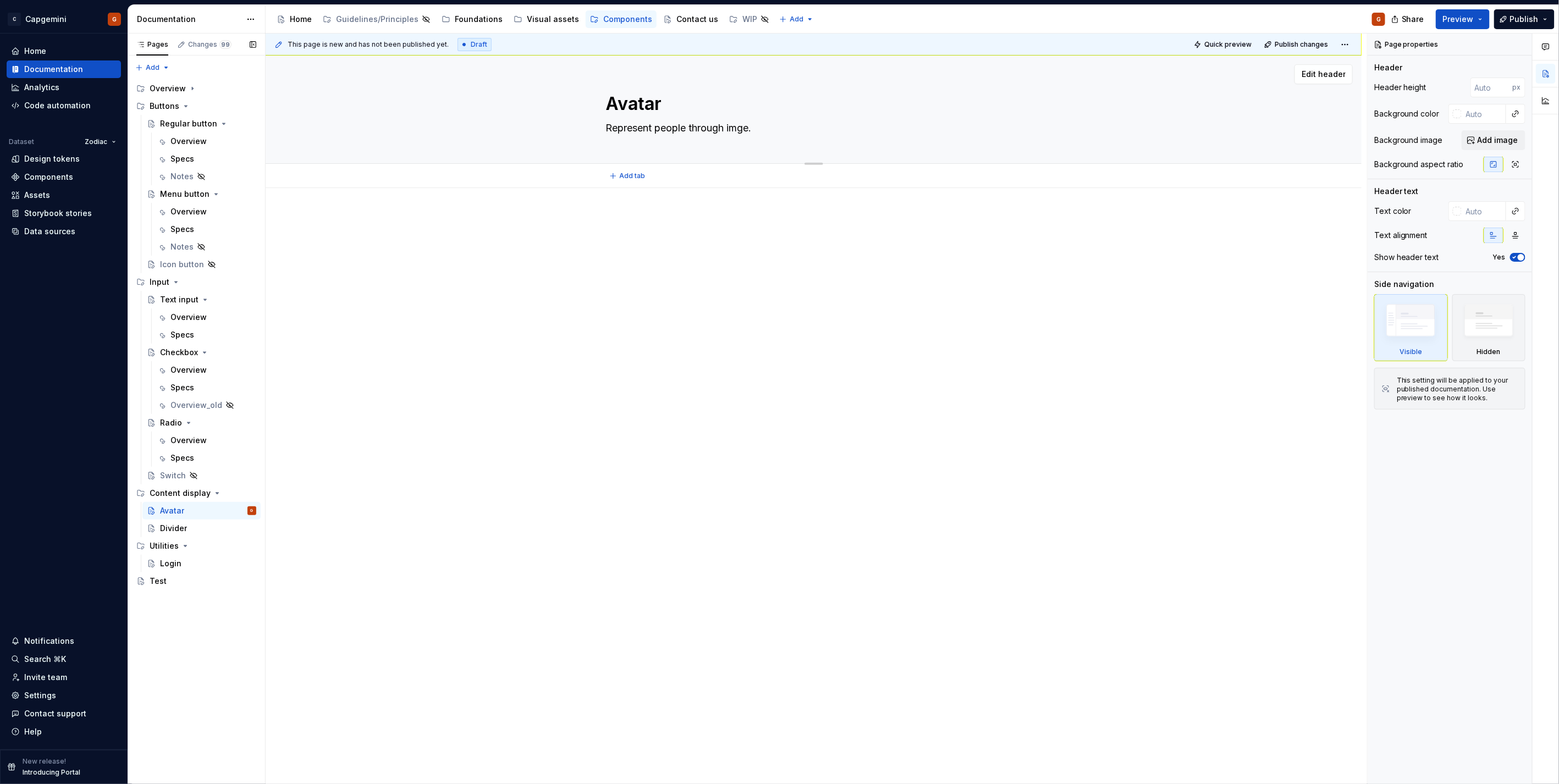
type textarea "Represent people through imge"
type textarea "*"
type textarea "Represent people through img"
type textarea "*"
type textarea "Represent people through ima"
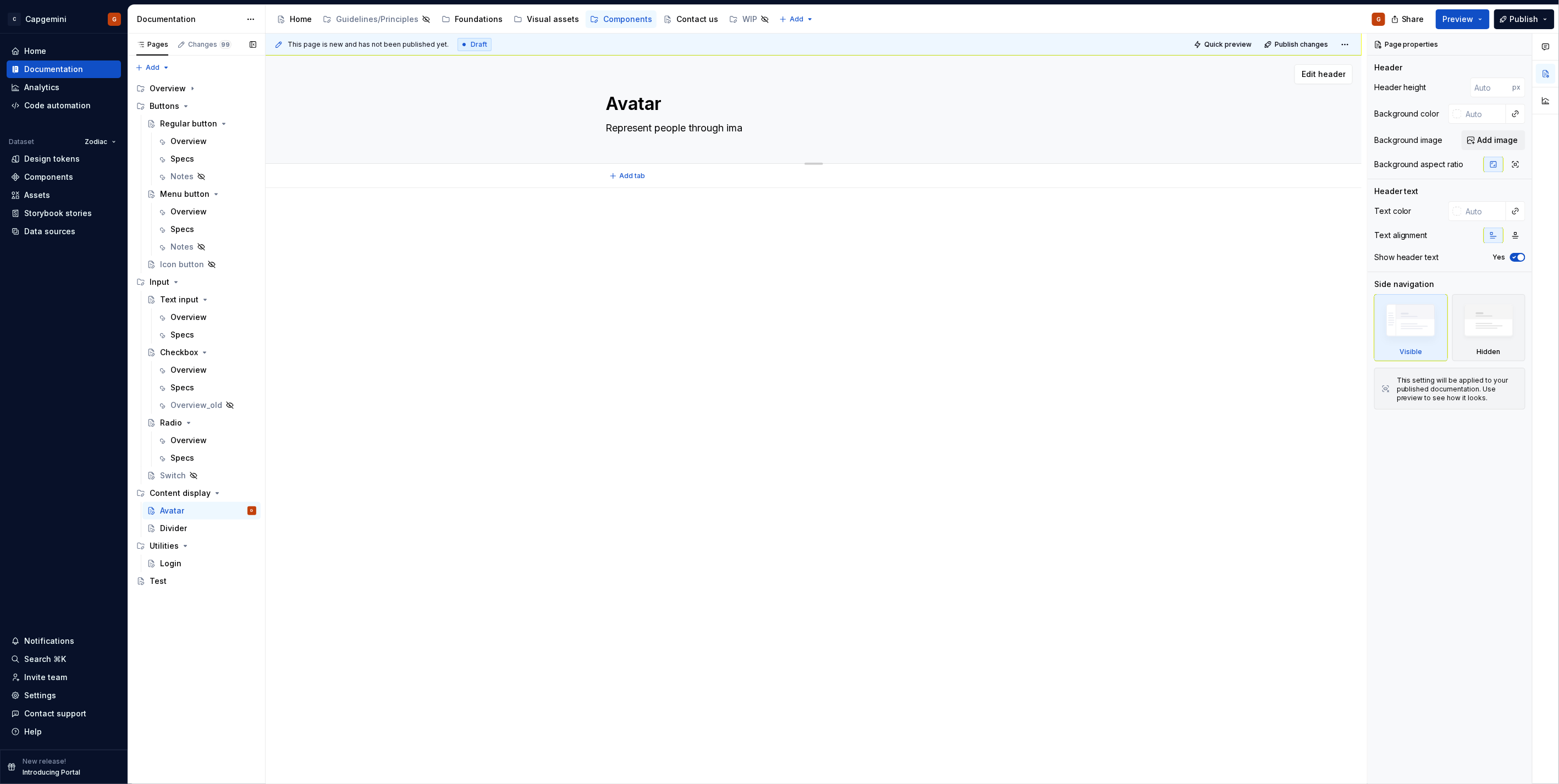
type textarea "*"
type textarea "Represent people through imae"
type textarea "*"
type textarea "Represent people through imaeg"
type textarea "*"
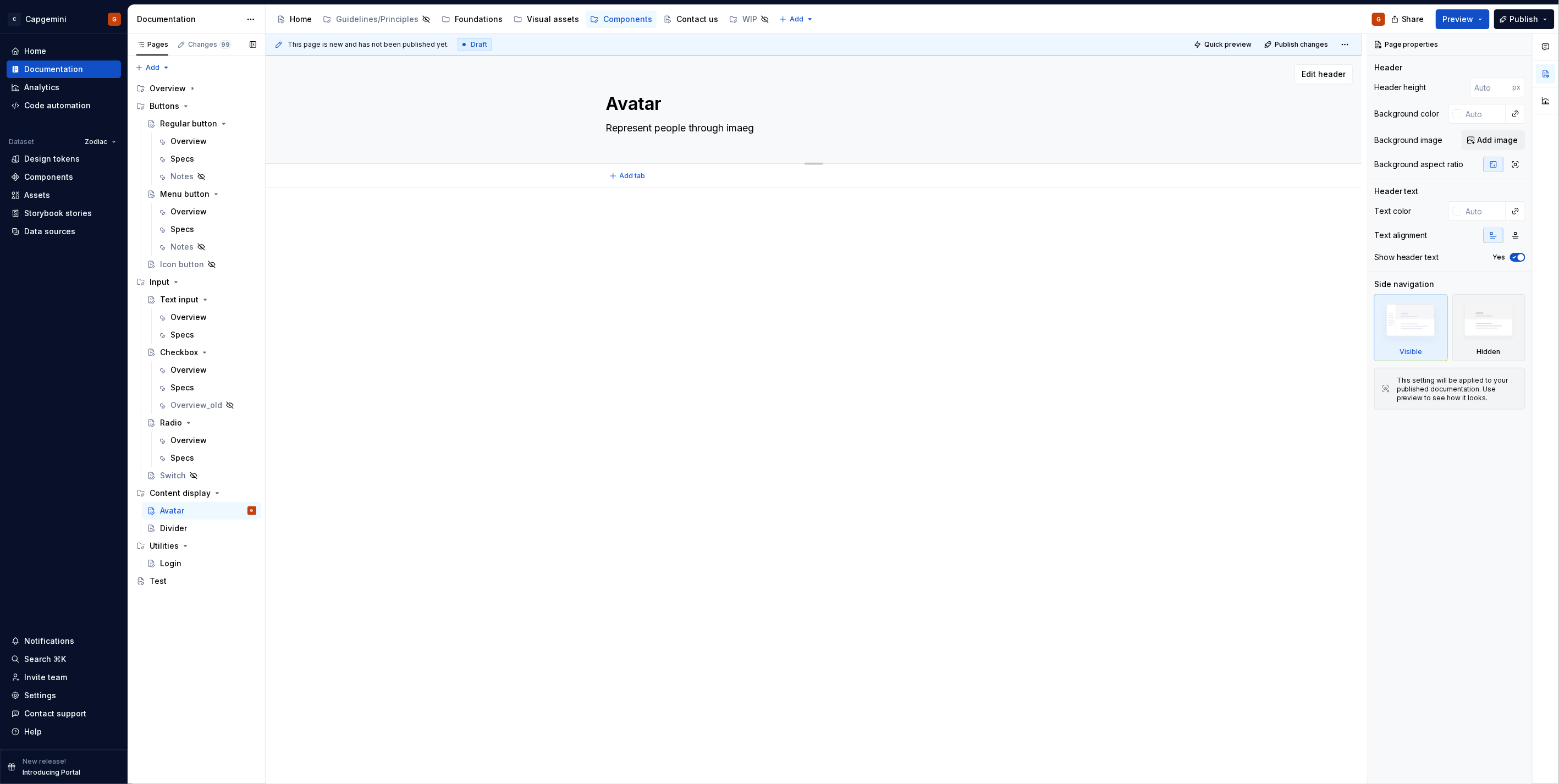
type textarea "Represent people through imaeg."
type textarea "*"
type textarea "Represent people through imaeg"
type textarea "*"
type textarea "Represent people through imae"
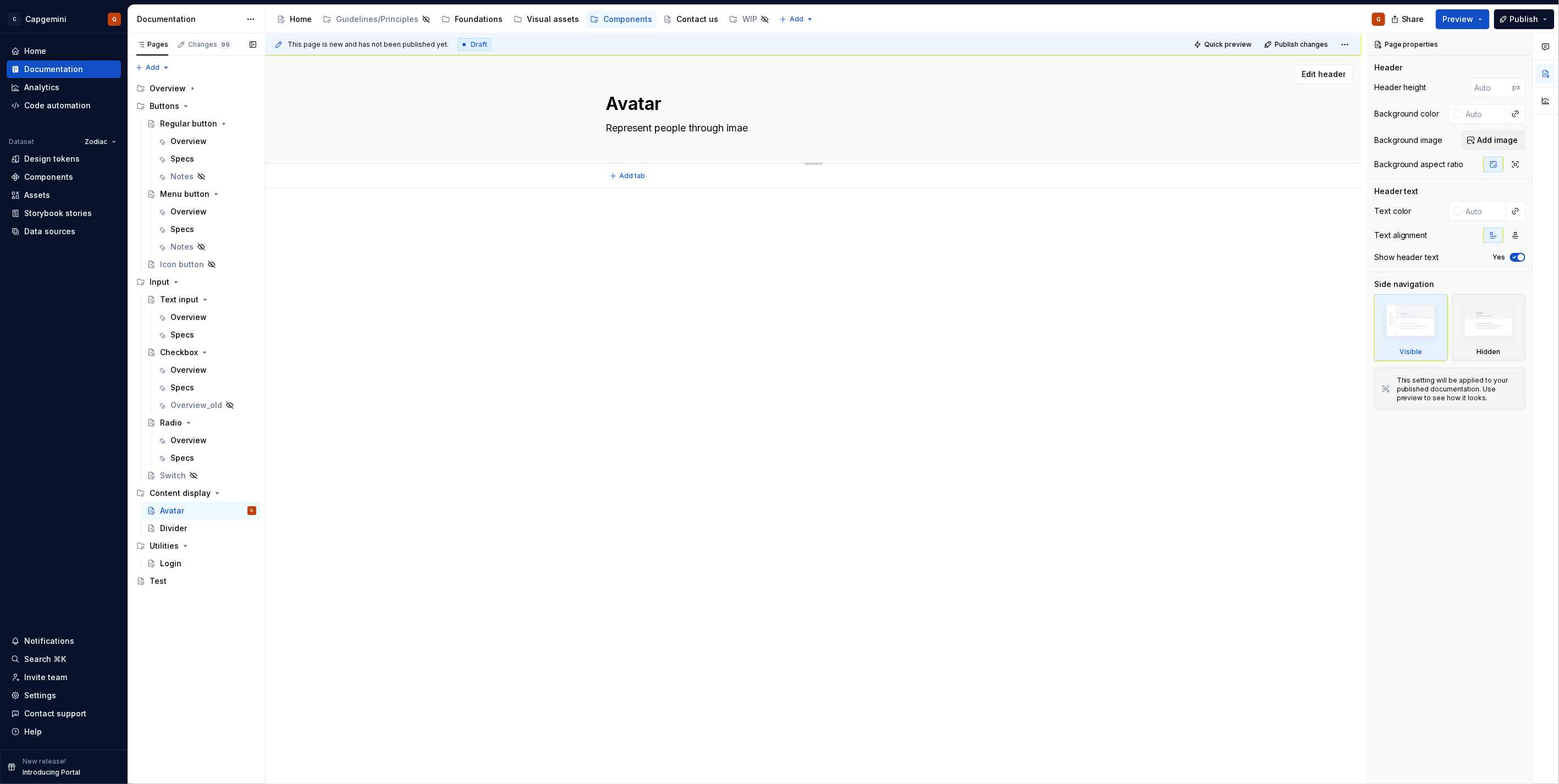
type textarea "*"
type textarea "Represent people through ima"
type textarea "*"
type textarea "Represent people through imag"
type textarea "*"
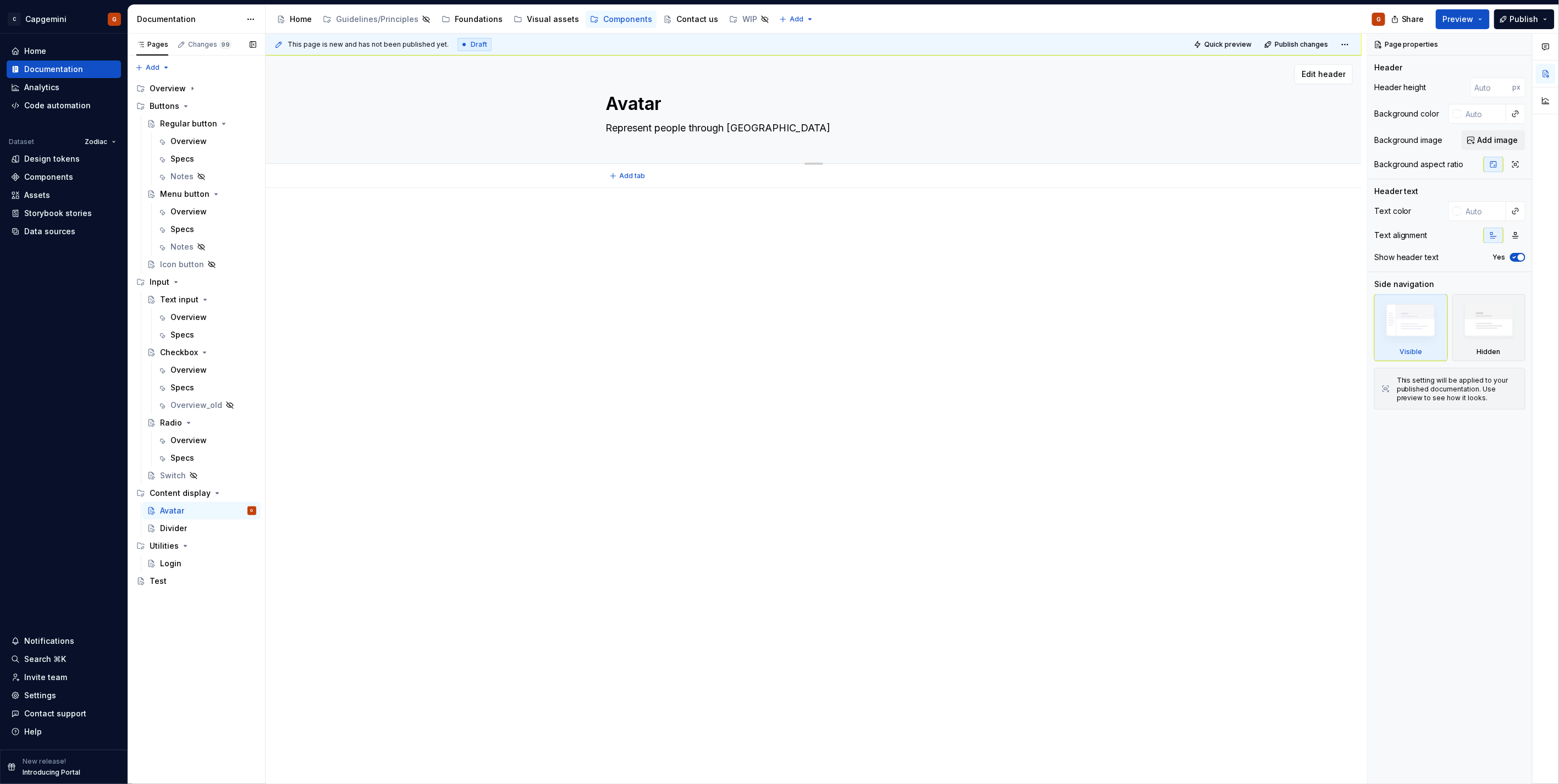
type textarea "Represent people through image"
type textarea "*"
type textarea "Represent people through image."
click at [704, 133] on textarea "Represent people through image." at bounding box center [811, 128] width 416 height 18
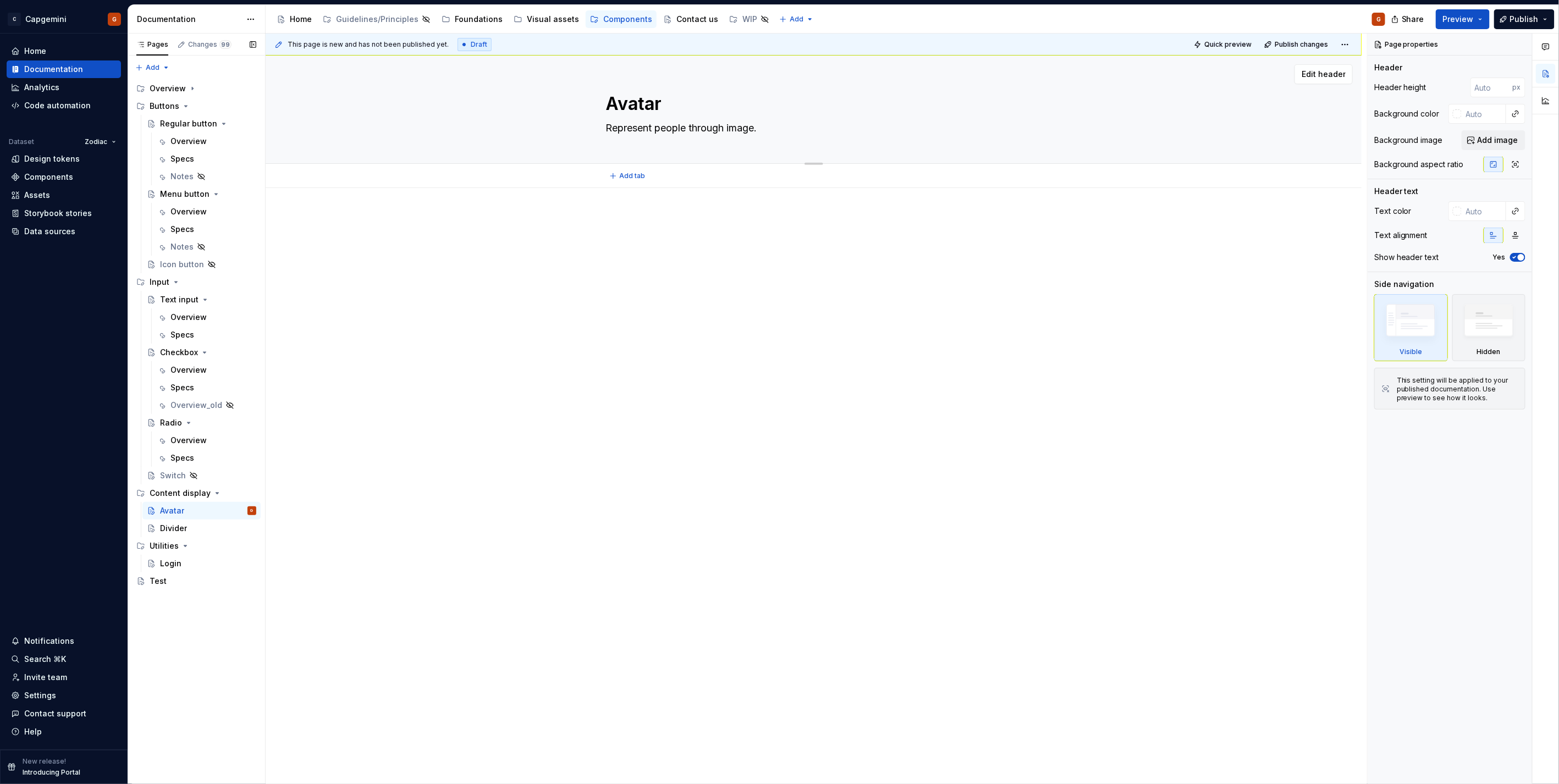
type textarea "*"
type textarea "Represent people wimage."
type textarea "*"
type textarea "Represent people witimage."
type textarea "*"
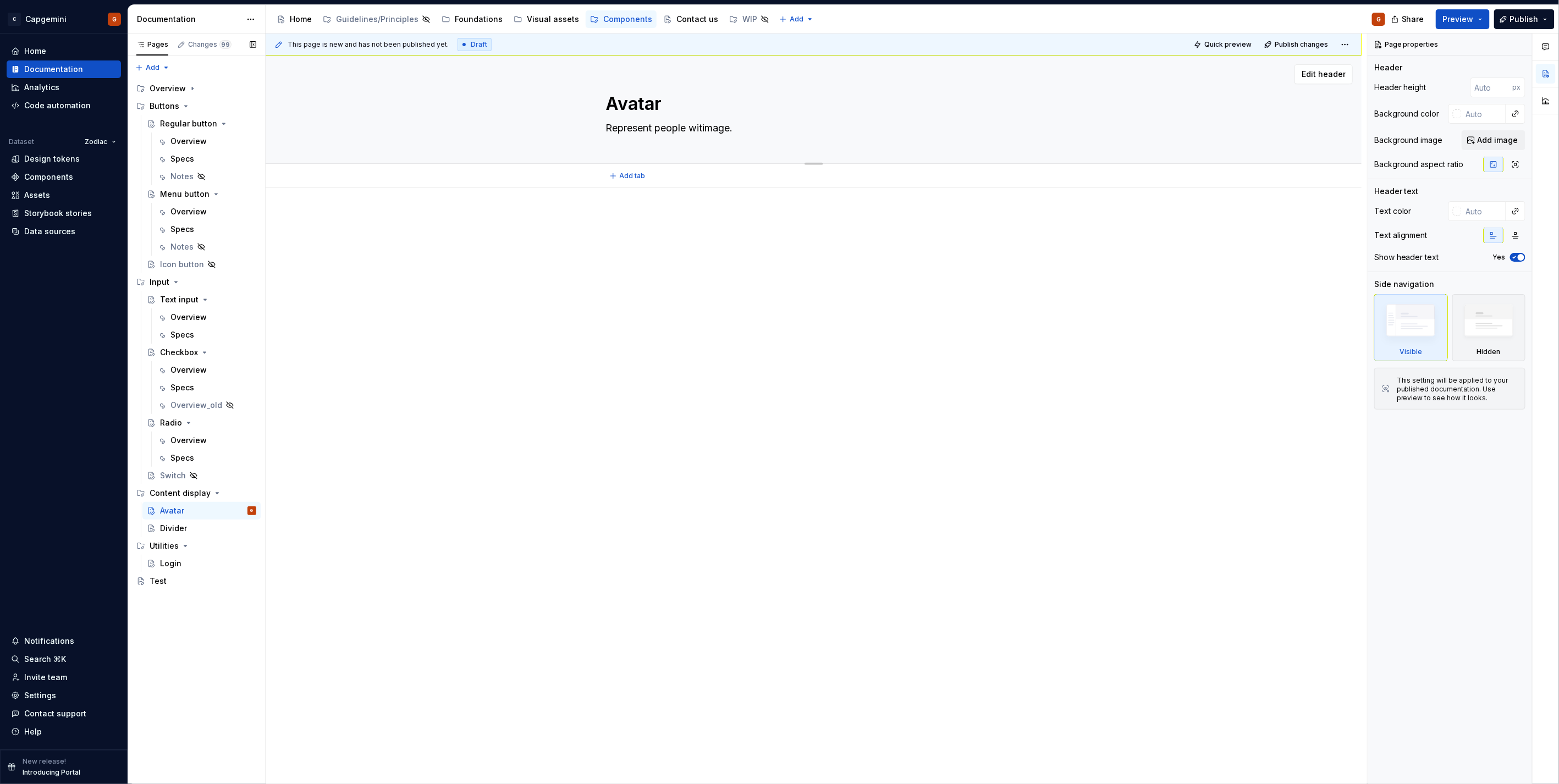
type textarea "Represent people withimage."
type textarea "*"
type textarea "Represent people with image."
drag, startPoint x: 792, startPoint y: 166, endPoint x: 785, endPoint y: 177, distance: 13.0
click at [792, 166] on div "Add tab" at bounding box center [813, 175] width 1096 height 24
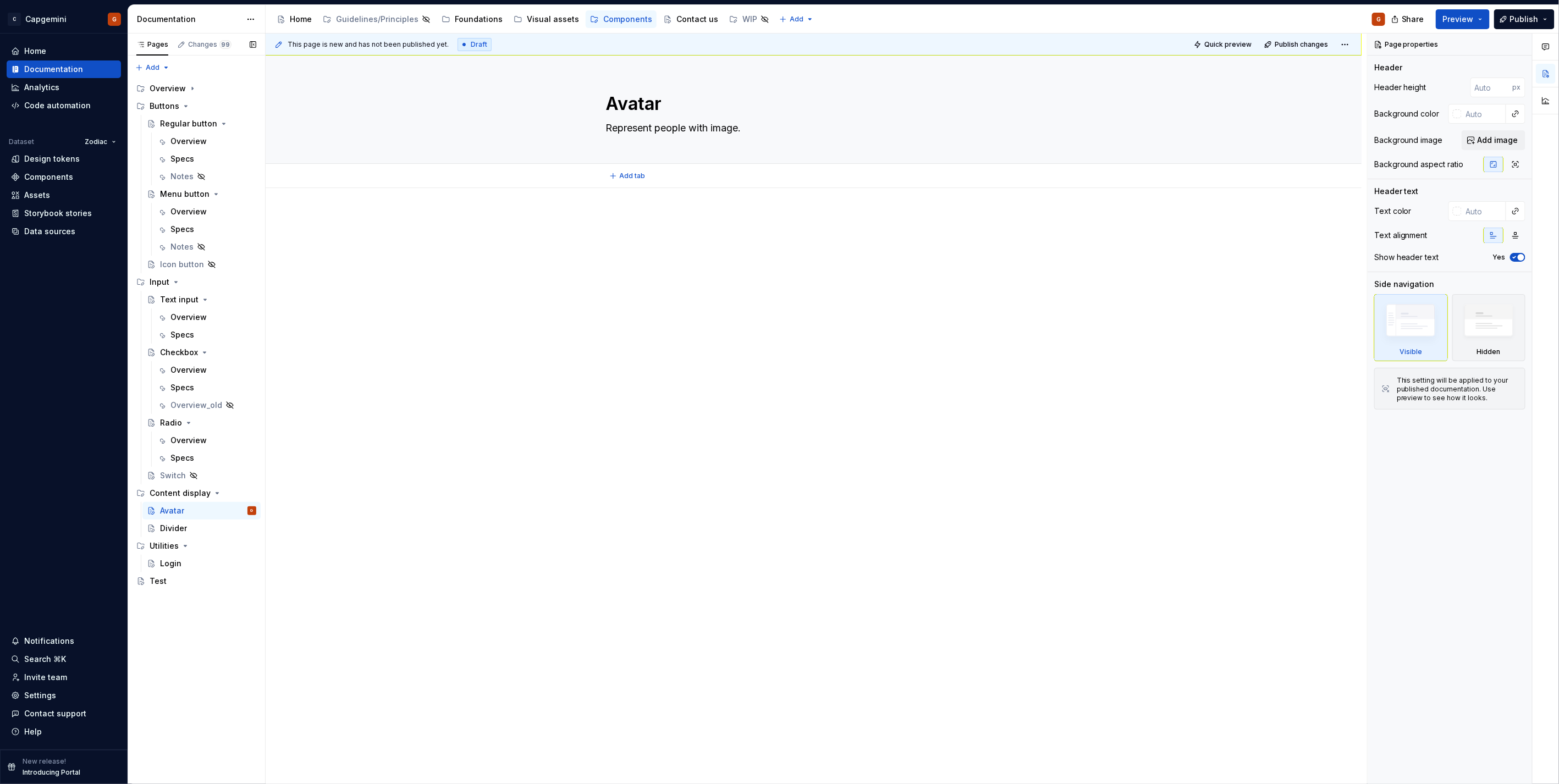
click at [766, 205] on div at bounding box center [813, 346] width 1096 height 317
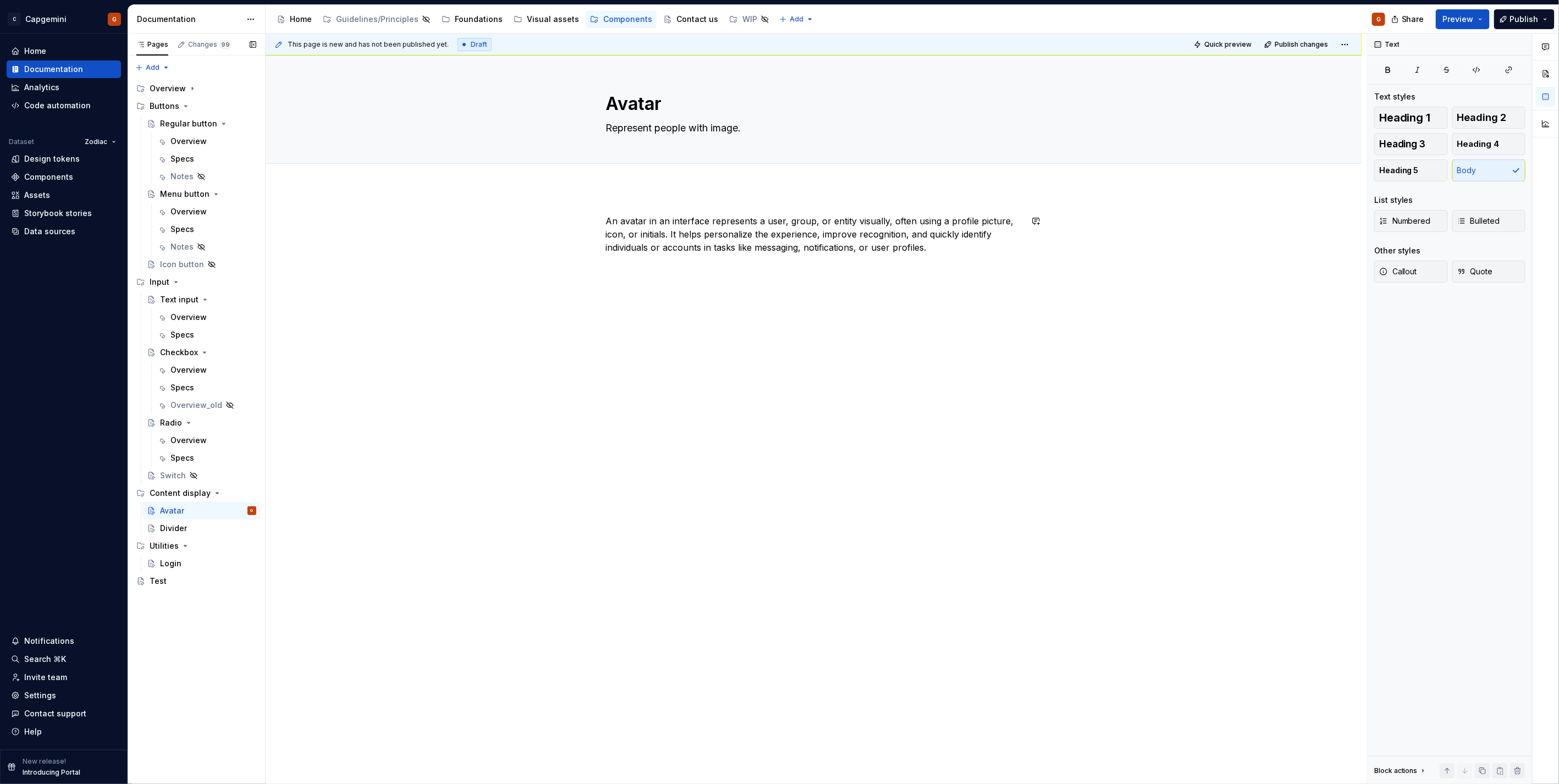
click at [1006, 283] on div "An avatar in an interface represents a user, group, or entity visually, often u…" at bounding box center [813, 346] width 1096 height 317
click at [748, 358] on div "An avatar in an interface represents a user, group, or entity visually, often u…" at bounding box center [813, 389] width 1096 height 402
click at [622, 452] on p at bounding box center [813, 447] width 416 height 13
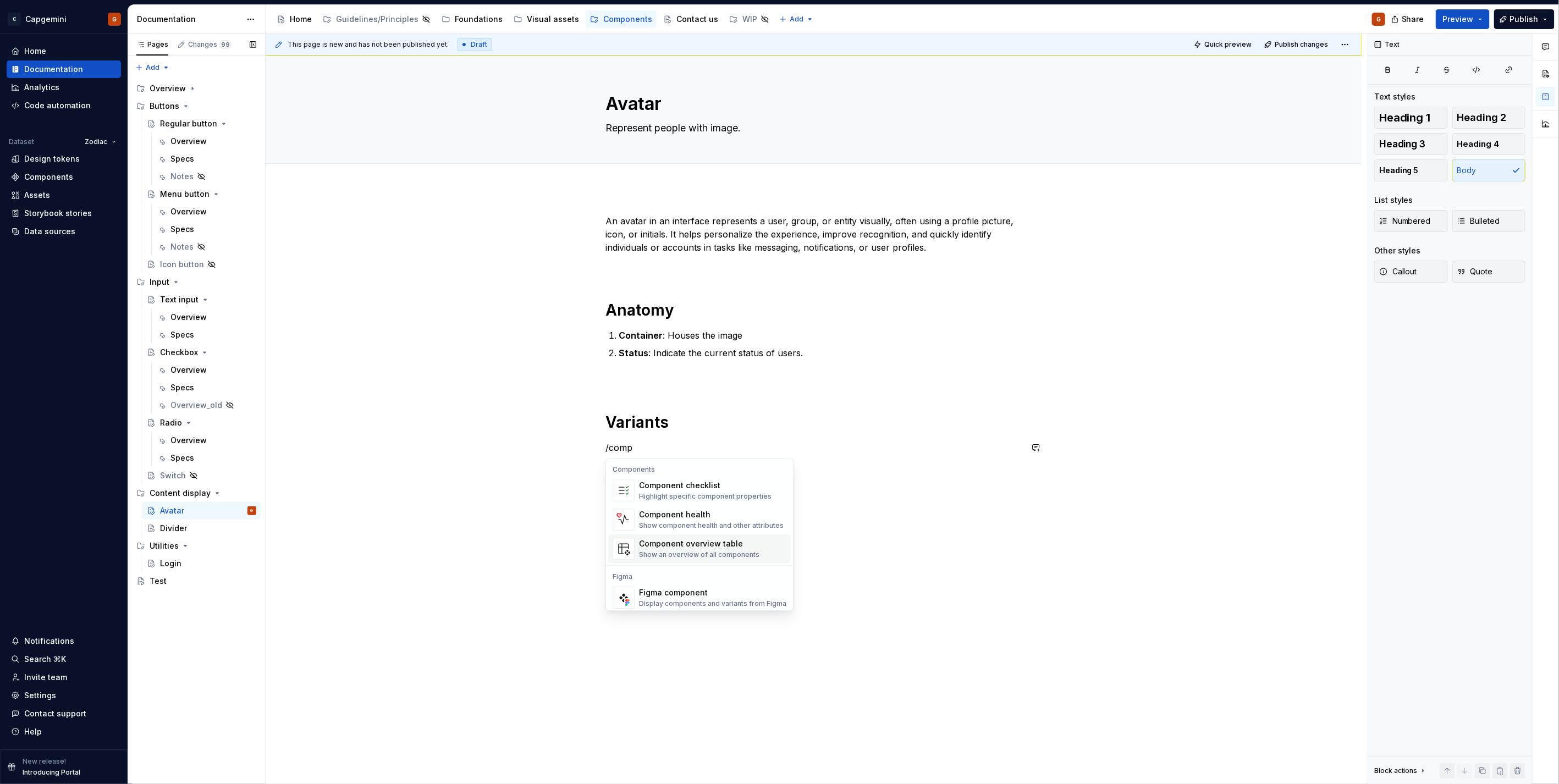
scroll to position [10, 0]
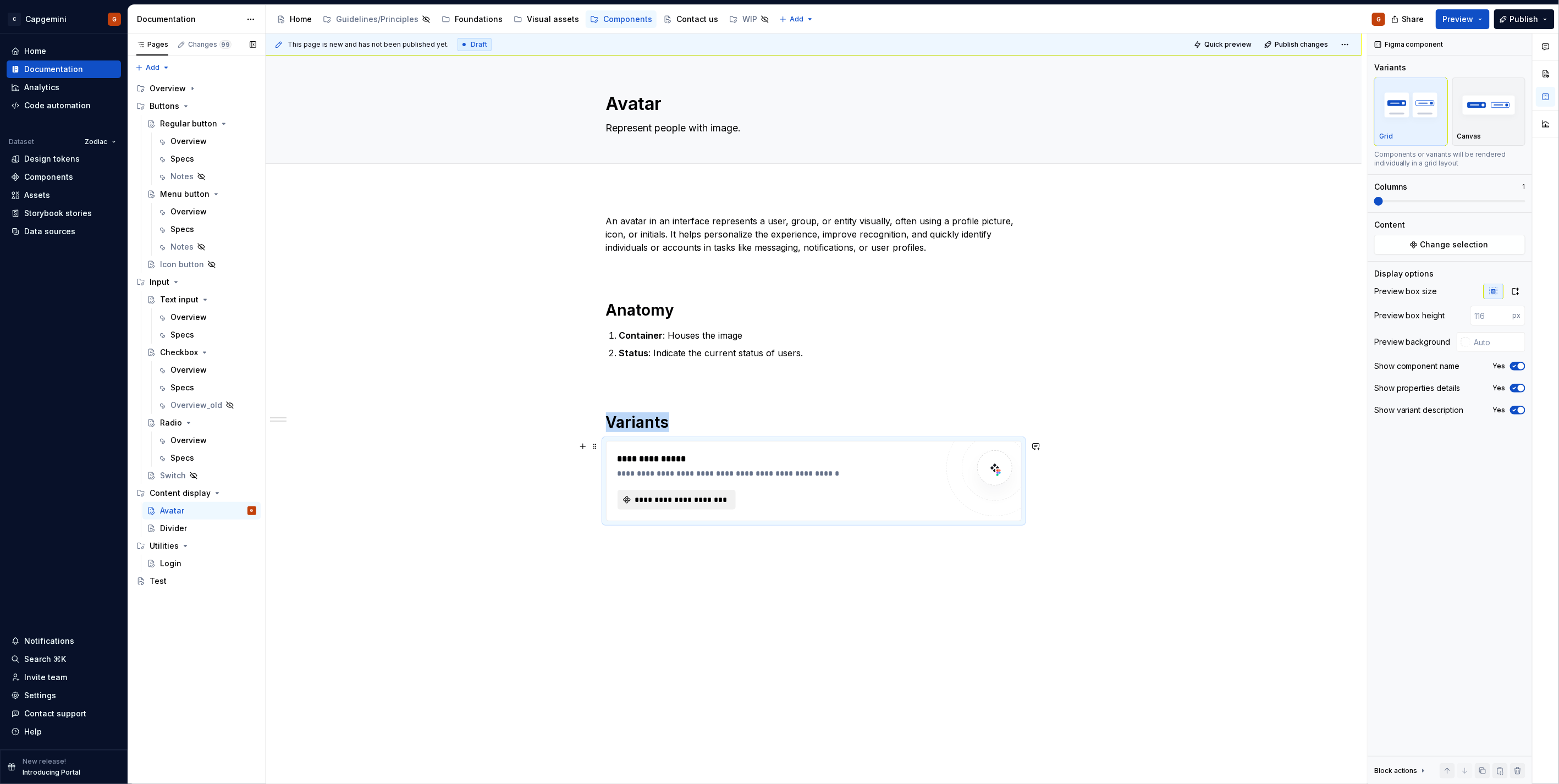
click at [672, 508] on button "**********" at bounding box center [676, 499] width 118 height 20
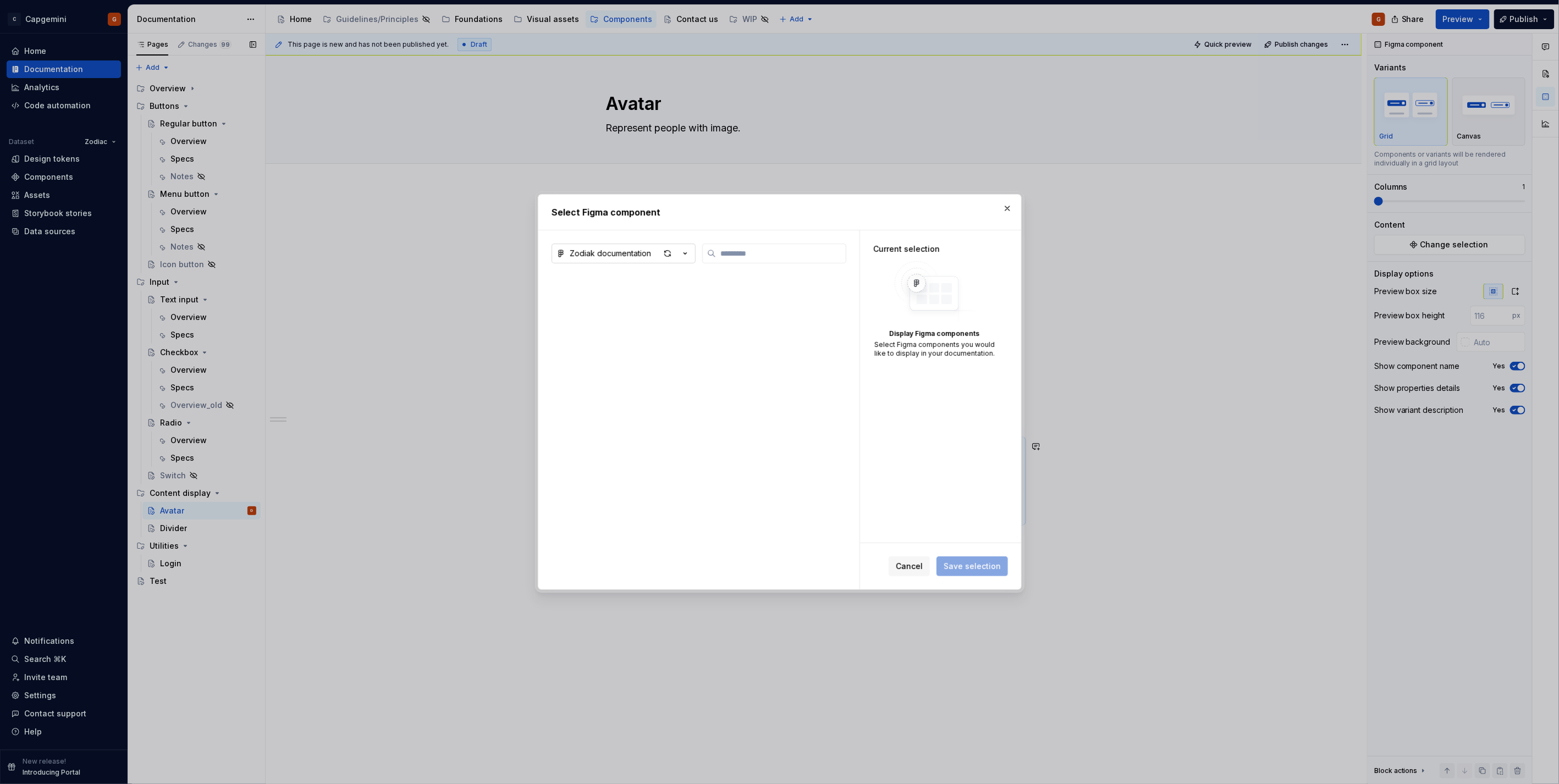
click at [690, 249] on icon "button" at bounding box center [685, 253] width 11 height 11
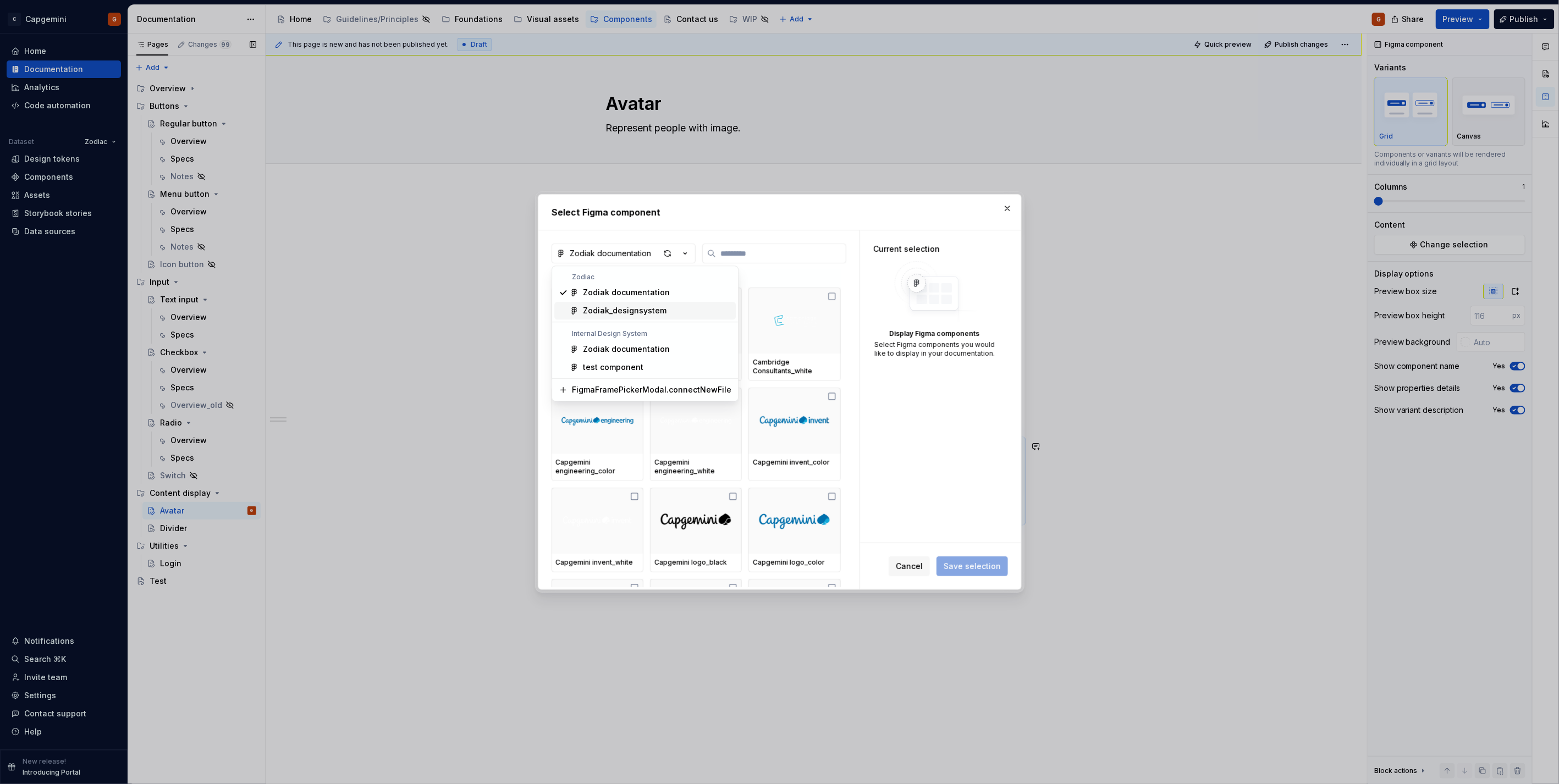
click at [664, 305] on div "Zodiak_designsystem" at bounding box center [657, 311] width 149 height 11
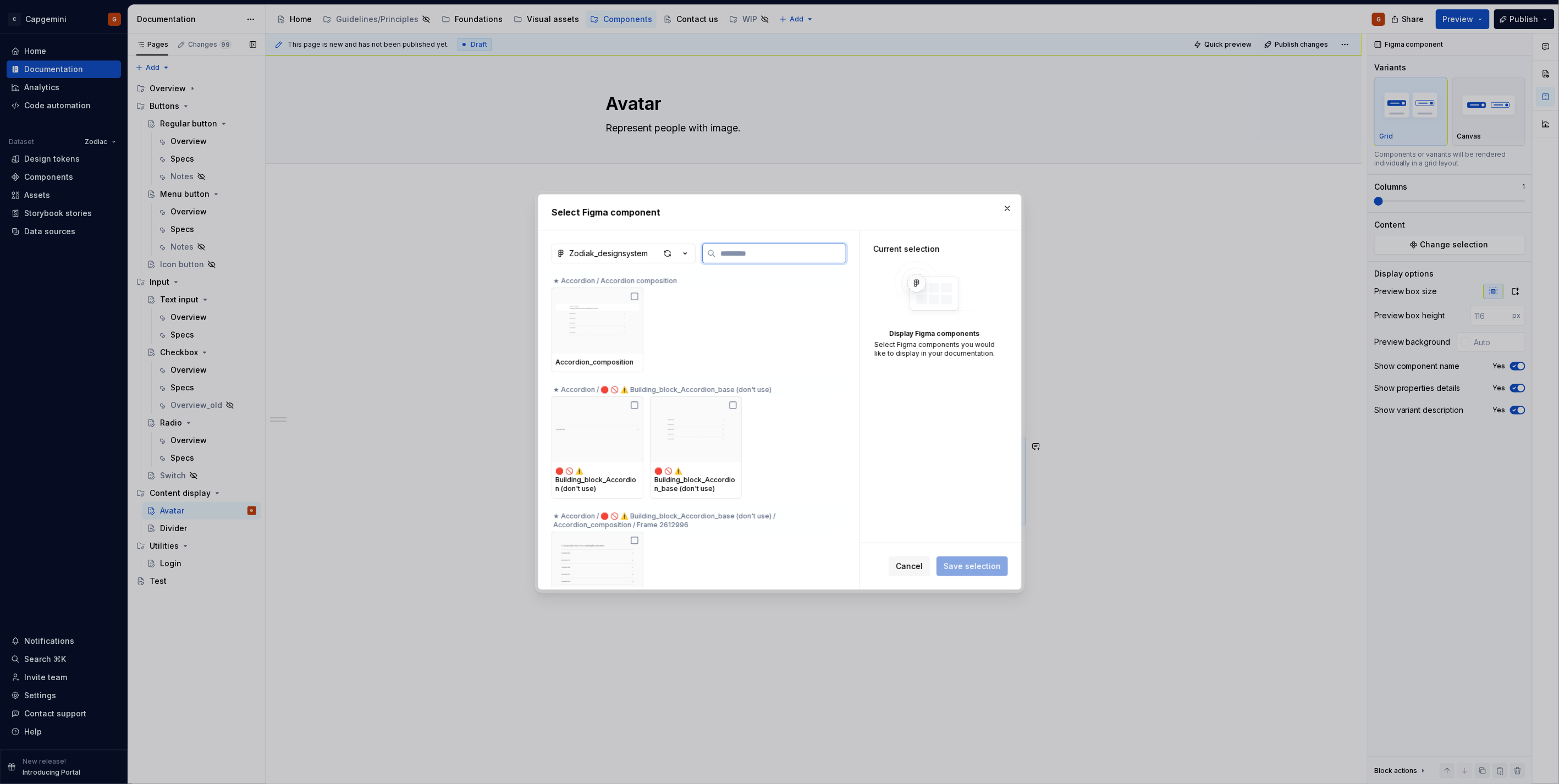
click at [745, 255] on input "search" at bounding box center [781, 253] width 130 height 11
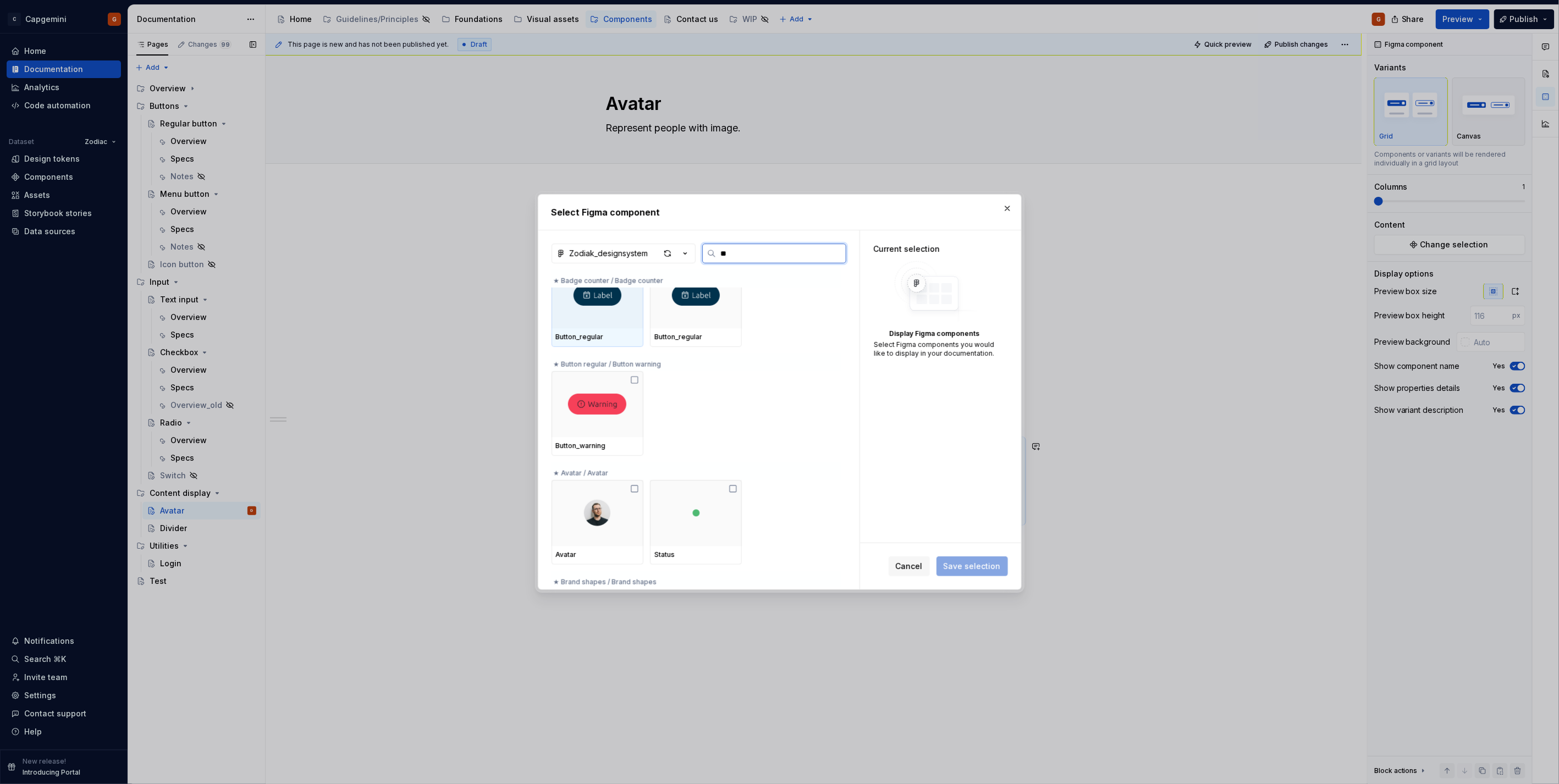
scroll to position [0, 0]
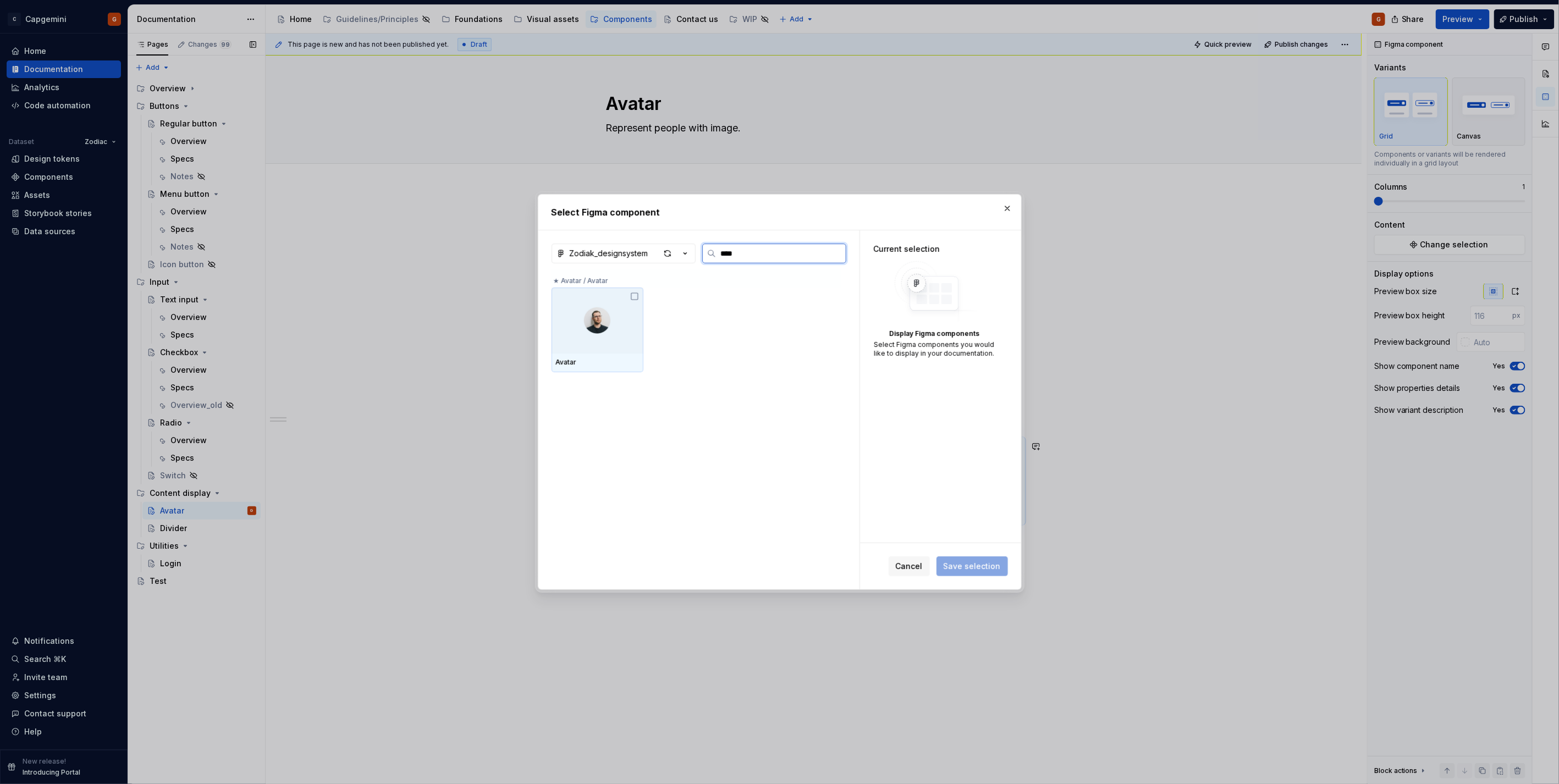
click at [628, 327] on div at bounding box center [597, 320] width 92 height 66
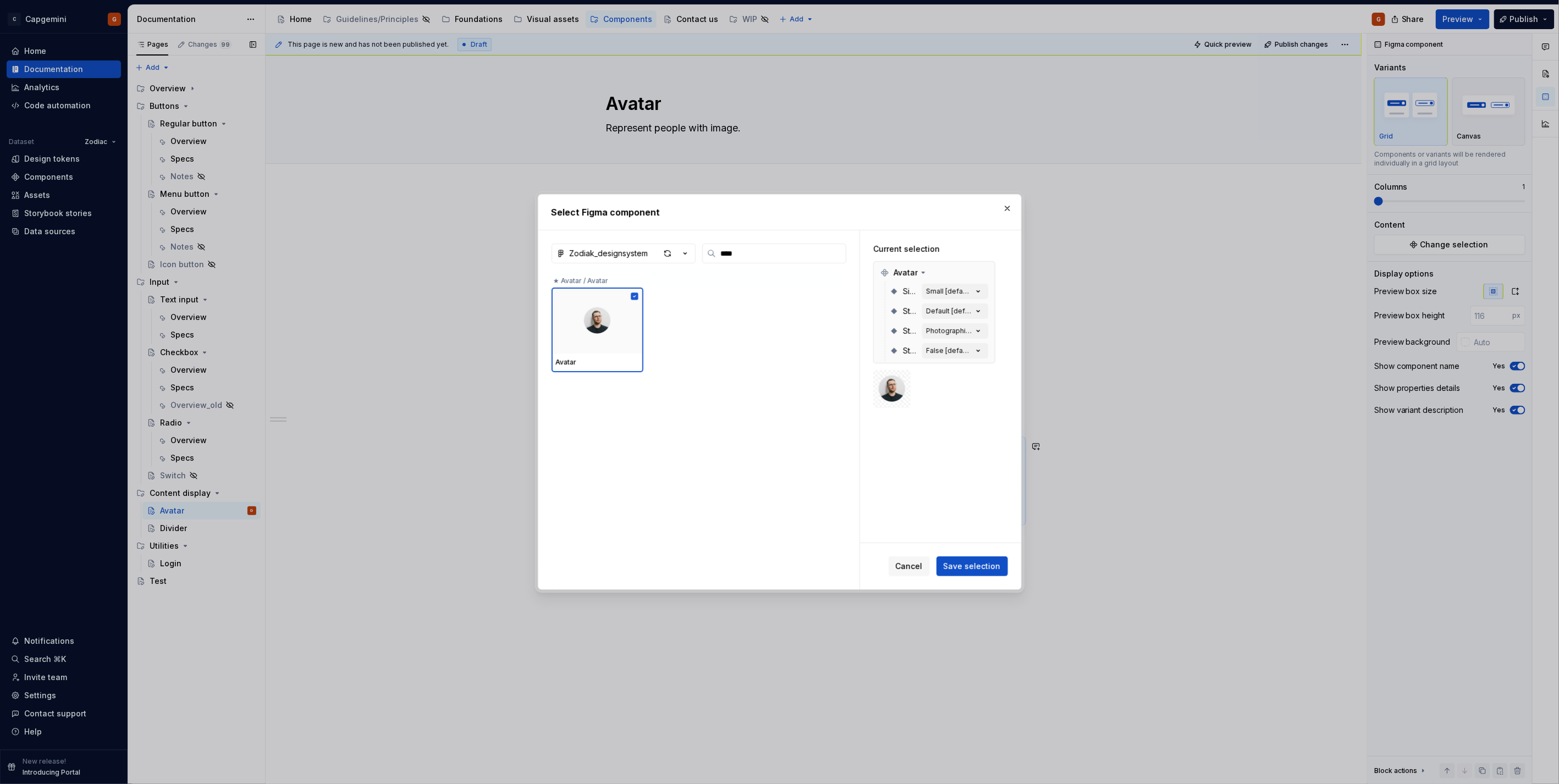
click at [965, 563] on span "Save selection" at bounding box center [972, 566] width 57 height 11
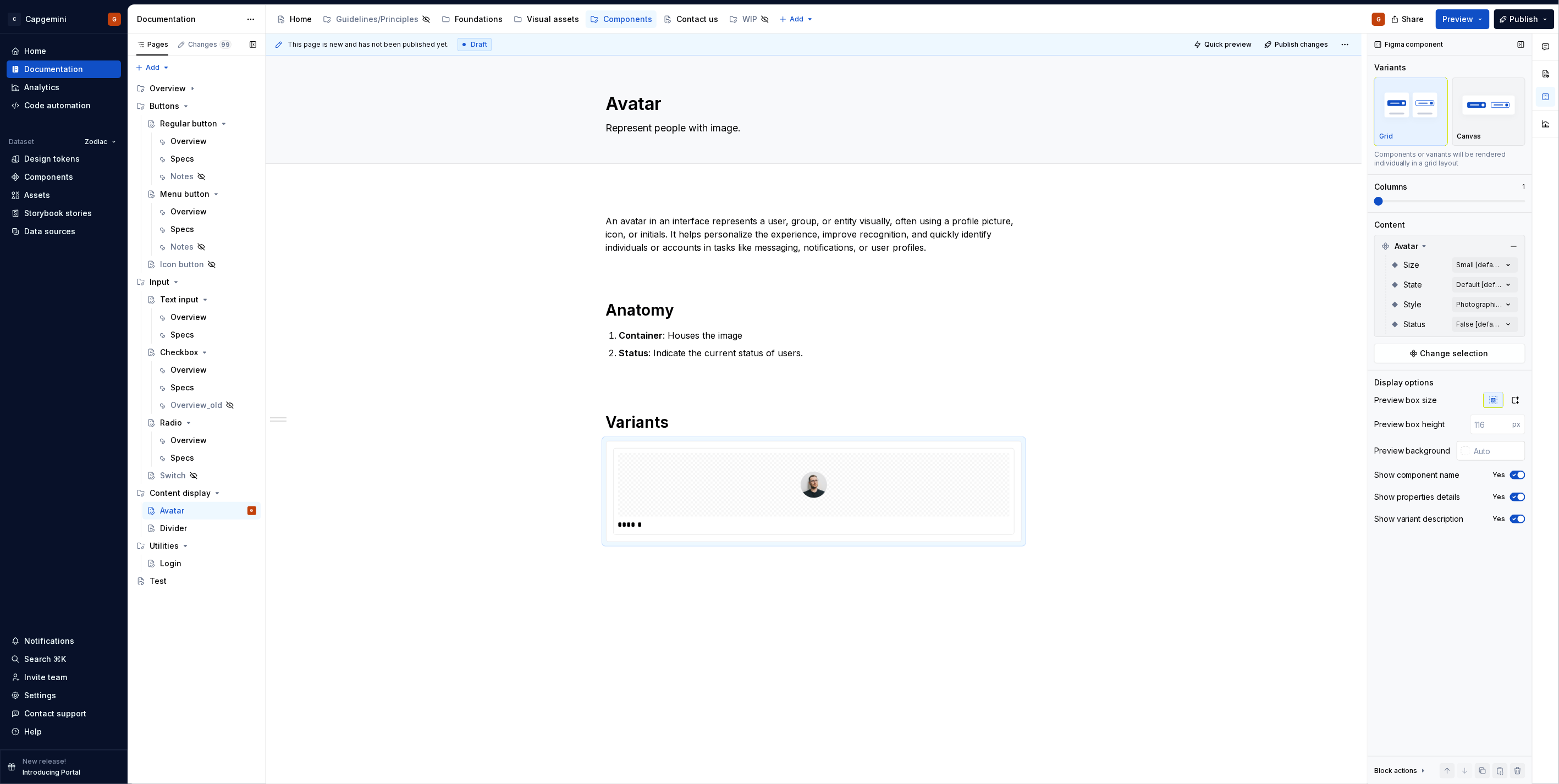
click at [1507, 446] on input "text" at bounding box center [1497, 450] width 55 height 20
click at [1482, 261] on div "Comments Open comments No comments yet Select ‘Comment’ from the block context …" at bounding box center [1463, 408] width 191 height 750
click at [1435, 334] on div "Medium" at bounding box center [1443, 335] width 134 height 11
click at [1455, 542] on div "Comments Open comments No comments yet Select ‘Comment’ from the block context …" at bounding box center [1463, 408] width 191 height 750
click at [1476, 279] on div "Comments Open comments No comments yet Select ‘Comment’ from the block context …" at bounding box center [1463, 408] width 191 height 750
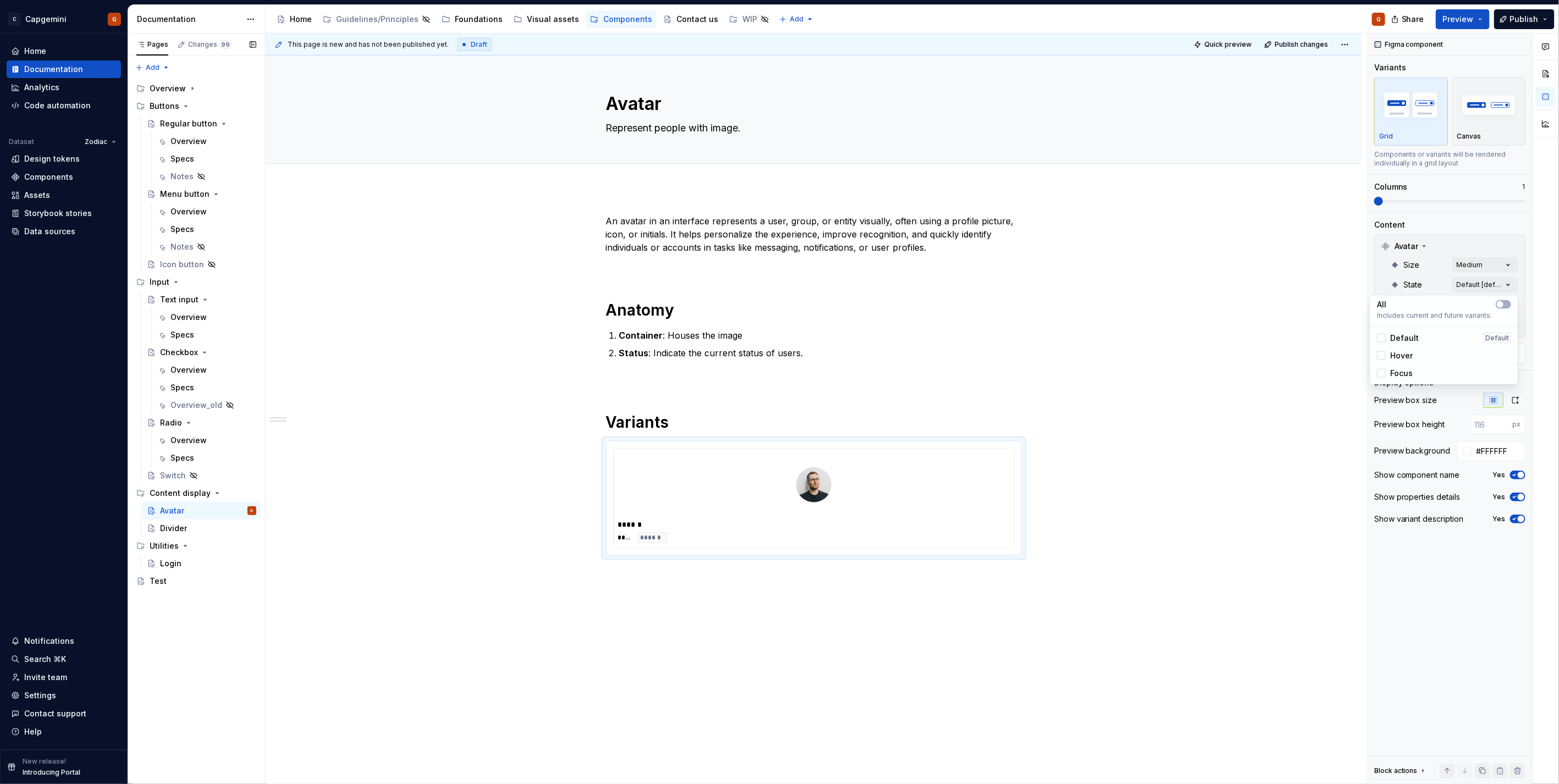
click at [1476, 282] on div "Comments Open comments No comments yet Select ‘Comment’ from the block context …" at bounding box center [1463, 408] width 191 height 750
click at [1476, 303] on div "Comments Open comments No comments yet Select ‘Comment’ from the block context …" at bounding box center [1463, 408] width 191 height 750
click at [1417, 354] on span "Photographic" at bounding box center [1416, 357] width 52 height 11
click at [1409, 371] on span "Initials" at bounding box center [1402, 375] width 26 height 11
click at [1408, 389] on span "Brand" at bounding box center [1401, 392] width 22 height 11
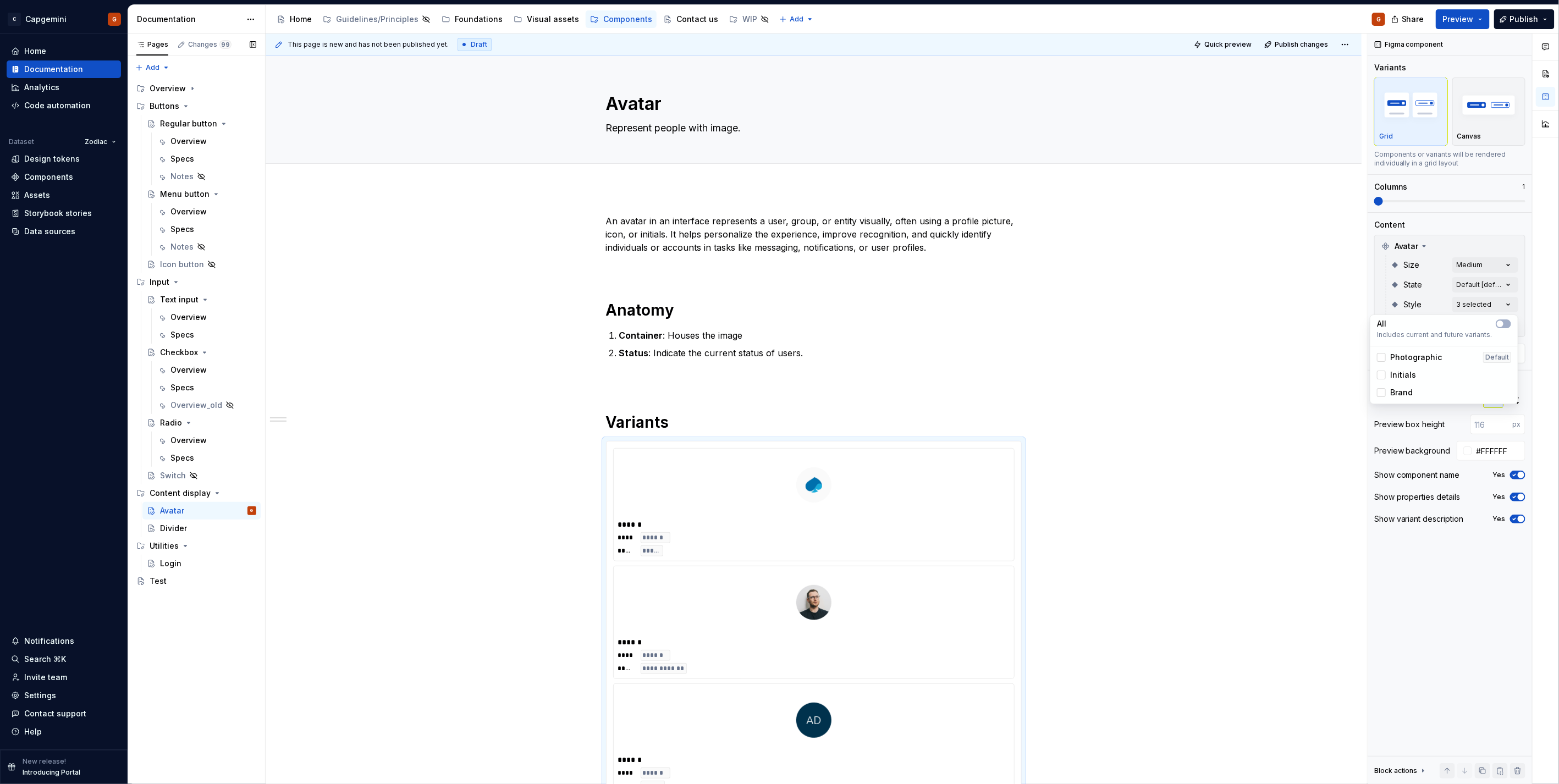
click at [1417, 198] on div "Comments Open comments No comments yet Select ‘Comment’ from the block context …" at bounding box center [1463, 408] width 191 height 750
click at [1442, 203] on span at bounding box center [1449, 201] width 151 height 9
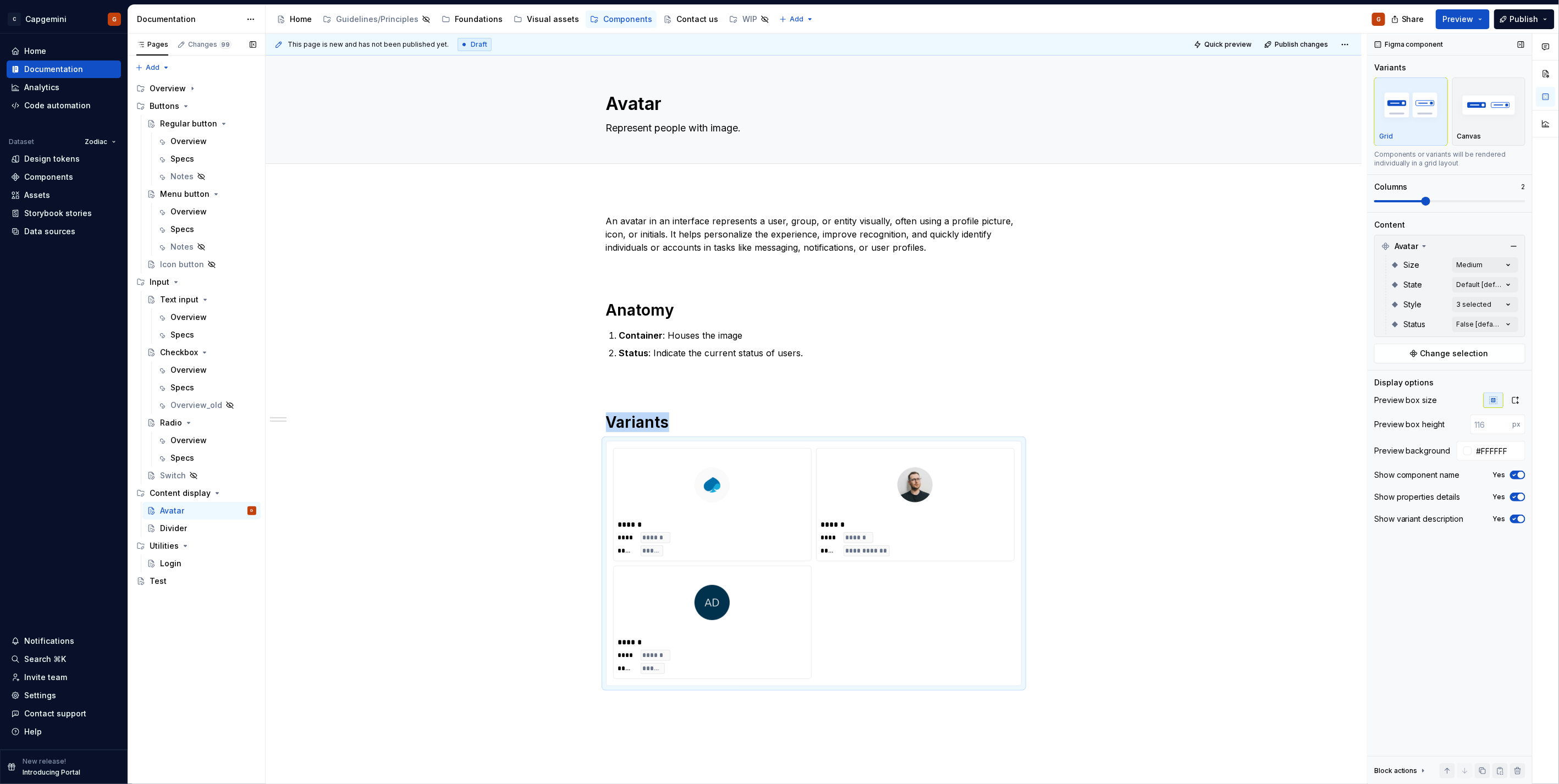
click at [1459, 200] on span at bounding box center [1449, 201] width 151 height 2
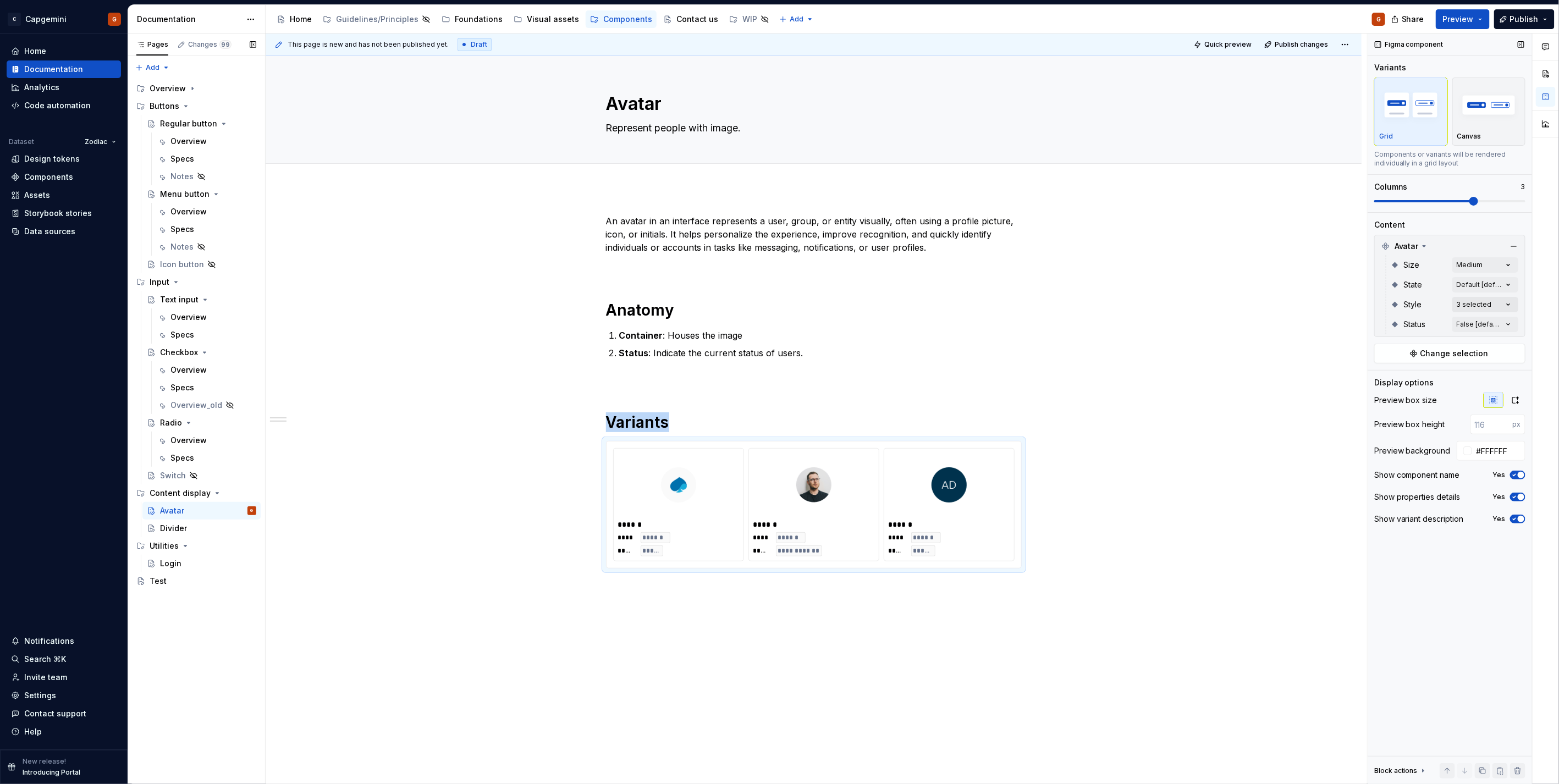
click at [1488, 303] on div "Comments Open comments No comments yet Select ‘Comment’ from the block context …" at bounding box center [1463, 408] width 191 height 750
click at [1481, 330] on div "Comments Open comments No comments yet Select ‘Comment’ from the block context …" at bounding box center [1463, 408] width 191 height 750
click at [1408, 376] on span "False" at bounding box center [1400, 376] width 20 height 11
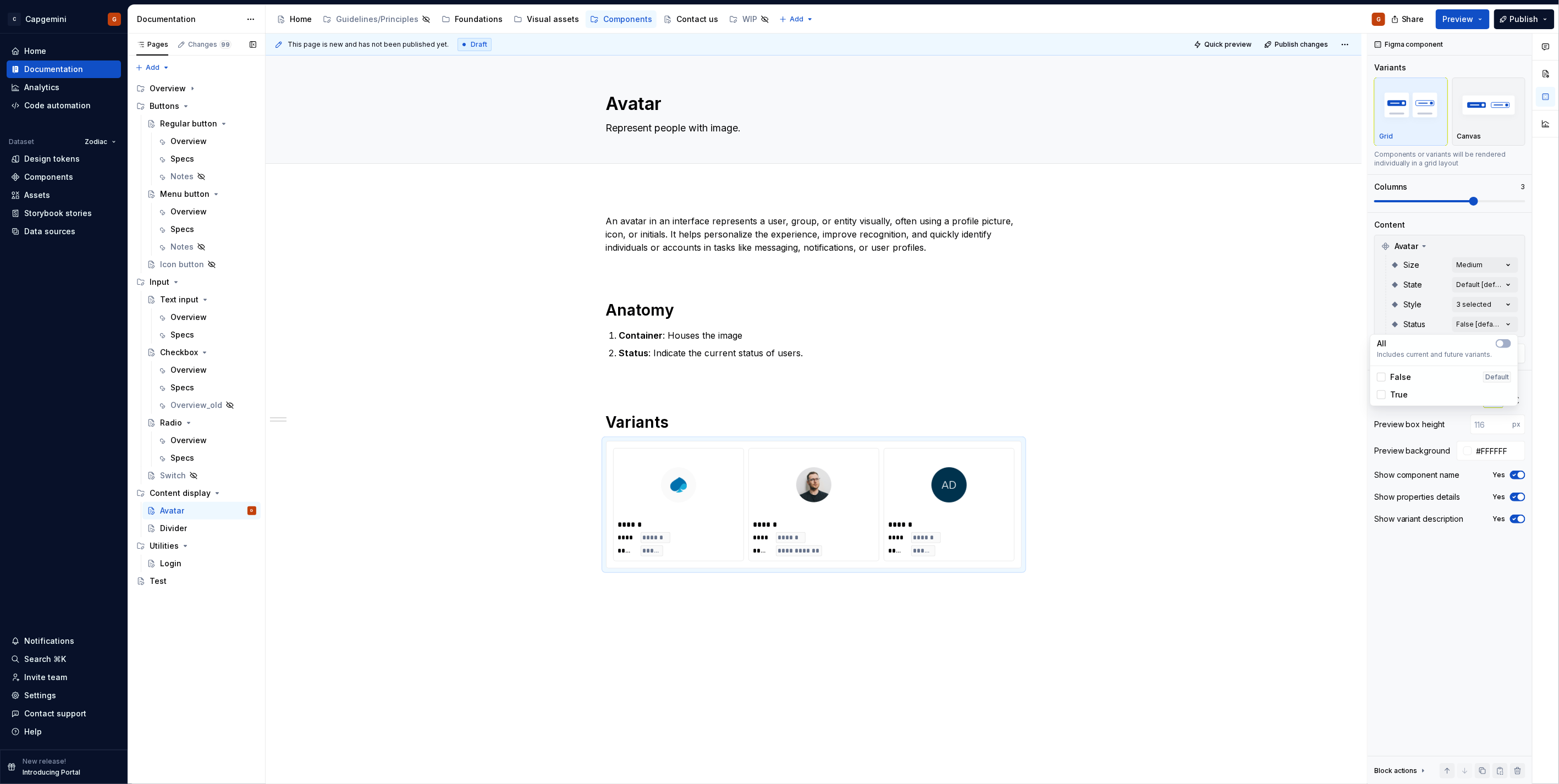
click at [1401, 390] on span "True" at bounding box center [1399, 394] width 18 height 11
click at [763, 432] on html "C Capgemini G Home Documentation Analytics Code automation Dataset Zodiac Desig…" at bounding box center [779, 392] width 1559 height 784
click at [762, 429] on h1 "Variants" at bounding box center [813, 422] width 416 height 20
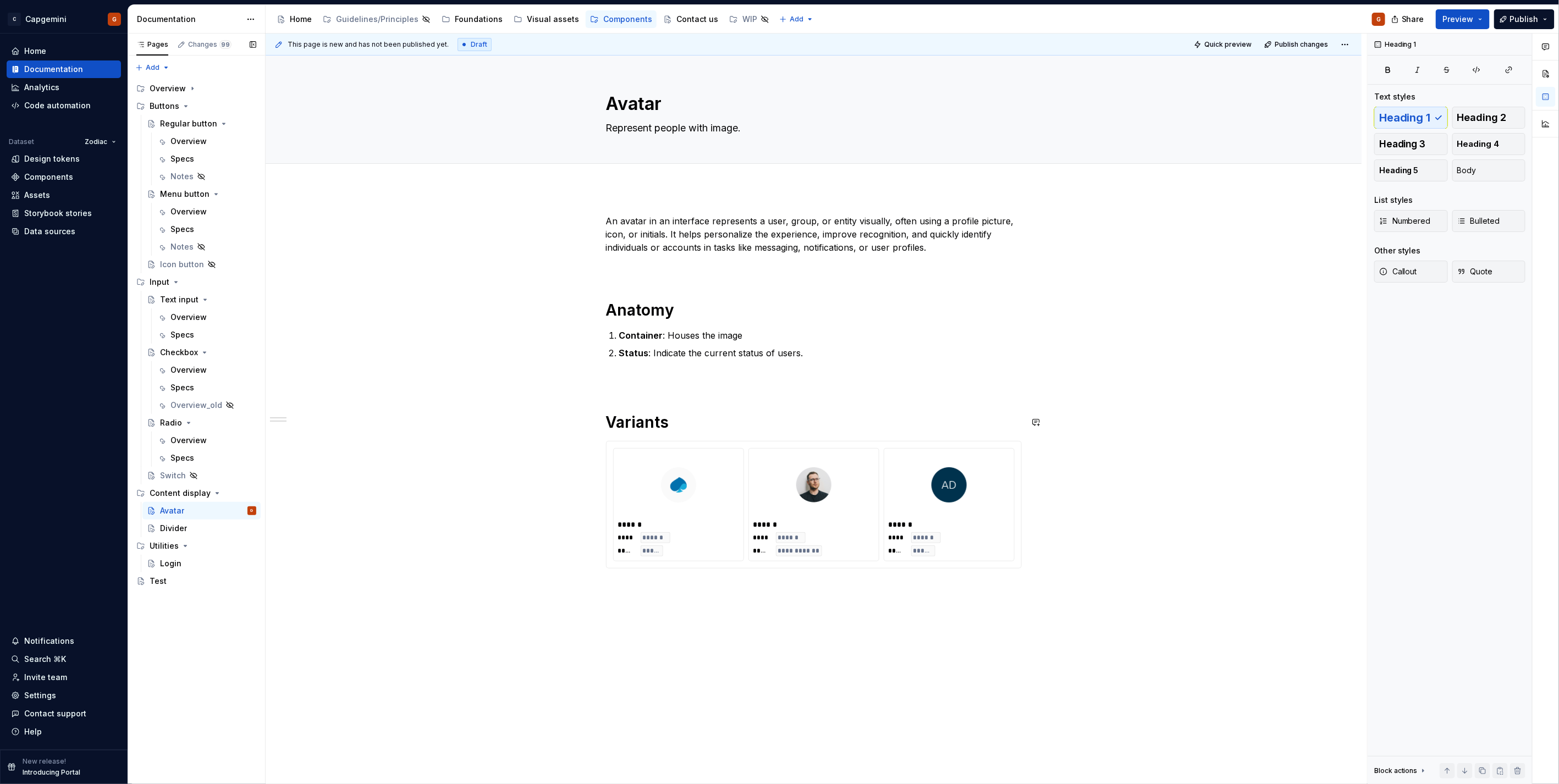
click at [828, 499] on img at bounding box center [814, 485] width 36 height 55
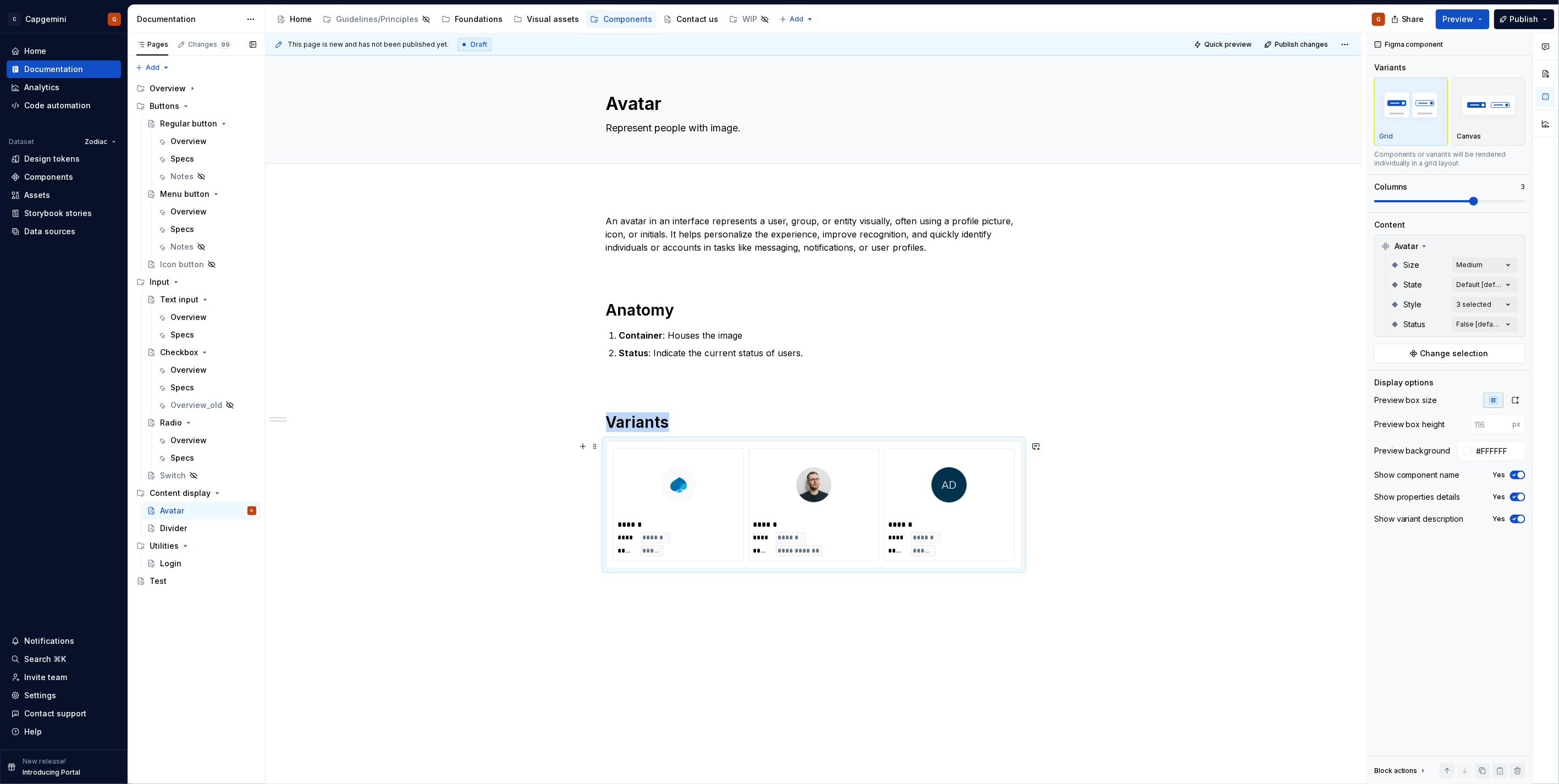
click at [818, 465] on img at bounding box center [814, 485] width 36 height 55
drag, startPoint x: 814, startPoint y: 457, endPoint x: 686, endPoint y: 471, distance: 128.8
click at [686, 471] on body "C Capgemini G Home Documentation Analytics Code automation Dataset Zodiac Desig…" at bounding box center [779, 392] width 1559 height 784
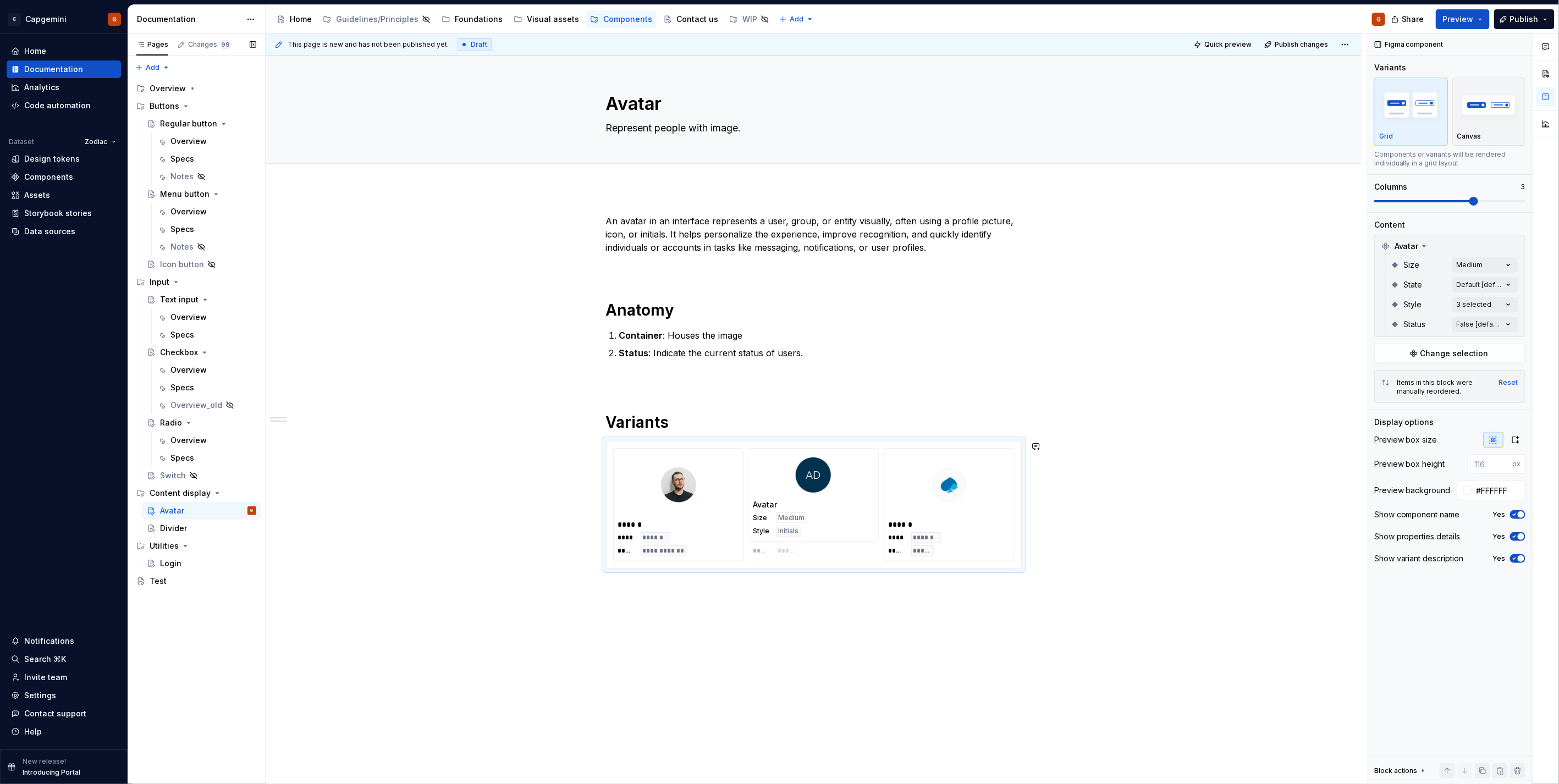
drag, startPoint x: 942, startPoint y: 481, endPoint x: 817, endPoint y: 489, distance: 125.3
click at [817, 489] on body "C Capgemini G Home Documentation Analytics Code automation Dataset Zodiac Desig…" at bounding box center [779, 392] width 1559 height 784
click at [832, 426] on h1 "Variants" at bounding box center [813, 422] width 416 height 20
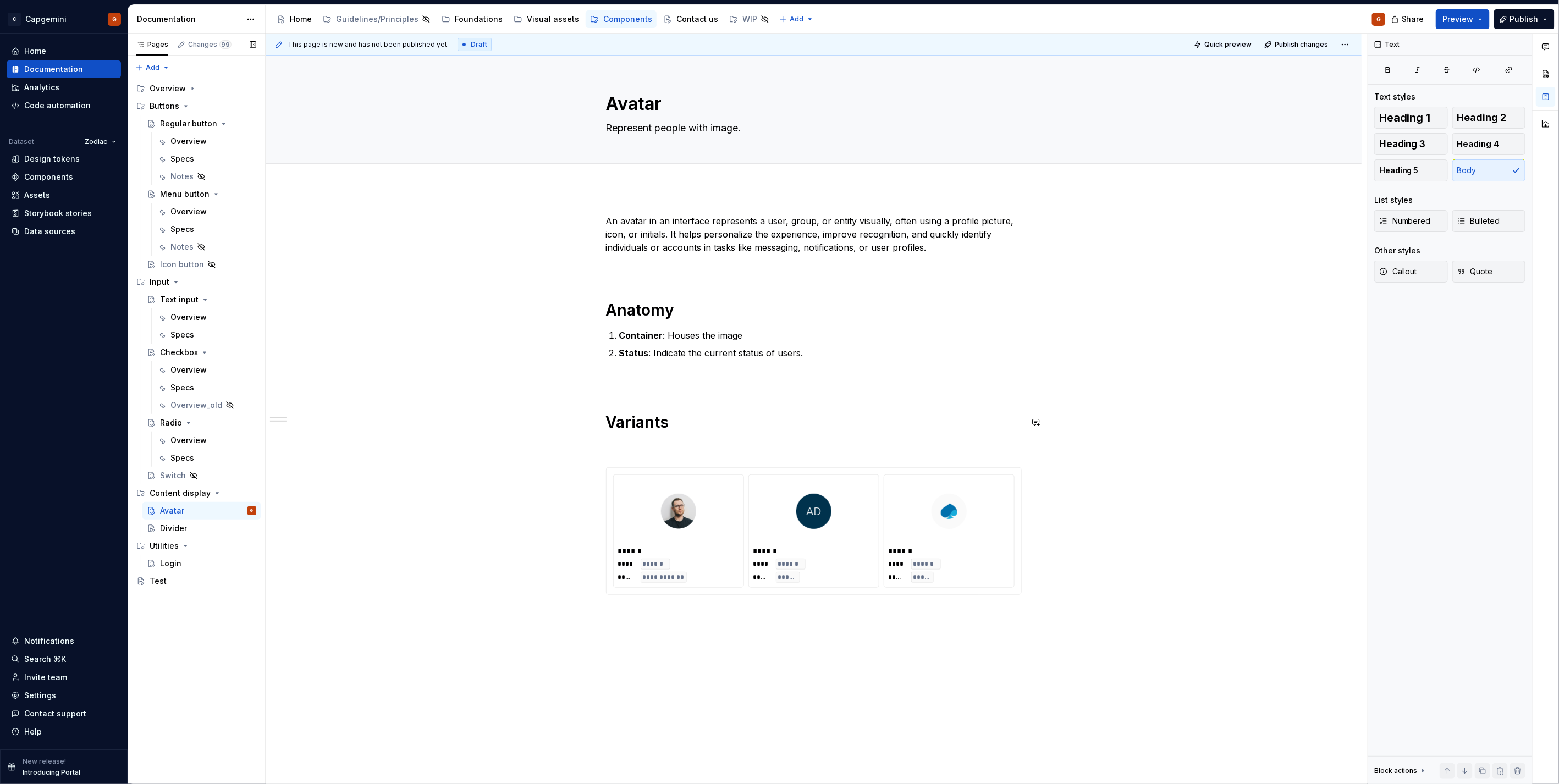
click at [662, 433] on div "**********" at bounding box center [813, 404] width 416 height 380
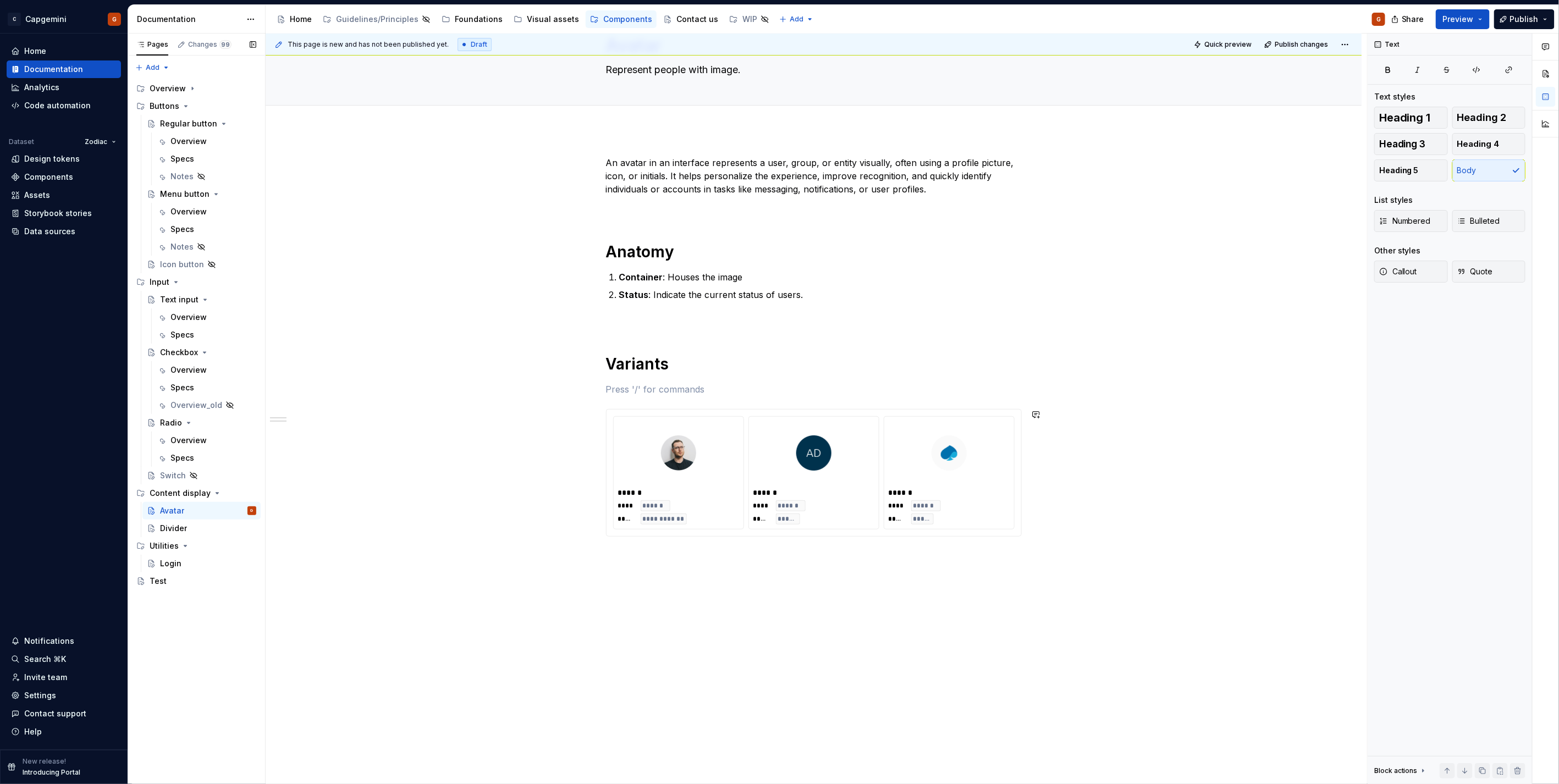
click at [844, 612] on div "**********" at bounding box center [813, 457] width 1096 height 655
click at [892, 643] on div "**********" at bounding box center [813, 400] width 416 height 488
click at [867, 670] on div "**********" at bounding box center [816, 408] width 1101 height 750
click at [863, 683] on div "**********" at bounding box center [813, 505] width 1096 height 749
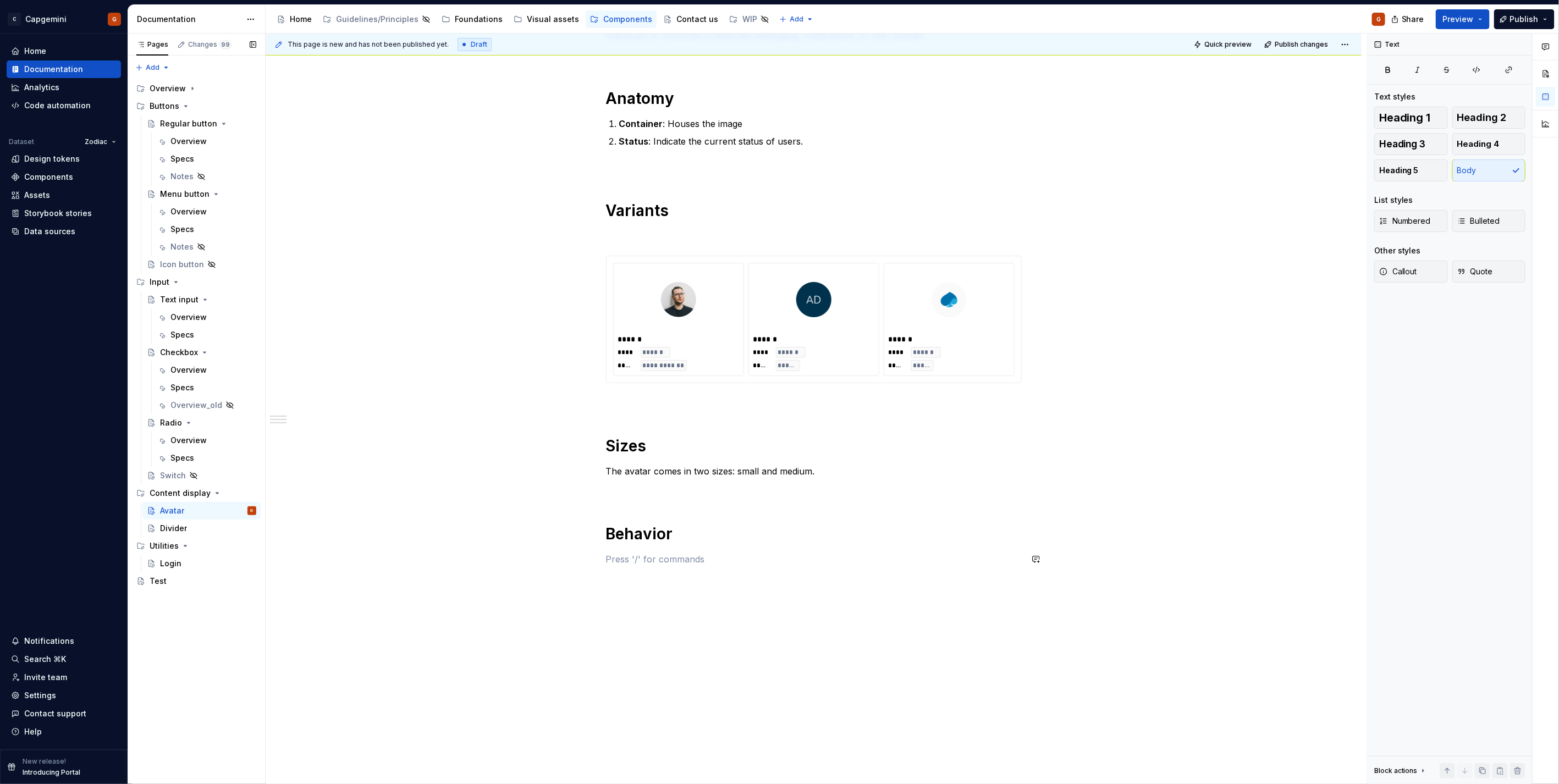
scroll to position [240, 0]
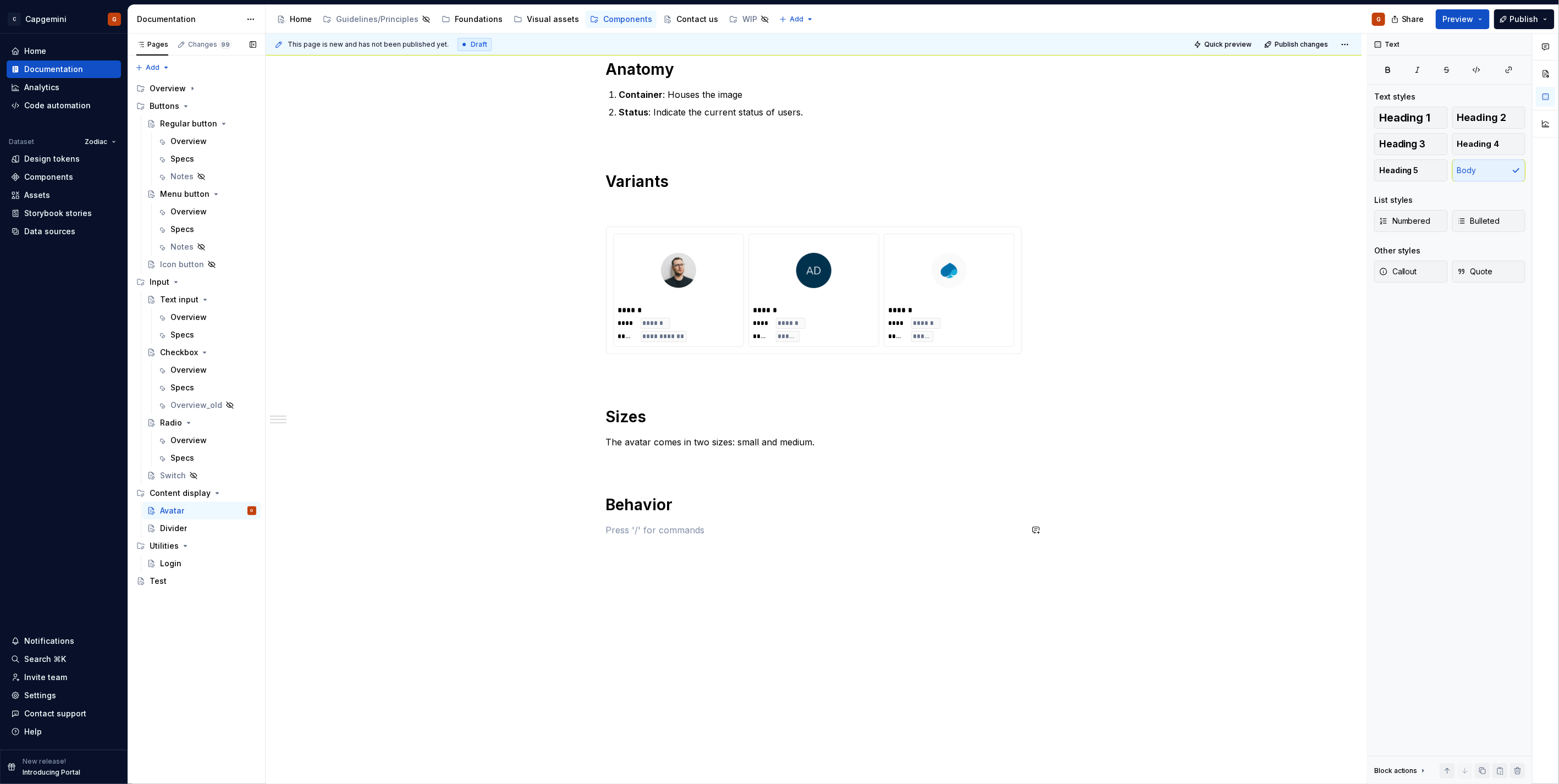
click at [629, 505] on h1 "Behavior" at bounding box center [813, 505] width 416 height 20
click at [663, 530] on p at bounding box center [813, 529] width 416 height 13
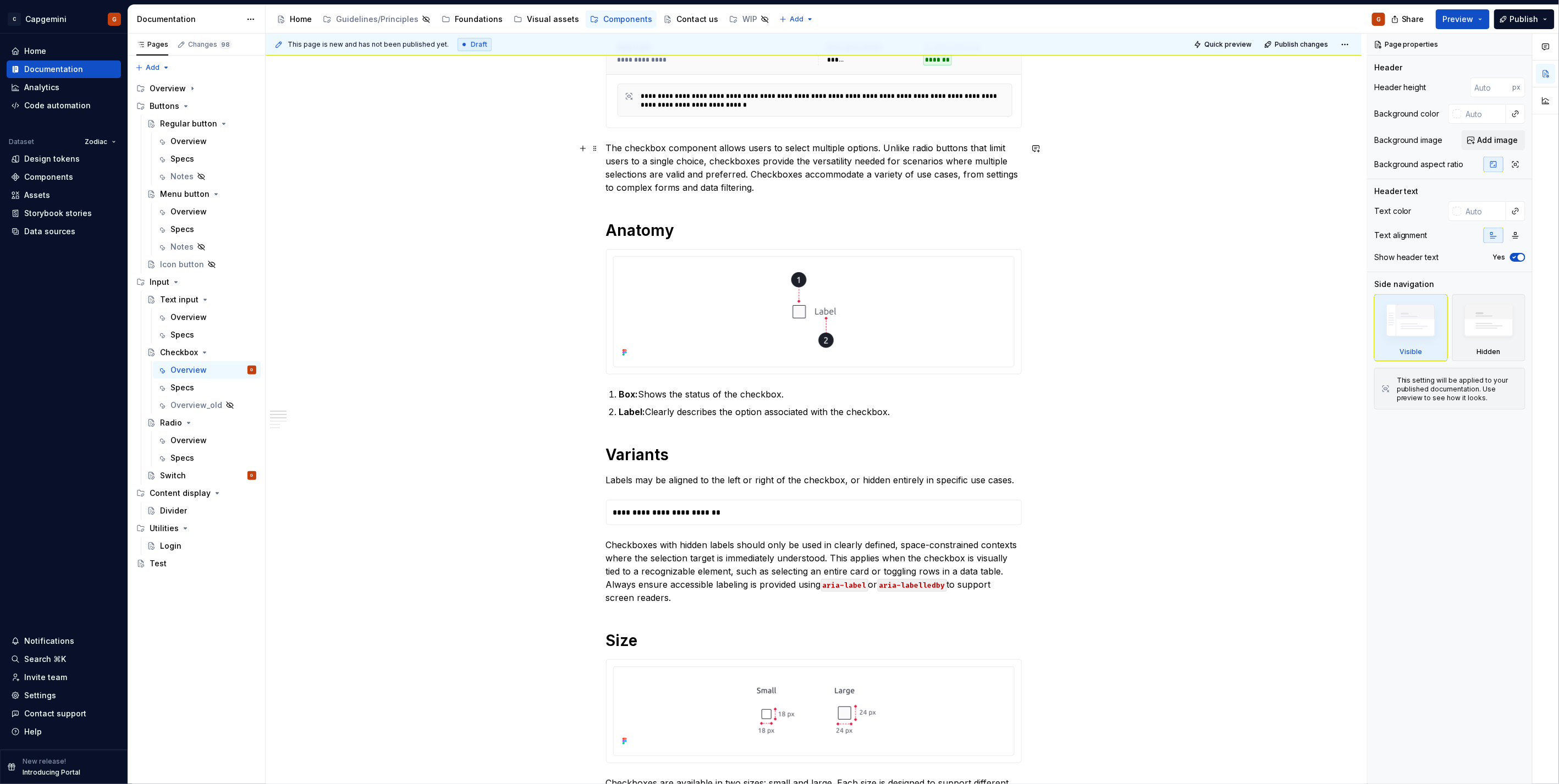
scroll to position [305, 0]
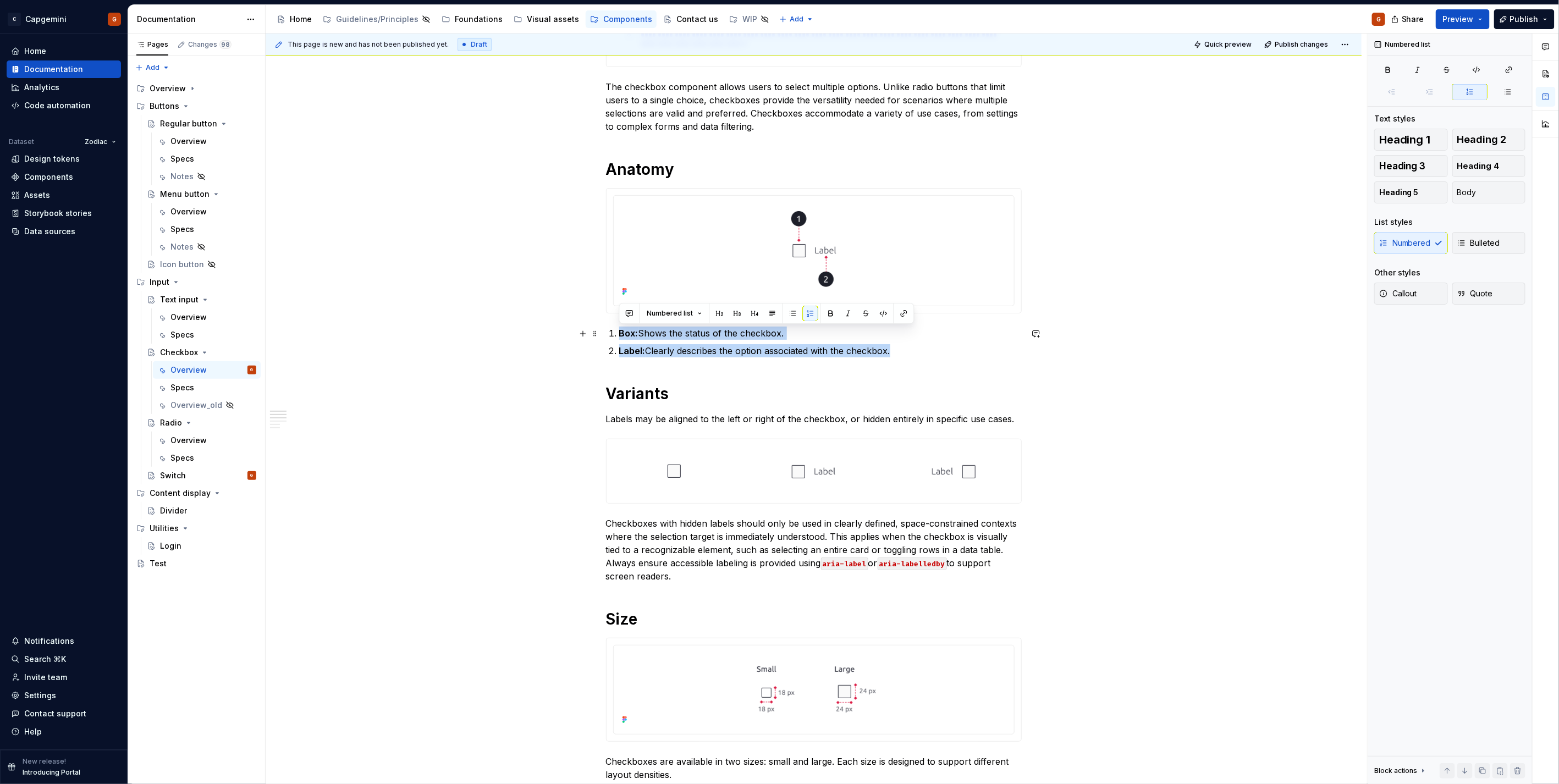
drag, startPoint x: 899, startPoint y: 352, endPoint x: 613, endPoint y: 331, distance: 286.8
click at [619, 331] on ol "Box: Shows the status of the checkbox. Label: Clearly describes the option asso…" at bounding box center [820, 342] width 402 height 31
type textarea "*"
